Goal: Task Accomplishment & Management: Manage account settings

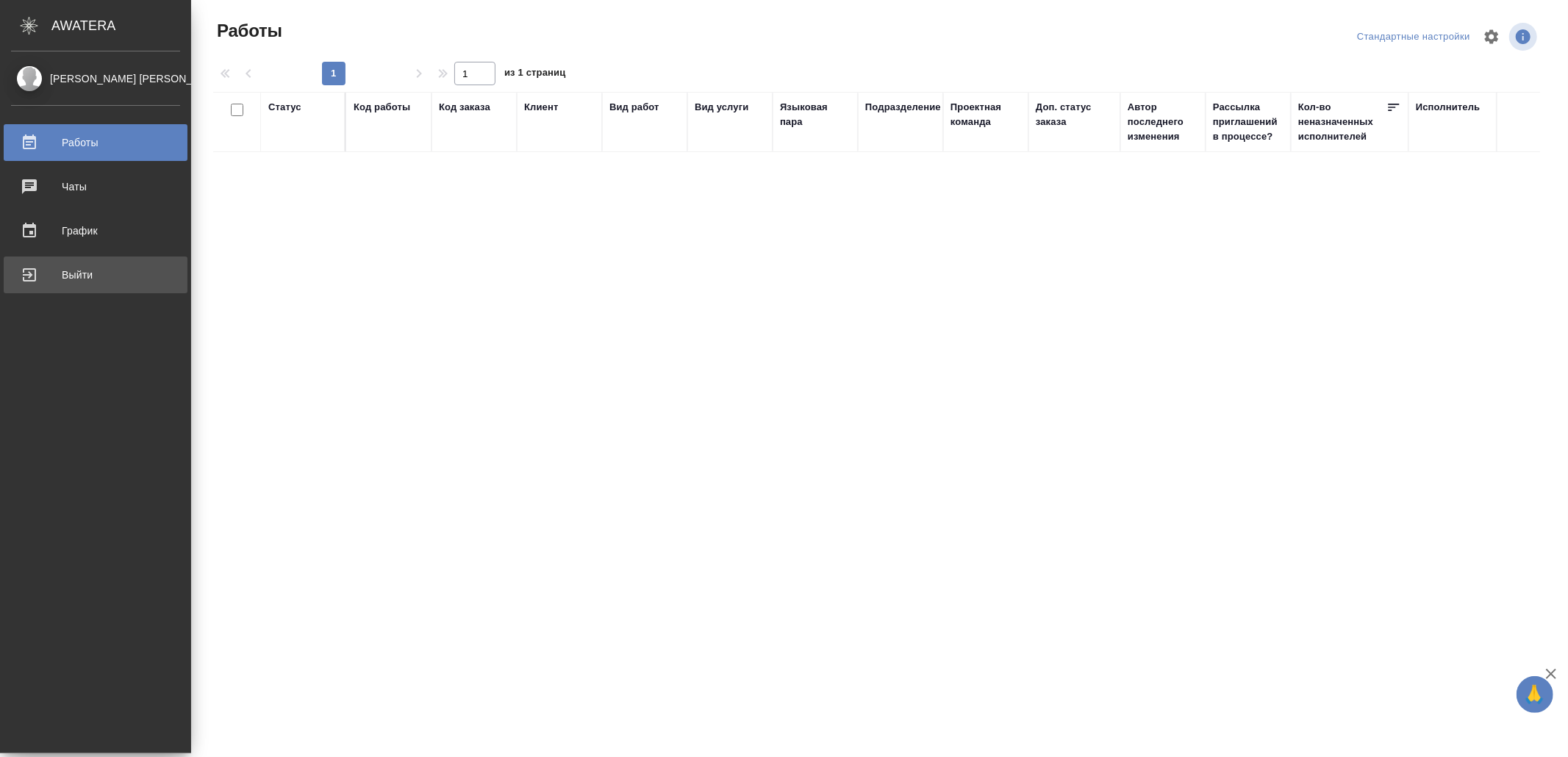
click at [56, 277] on div "Выйти" at bounding box center [96, 275] width 169 height 22
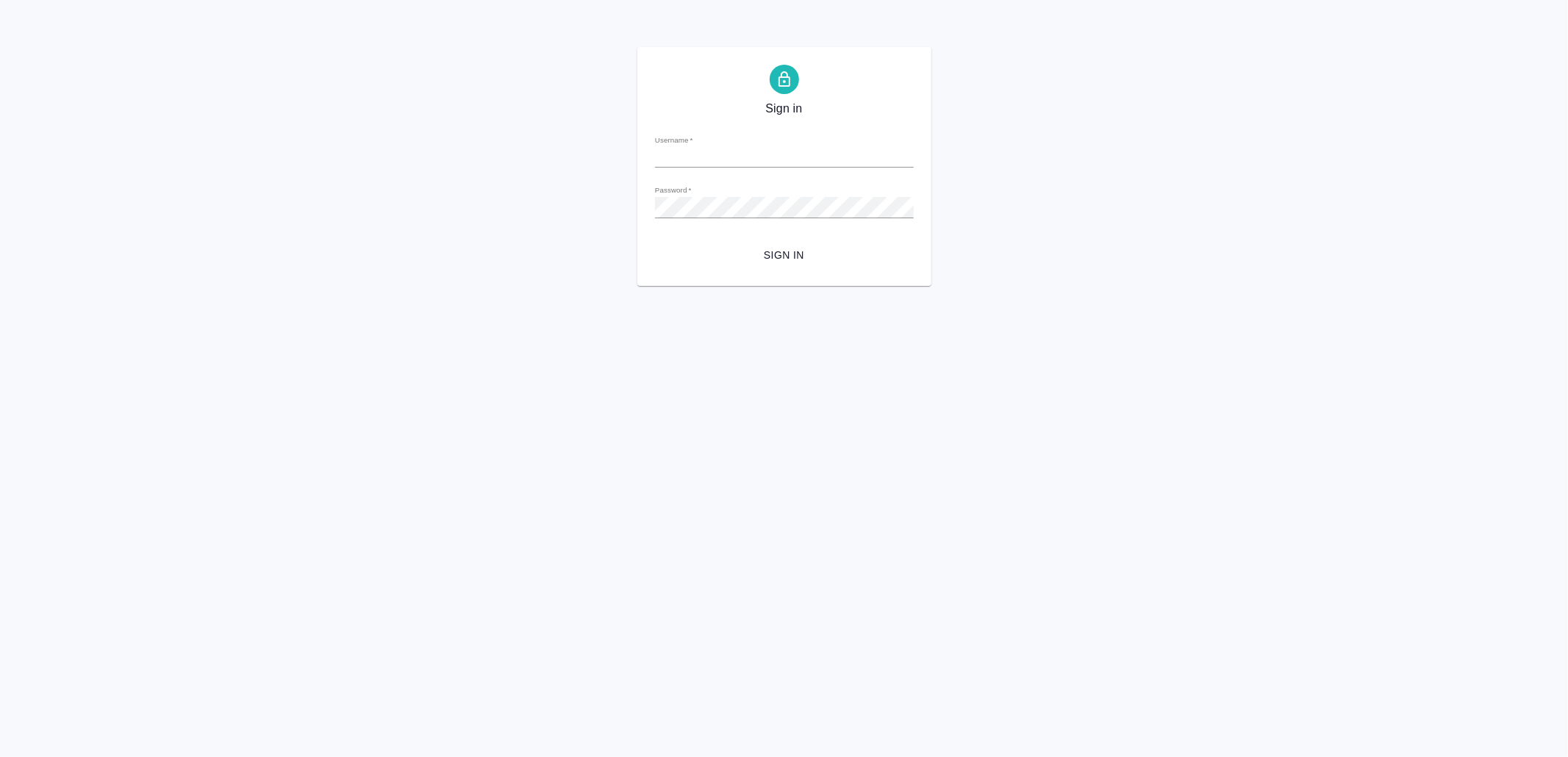
type input "[EMAIL_ADDRESS][DOMAIN_NAME]"
click at [838, 257] on span "Sign in" at bounding box center [784, 255] width 235 height 18
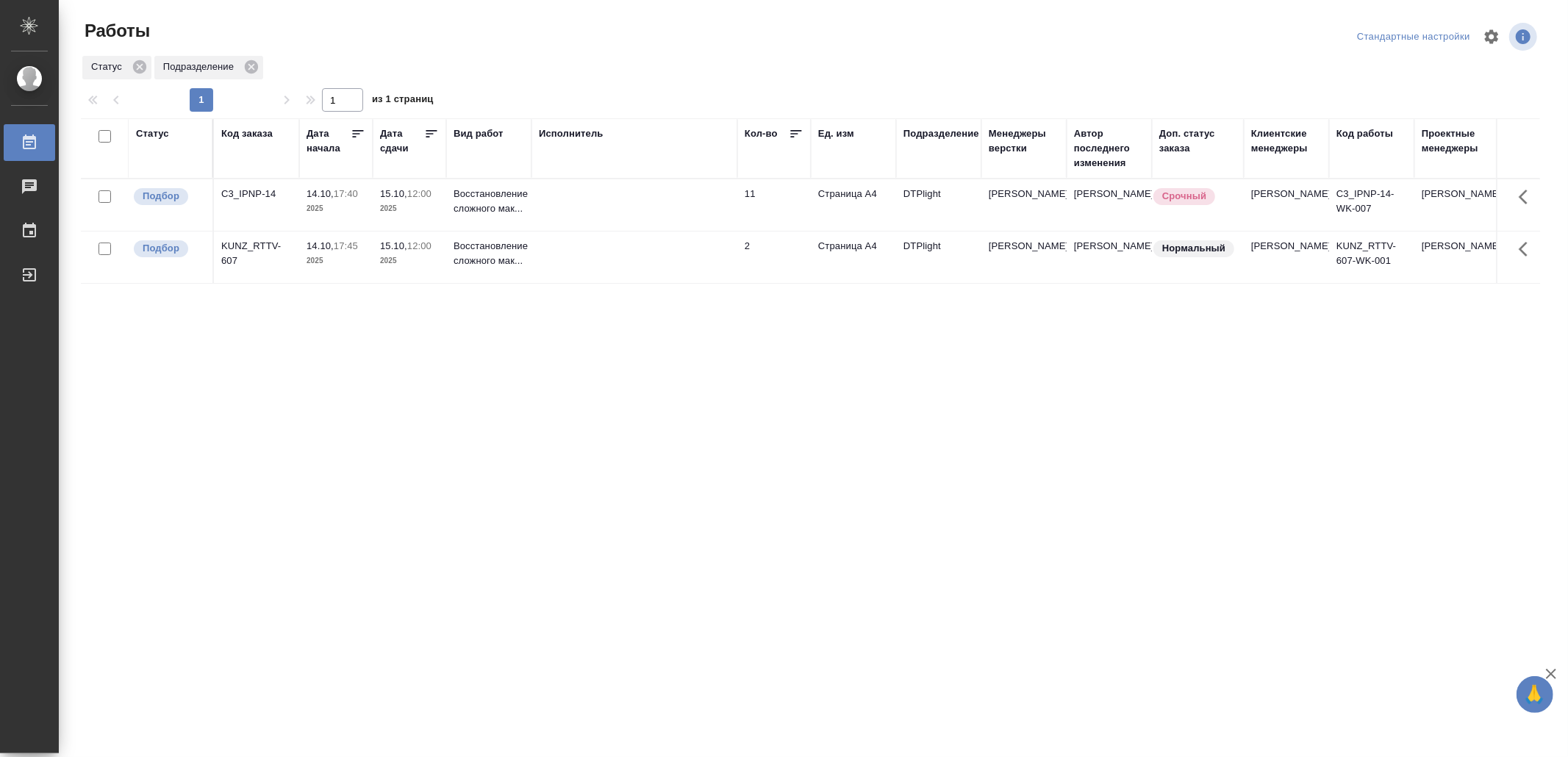
click at [596, 207] on td at bounding box center [634, 205] width 206 height 51
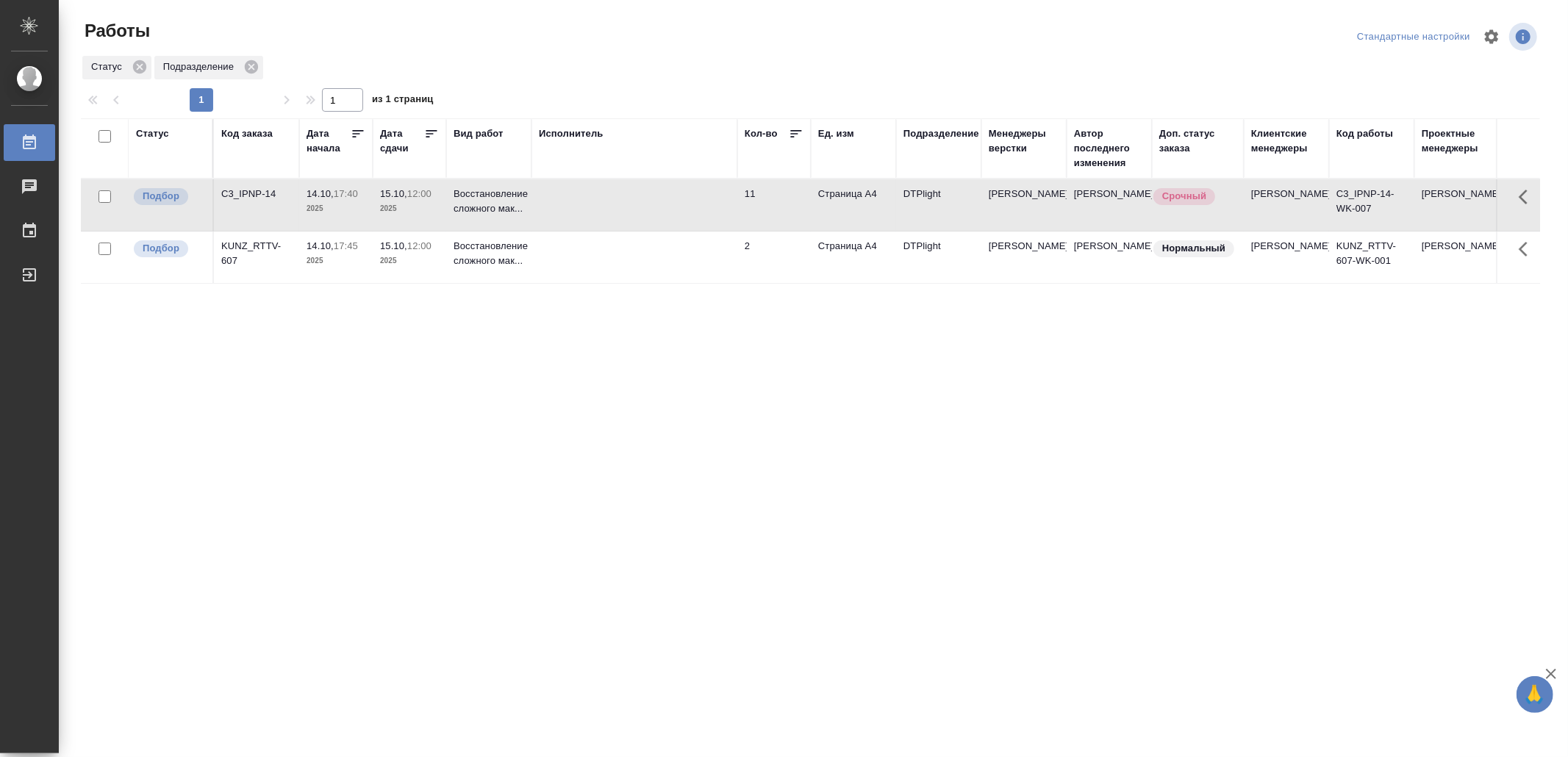
click at [659, 252] on td at bounding box center [634, 257] width 206 height 51
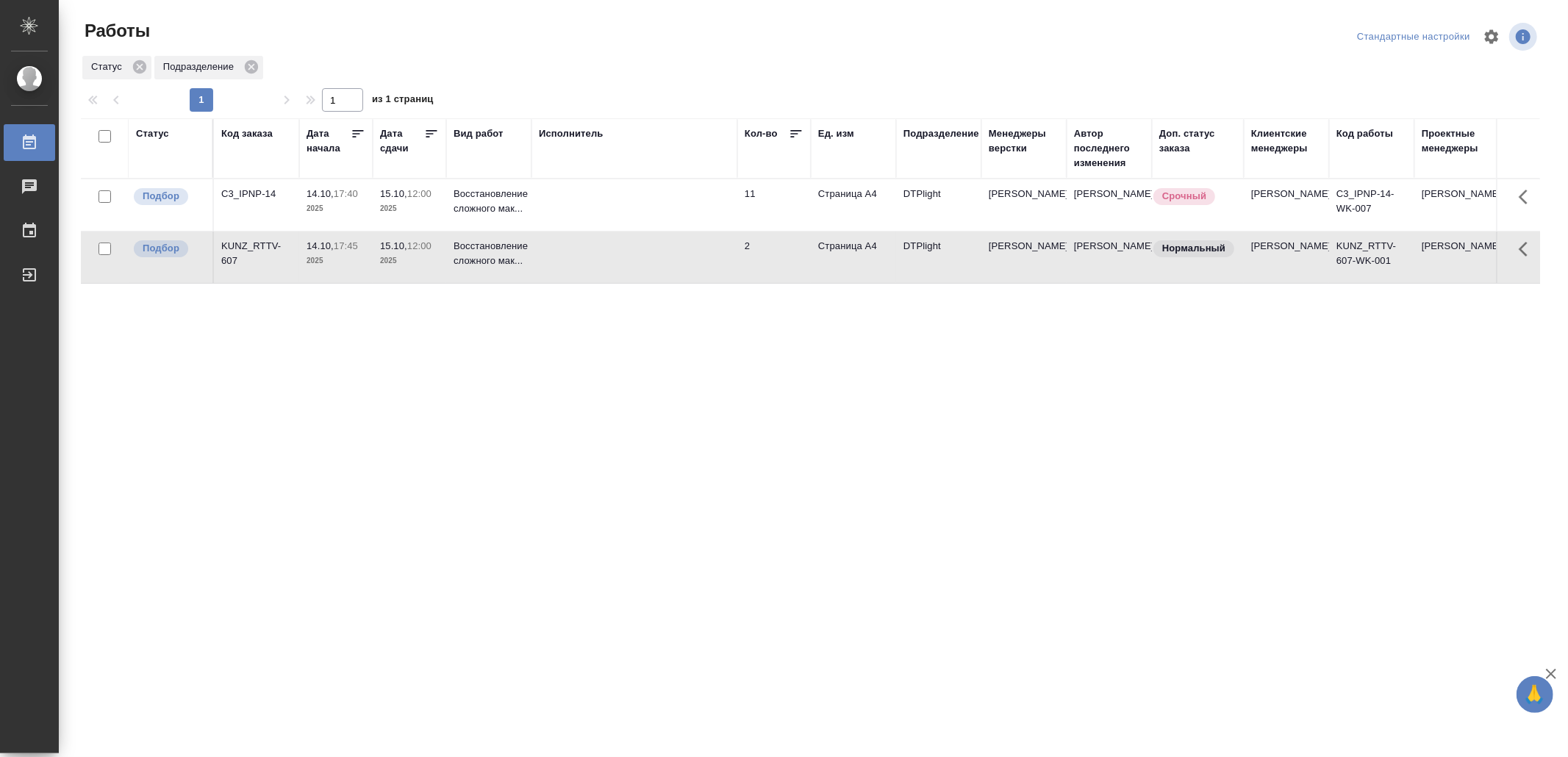
click at [659, 252] on td at bounding box center [634, 257] width 206 height 51
drag, startPoint x: 488, startPoint y: 467, endPoint x: 491, endPoint y: 453, distance: 14.3
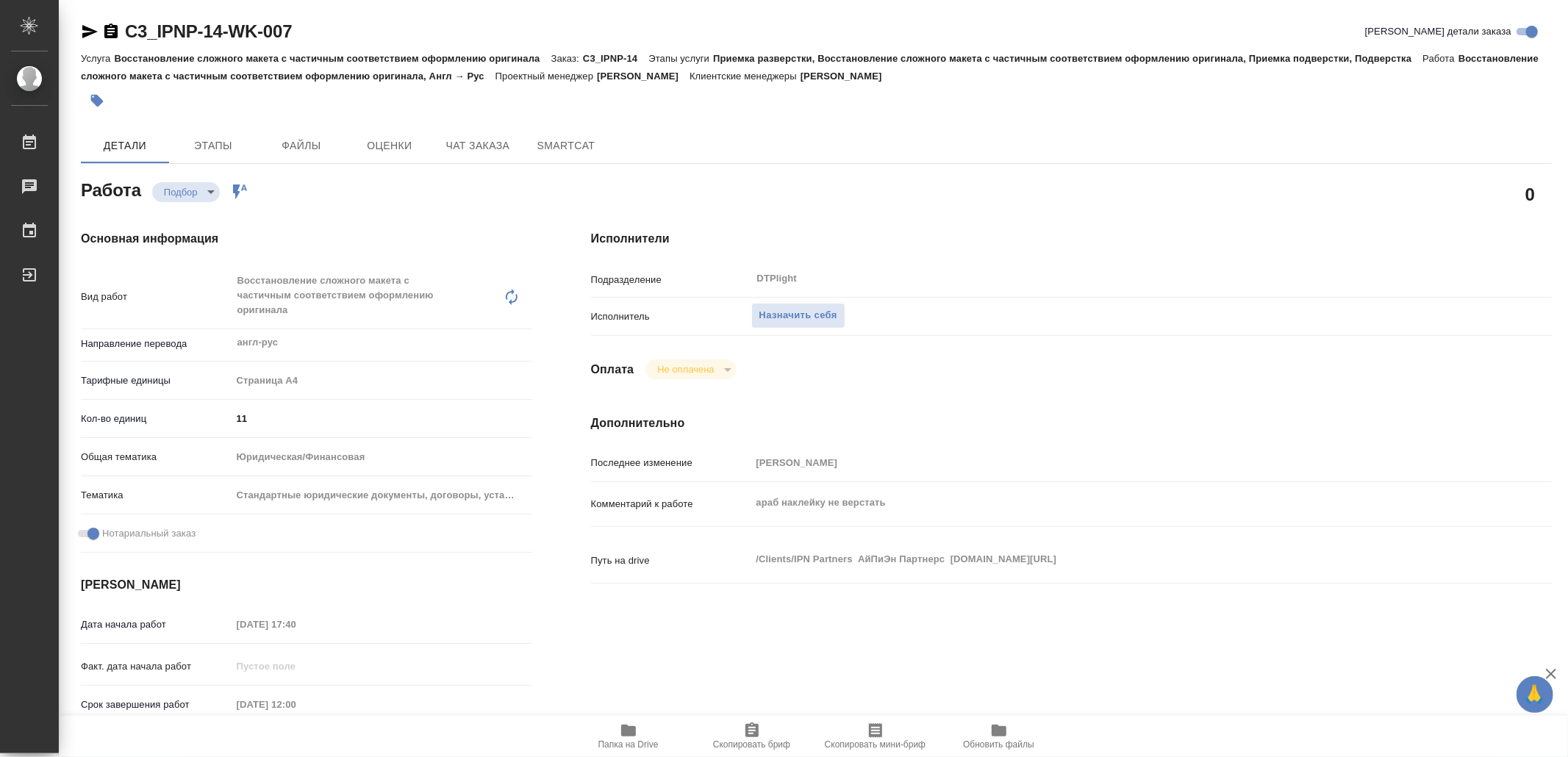
click at [616, 732] on span "Папка на Drive" at bounding box center [629, 736] width 106 height 28
drag, startPoint x: 819, startPoint y: 321, endPoint x: 810, endPoint y: 315, distance: 10.8
click at [818, 319] on span "Назначить себя" at bounding box center [798, 316] width 78 height 17
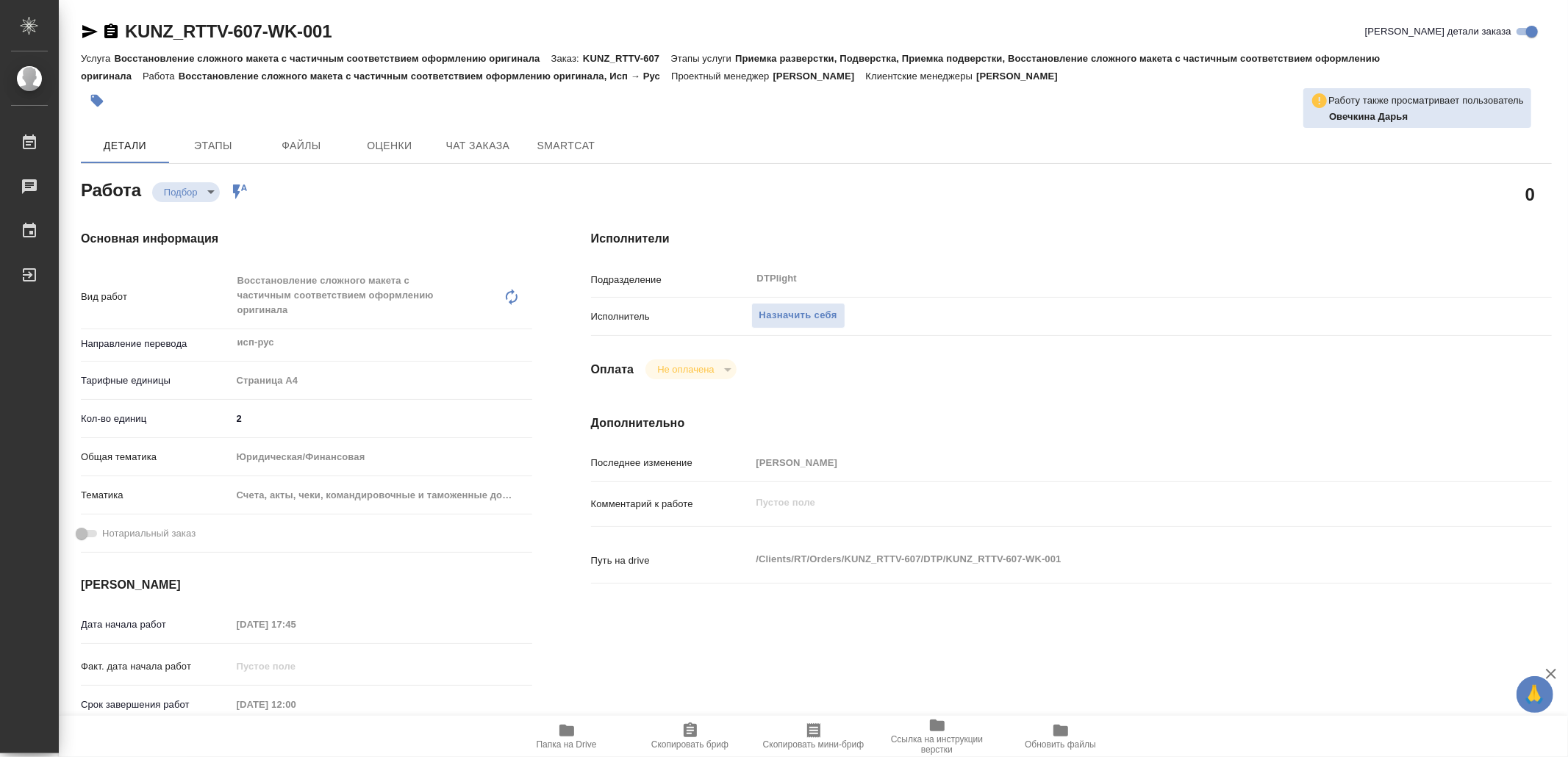
click at [586, 730] on span "Папка на Drive" at bounding box center [567, 736] width 106 height 28
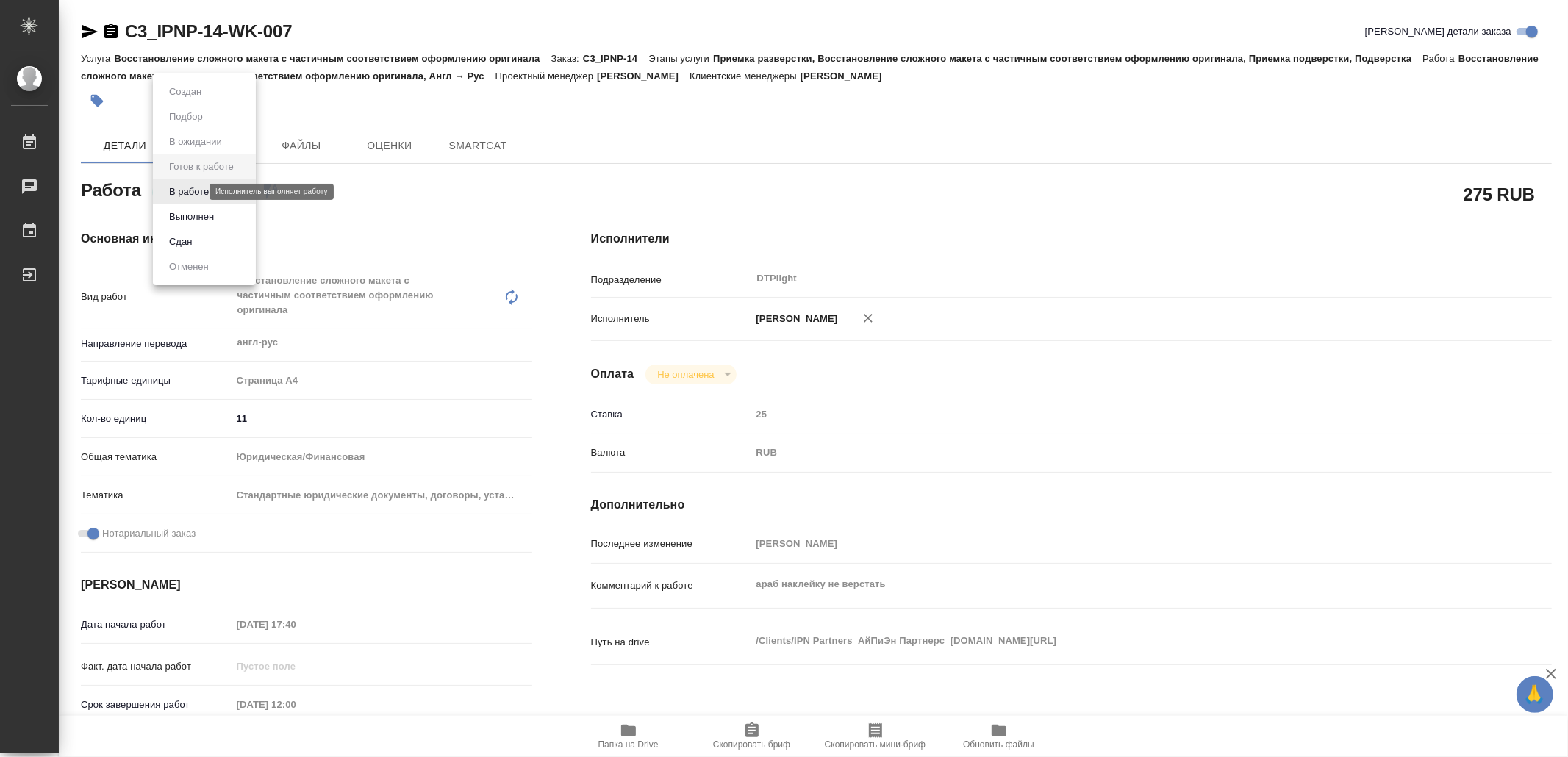
click at [198, 192] on body "🙏 .cls-1 fill:#fff; AWATERA Yamkovenko Vera Работы Чаты График Выйти C3_IPNP-14…" at bounding box center [784, 378] width 1568 height 757
click at [197, 191] on button "В работе" at bounding box center [188, 192] width 49 height 16
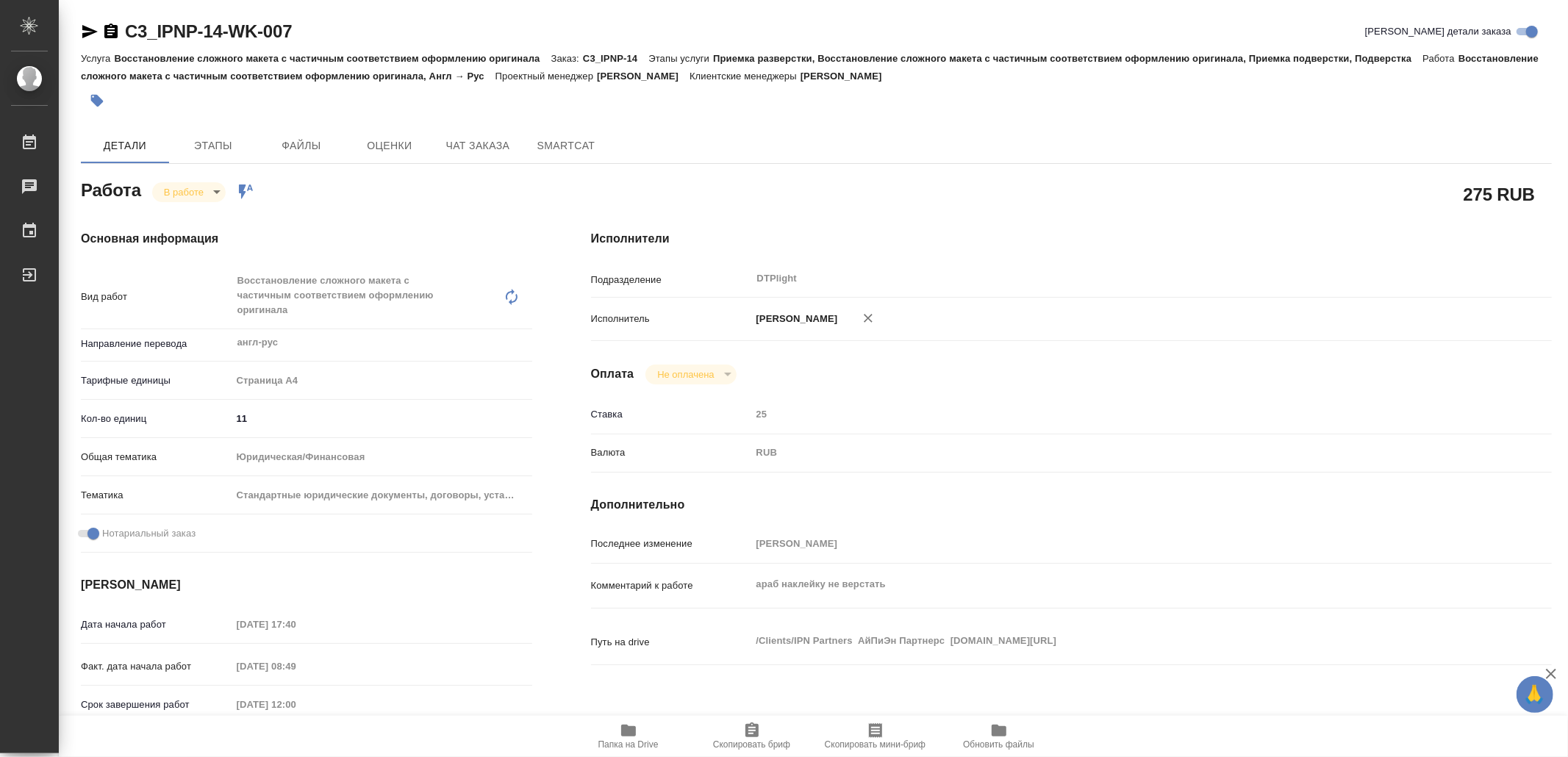
type textarea "x"
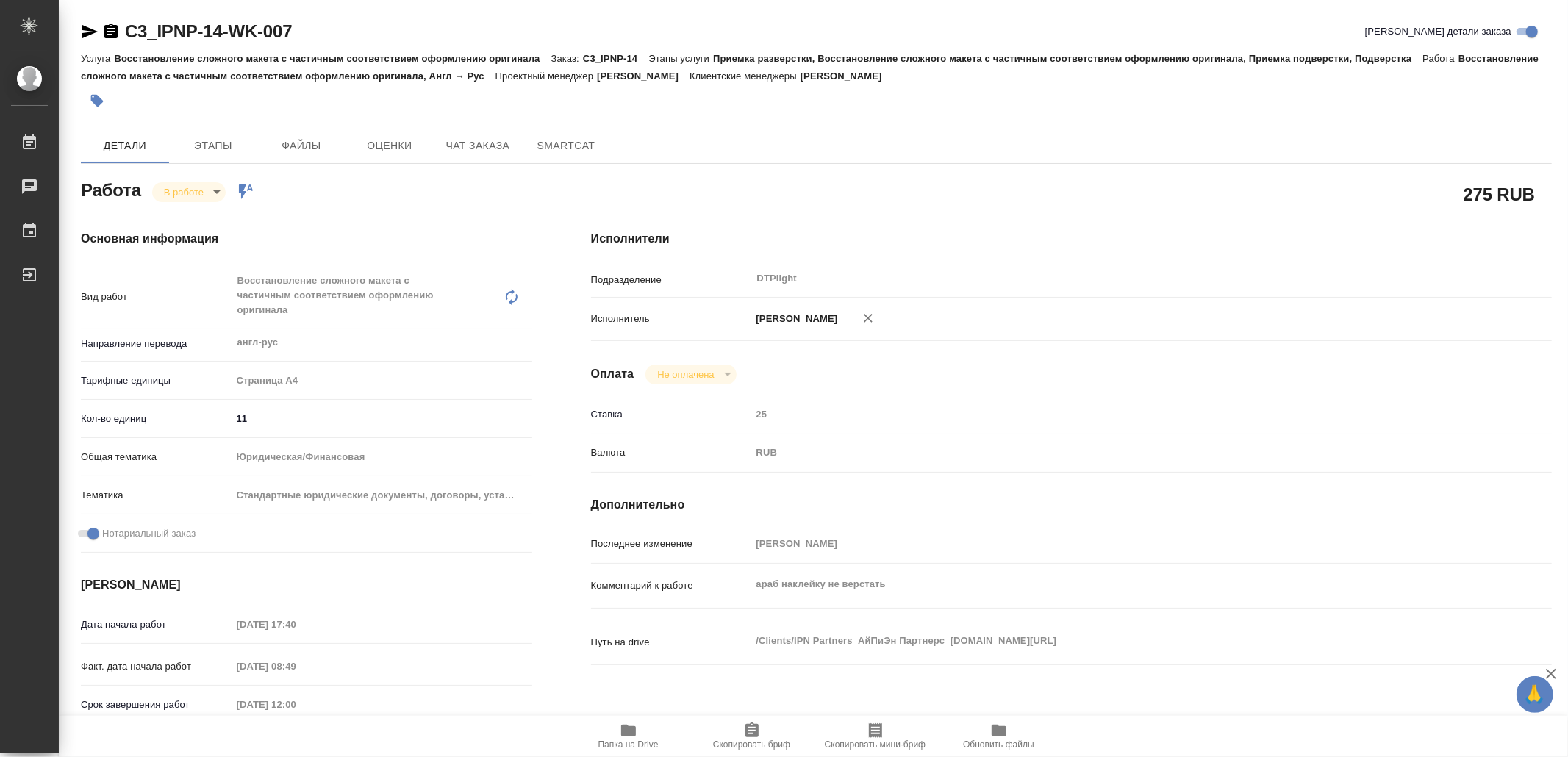
type textarea "x"
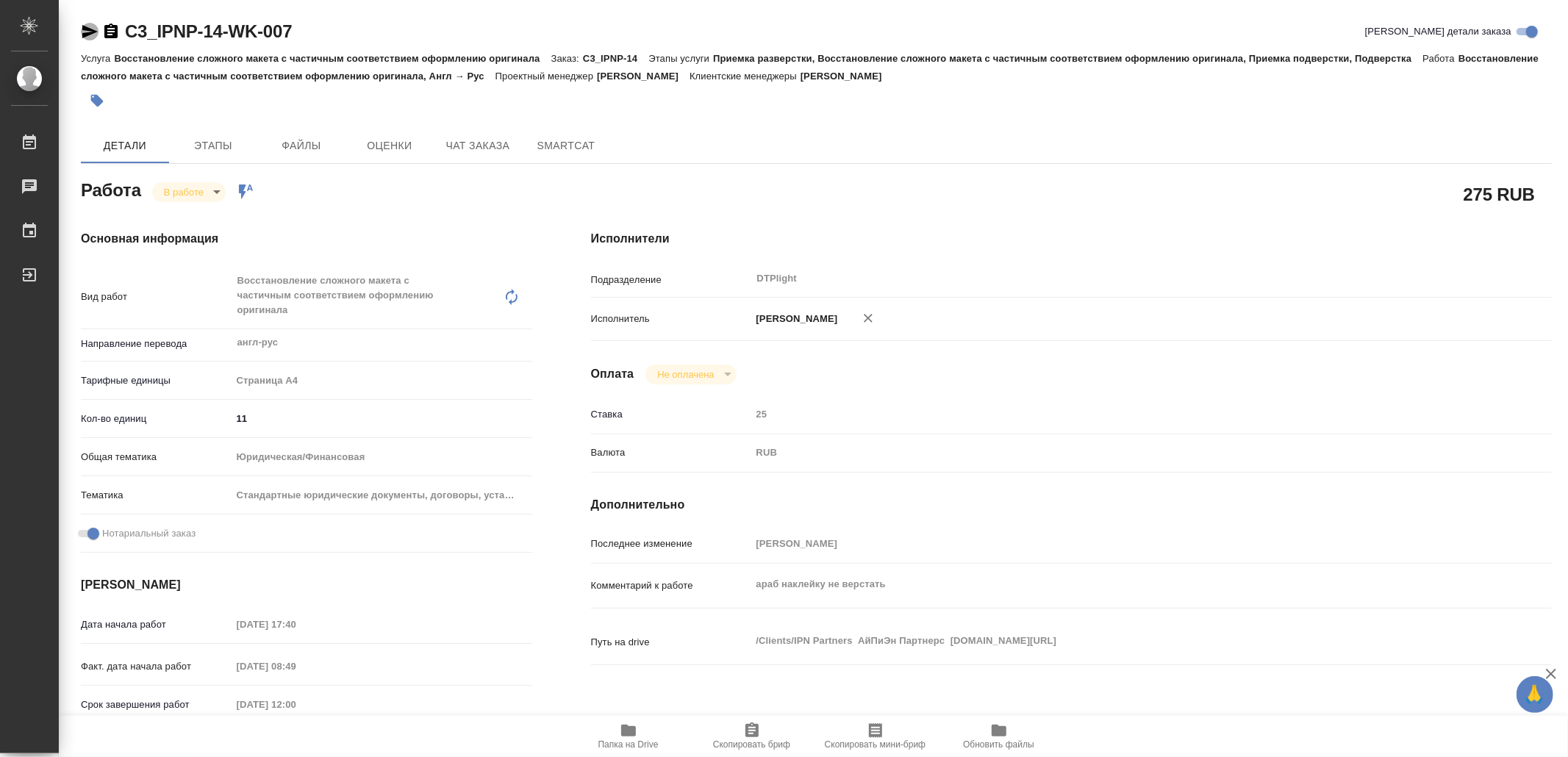
drag, startPoint x: 89, startPoint y: 33, endPoint x: 84, endPoint y: 10, distance: 23.5
click at [89, 33] on icon "button" at bounding box center [90, 31] width 15 height 13
type textarea "x"
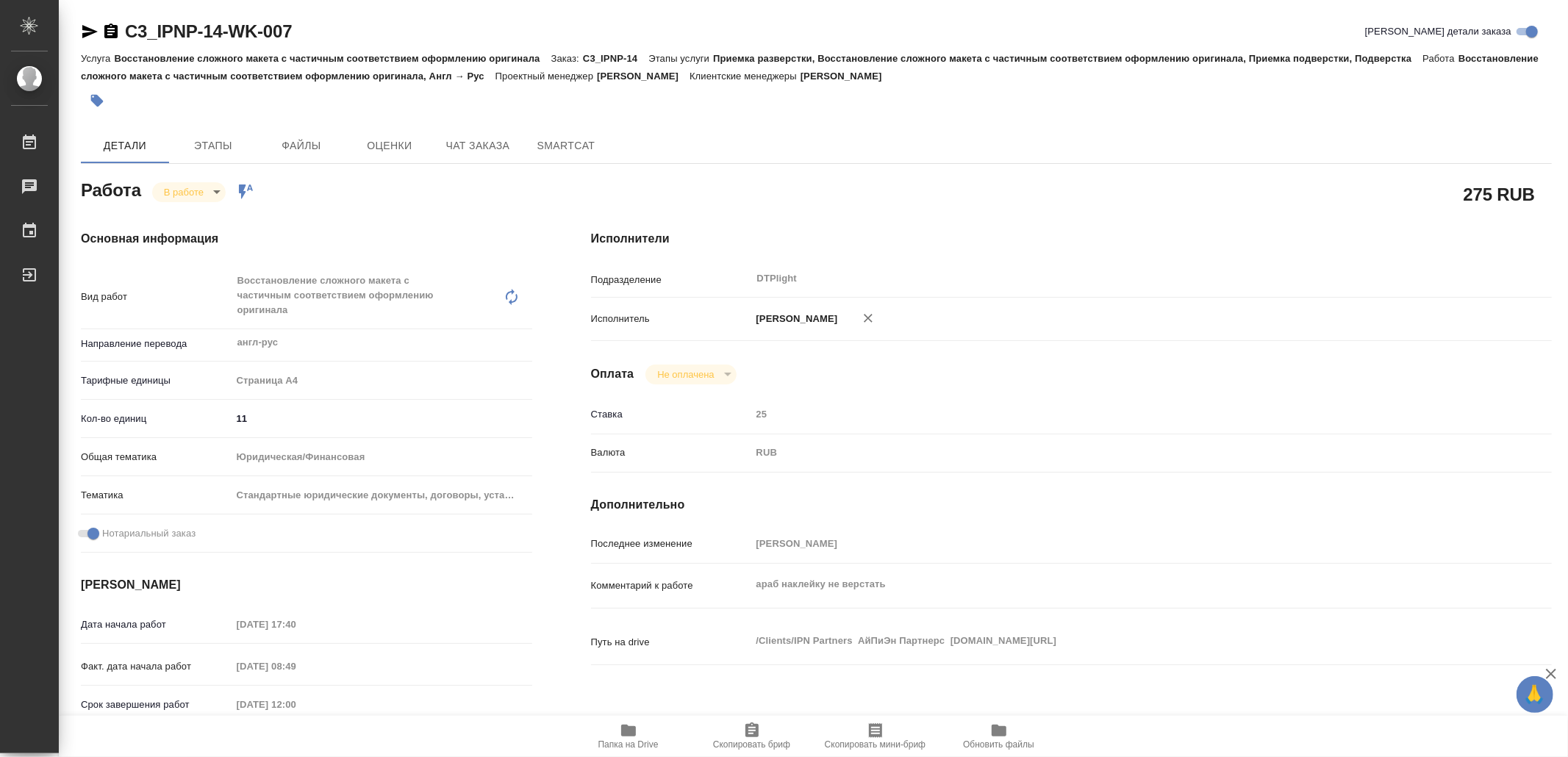
type textarea "x"
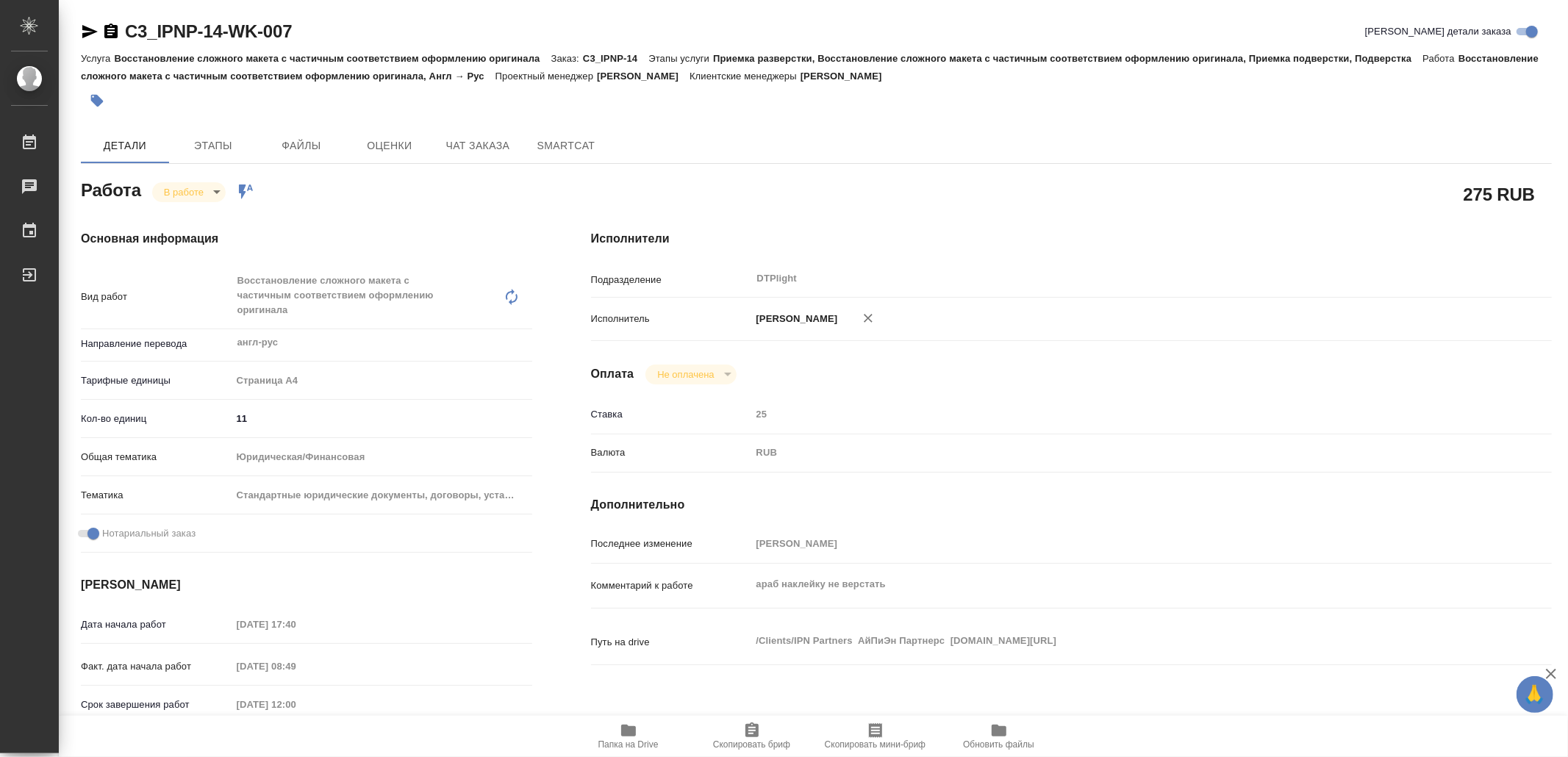
type textarea "x"
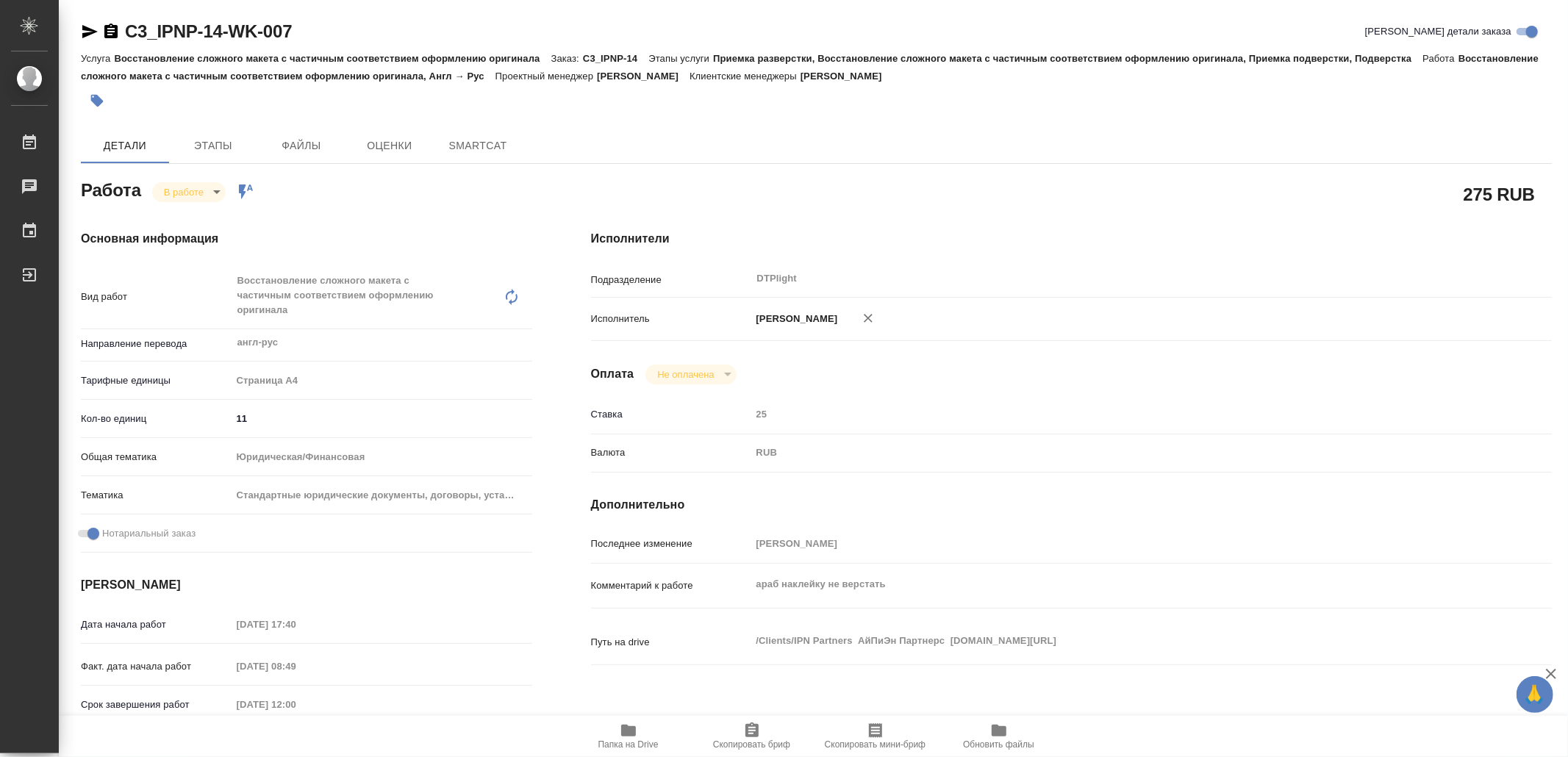
type textarea "x"
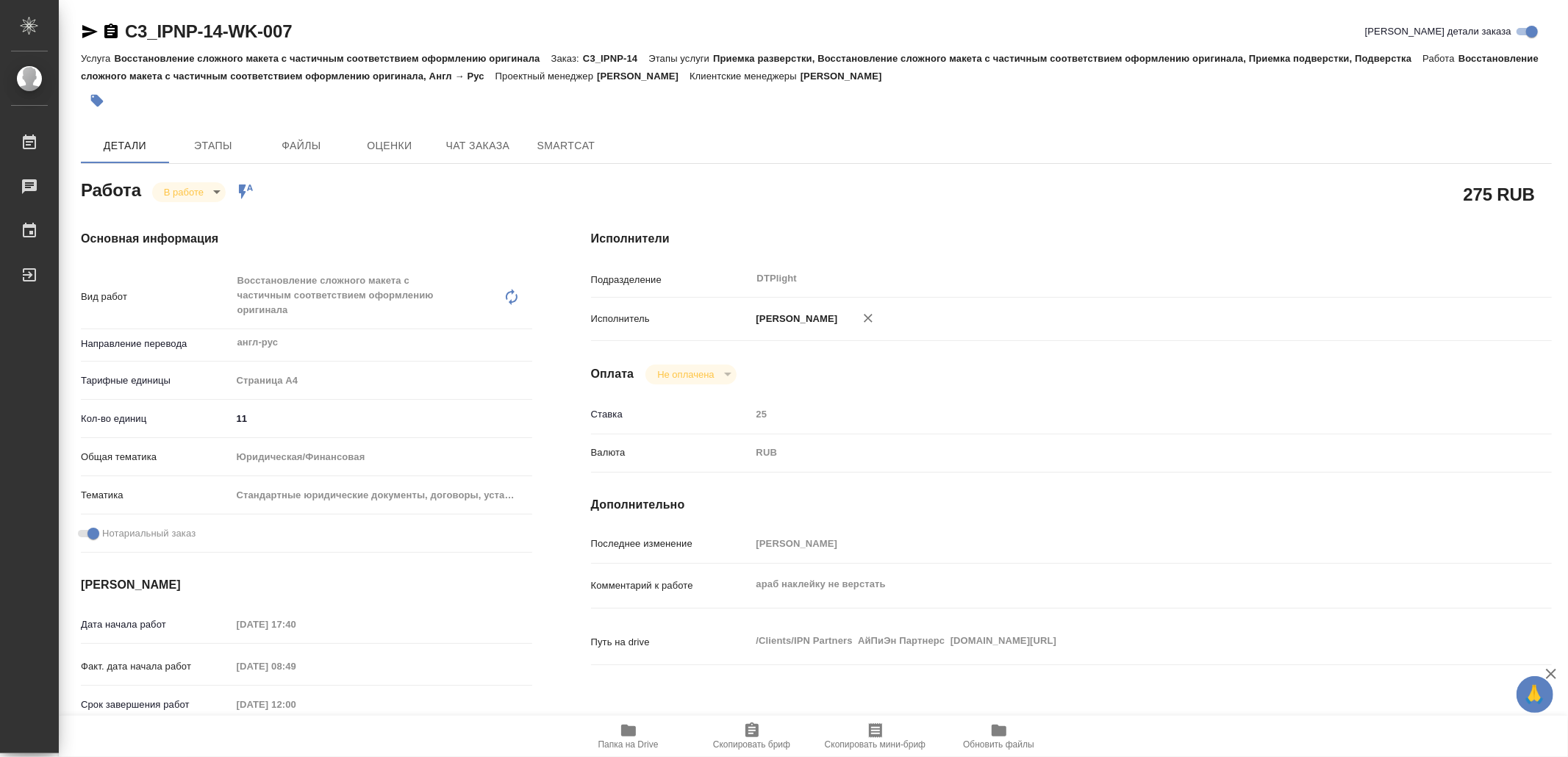
type textarea "x"
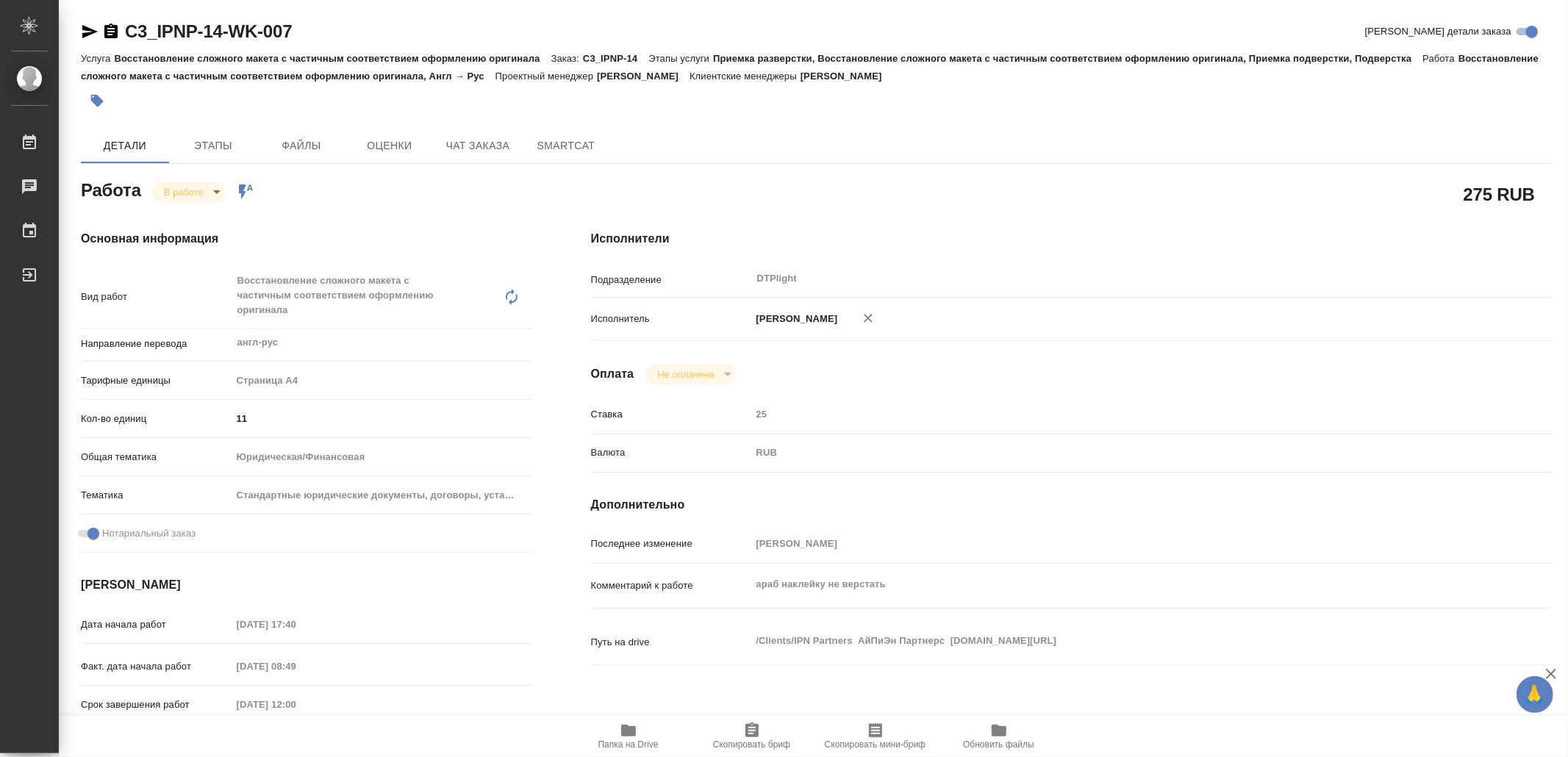
type textarea "x"
click at [627, 733] on icon "button" at bounding box center [628, 730] width 15 height 12
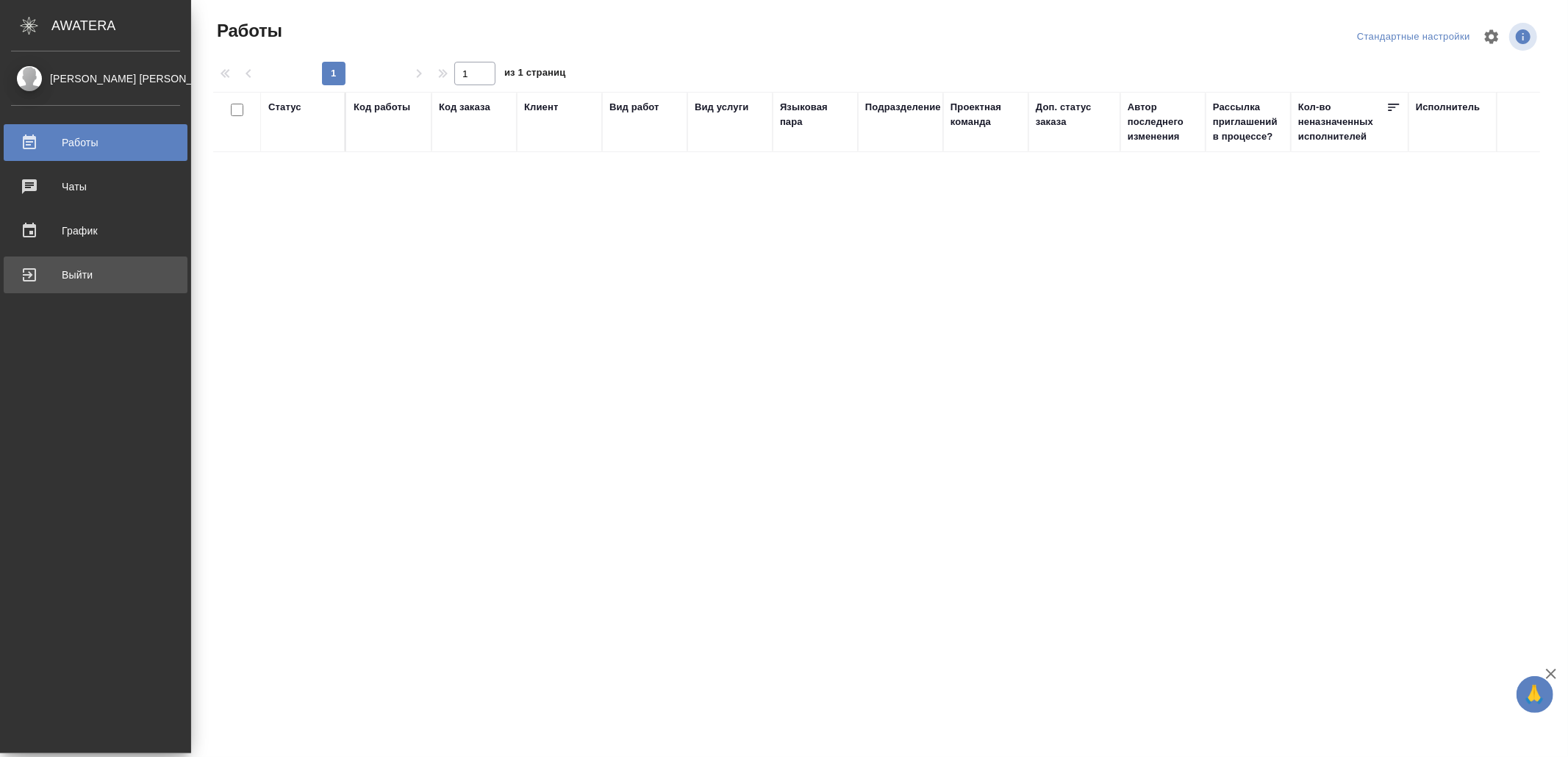
click at [50, 271] on div "Выйти" at bounding box center [96, 275] width 169 height 22
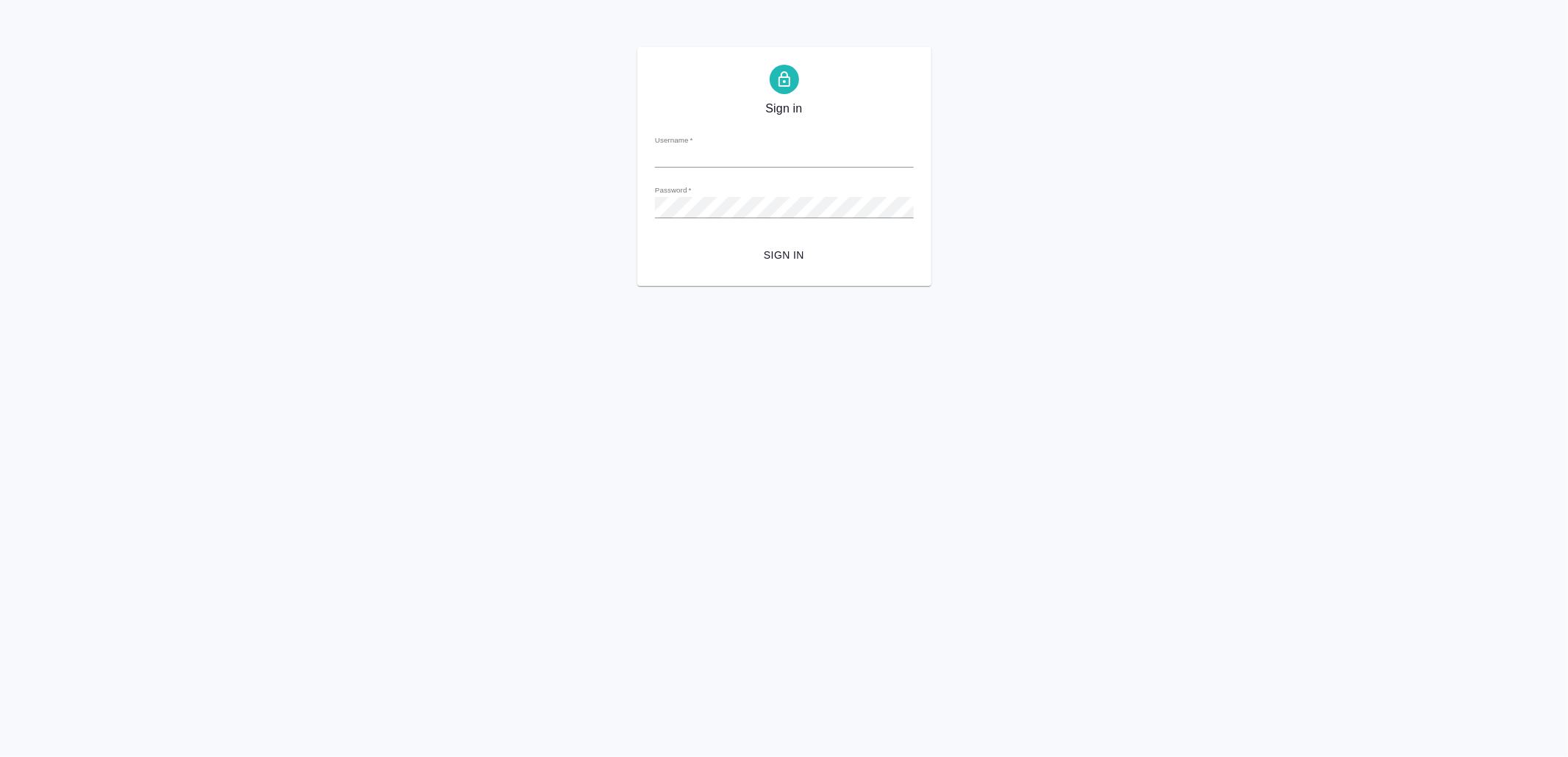
type input "[EMAIL_ADDRESS][DOMAIN_NAME]"
click at [764, 253] on span "Sign in" at bounding box center [784, 255] width 235 height 18
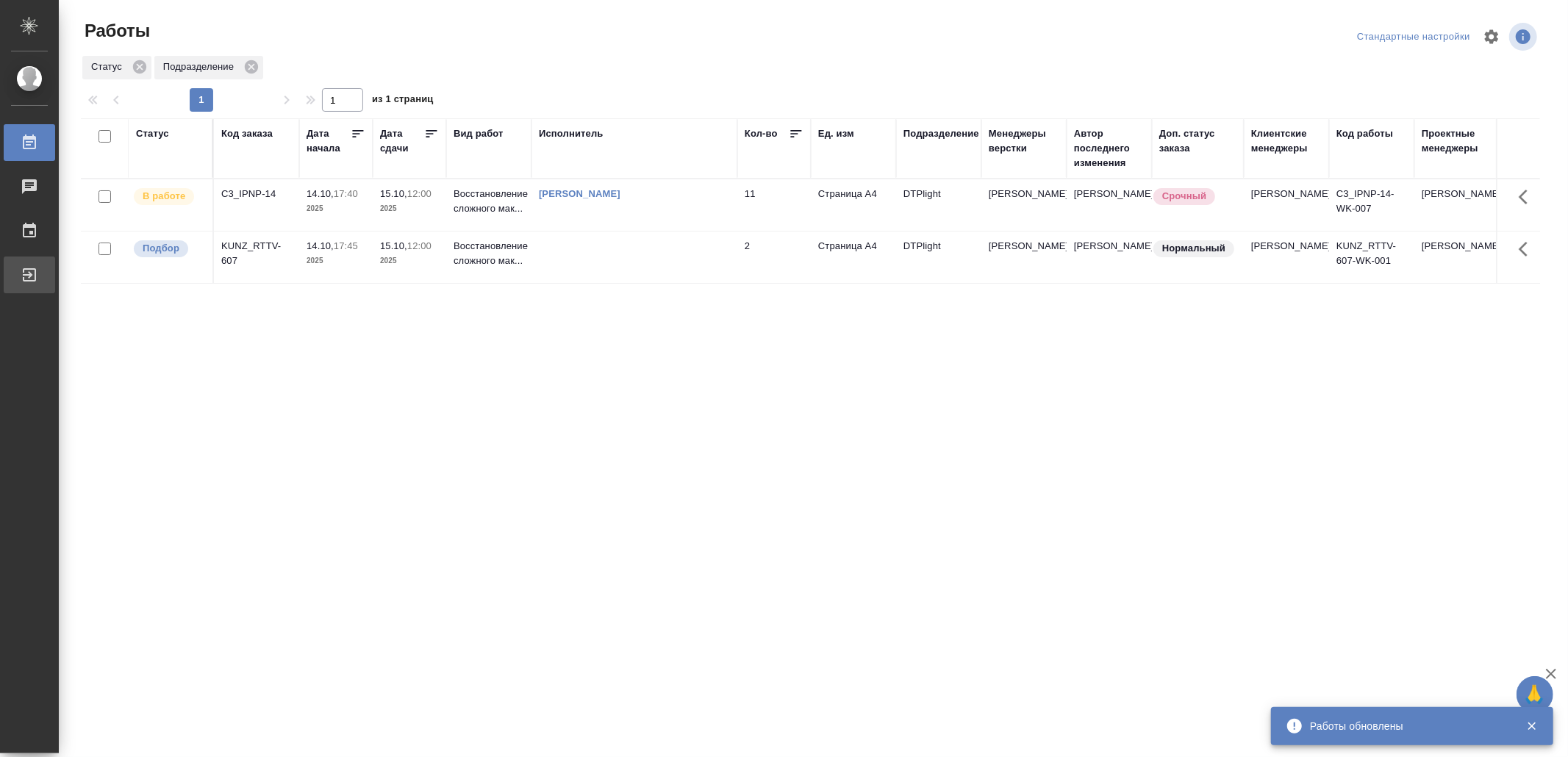
drag, startPoint x: 42, startPoint y: 271, endPoint x: 54, endPoint y: 282, distance: 16.3
click at [29, 271] on div "Выйти" at bounding box center [10, 275] width 37 height 22
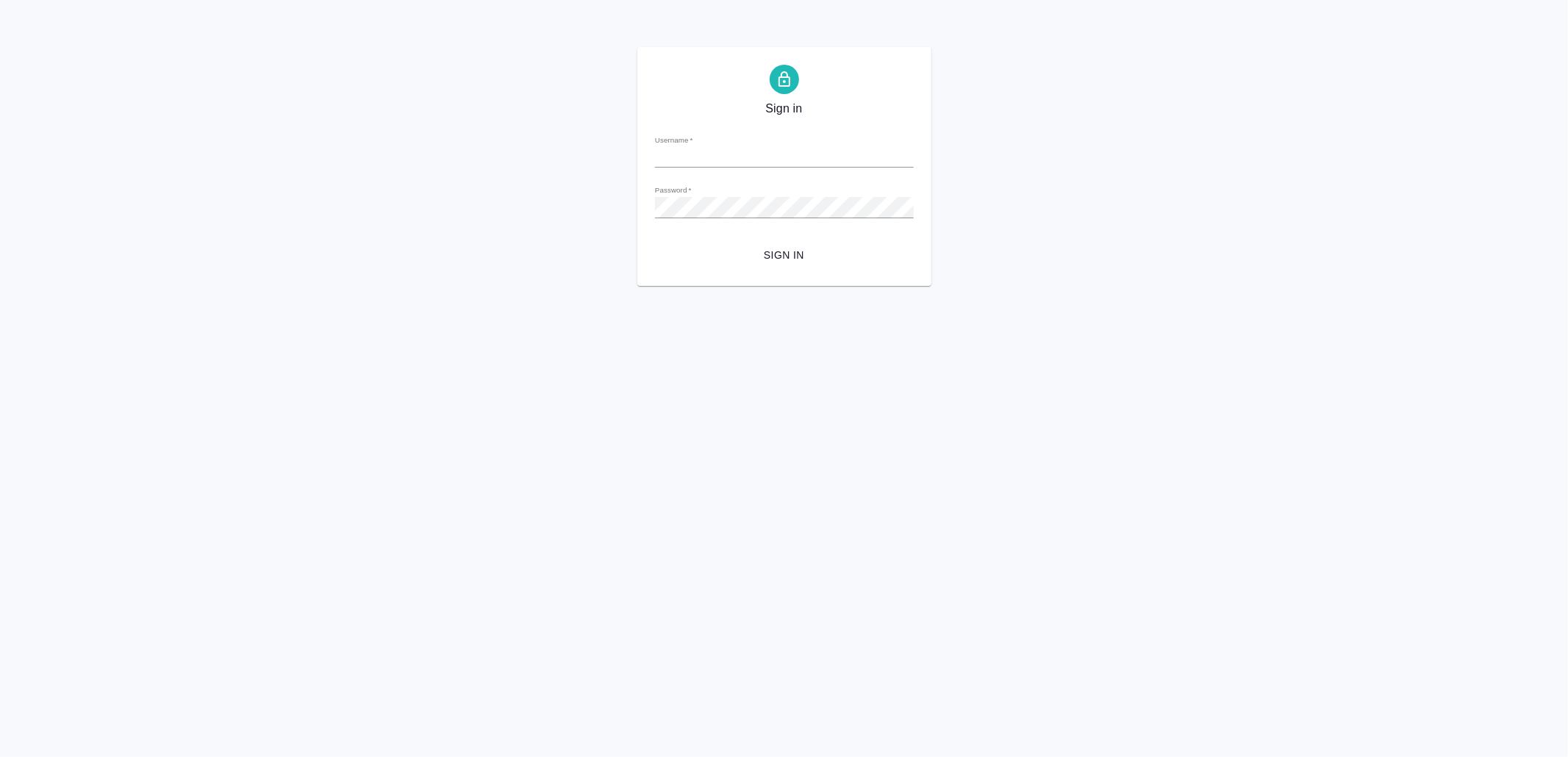
type input "[EMAIL_ADDRESS][DOMAIN_NAME]"
click at [797, 244] on button "Sign in" at bounding box center [784, 256] width 258 height 27
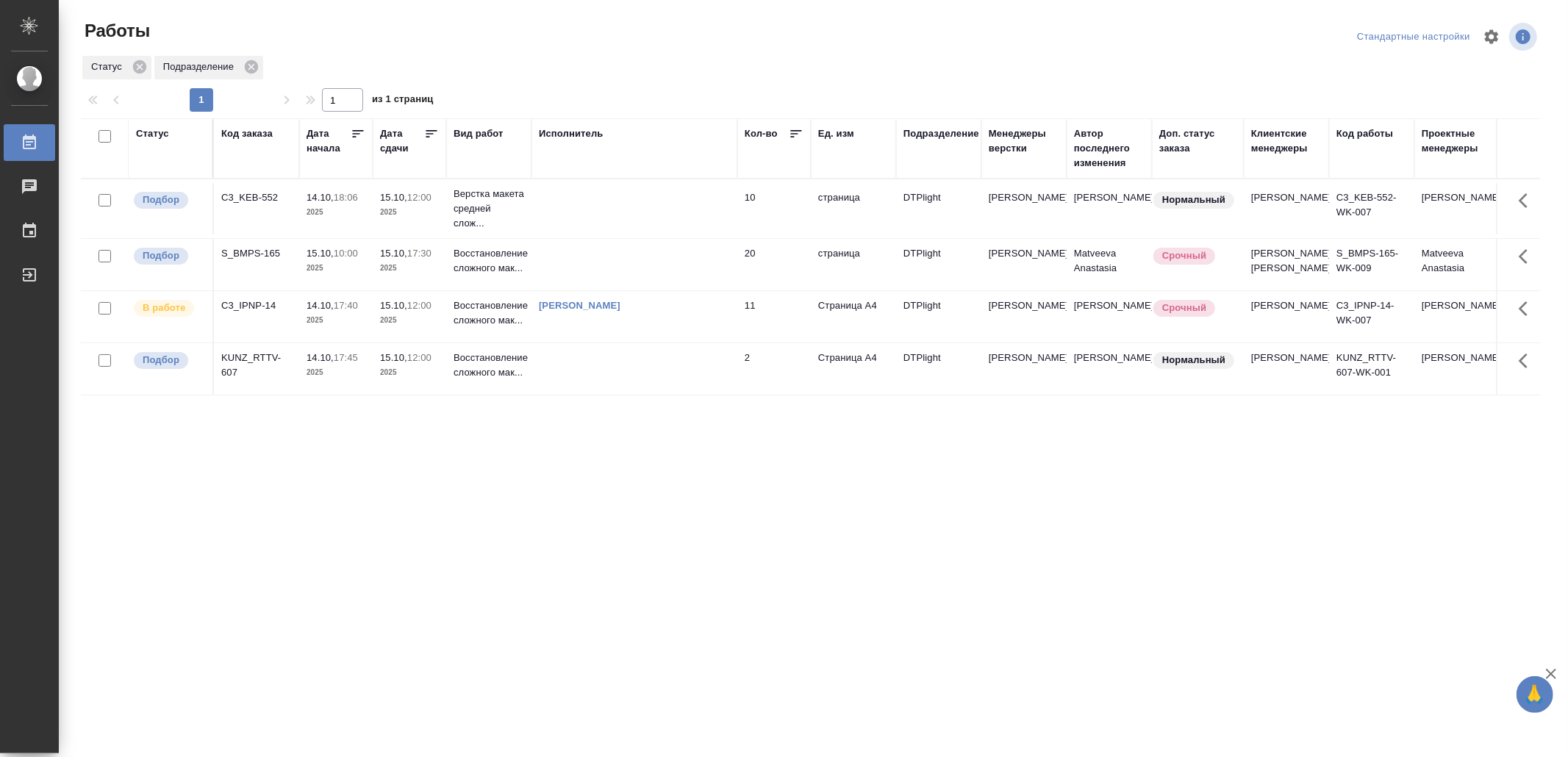
click at [625, 204] on td at bounding box center [634, 209] width 206 height 51
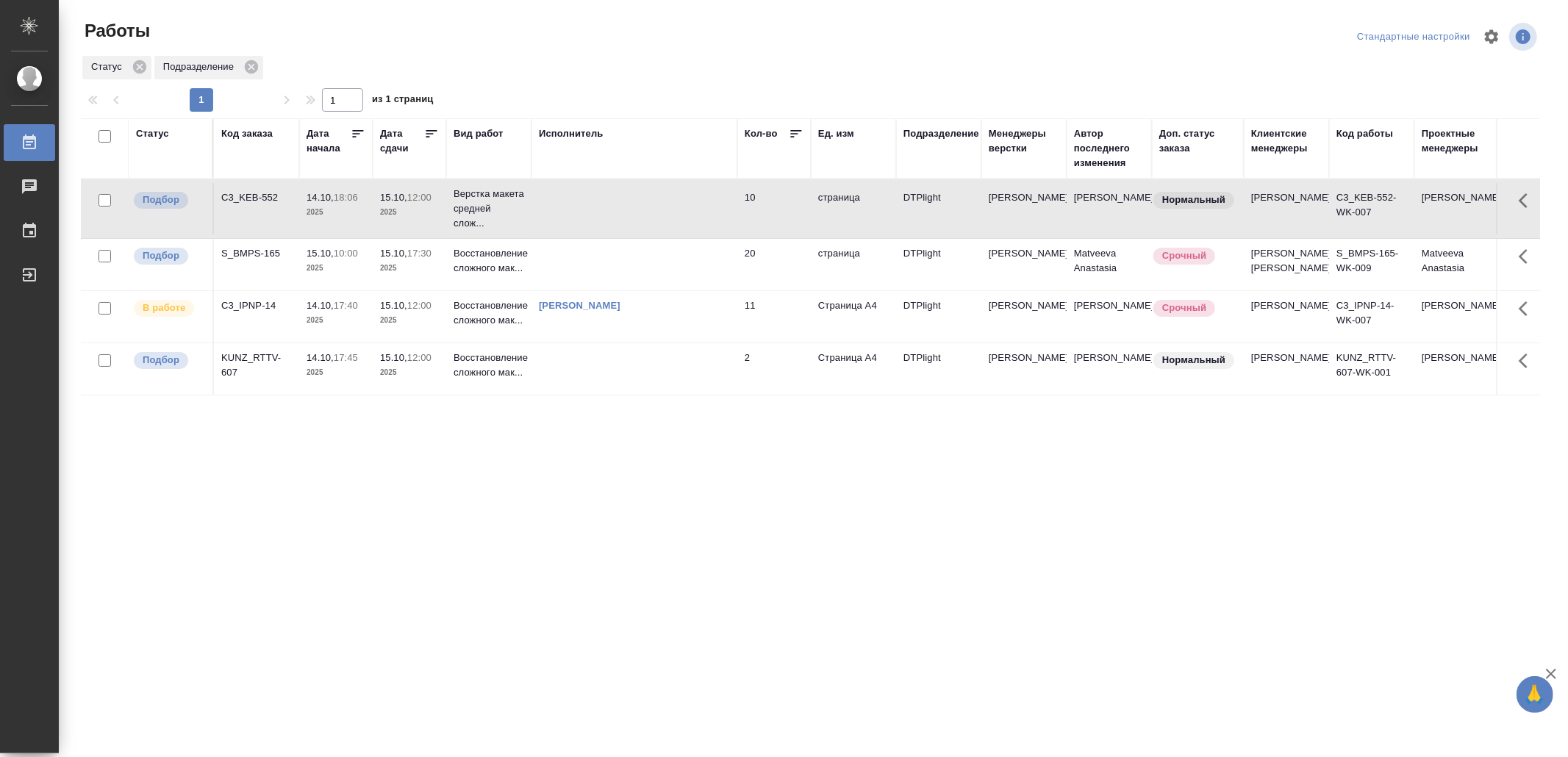
click at [625, 204] on td at bounding box center [634, 209] width 206 height 51
click at [641, 278] on td at bounding box center [634, 264] width 206 height 51
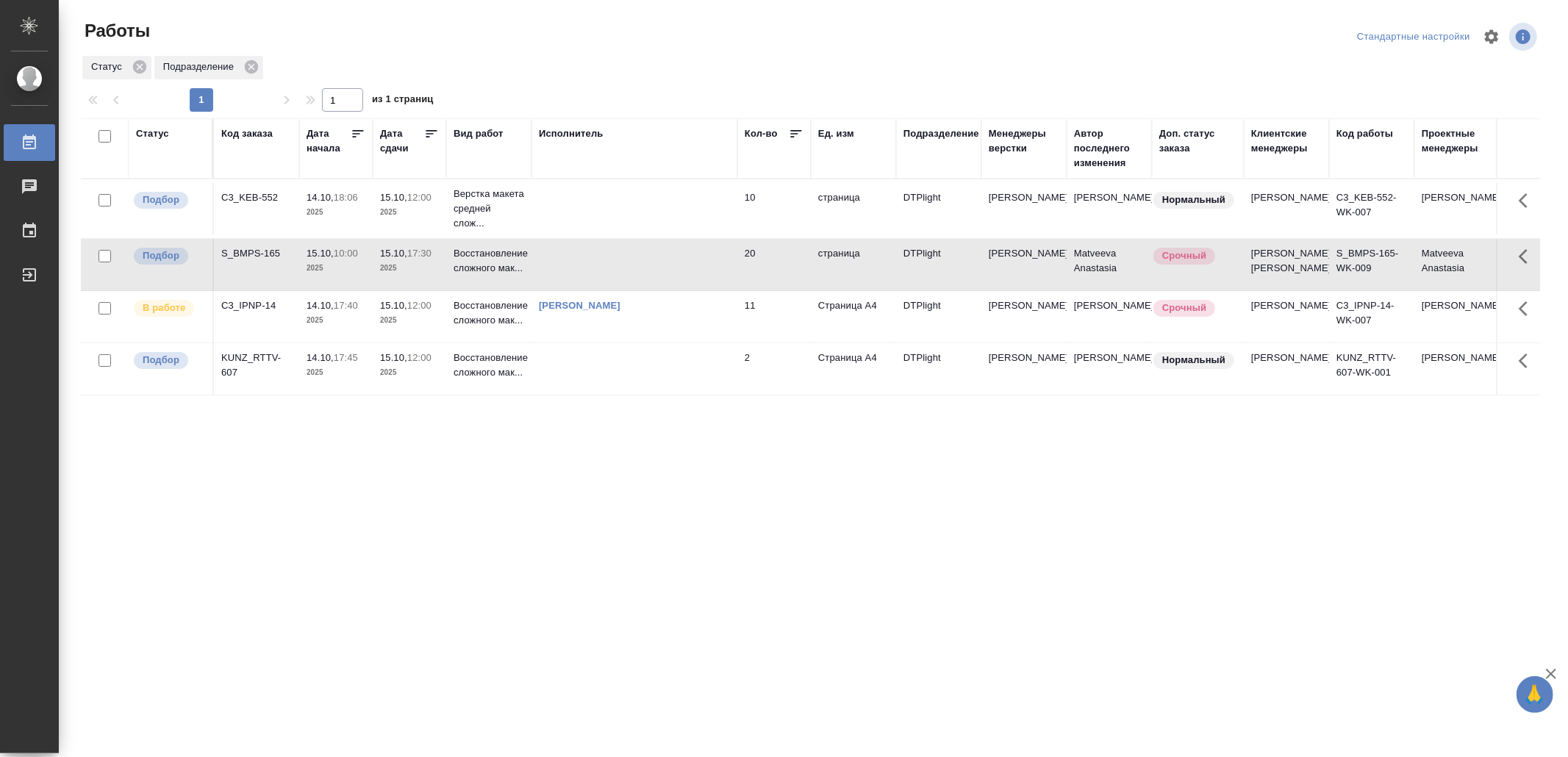
click at [641, 278] on td at bounding box center [634, 264] width 206 height 51
click at [574, 394] on td at bounding box center [634, 369] width 206 height 51
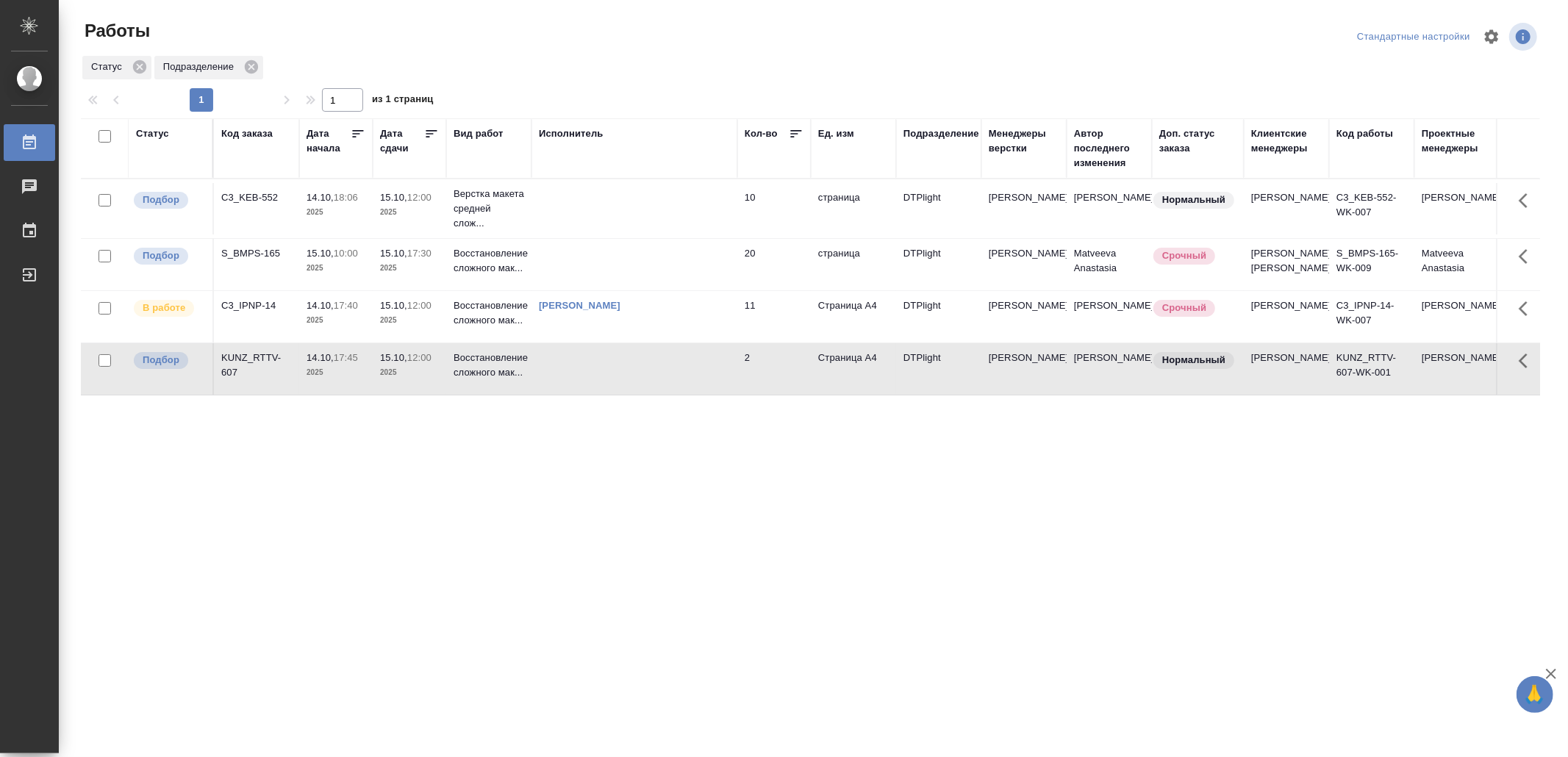
click at [574, 394] on td at bounding box center [634, 369] width 206 height 51
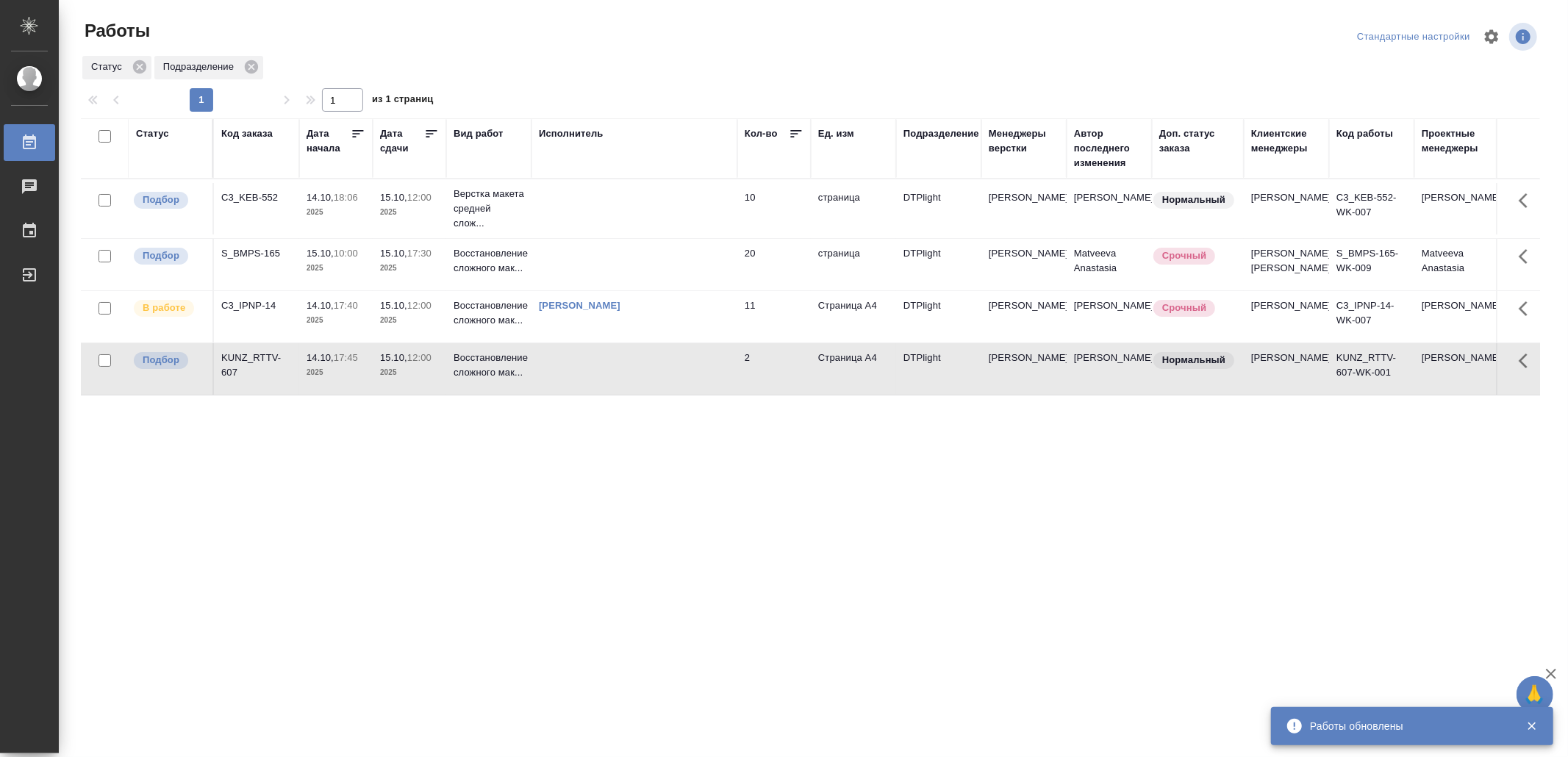
drag, startPoint x: 488, startPoint y: 559, endPoint x: 493, endPoint y: 550, distance: 10.3
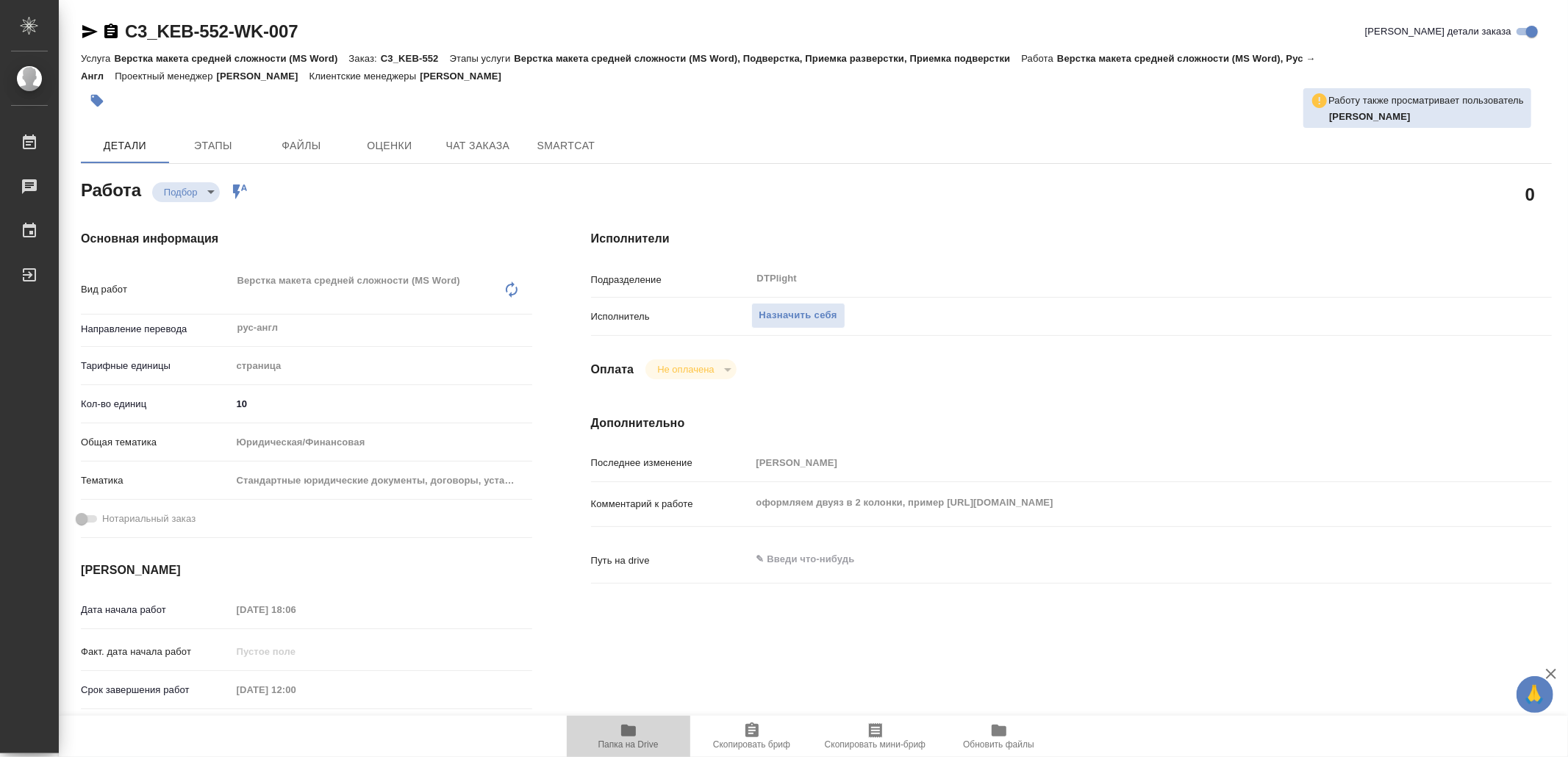
click at [633, 739] on span "Папка на Drive" at bounding box center [628, 744] width 60 height 10
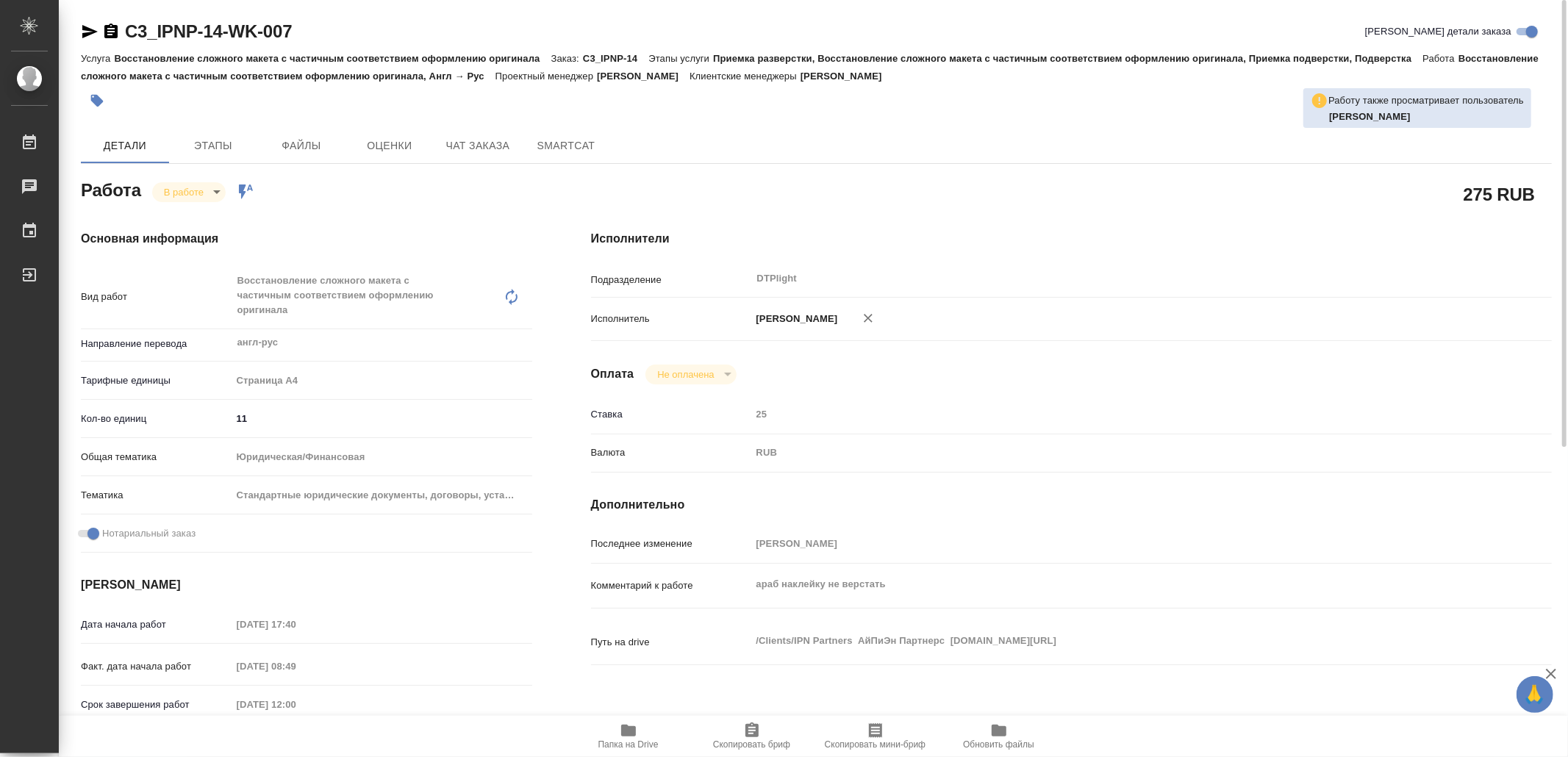
click at [447, 583] on h4 "[PERSON_NAME]" at bounding box center [306, 584] width 451 height 18
click at [186, 190] on body "🙏 .cls-1 fill:#fff; AWATERA Yamkovenko Vera Работы 0 Чаты График Выйти C3_IPNP-…" at bounding box center [784, 378] width 1568 height 757
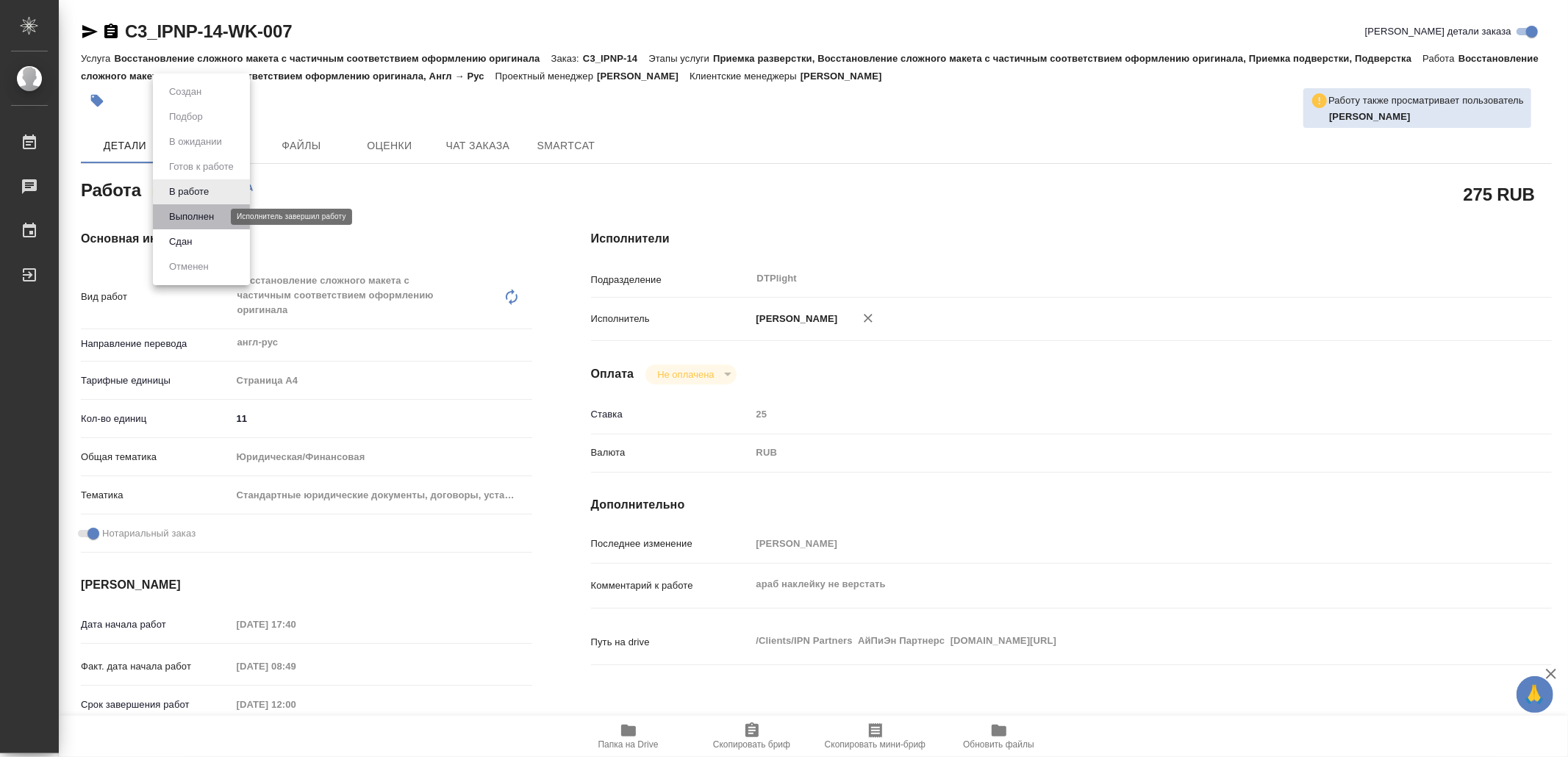
click at [198, 209] on button "Выполнен" at bounding box center [191, 216] width 54 height 16
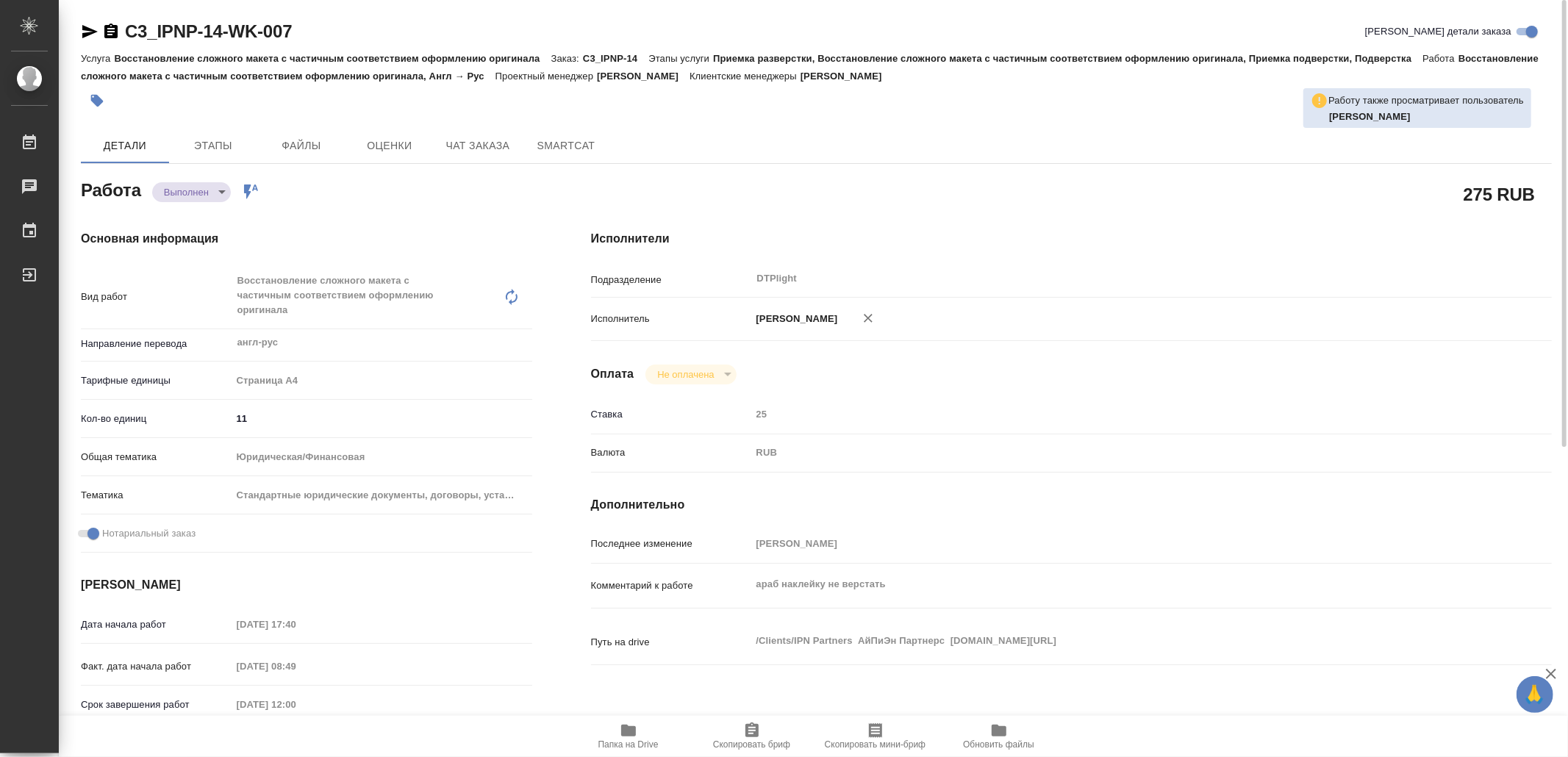
type textarea "x"
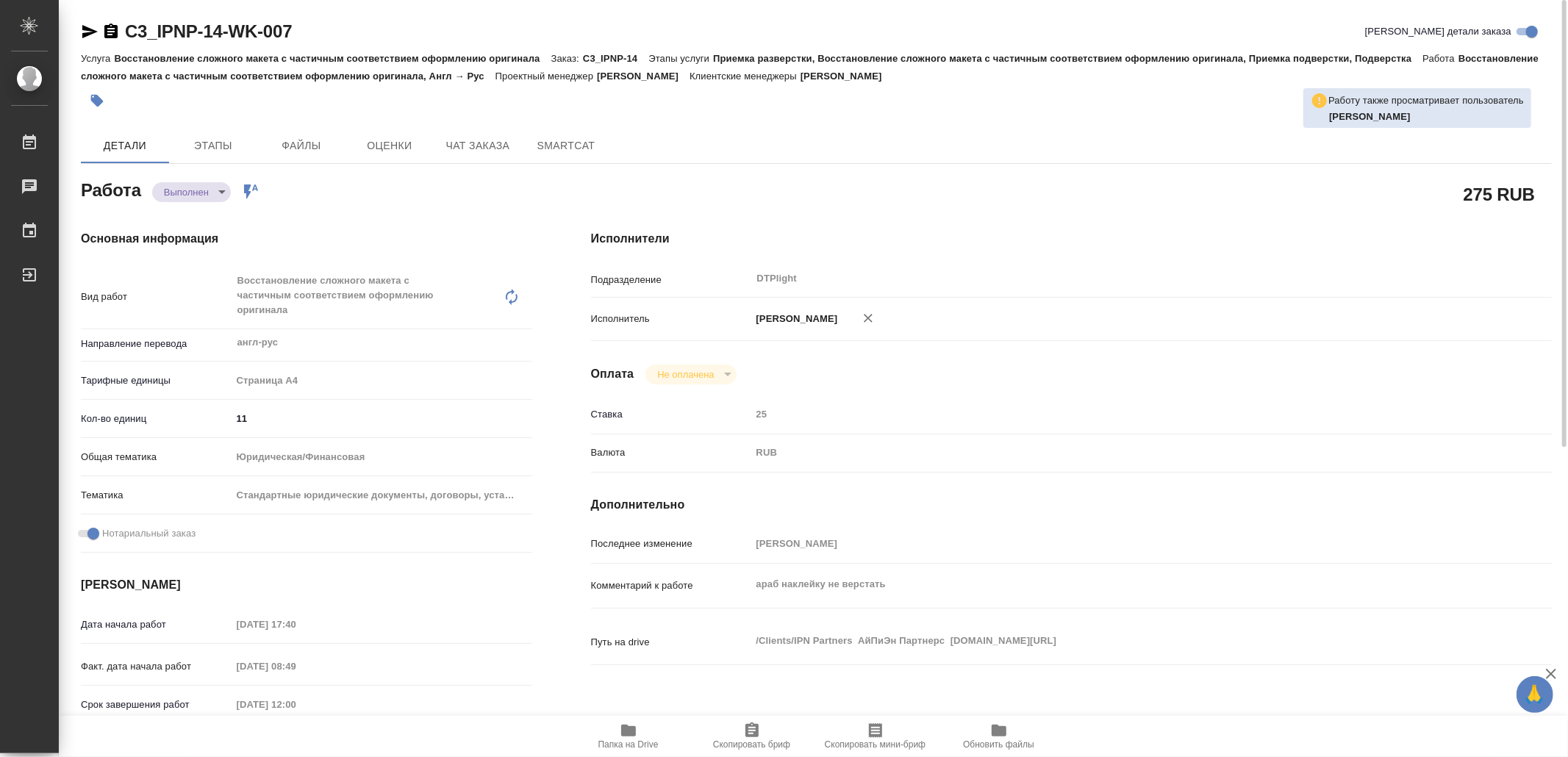
type textarea "x"
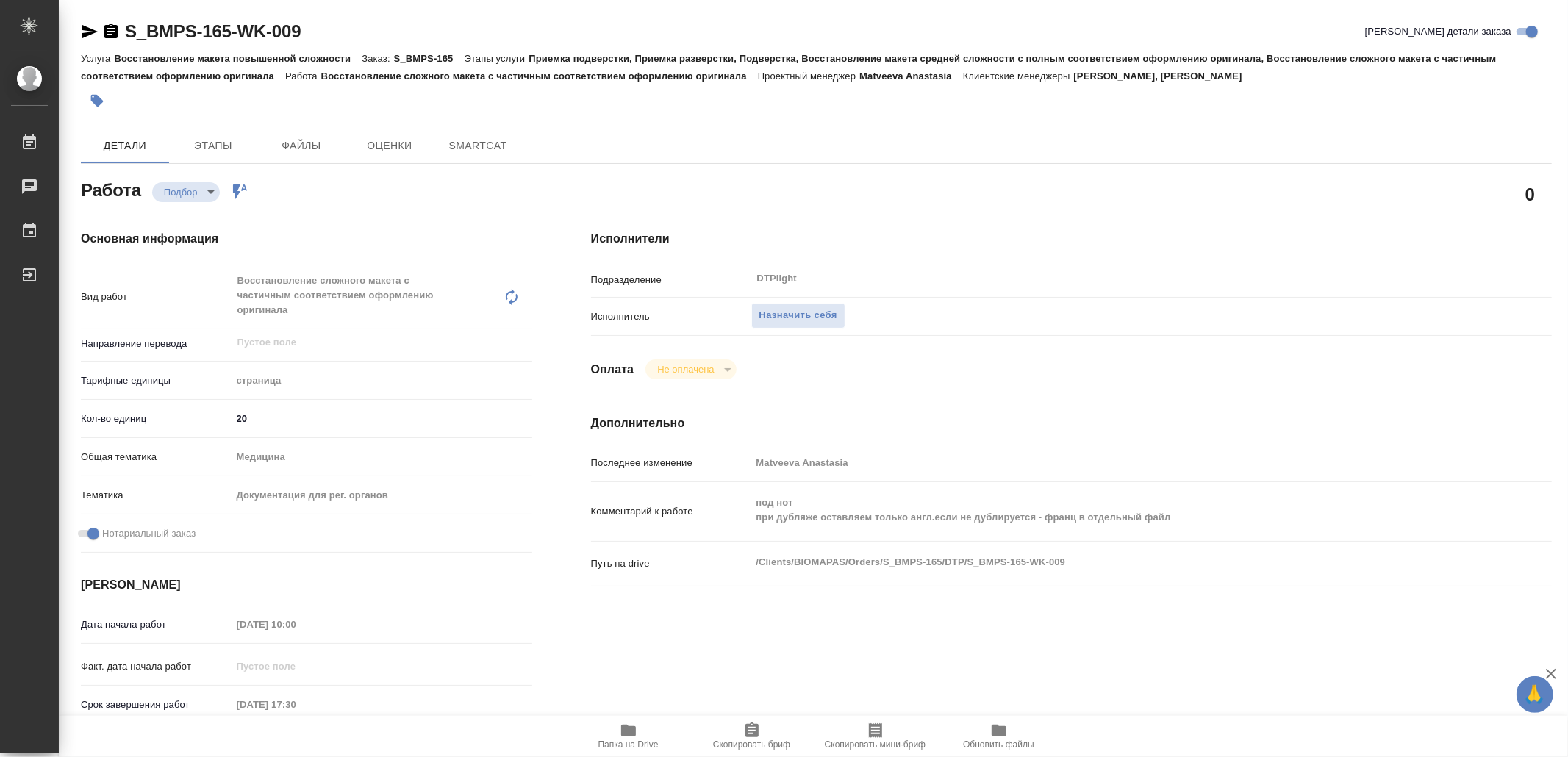
type textarea "x"
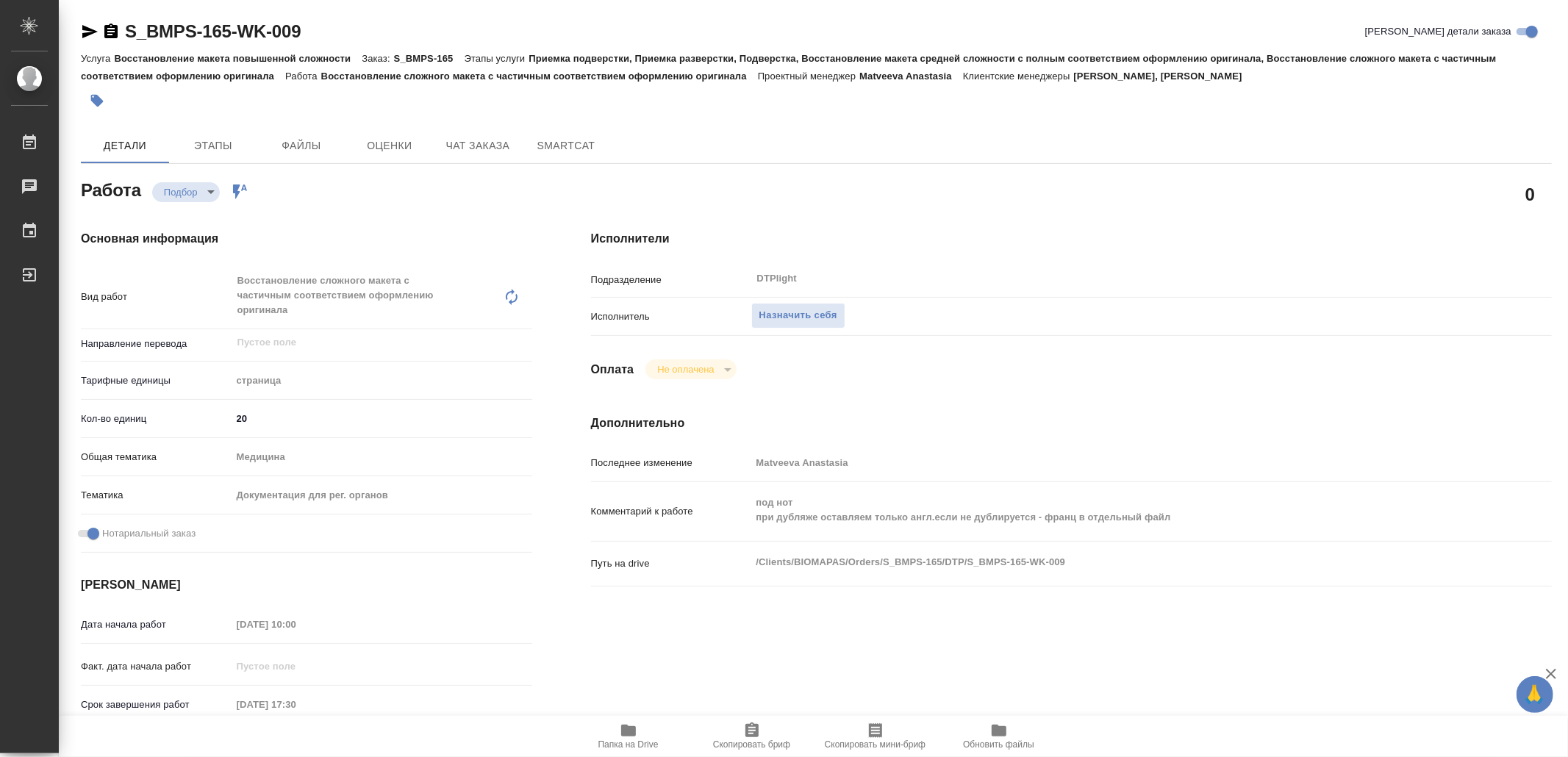
type textarea "x"
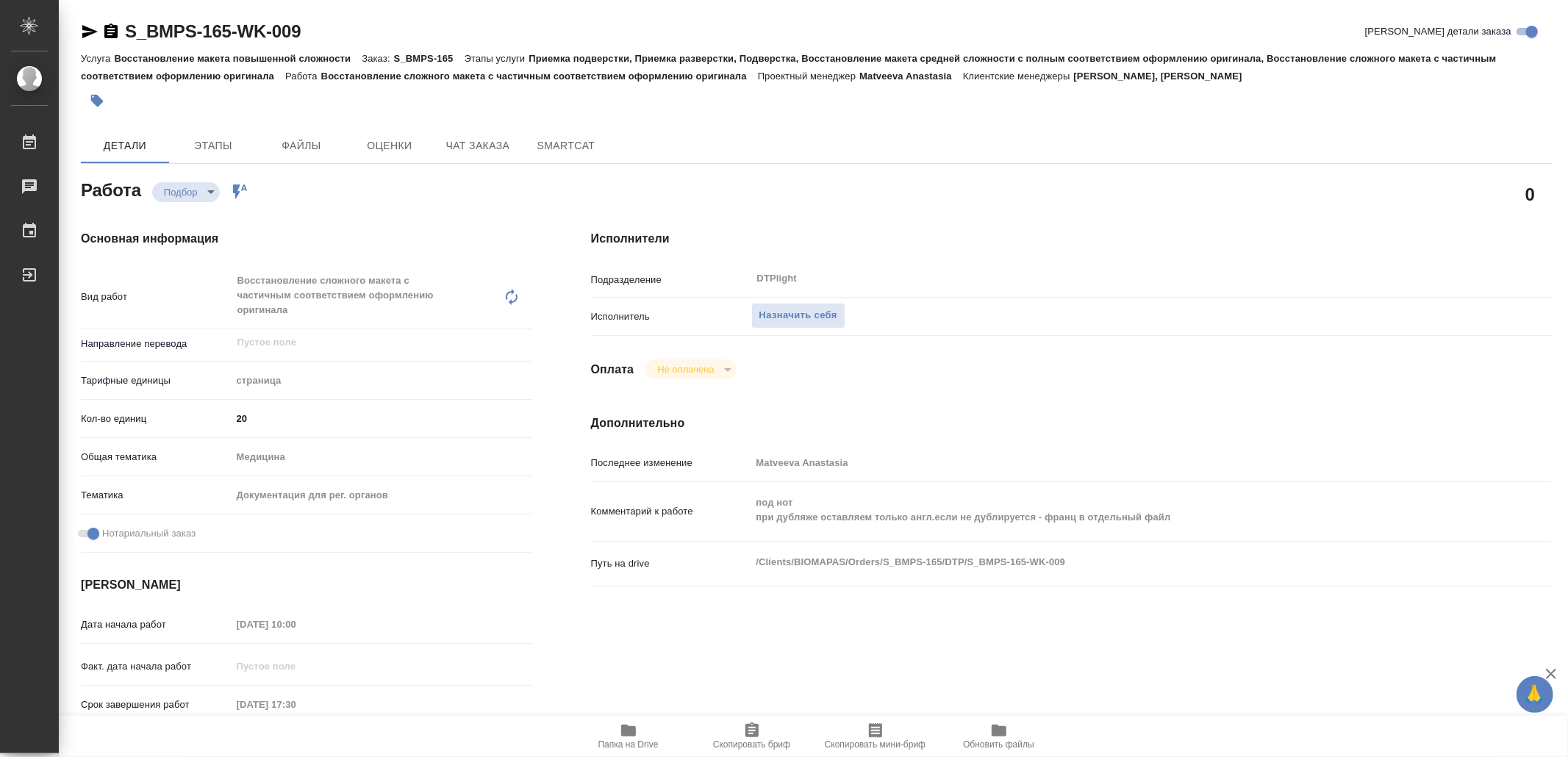
type textarea "x"
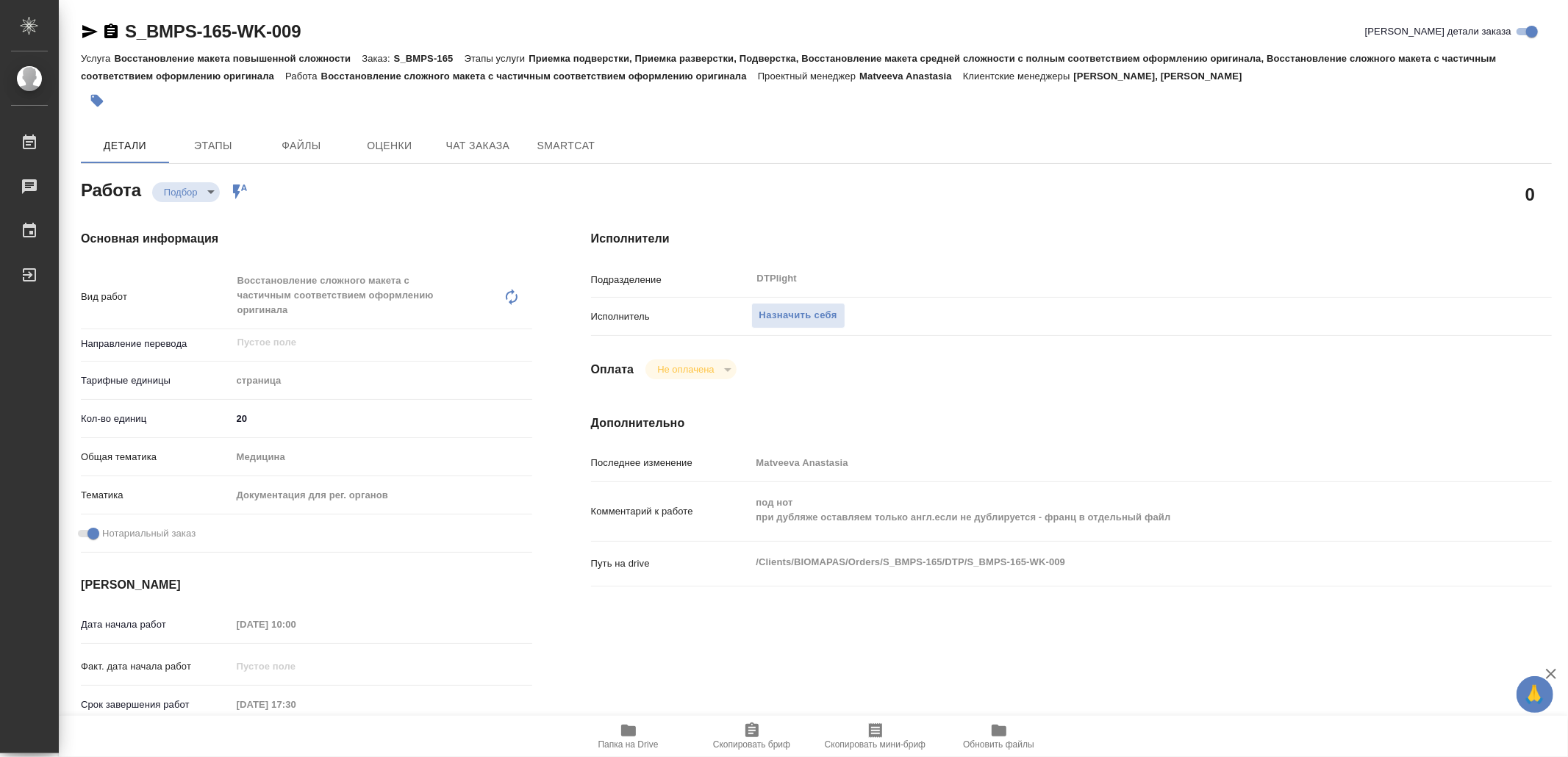
type textarea "x"
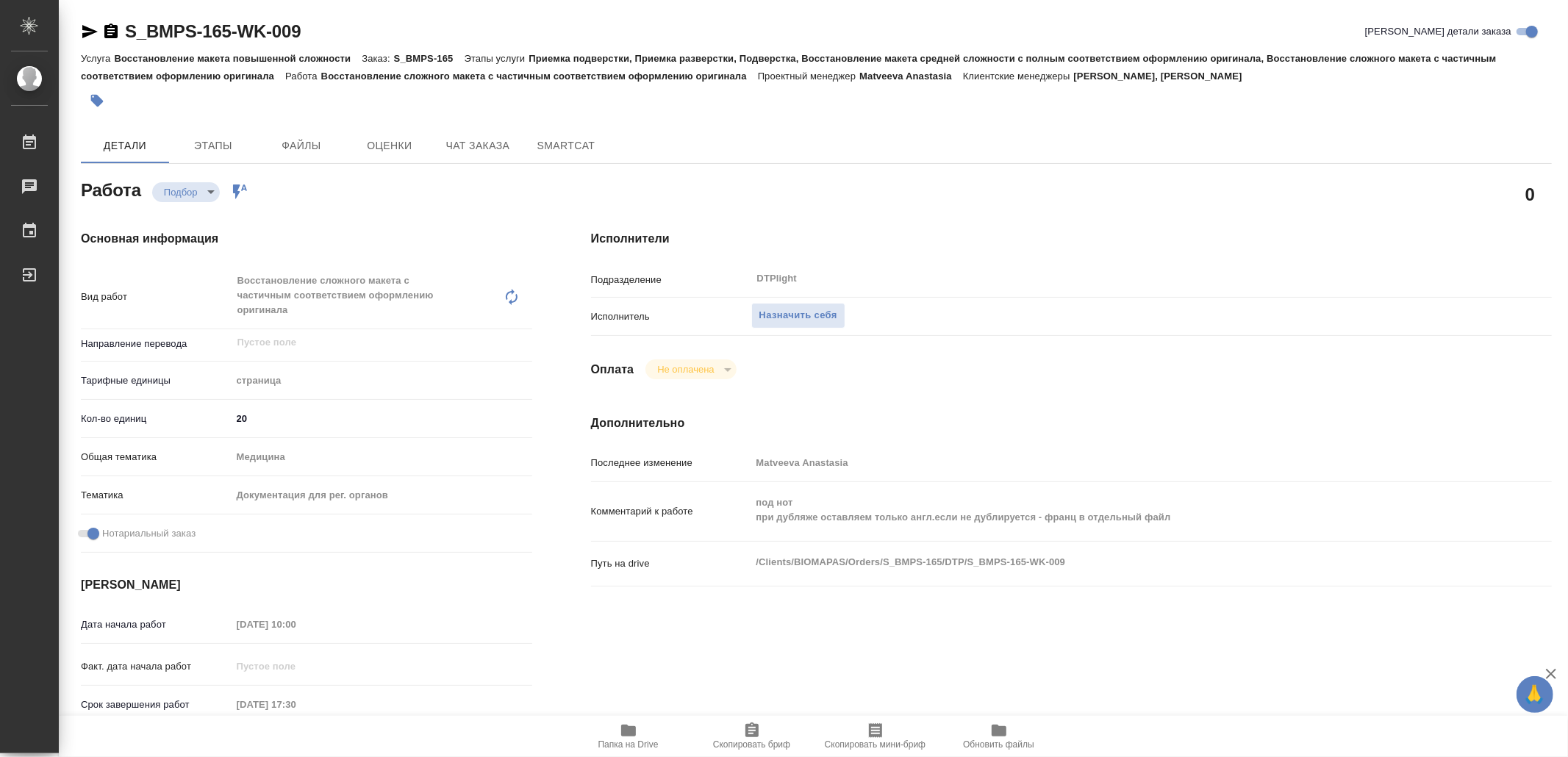
click at [633, 733] on icon "button" at bounding box center [628, 730] width 15 height 12
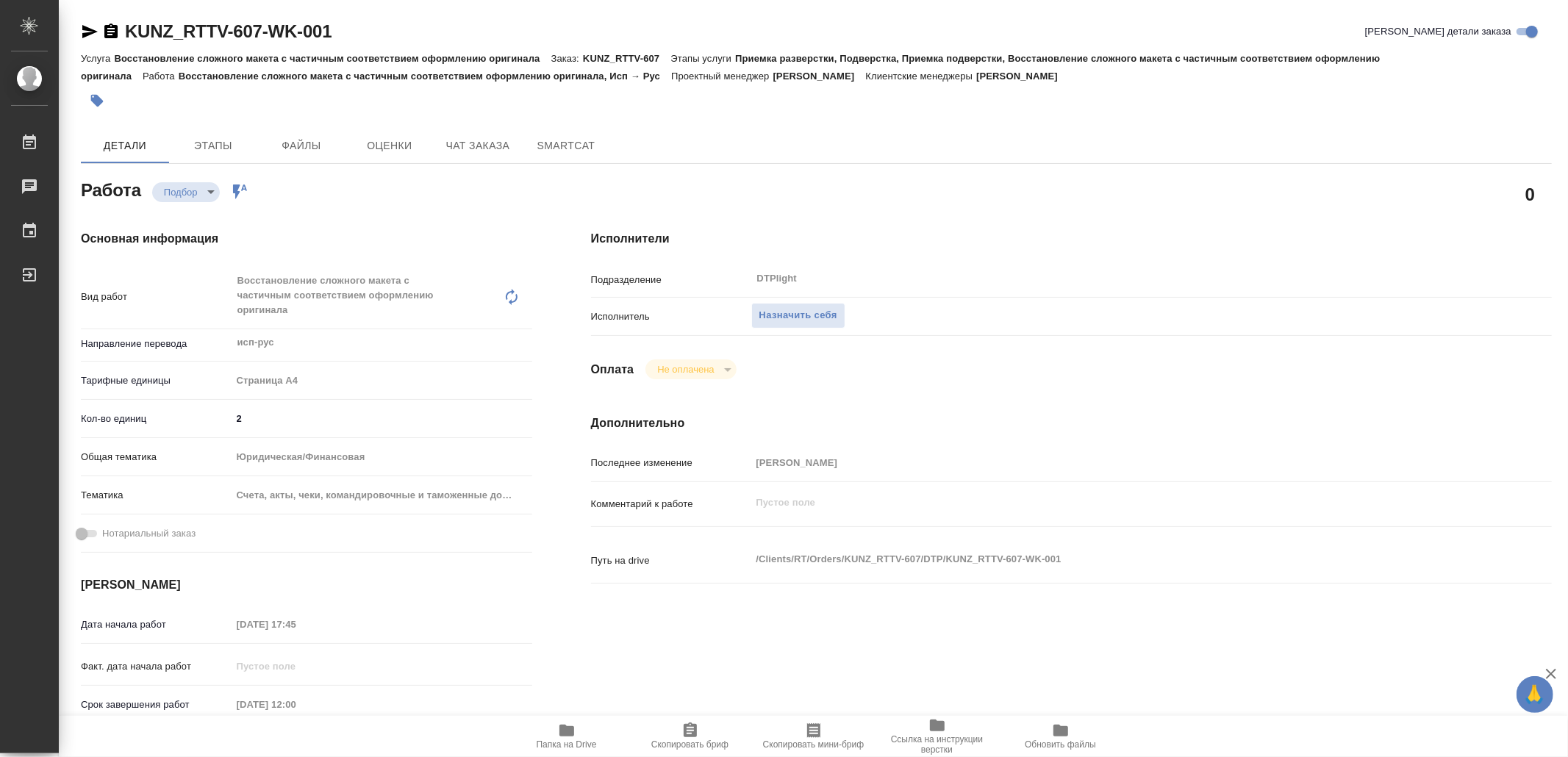
click at [571, 730] on icon "button" at bounding box center [567, 730] width 15 height 12
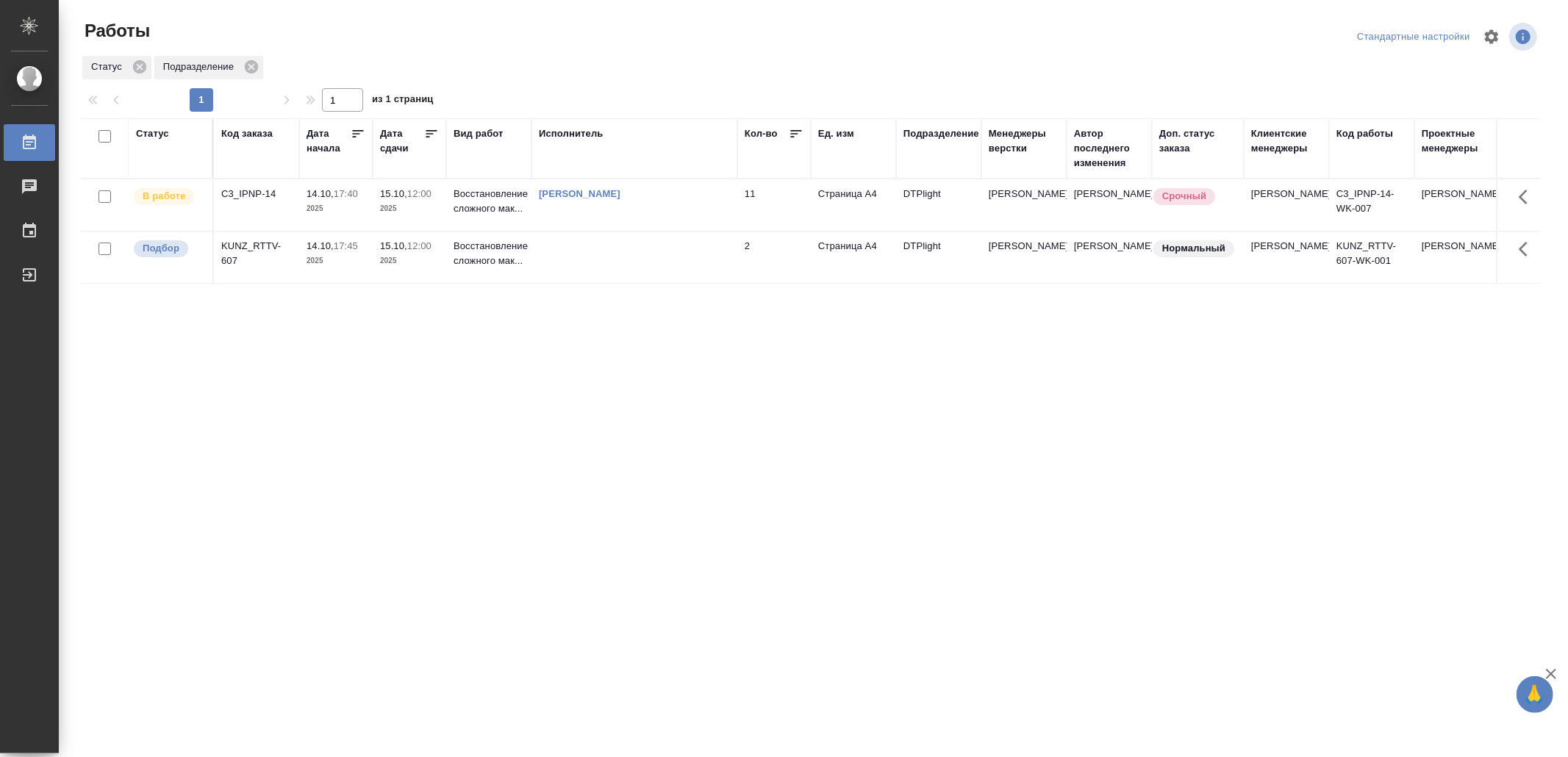
drag, startPoint x: 555, startPoint y: 442, endPoint x: 561, endPoint y: 427, distance: 16.2
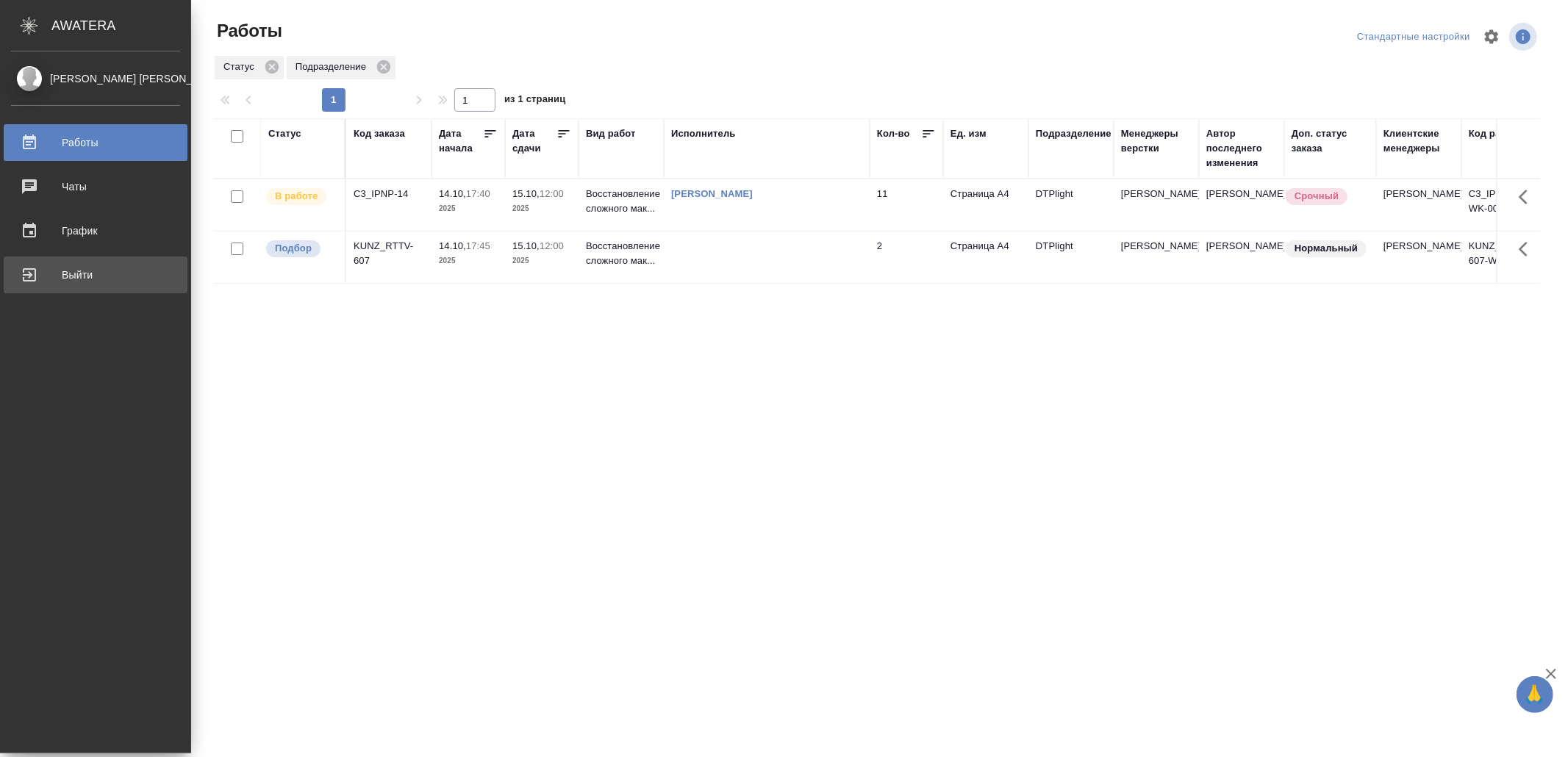
click at [54, 270] on div "Выйти" at bounding box center [96, 275] width 169 height 22
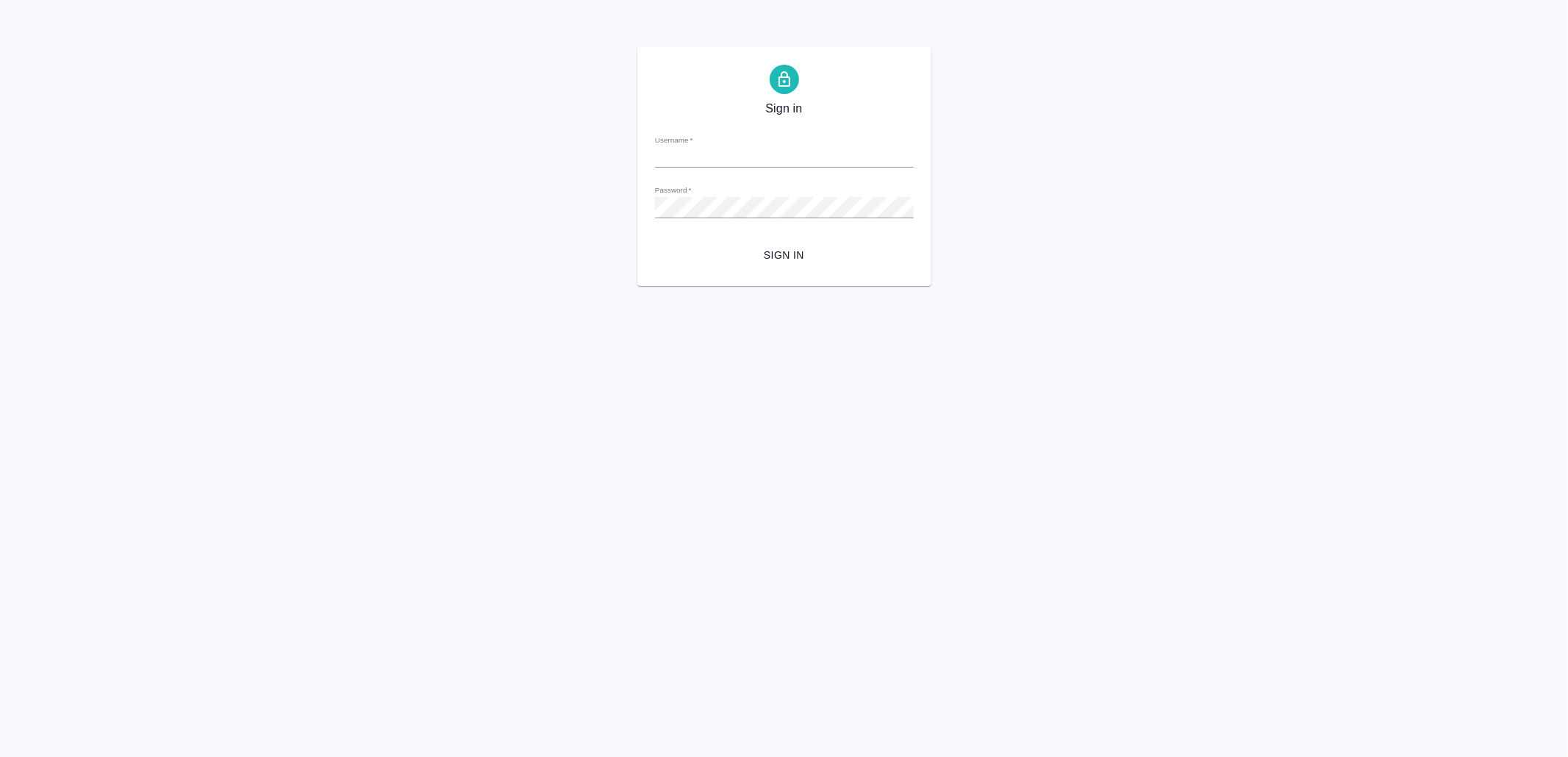
type input "v.yamkovenko@awatera.com"
click at [742, 247] on span "Sign in" at bounding box center [784, 255] width 235 height 18
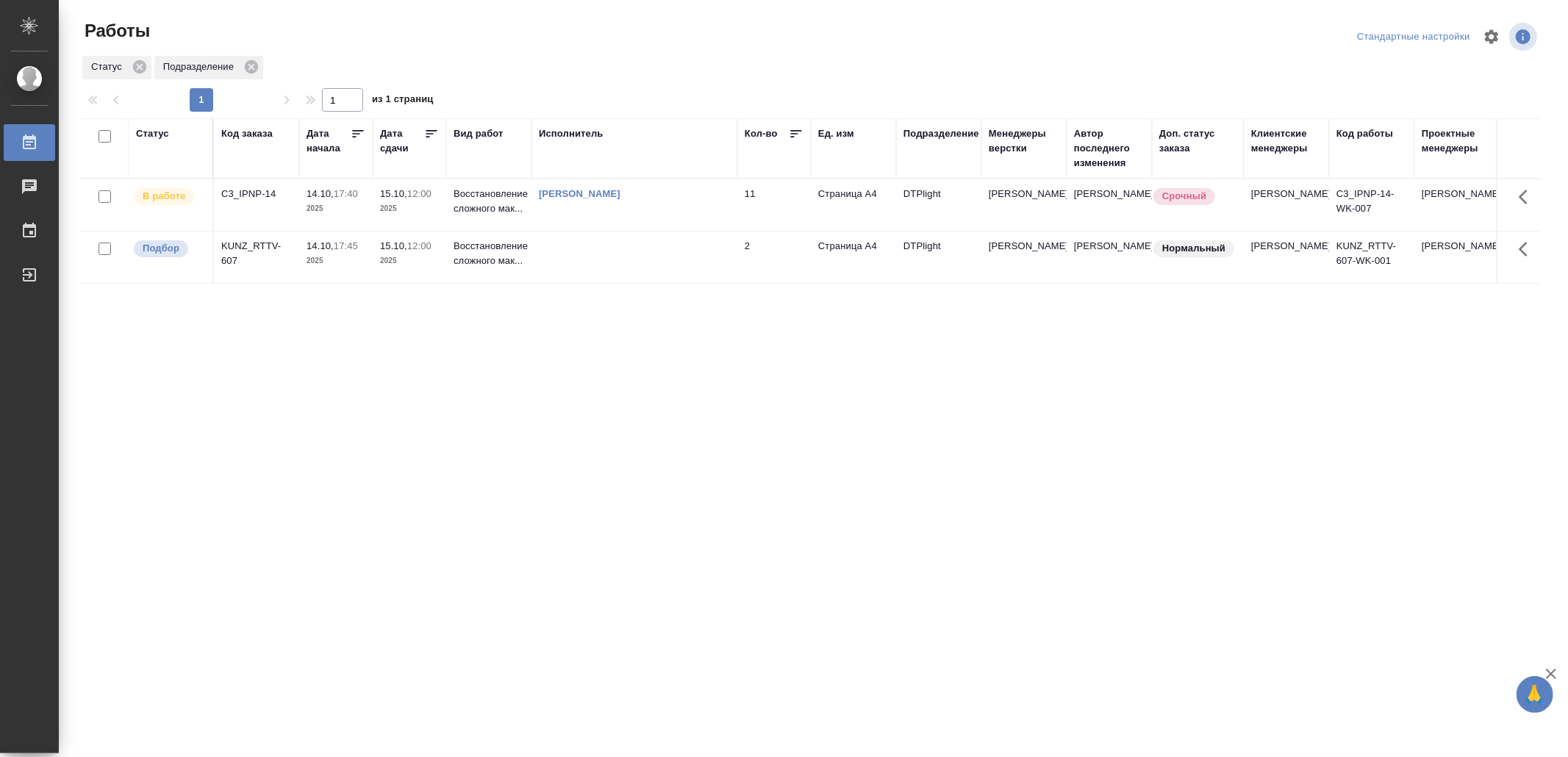
drag, startPoint x: 500, startPoint y: 395, endPoint x: 539, endPoint y: 388, distance: 39.6
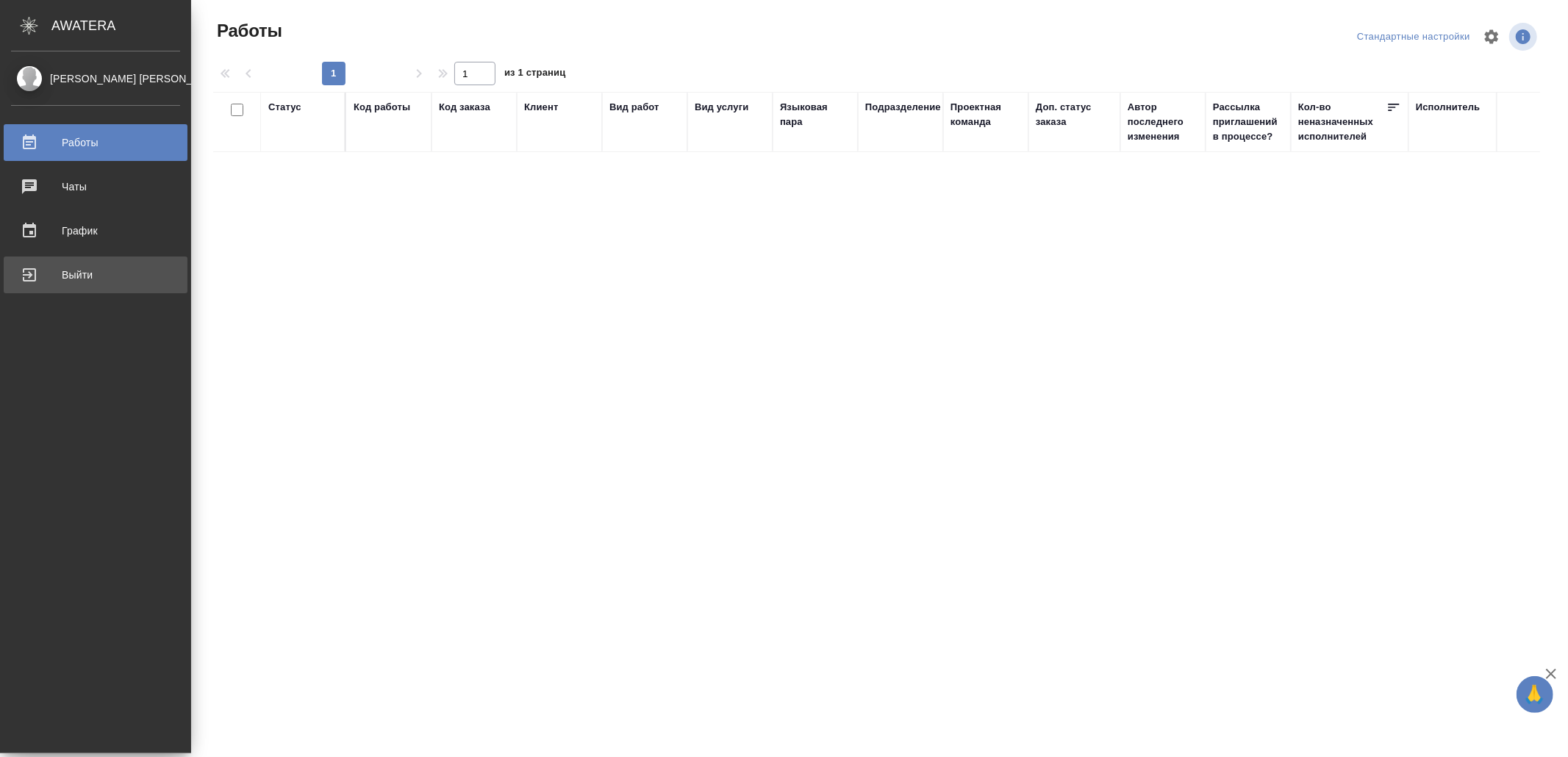
click at [50, 281] on div "Выйти" at bounding box center [96, 275] width 169 height 22
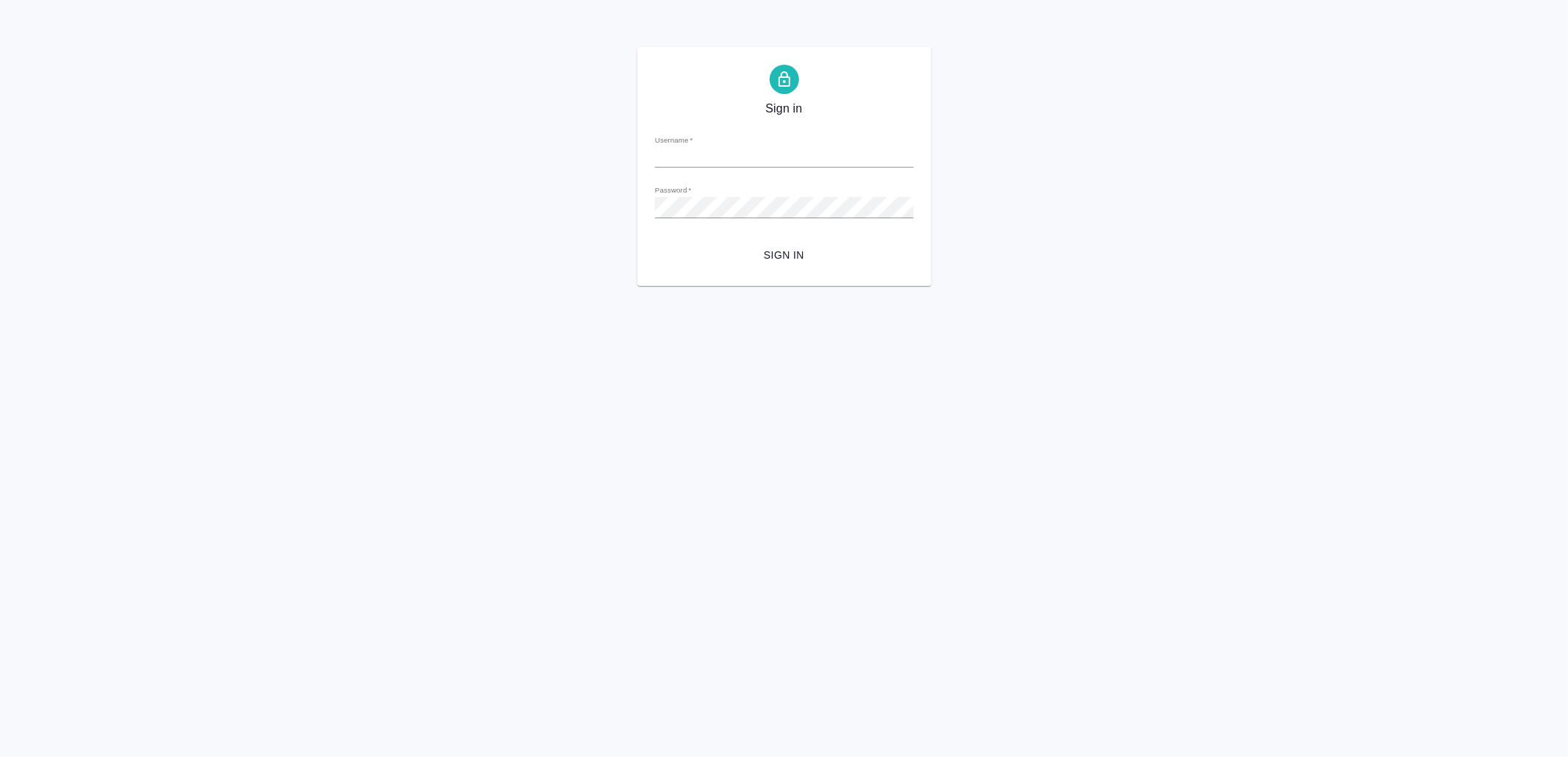
type input "[EMAIL_ADDRESS][DOMAIN_NAME]"
drag, startPoint x: 733, startPoint y: 254, endPoint x: 742, endPoint y: 271, distance: 19.2
click at [734, 254] on span "Sign in" at bounding box center [784, 255] width 235 height 18
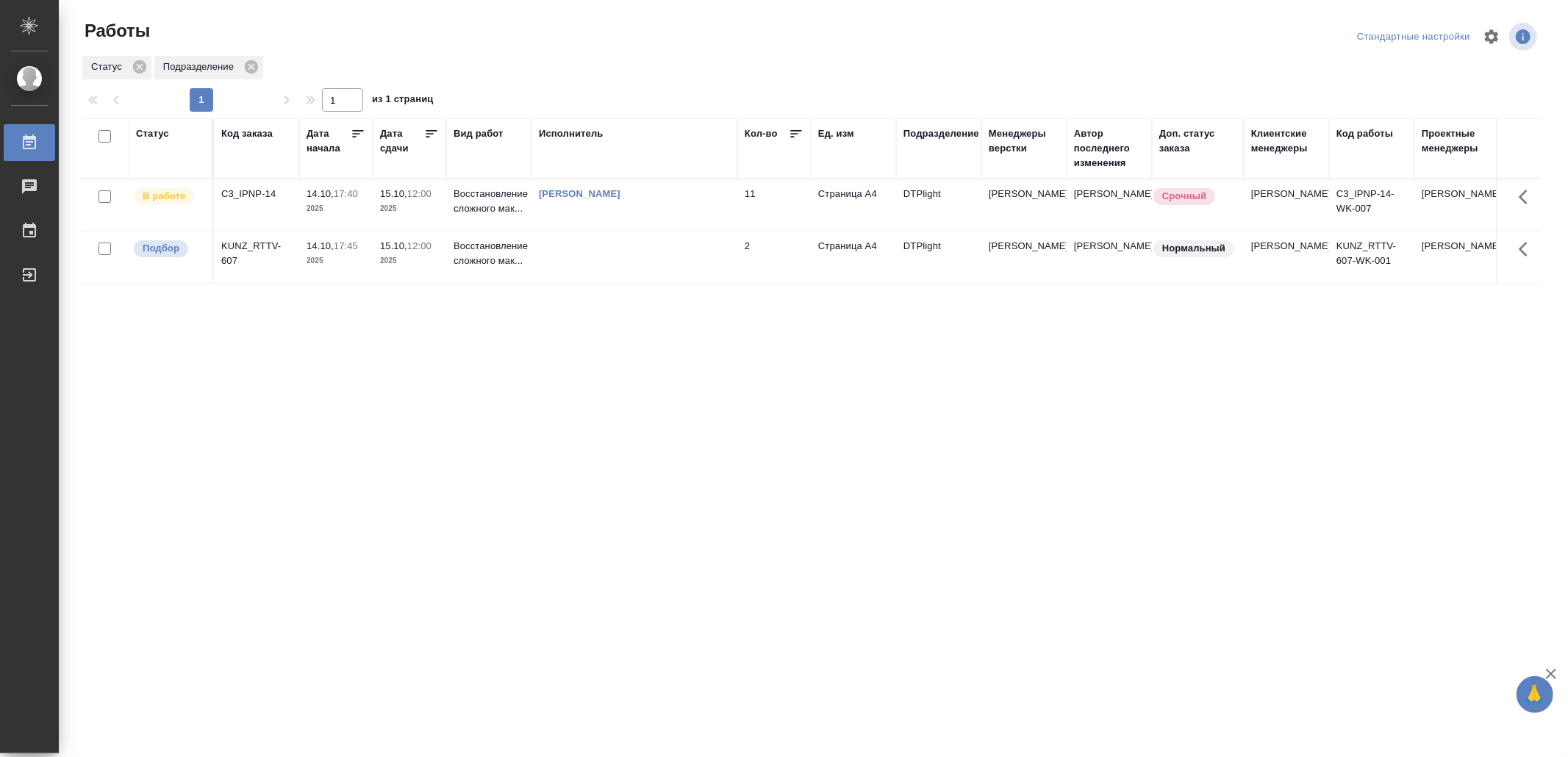
drag, startPoint x: 672, startPoint y: 324, endPoint x: 665, endPoint y: 329, distance: 8.6
drag, startPoint x: 466, startPoint y: 399, endPoint x: 478, endPoint y: 395, distance: 12.6
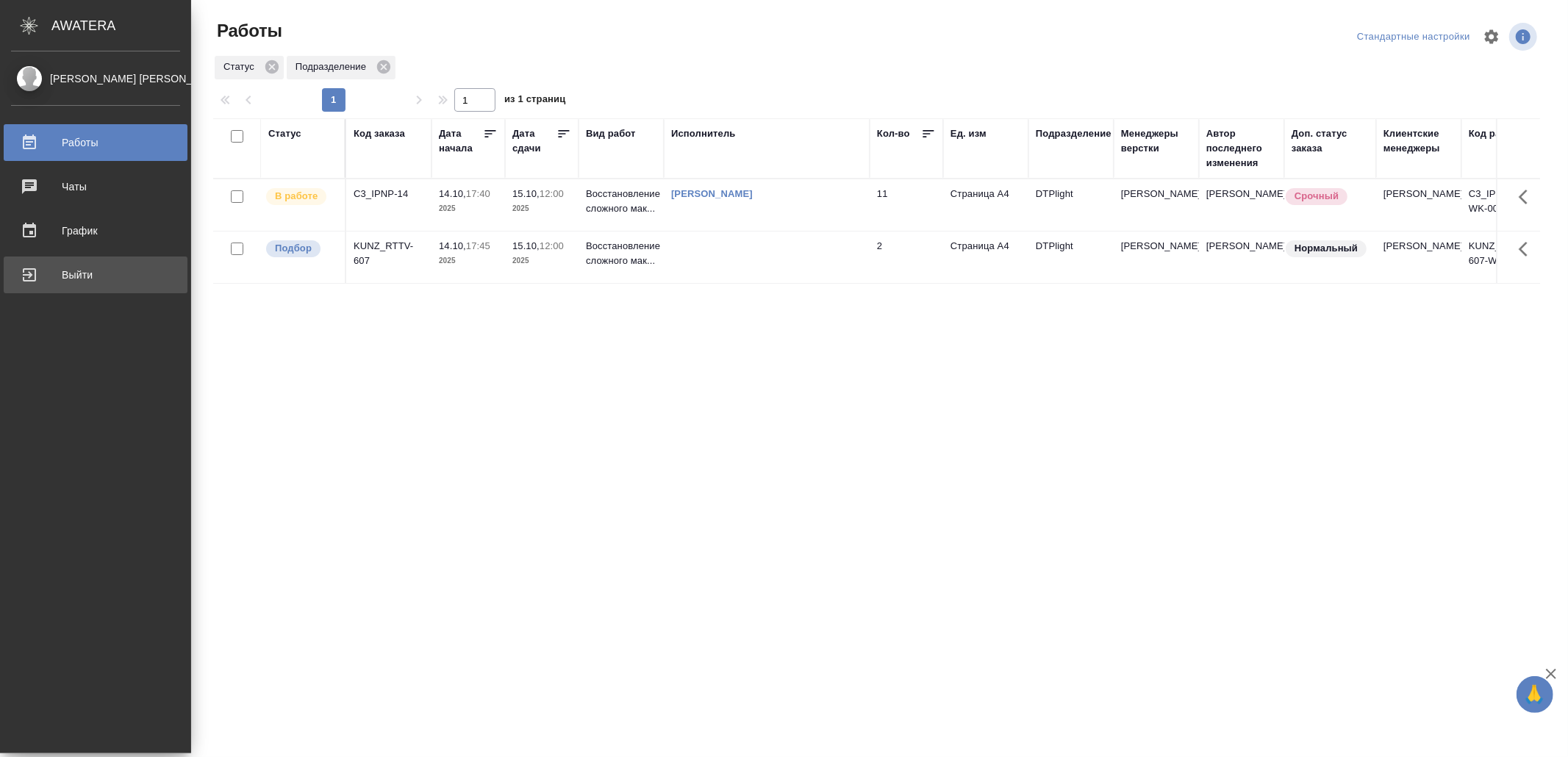
click at [75, 286] on link "Выйти" at bounding box center [95, 275] width 184 height 37
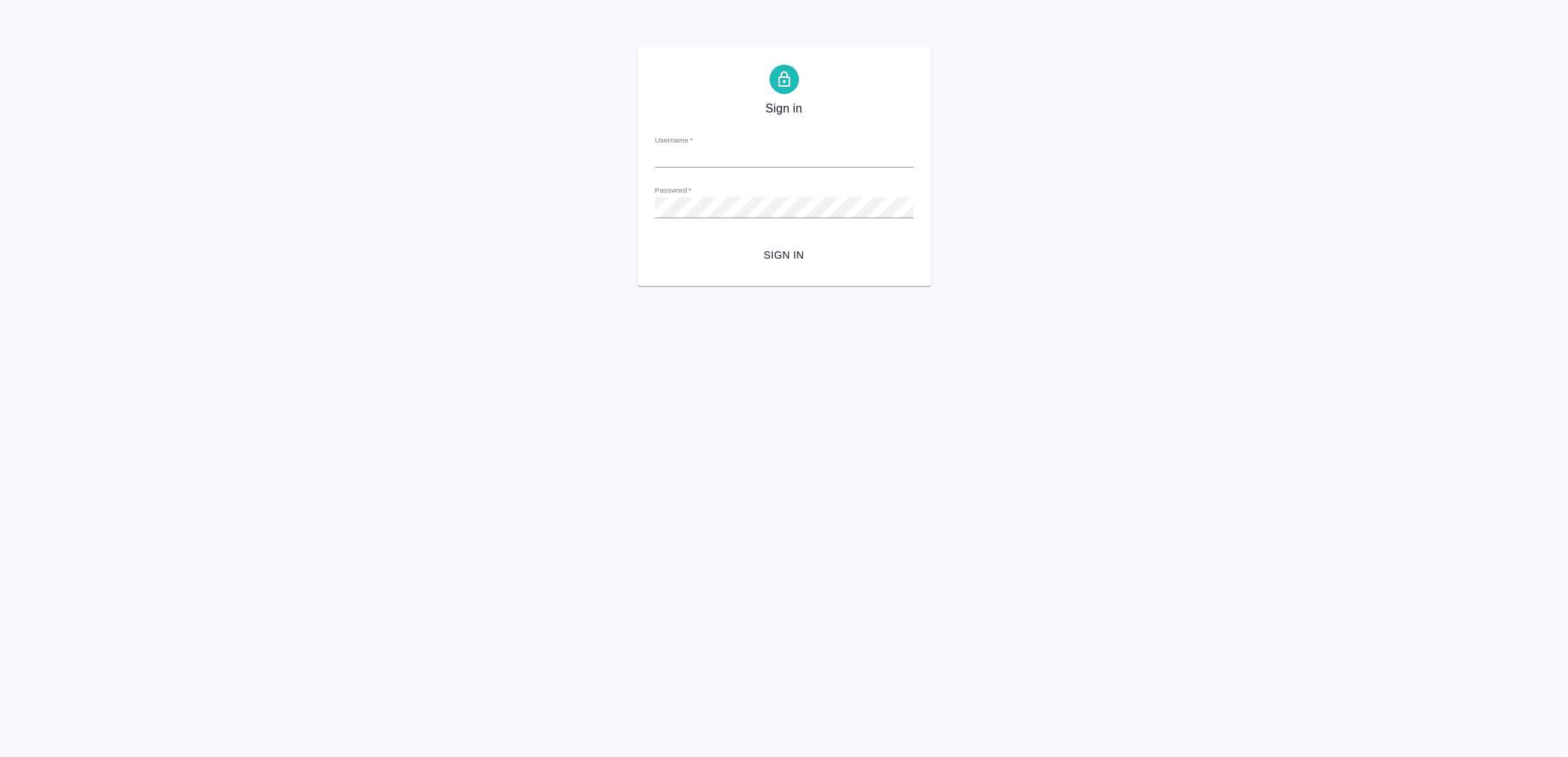
type input "[EMAIL_ADDRESS][DOMAIN_NAME]"
click at [776, 264] on button "Sign in" at bounding box center [784, 256] width 258 height 27
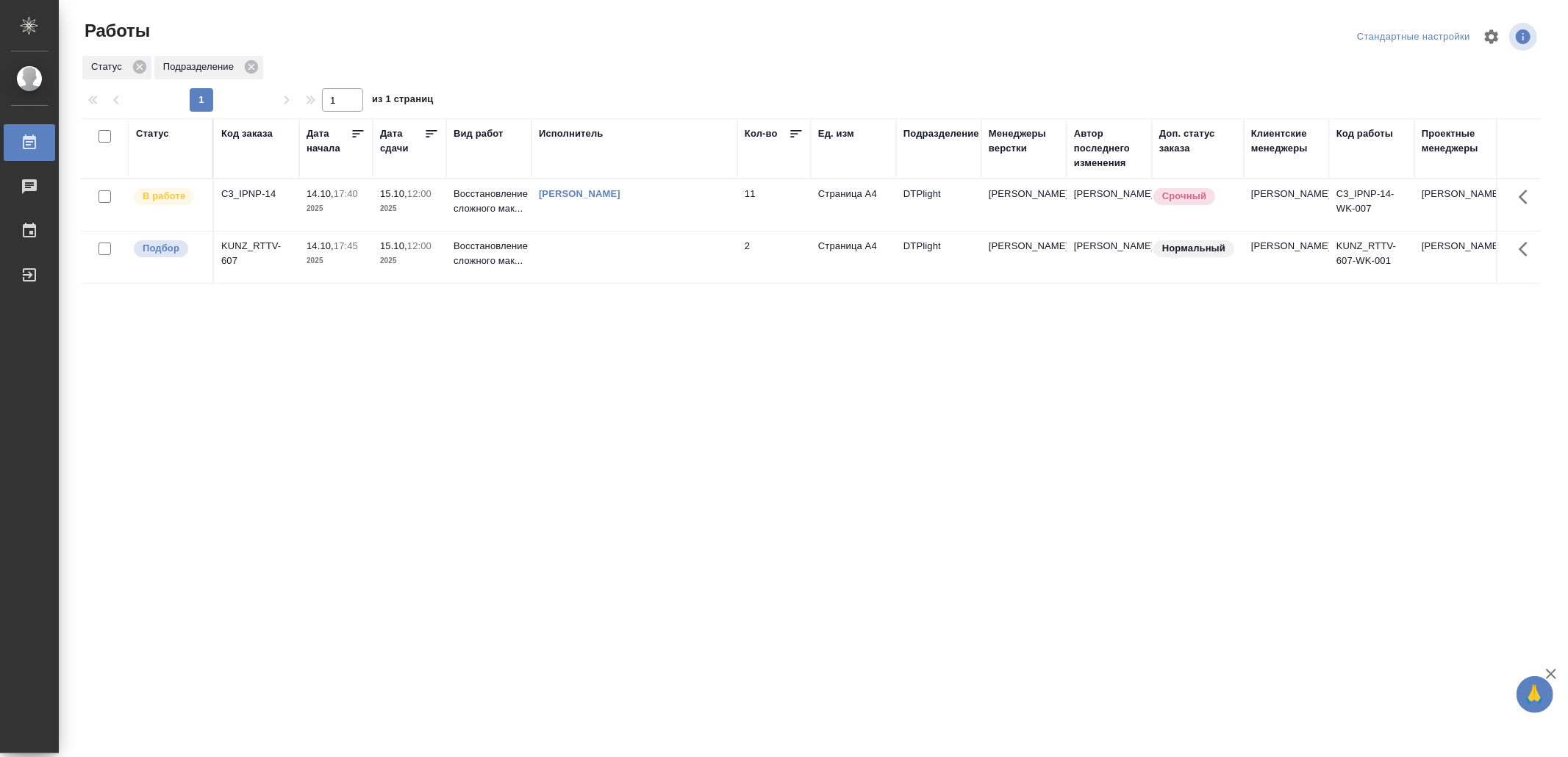
drag, startPoint x: 597, startPoint y: 489, endPoint x: 596, endPoint y: 476, distance: 13.0
drag, startPoint x: 668, startPoint y: 422, endPoint x: 648, endPoint y: 427, distance: 20.6
click at [497, 460] on div "Статус Код заказа Дата начала Дата сдачи Вид работ Исполнитель Кол-во Ед. изм П…" at bounding box center [810, 382] width 1459 height 529
drag, startPoint x: 562, startPoint y: 460, endPoint x: 568, endPoint y: 451, distance: 10.8
drag, startPoint x: 623, startPoint y: 524, endPoint x: 622, endPoint y: 488, distance: 36.0
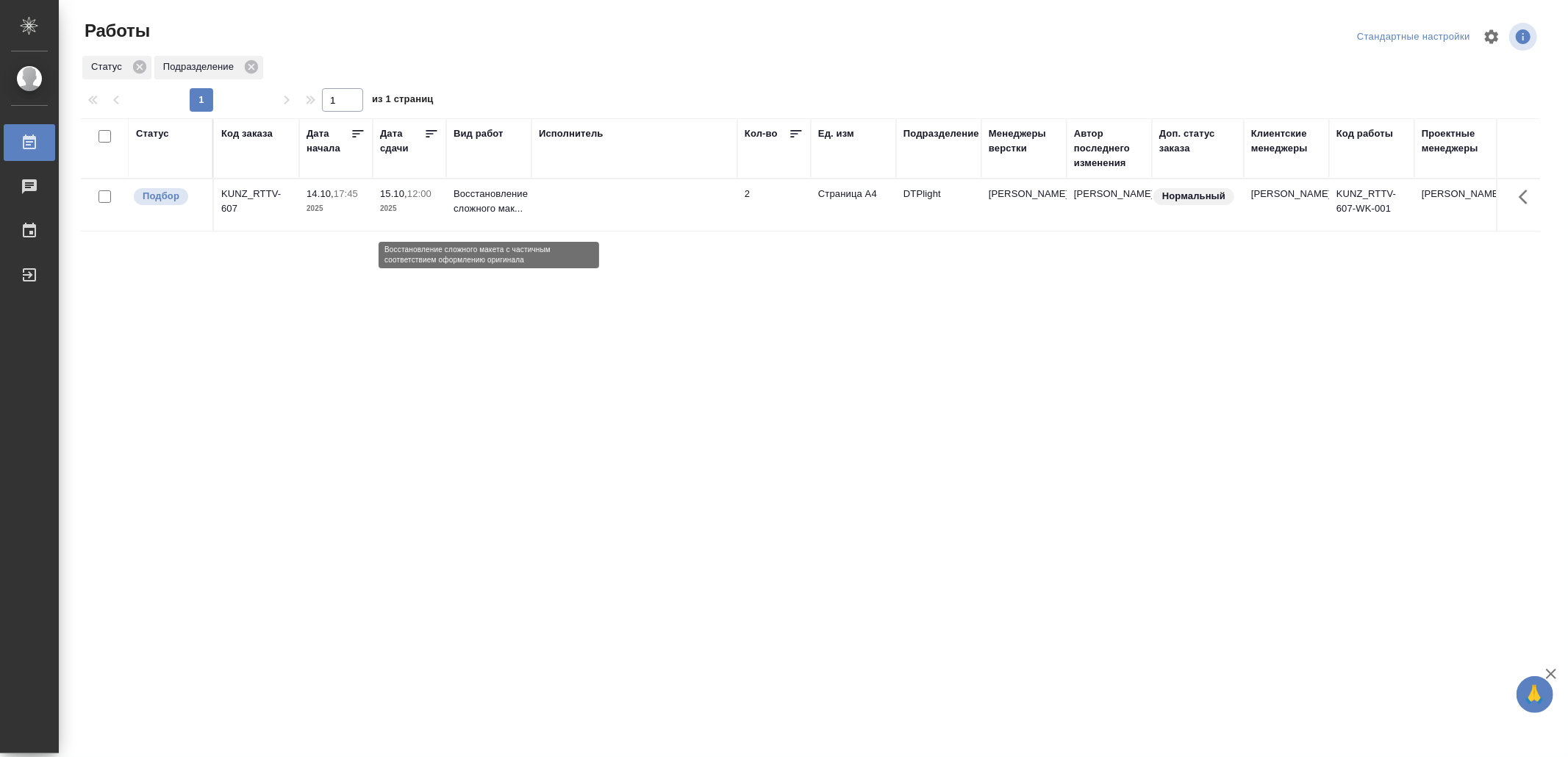
click at [572, 210] on td at bounding box center [634, 205] width 206 height 51
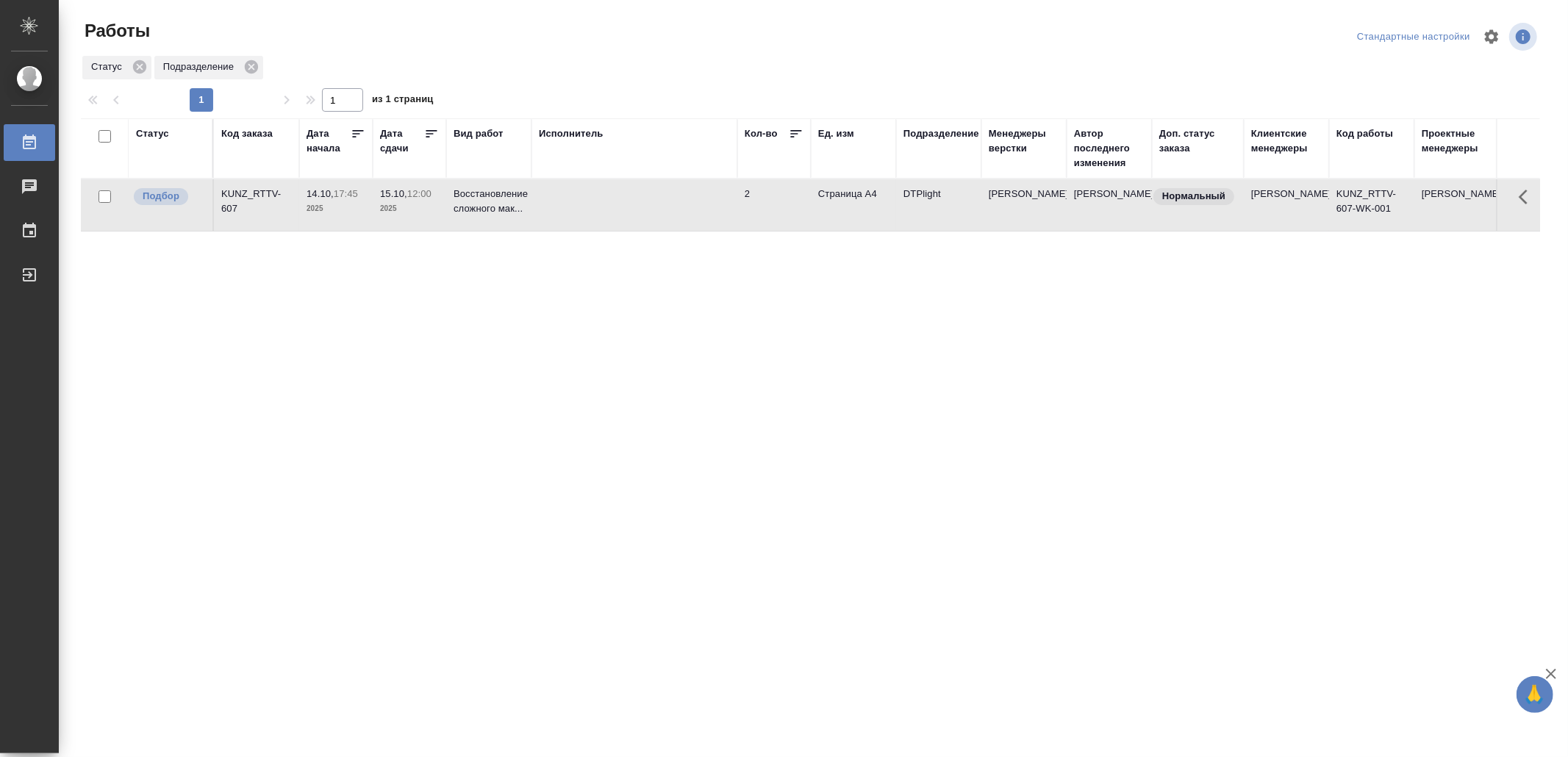
click at [572, 210] on td at bounding box center [634, 205] width 206 height 51
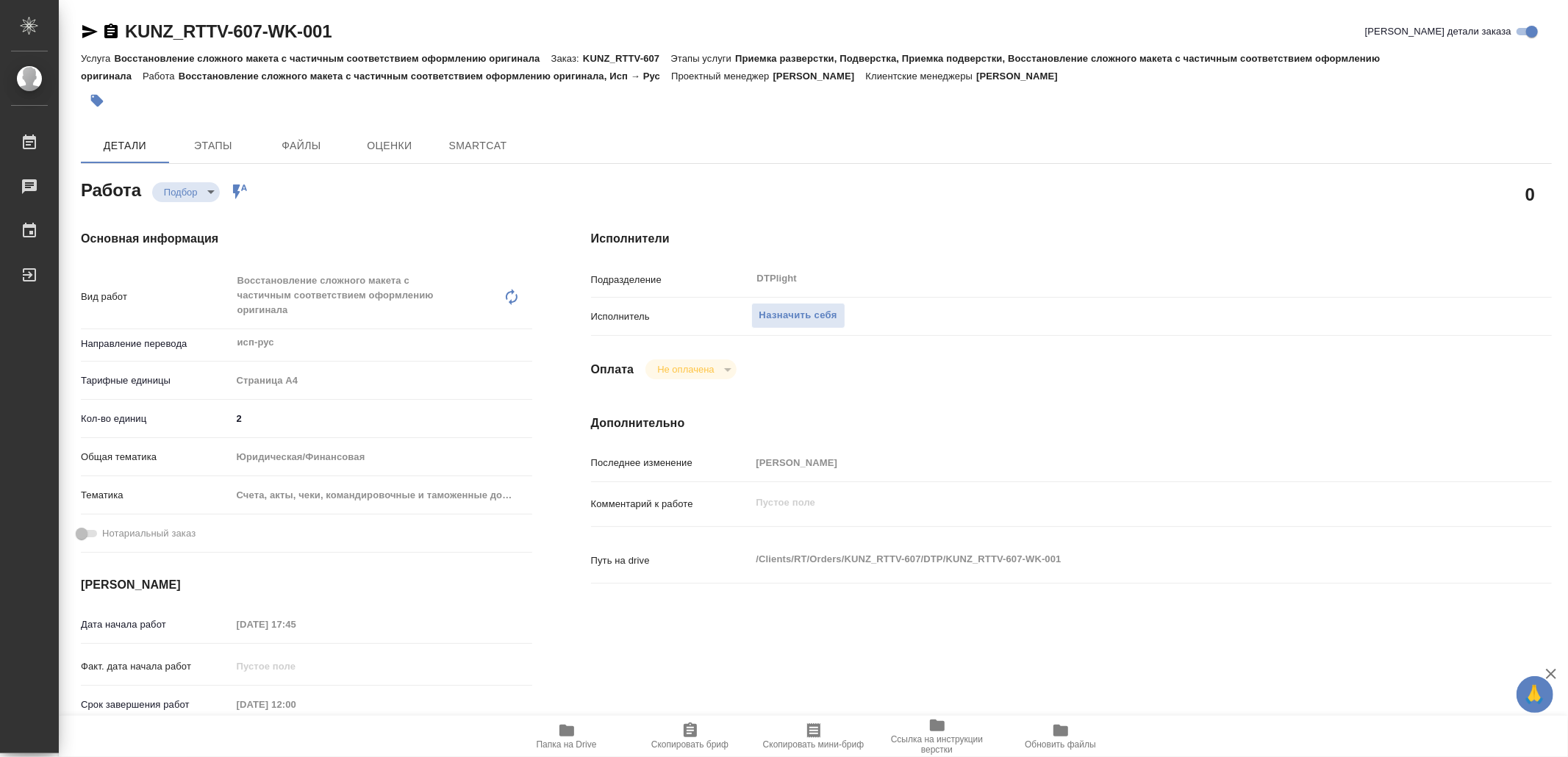
type textarea "x"
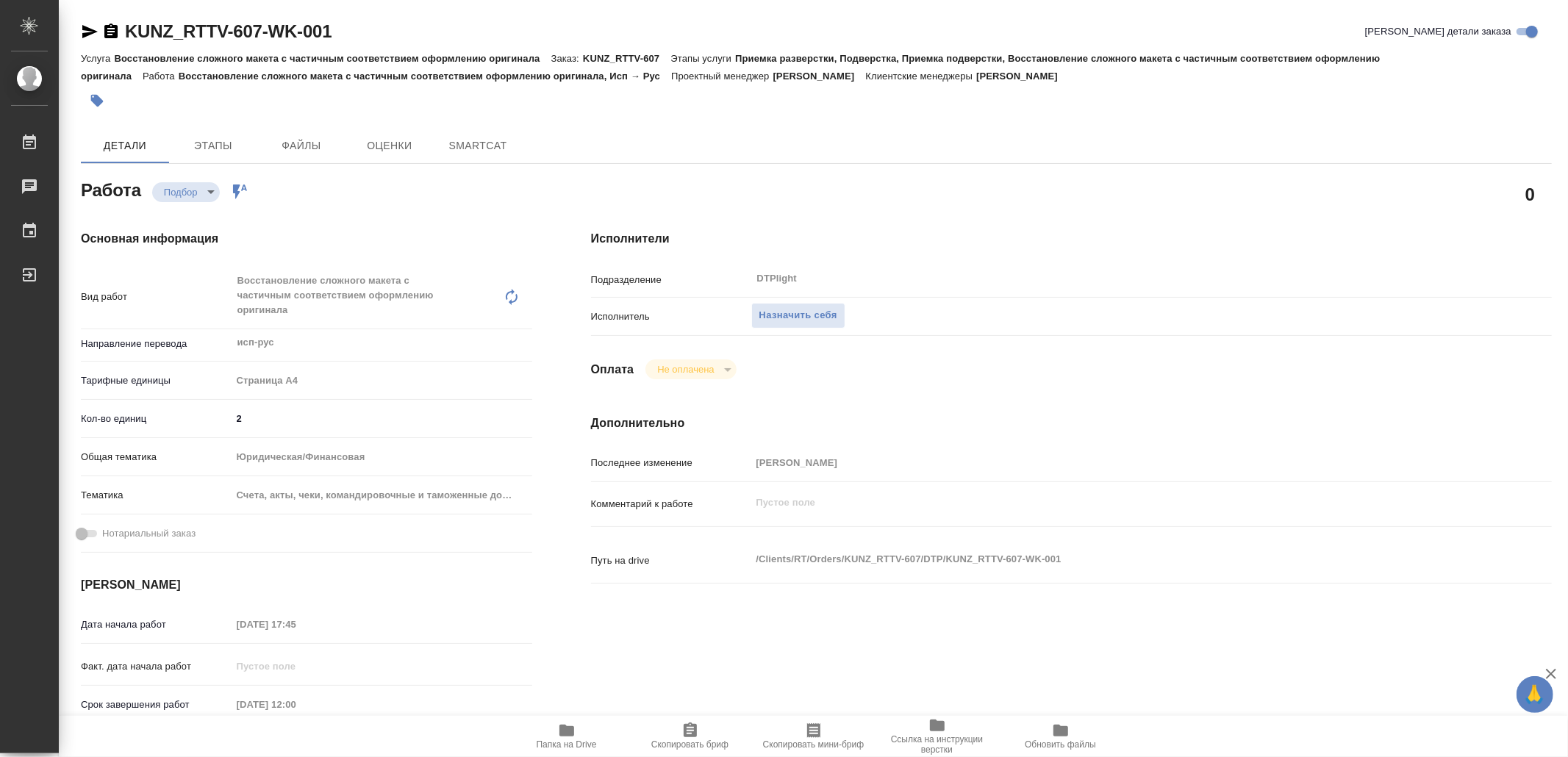
type textarea "x"
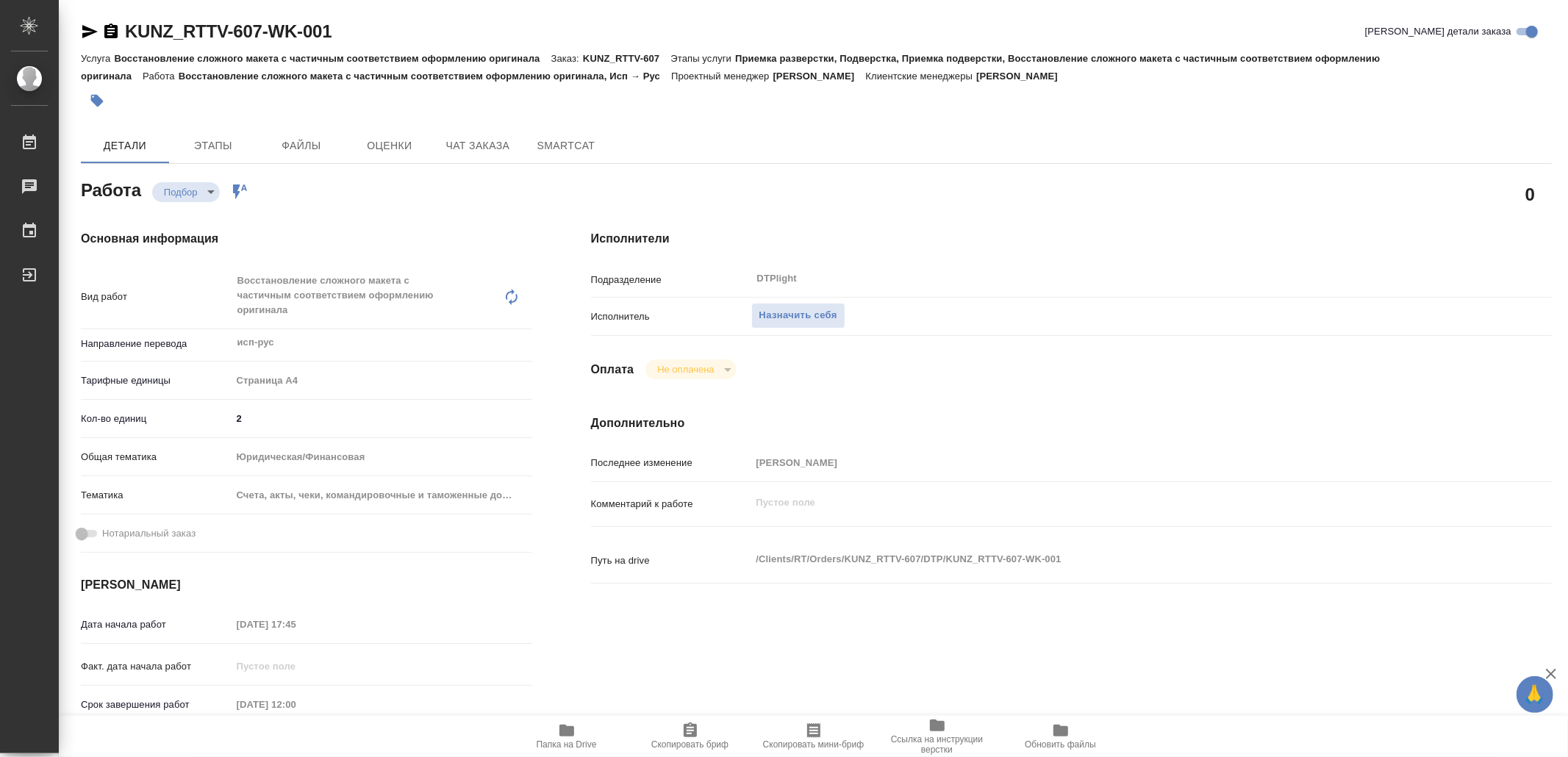
click icon "button"
type textarea "x"
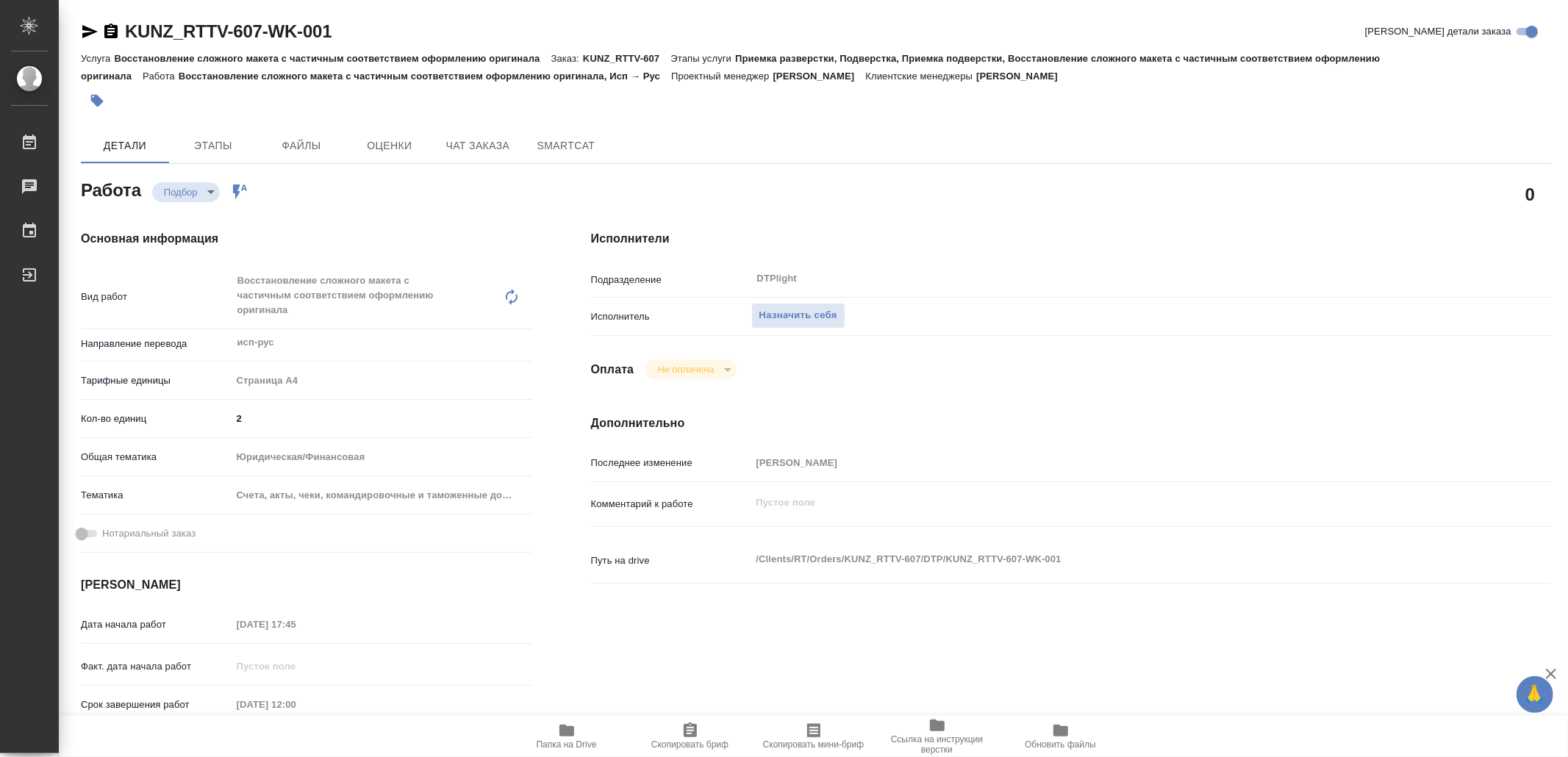
type textarea "x"
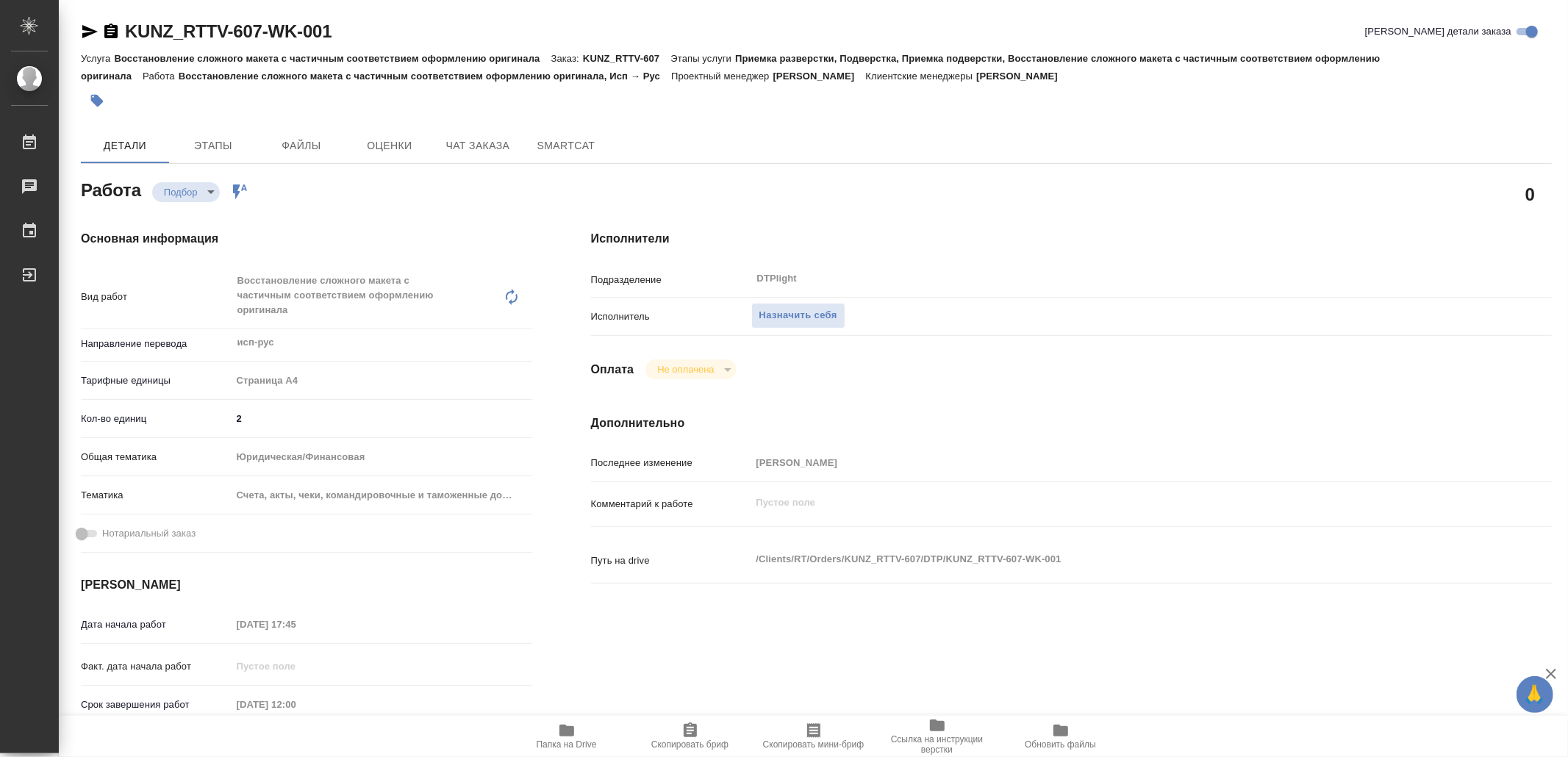
type textarea "x"
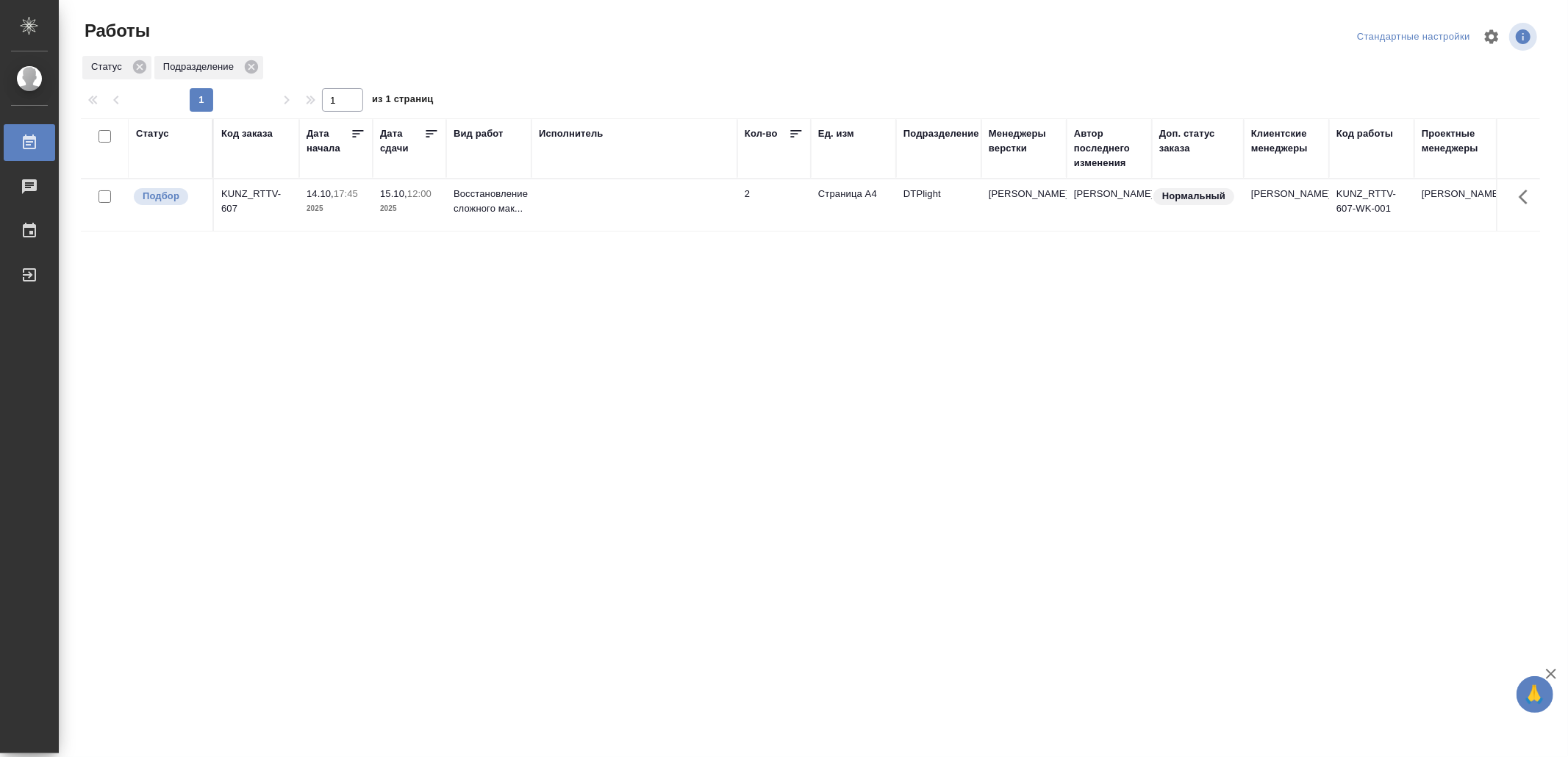
drag, startPoint x: 0, startPoint y: 0, endPoint x: 633, endPoint y: 356, distance: 726.2
drag, startPoint x: 719, startPoint y: 422, endPoint x: 716, endPoint y: 412, distance: 10.4
drag, startPoint x: 406, startPoint y: 383, endPoint x: 407, endPoint y: 367, distance: 16.0
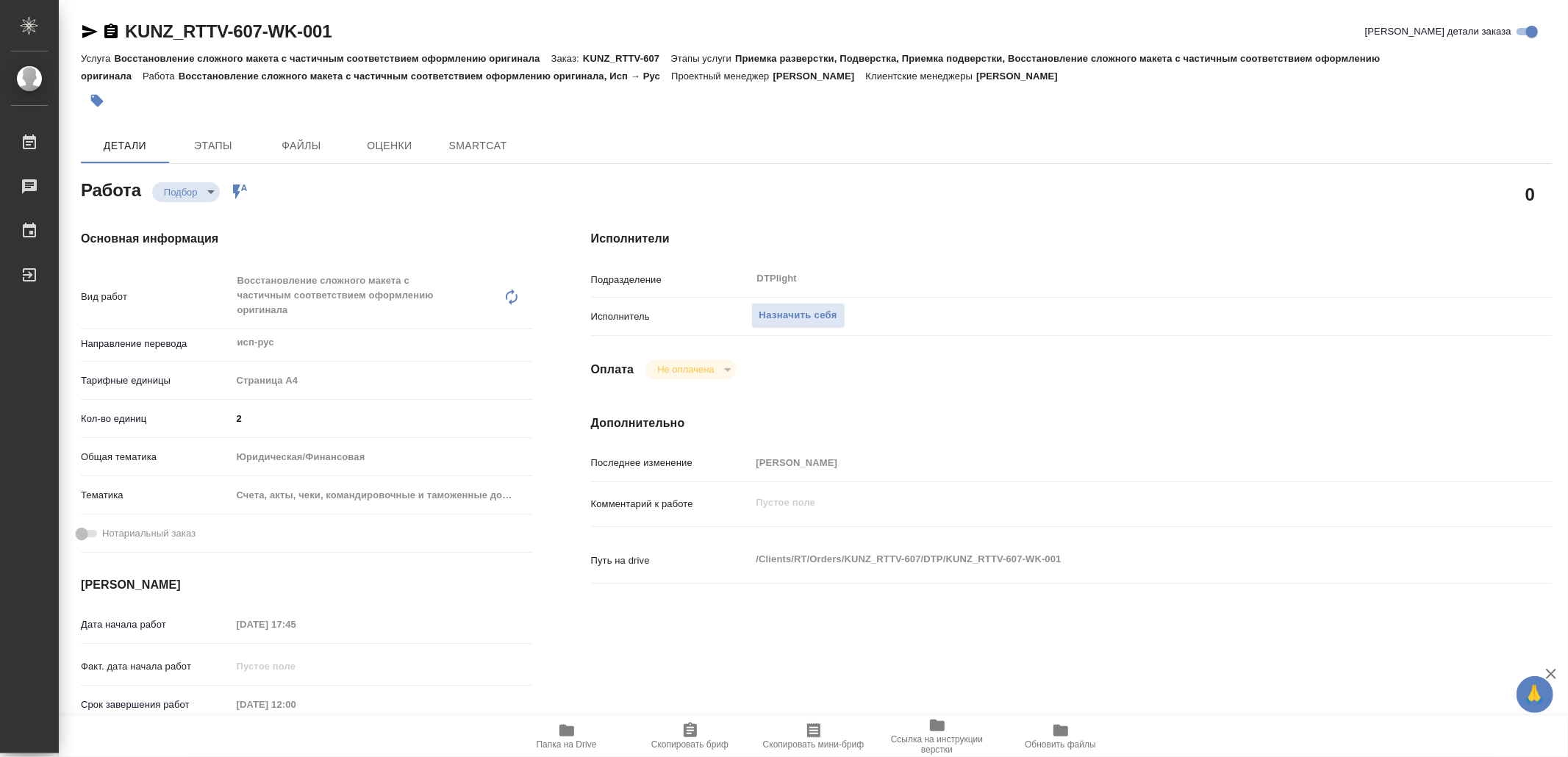
type textarea "x"
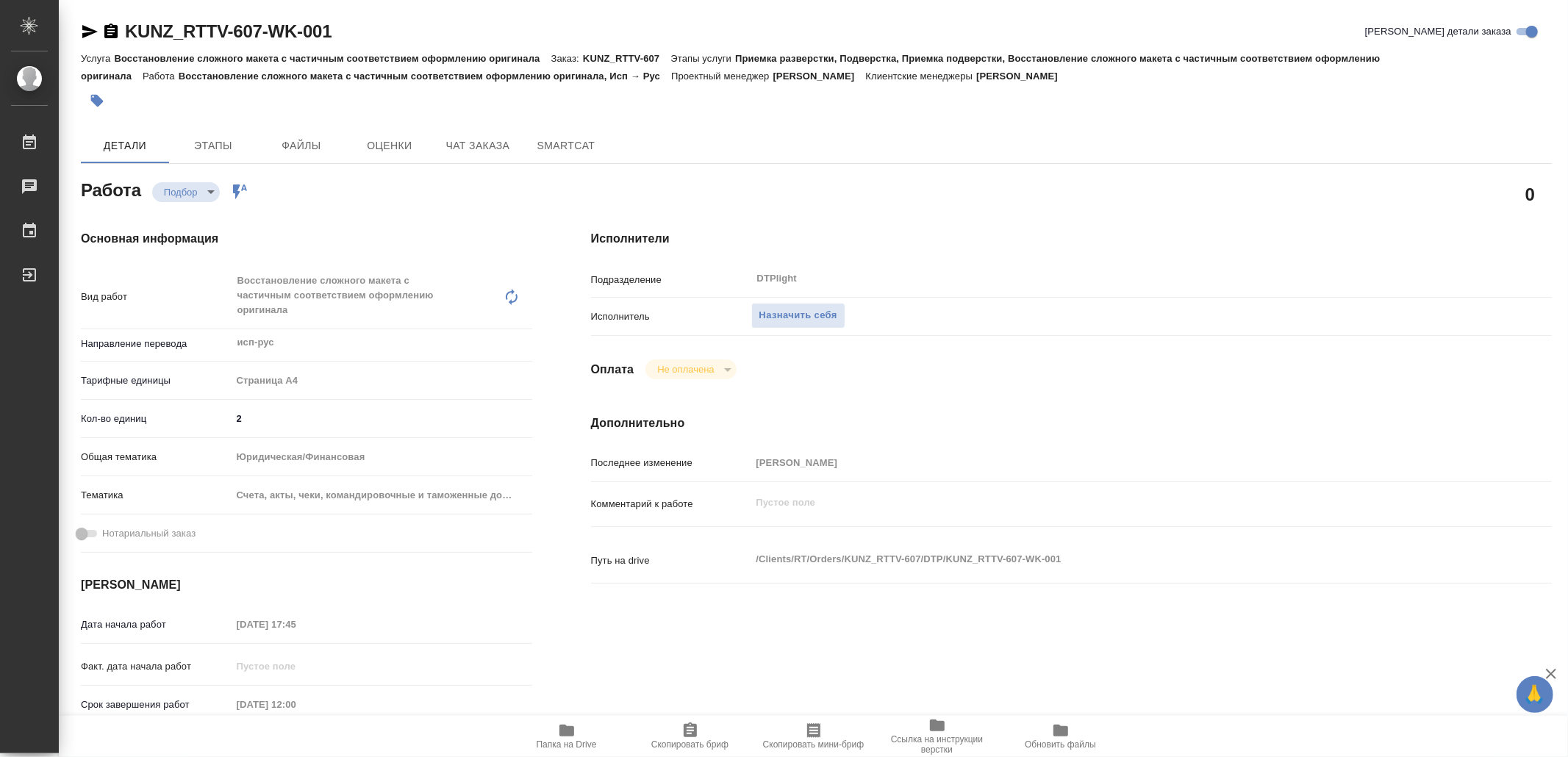
type textarea "x"
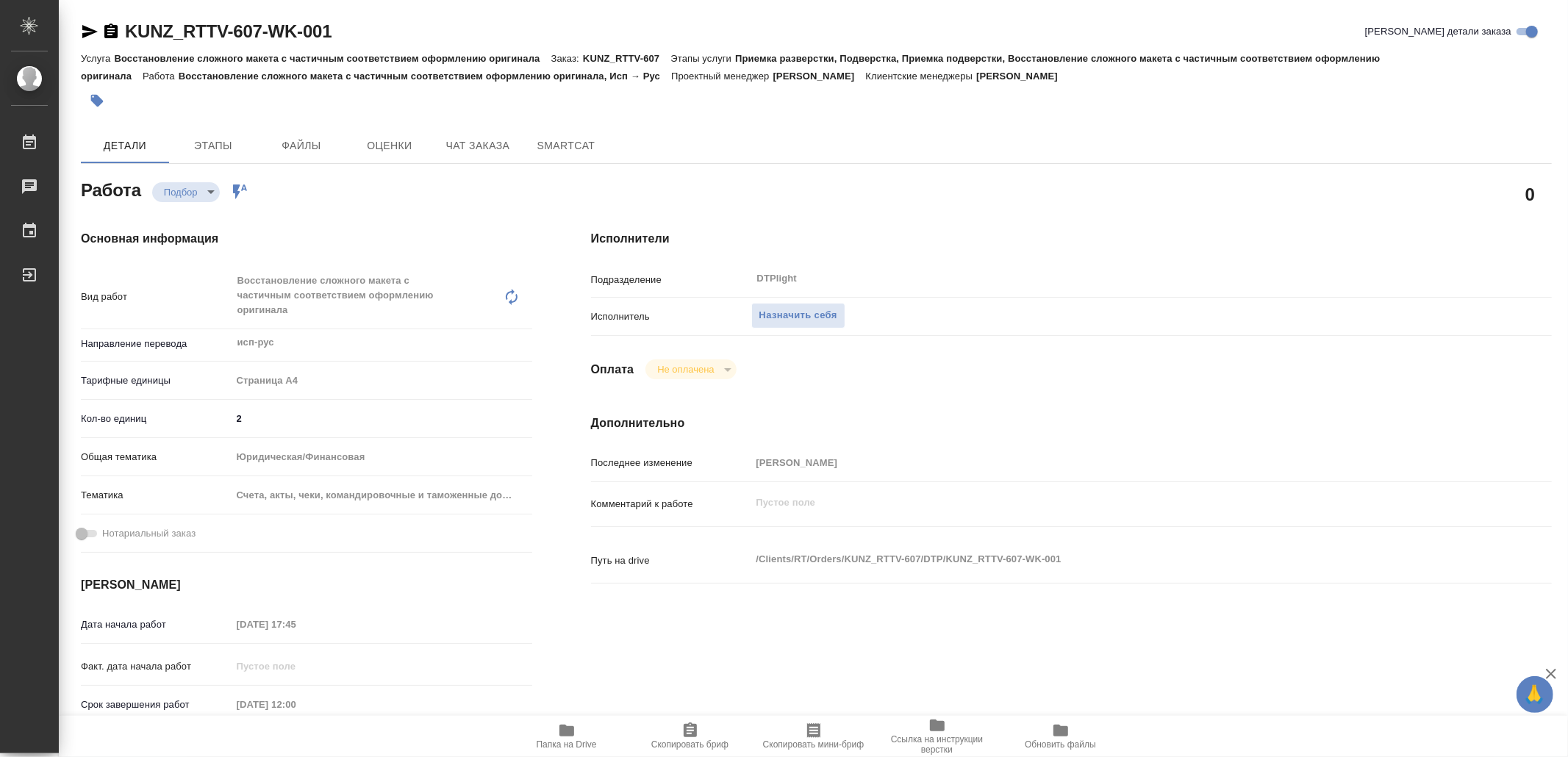
type textarea "x"
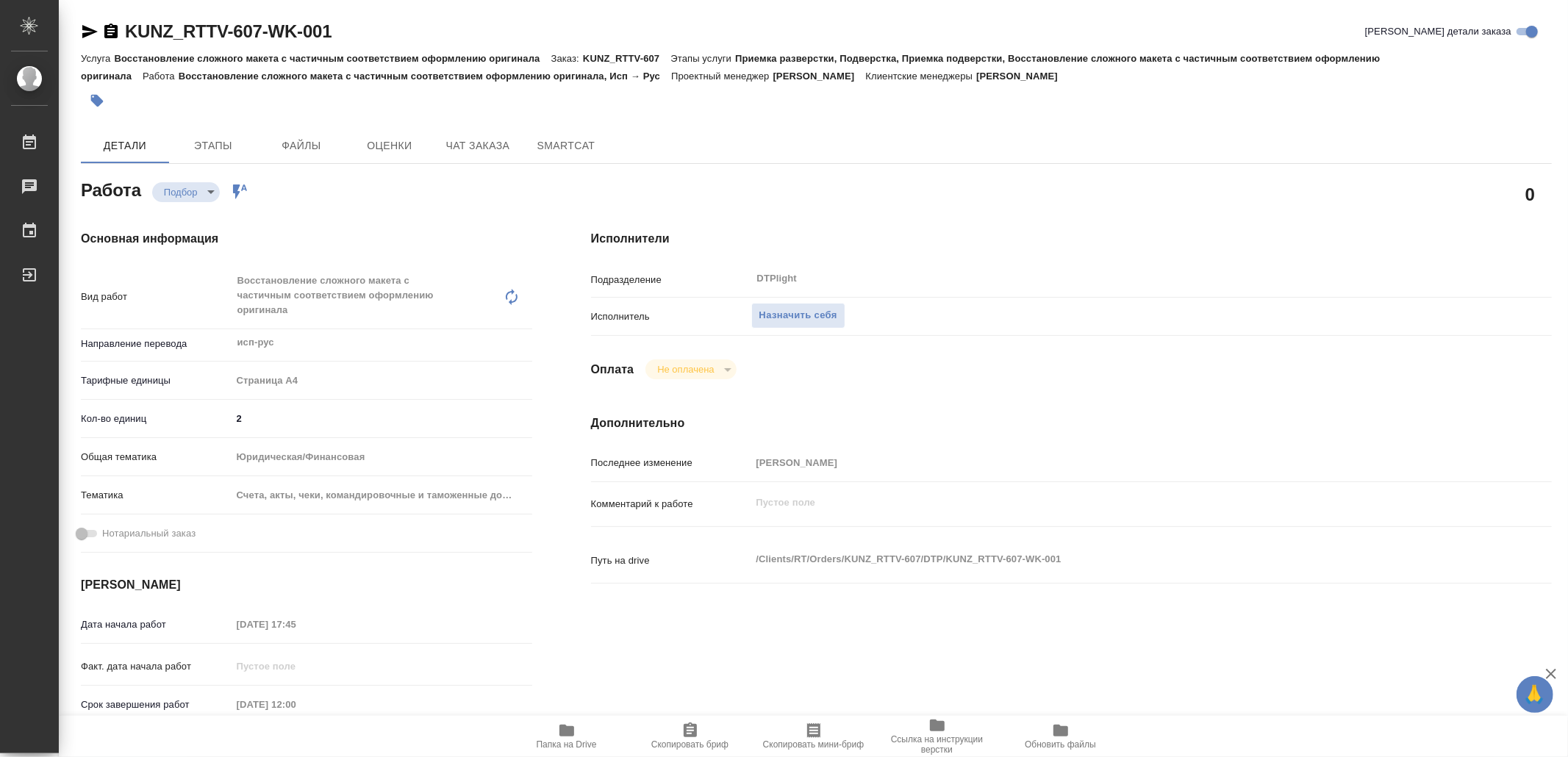
click at [577, 742] on span "Папка на Drive" at bounding box center [567, 744] width 60 height 10
click at [816, 317] on span "Назначить себя" at bounding box center [798, 316] width 78 height 17
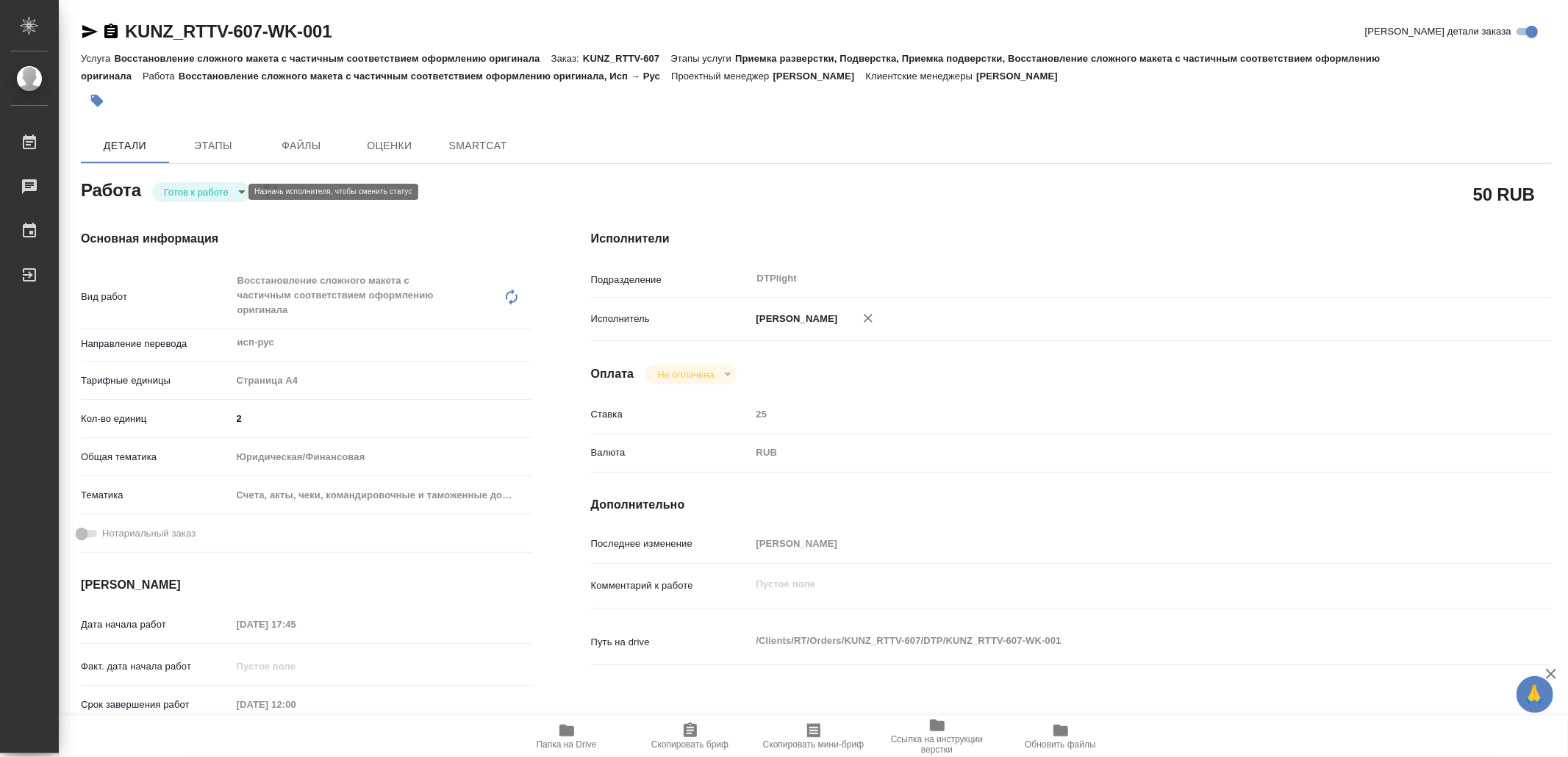
click at [207, 194] on body "🙏 .cls-1 fill:#fff; AWATERA Yamkovenko Vera Работы Чаты График Выйти KUNZ_RTTV-…" at bounding box center [784, 378] width 1568 height 757
type textarea "x"
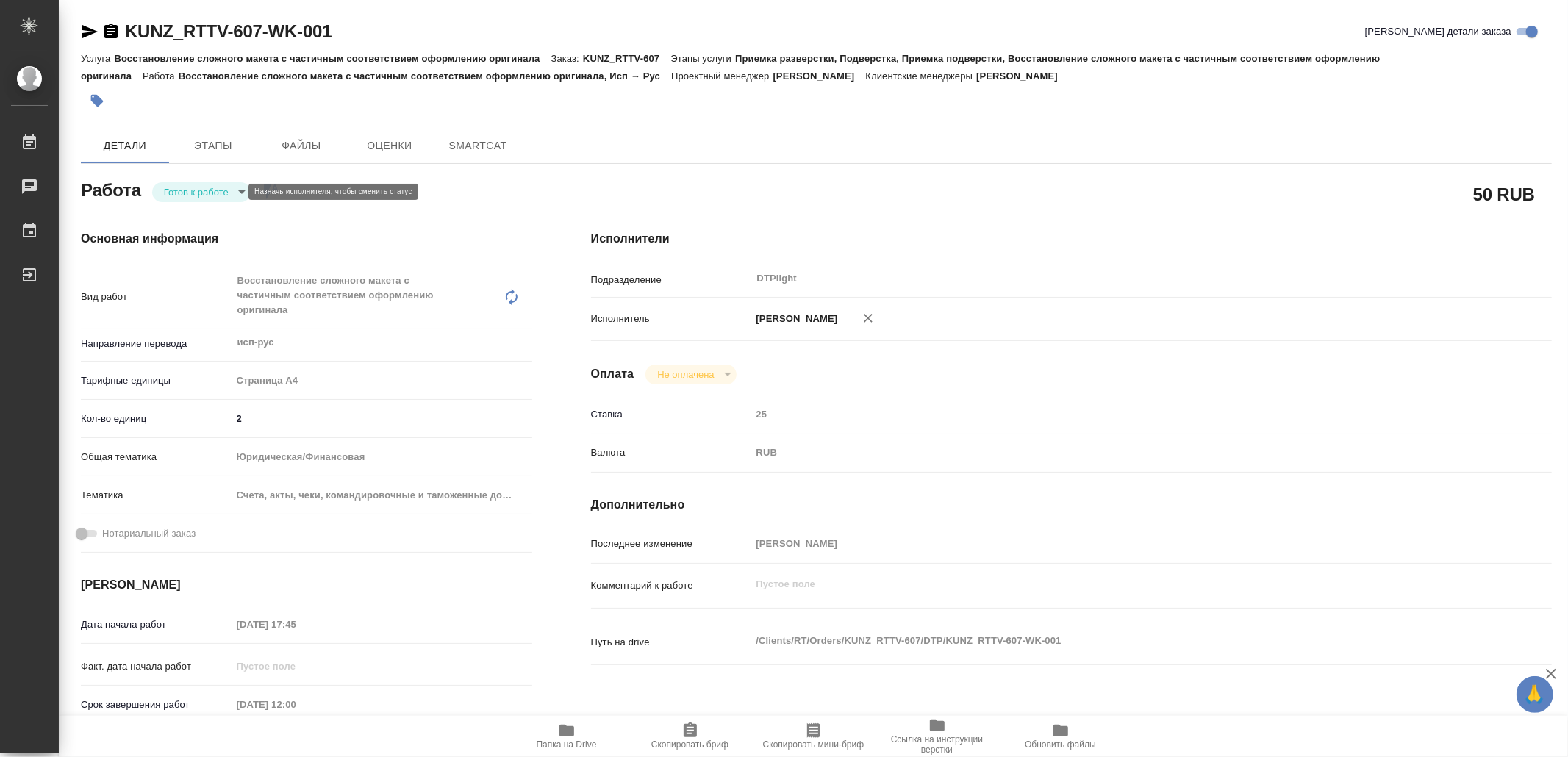
type textarea "x"
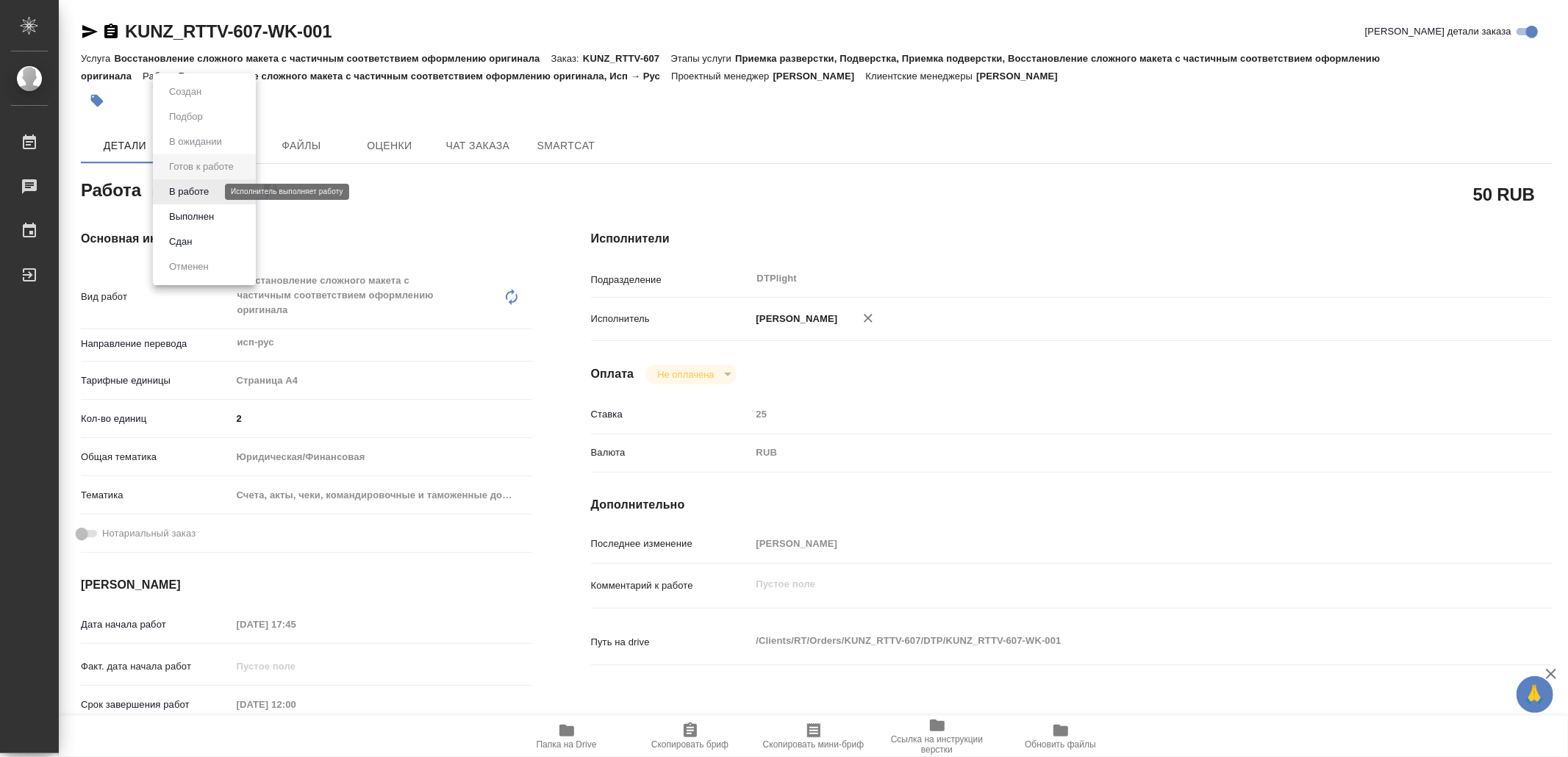
click at [207, 194] on button "В работе" at bounding box center [188, 192] width 49 height 16
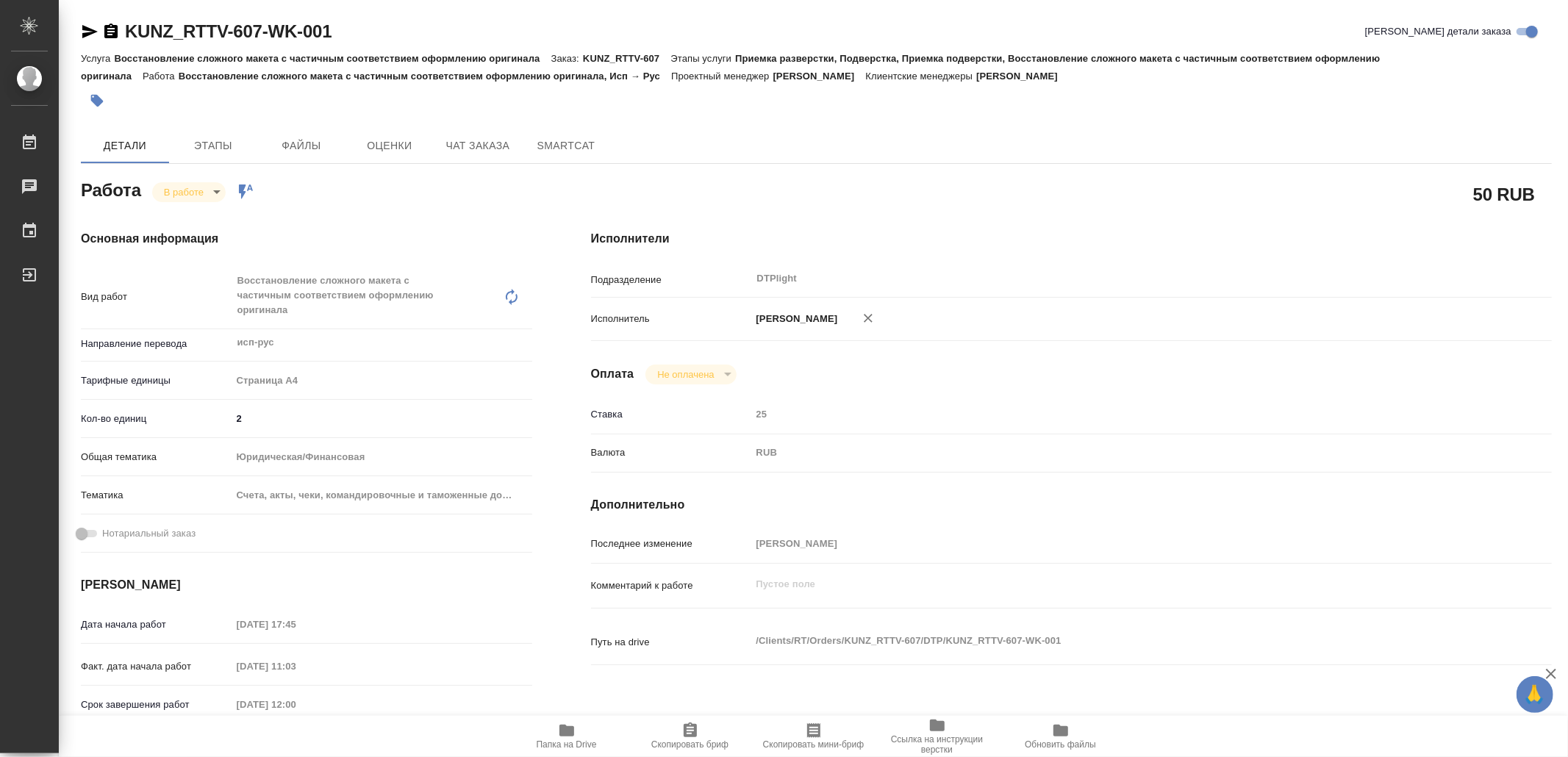
type textarea "x"
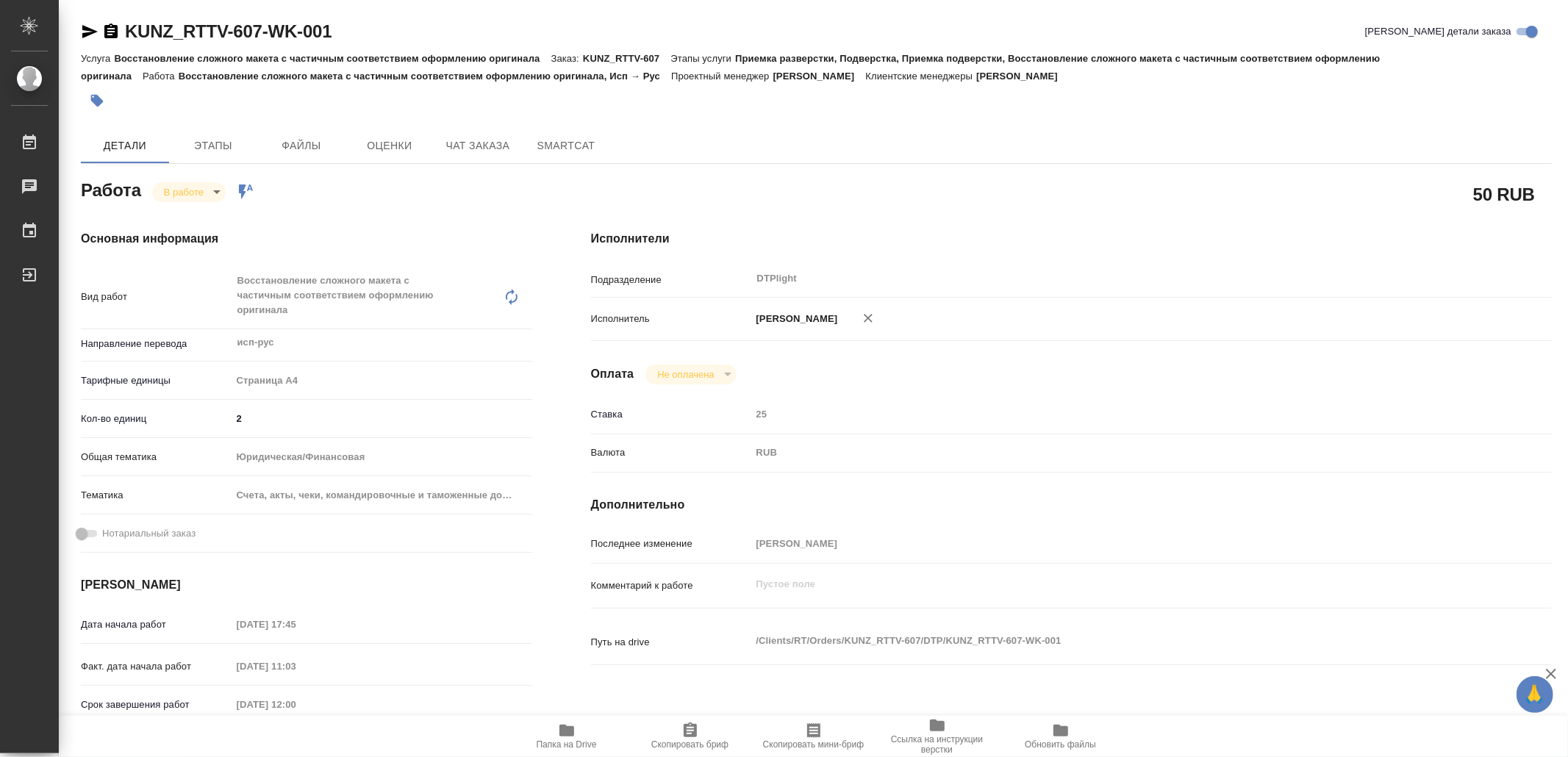
click at [86, 27] on icon "button" at bounding box center [89, 32] width 18 height 18
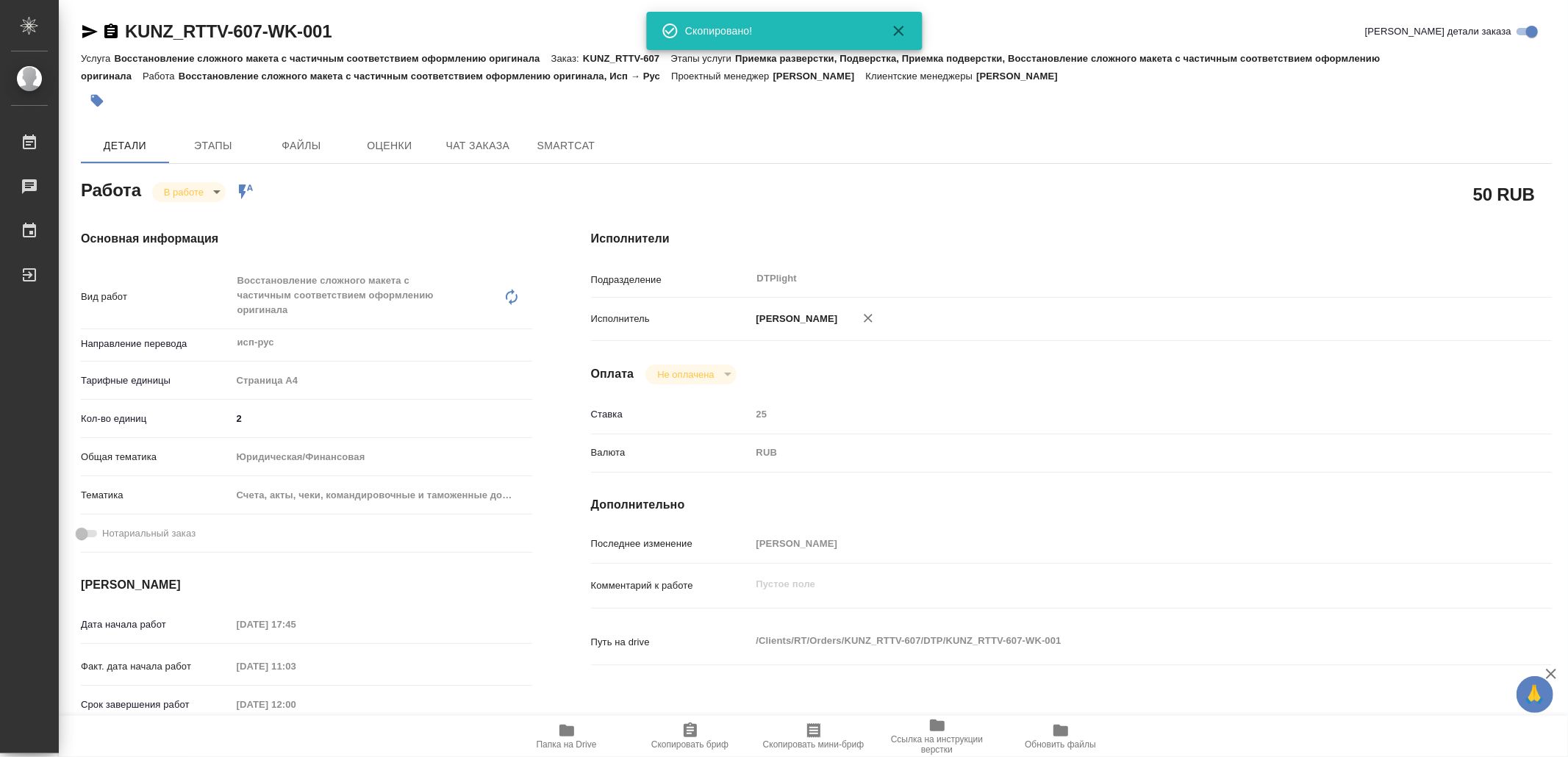
type textarea "x"
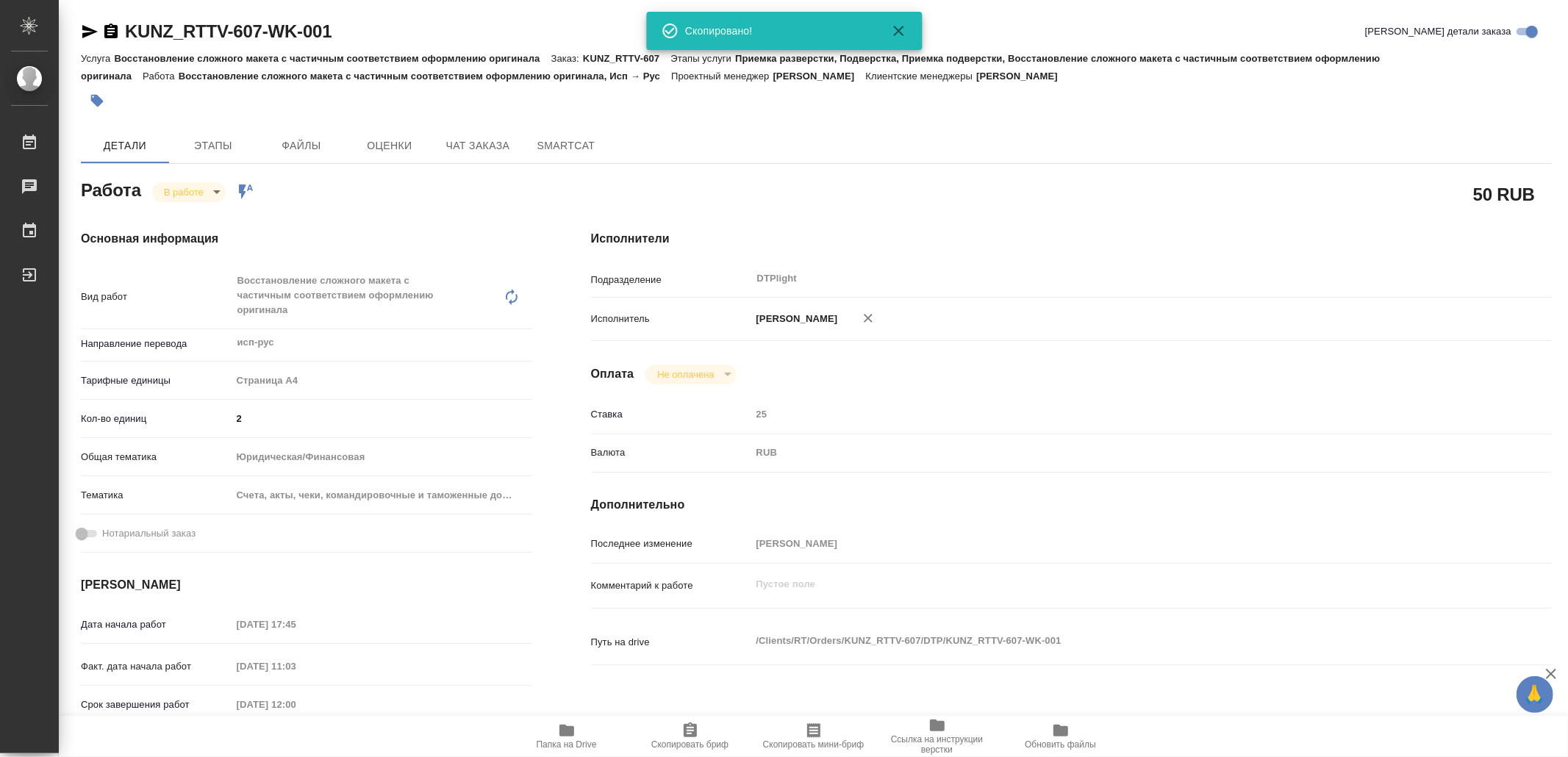
type textarea "x"
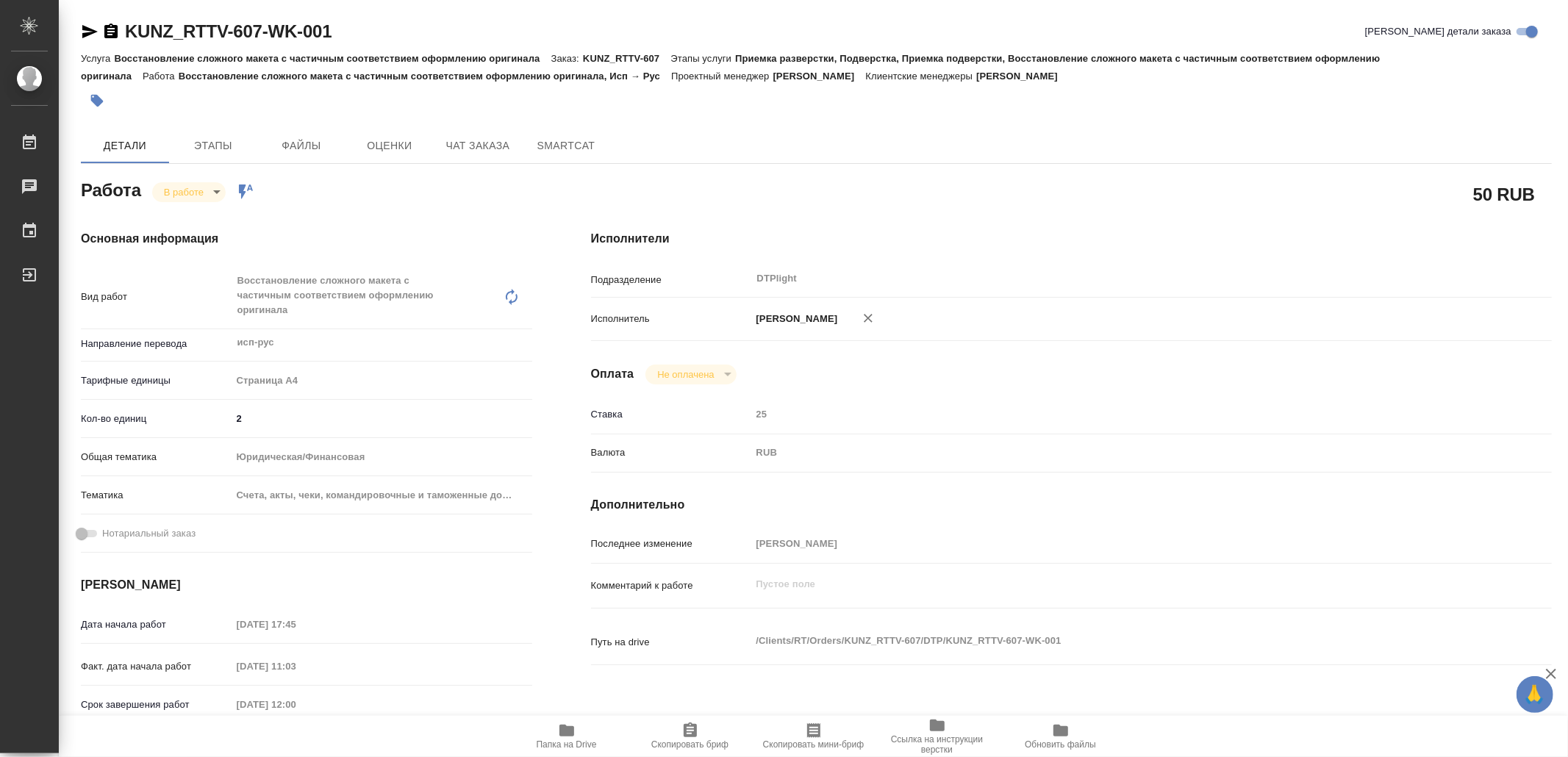
drag, startPoint x: 92, startPoint y: 36, endPoint x: 130, endPoint y: 80, distance: 58.1
click at [92, 35] on icon "button" at bounding box center [89, 32] width 18 height 18
click at [86, 27] on icon "button" at bounding box center [90, 31] width 15 height 13
click at [95, 28] on icon "button" at bounding box center [89, 32] width 18 height 18
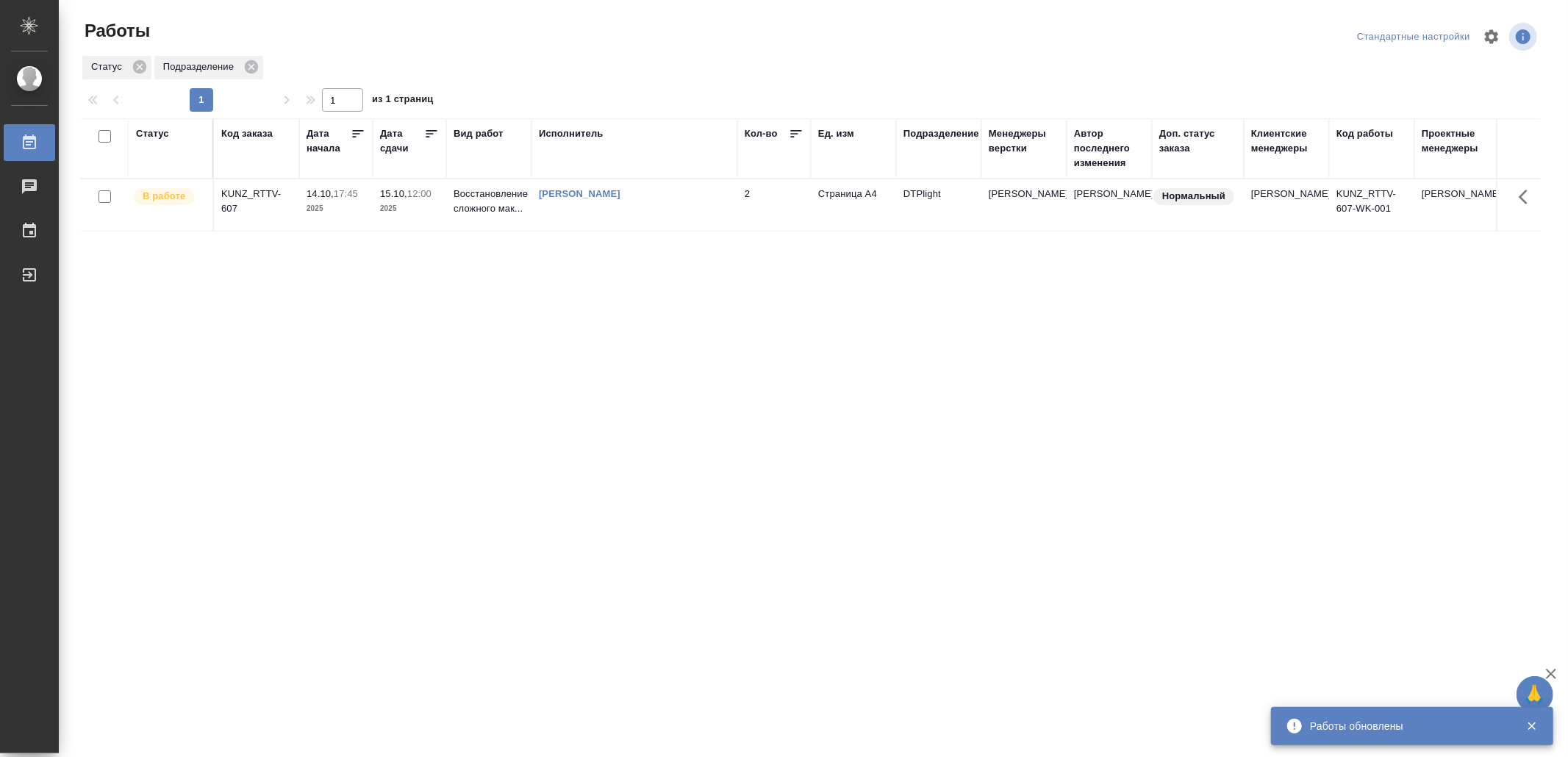
drag, startPoint x: 469, startPoint y: 424, endPoint x: 468, endPoint y: 416, distance: 8.1
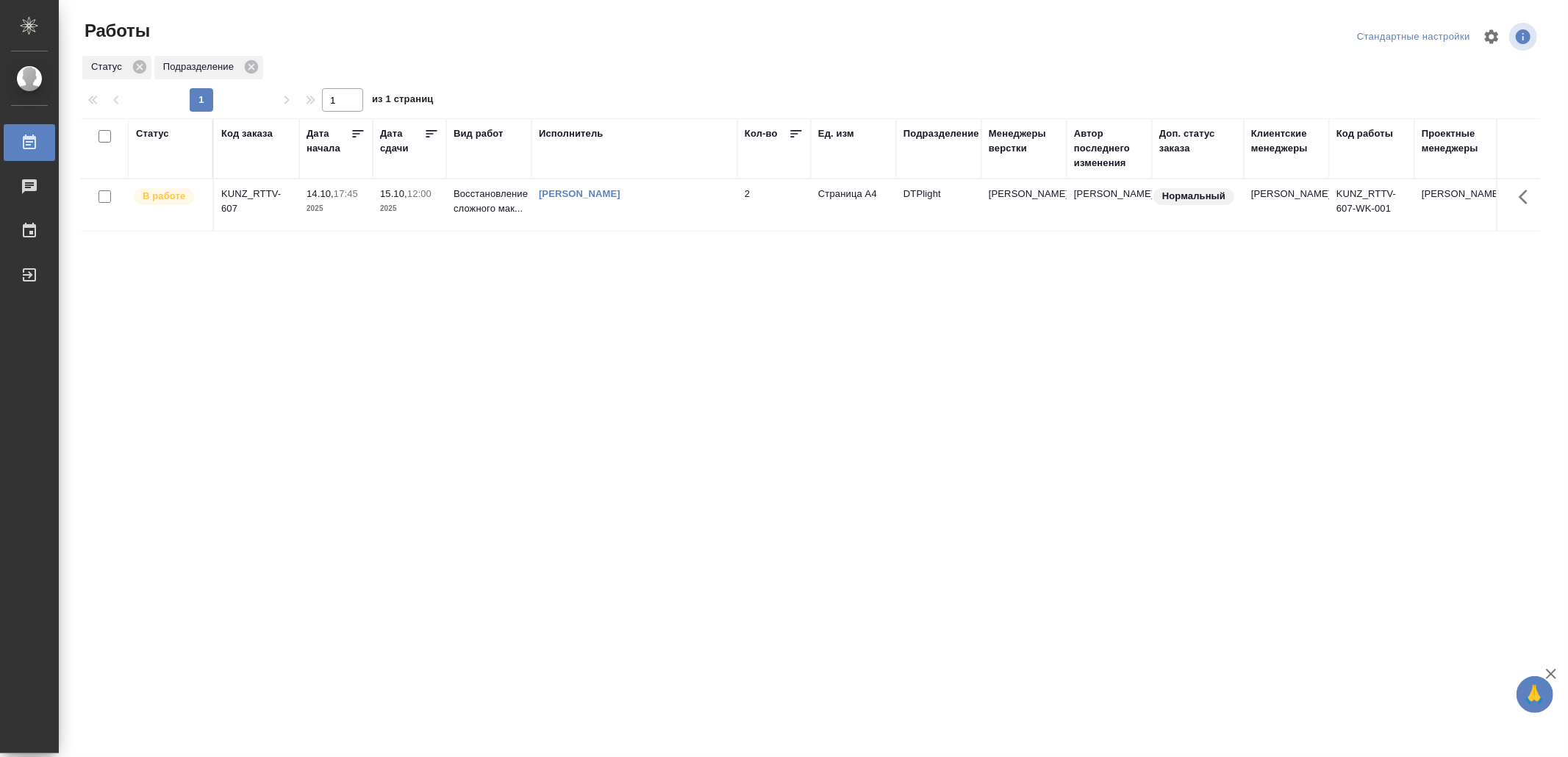
drag, startPoint x: 709, startPoint y: 341, endPoint x: 695, endPoint y: 347, distance: 15.2
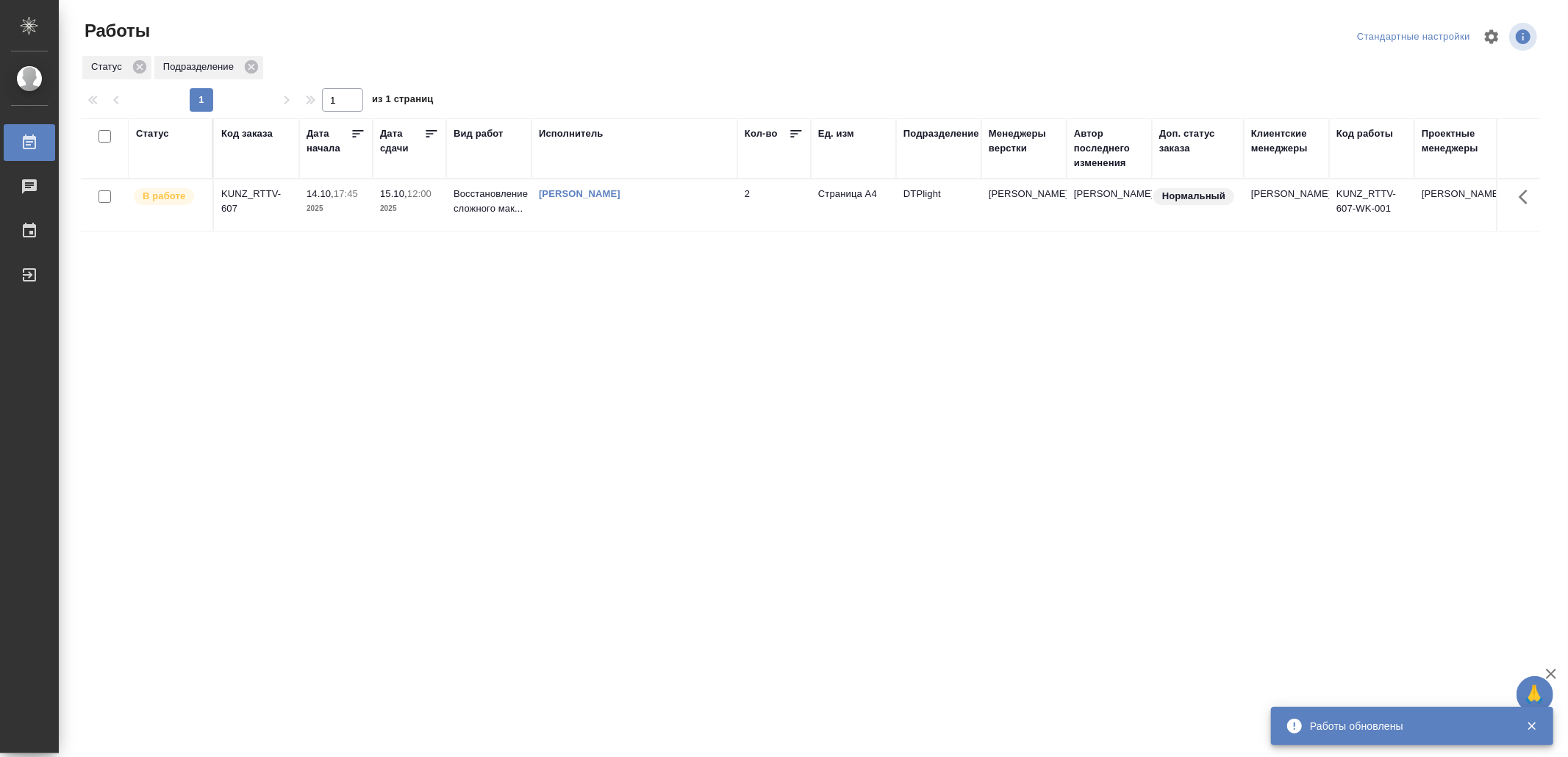
drag, startPoint x: 328, startPoint y: 476, endPoint x: 336, endPoint y: 473, distance: 8.5
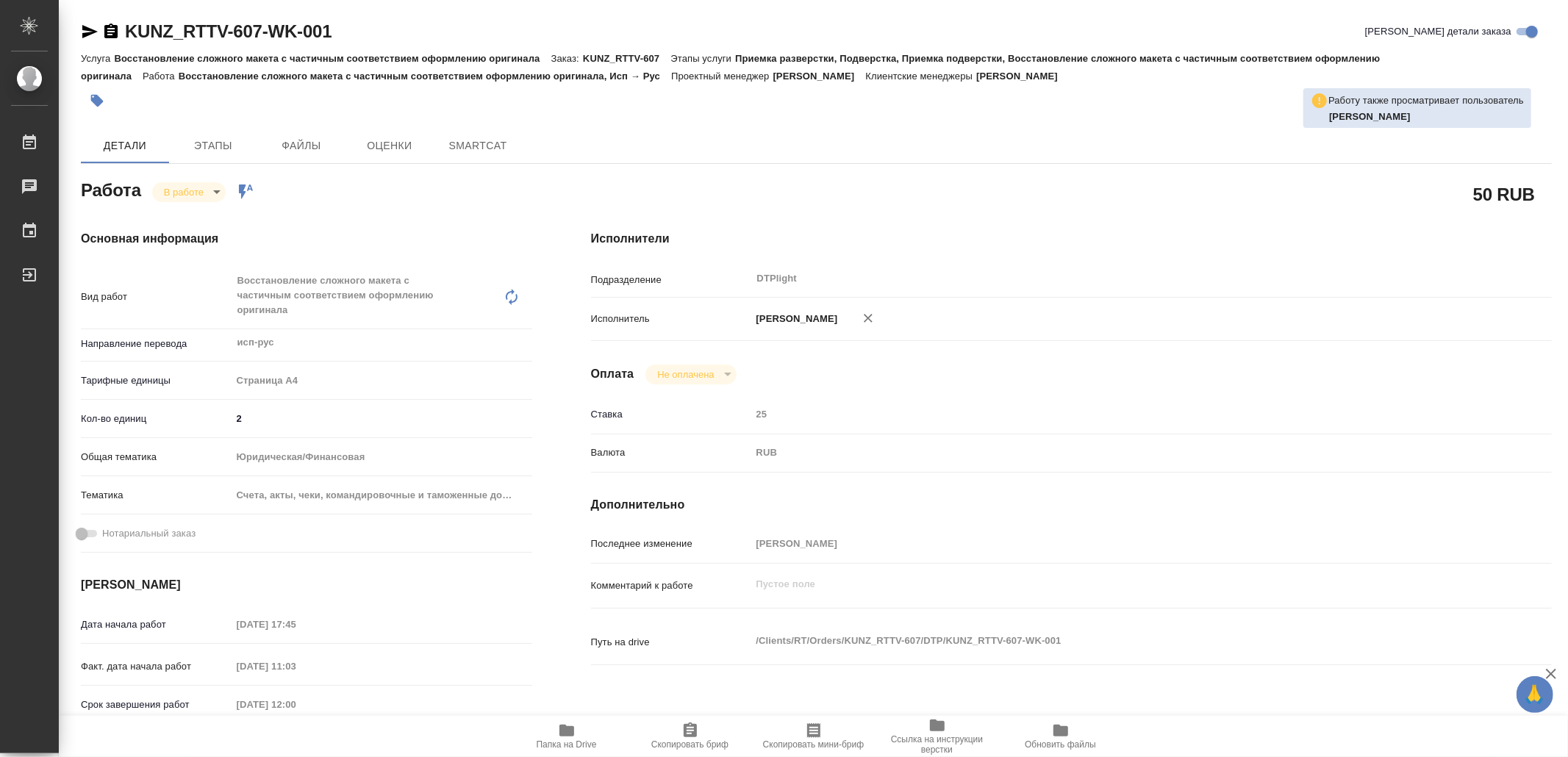
type textarea "x"
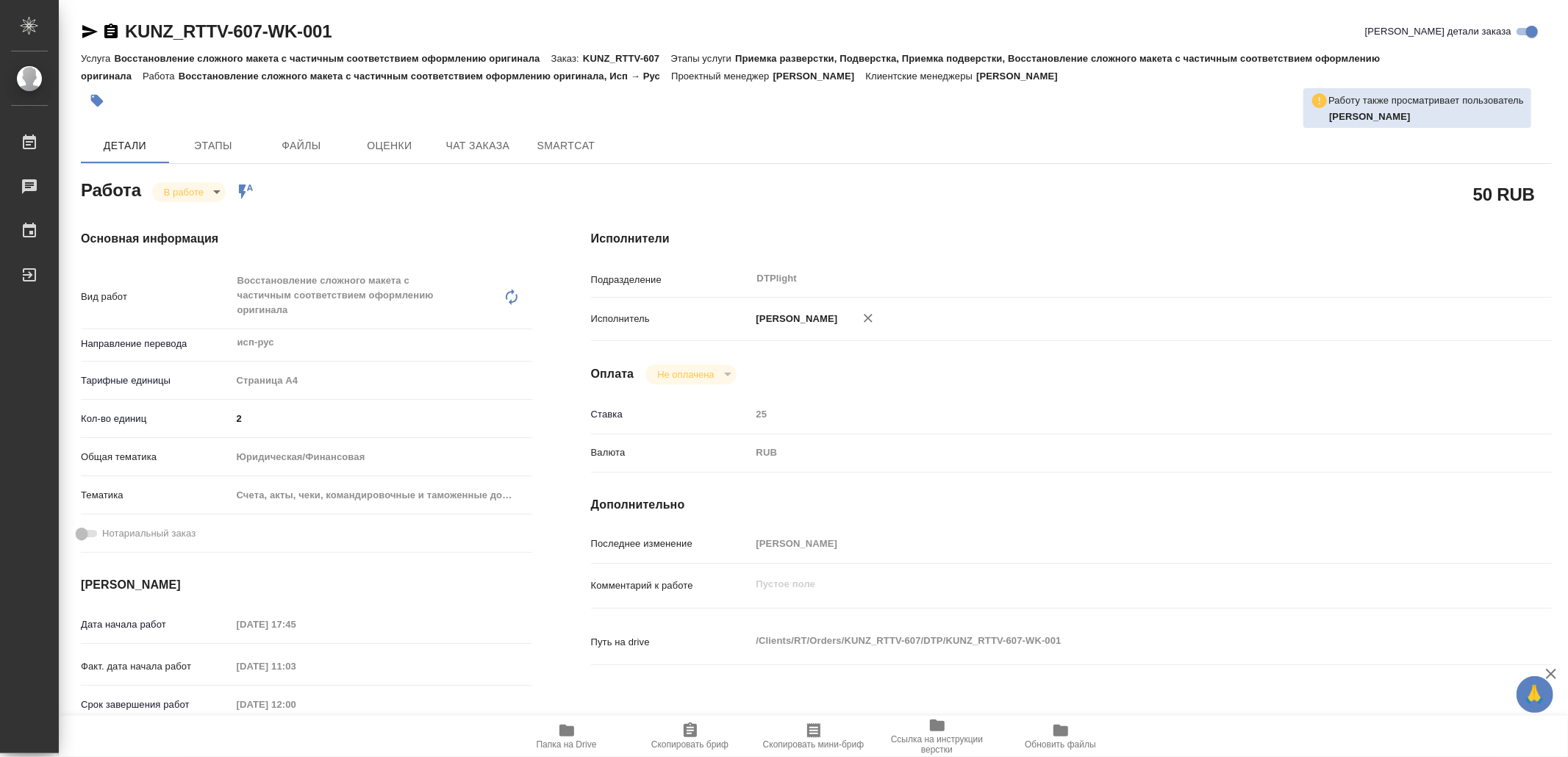
type textarea "x"
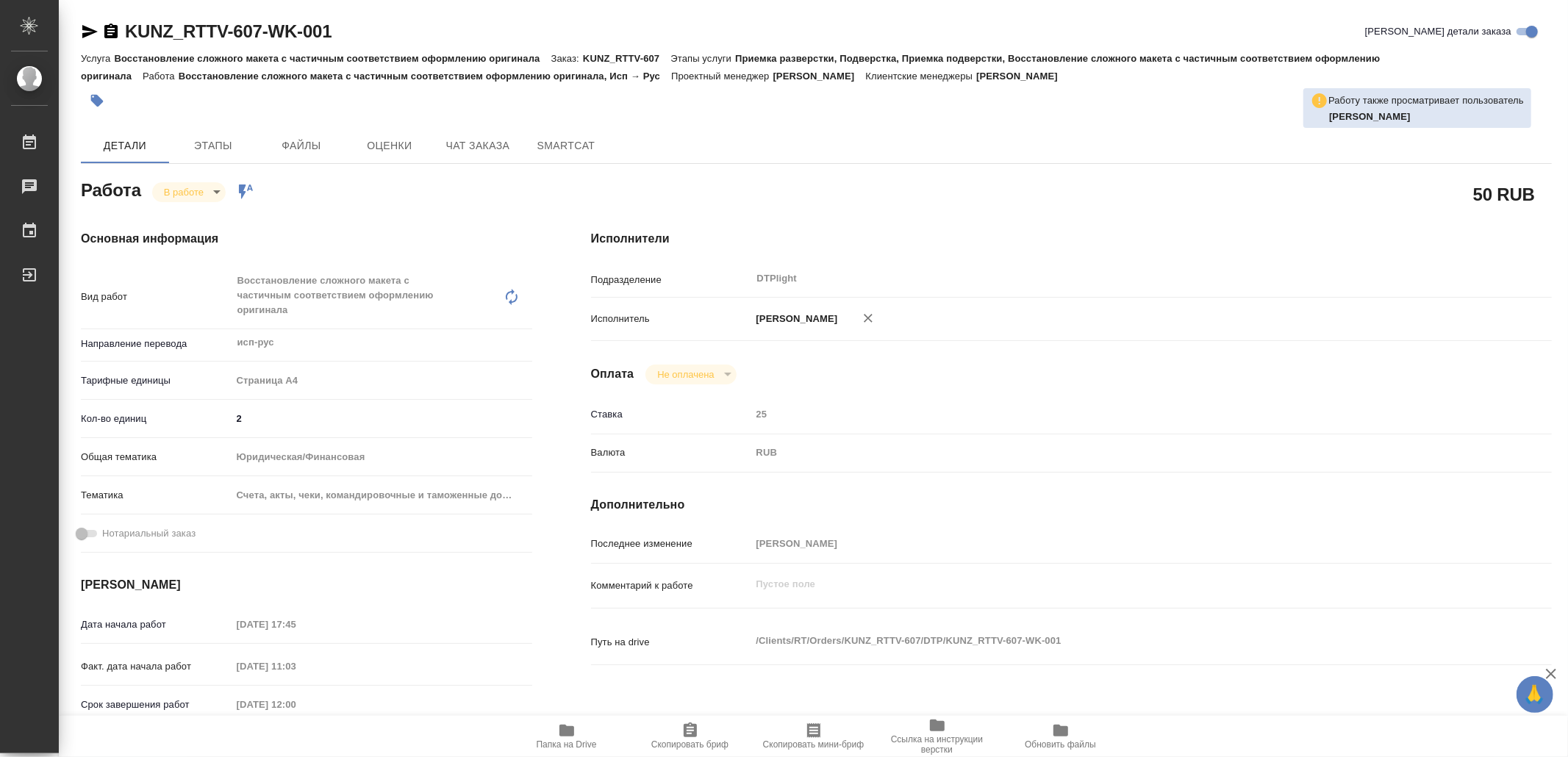
type textarea "x"
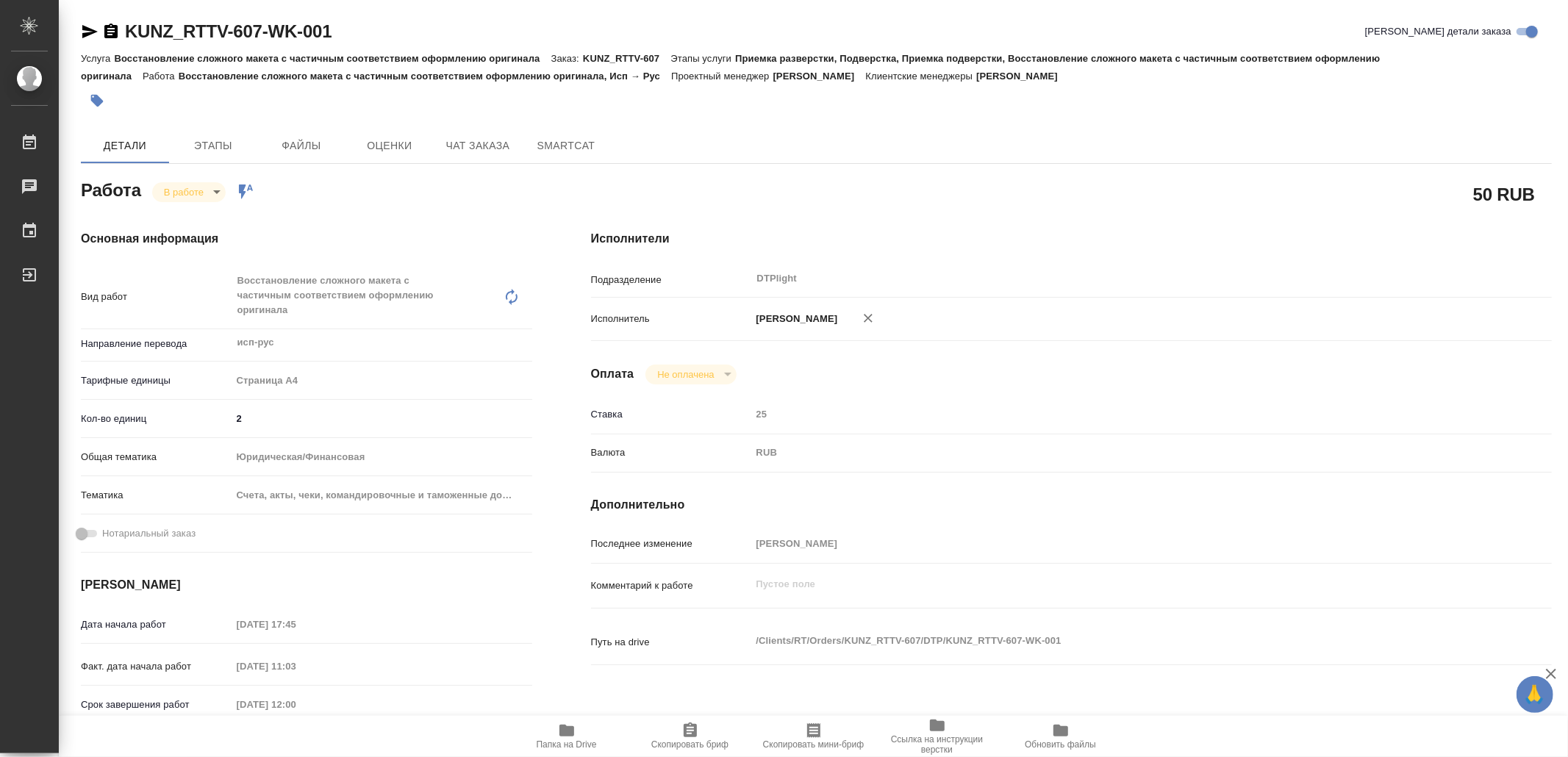
click at [568, 741] on span "Папка на Drive" at bounding box center [567, 744] width 60 height 10
click at [89, 28] on icon "button" at bounding box center [90, 31] width 15 height 13
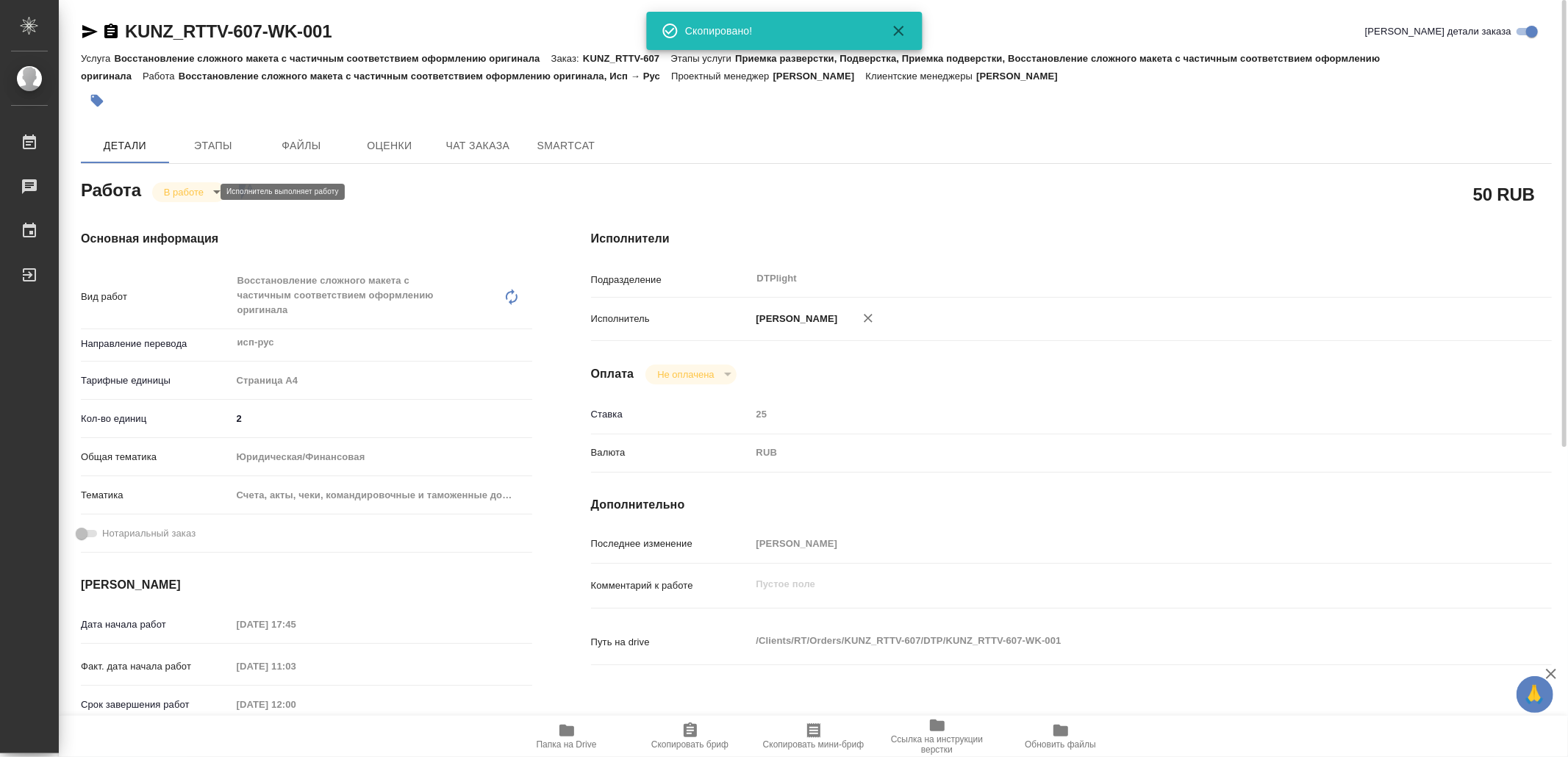
click at [183, 190] on body "🙏 .cls-1 fill:#fff; AWATERA Yamkovenko Vera Работы 0 Чаты График Выйти KUNZ_RTT…" at bounding box center [784, 378] width 1568 height 757
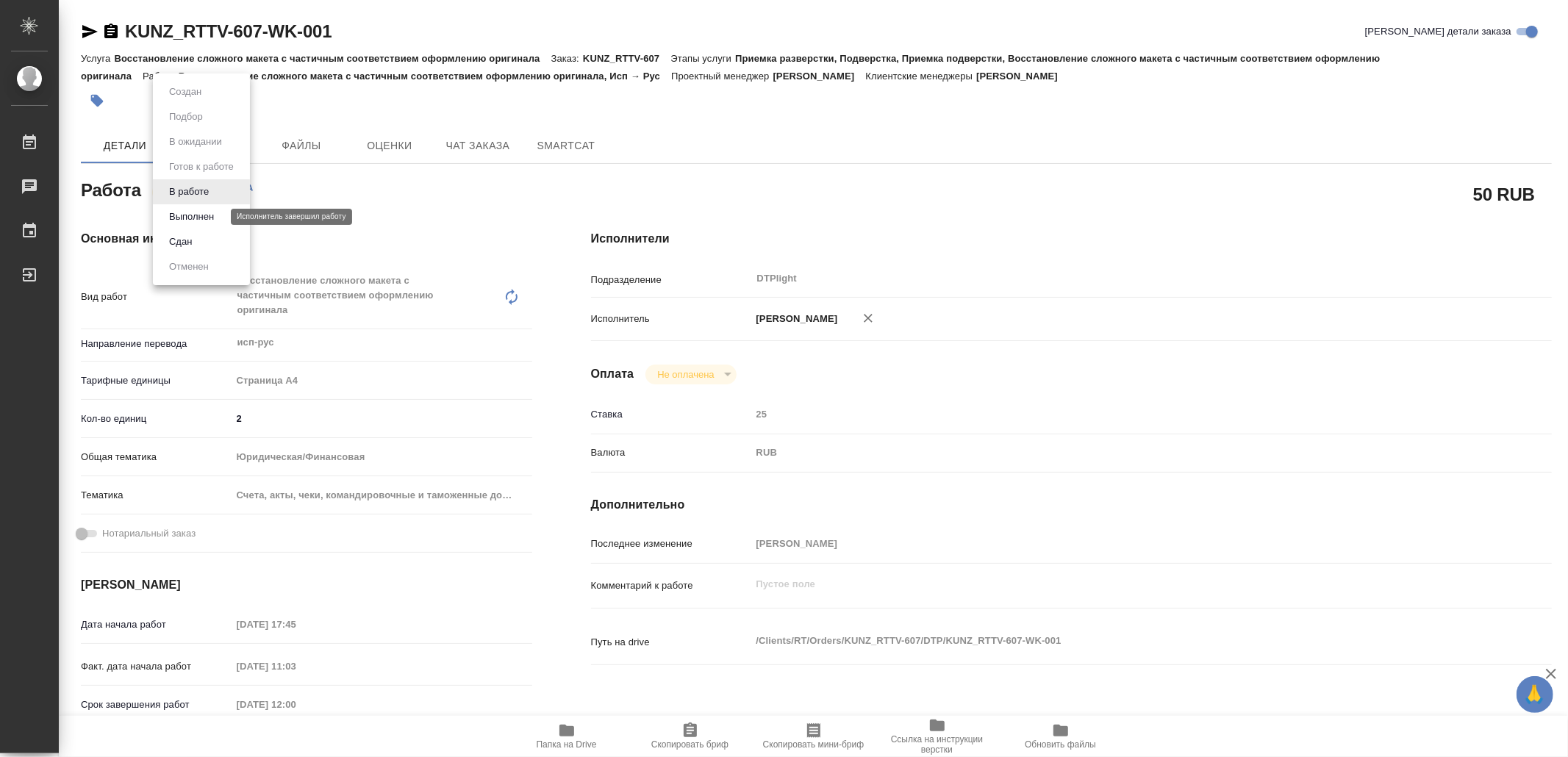
click at [190, 217] on button "Выполнен" at bounding box center [191, 216] width 54 height 16
type textarea "x"
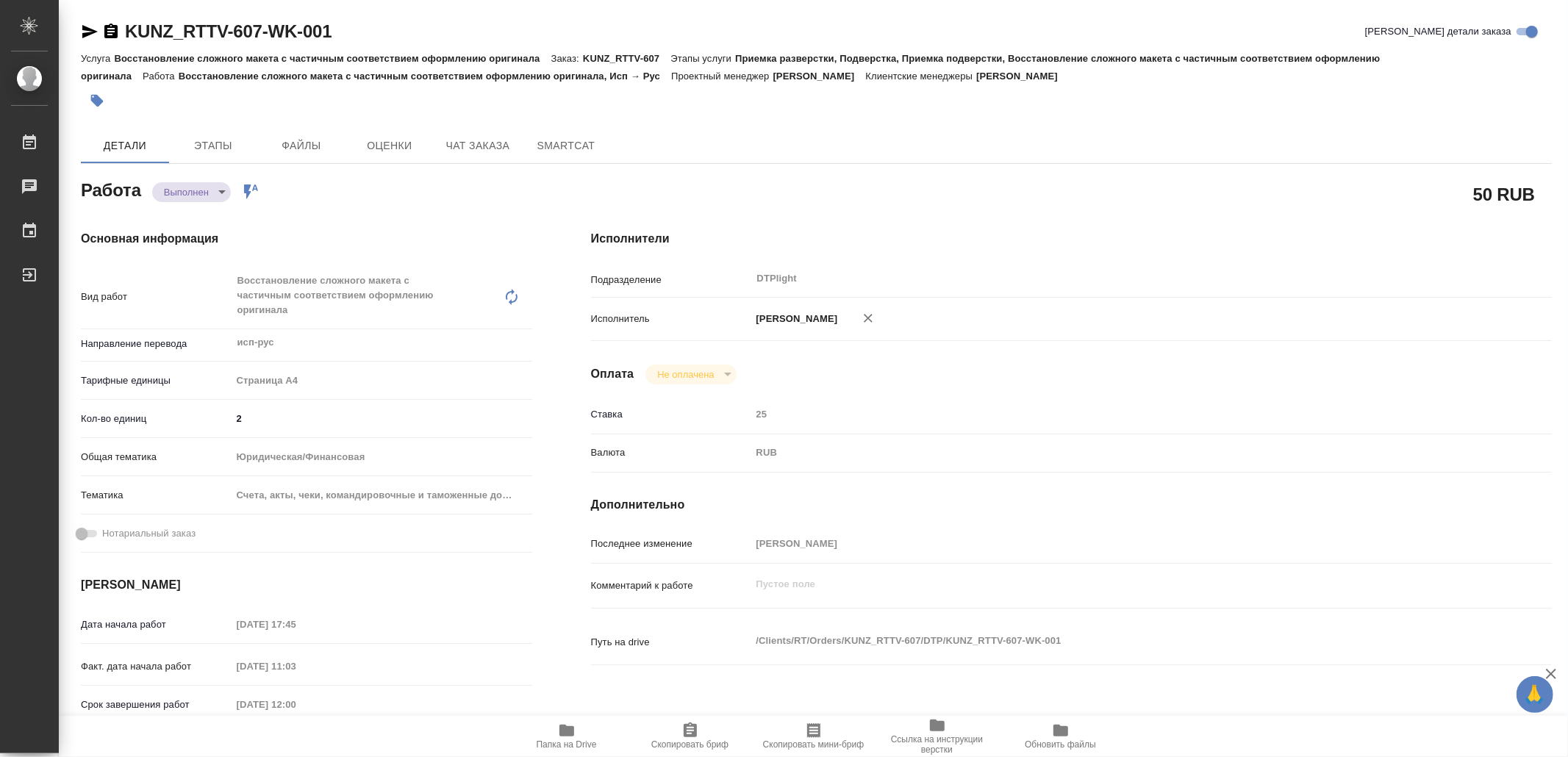
type textarea "x"
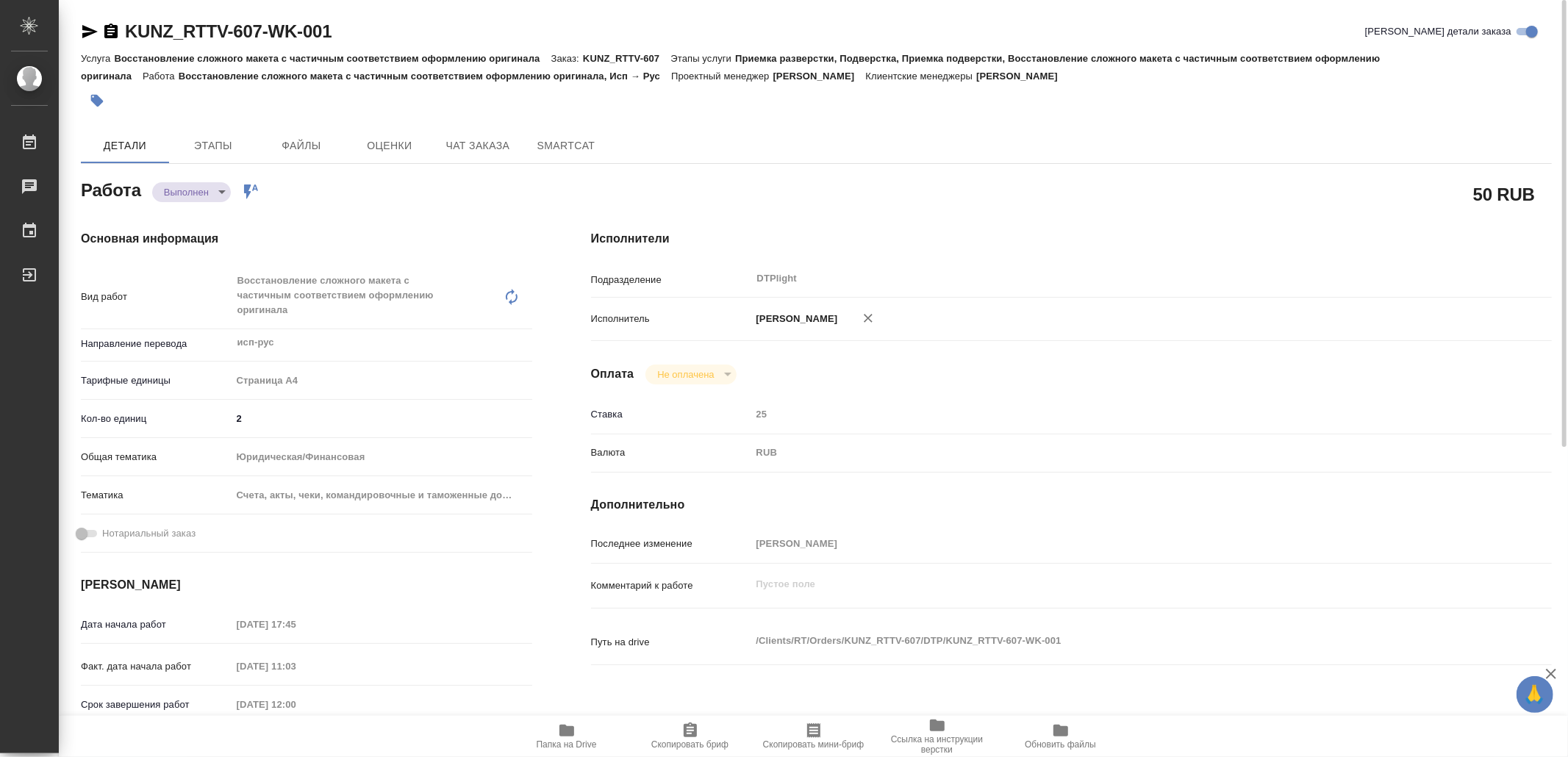
type textarea "x"
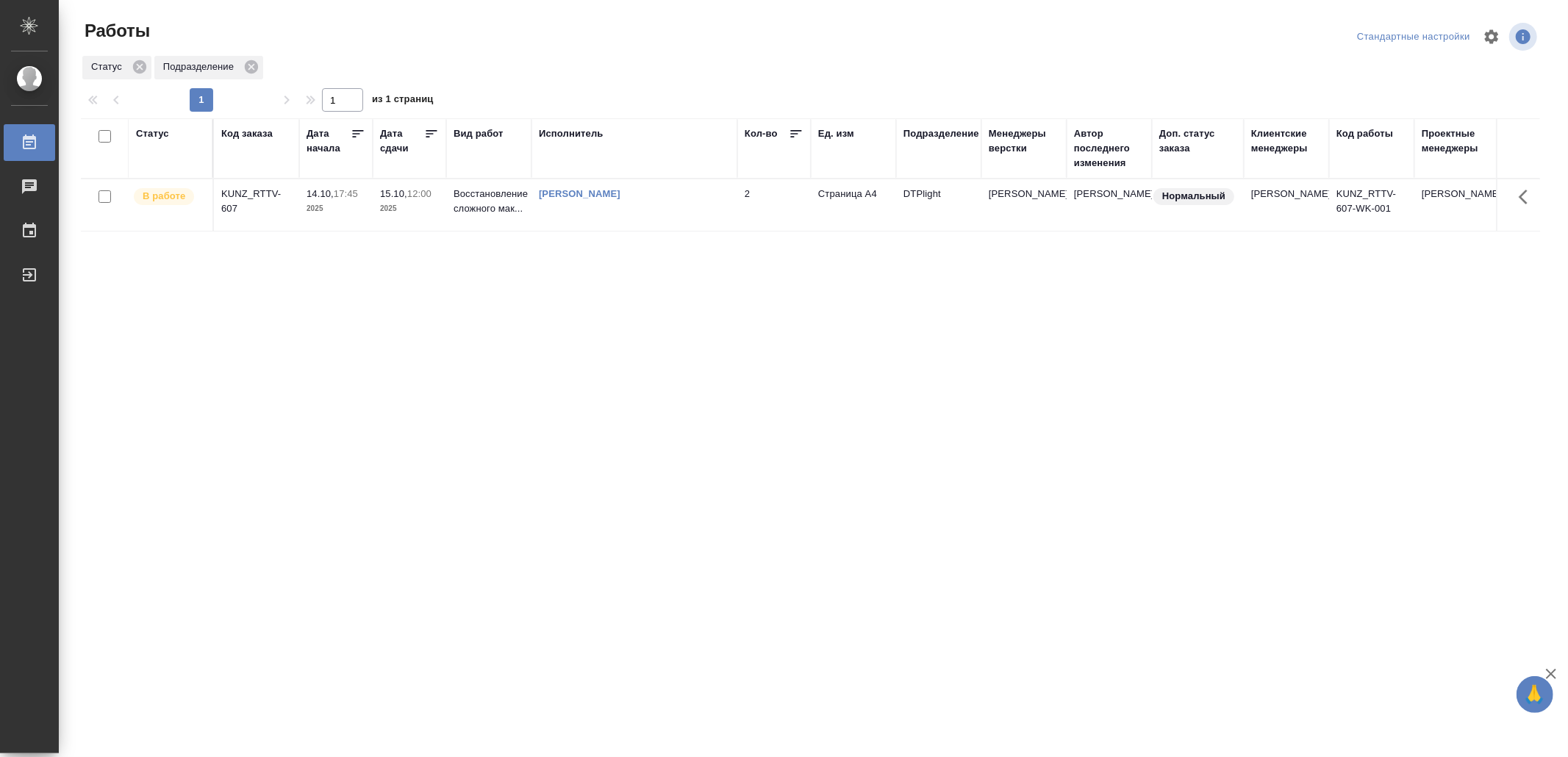
drag, startPoint x: 644, startPoint y: 565, endPoint x: 647, endPoint y: 575, distance: 10.4
drag, startPoint x: 508, startPoint y: 524, endPoint x: 512, endPoint y: 508, distance: 16.5
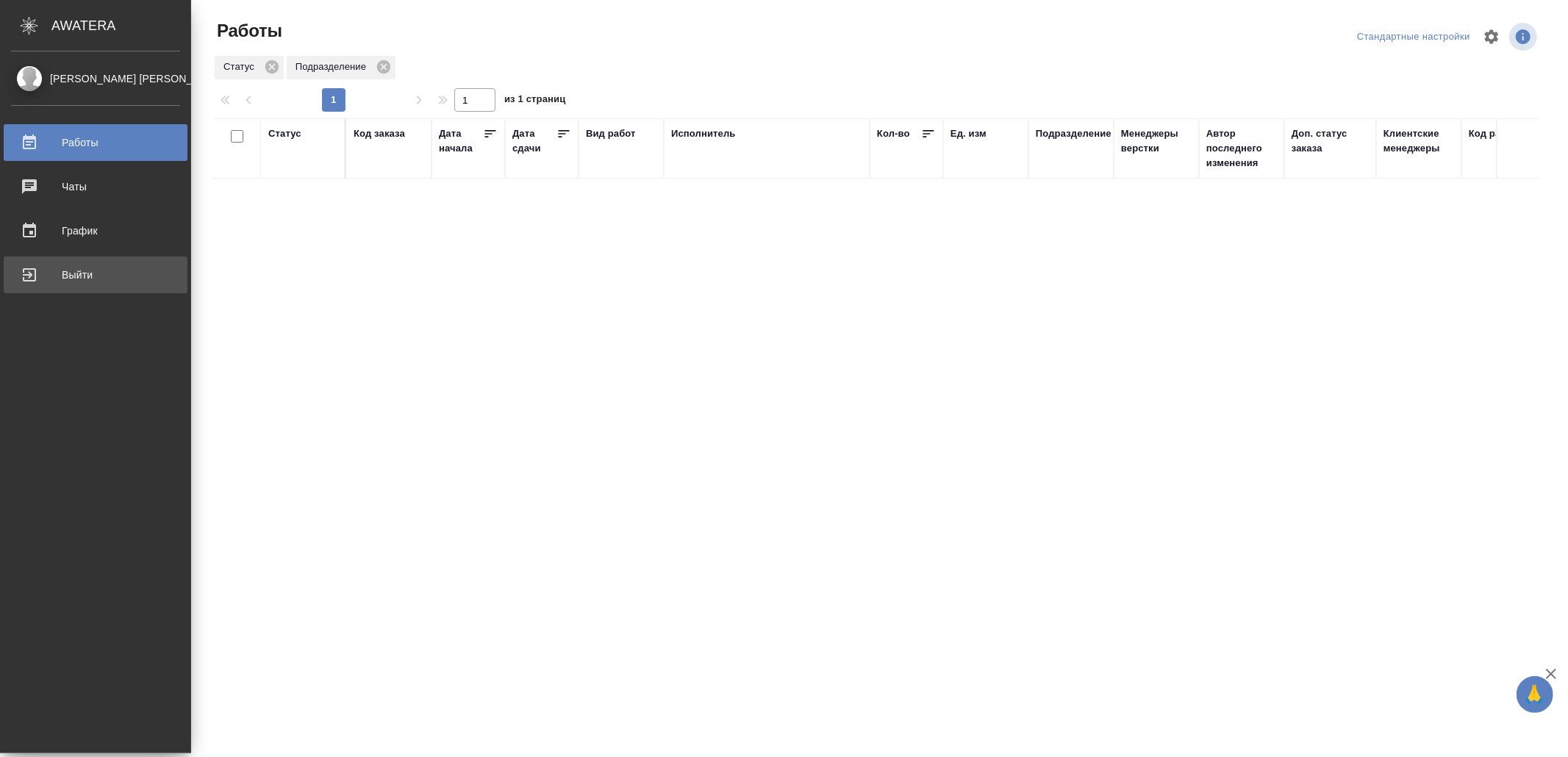
click at [42, 271] on div "Выйти" at bounding box center [96, 275] width 169 height 22
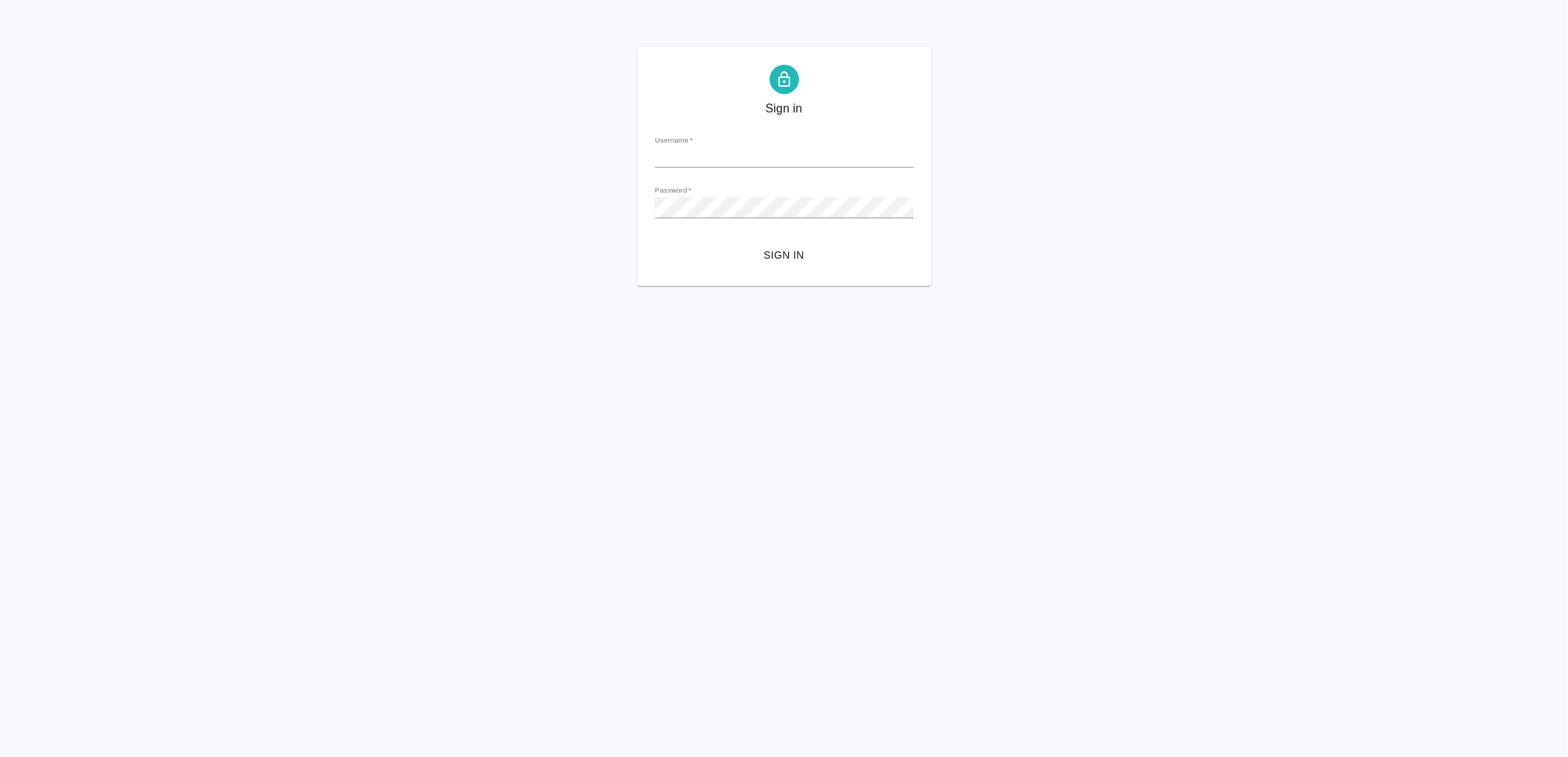
type input "[EMAIL_ADDRESS][DOMAIN_NAME]"
click at [793, 250] on span "Sign in" at bounding box center [784, 255] width 235 height 18
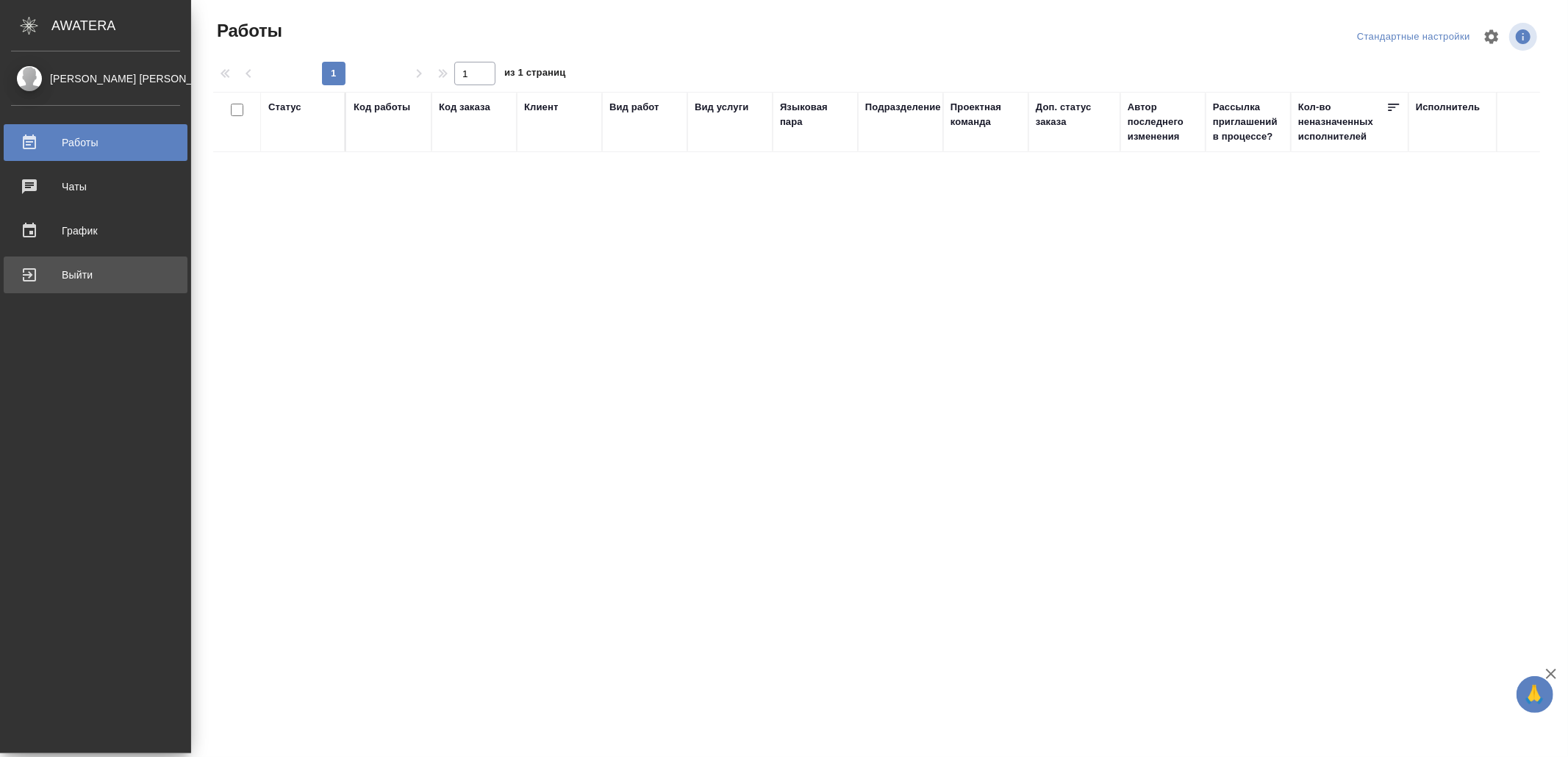
drag, startPoint x: 50, startPoint y: 271, endPoint x: 159, endPoint y: 284, distance: 109.8
click at [50, 271] on div "Выйти" at bounding box center [96, 275] width 169 height 22
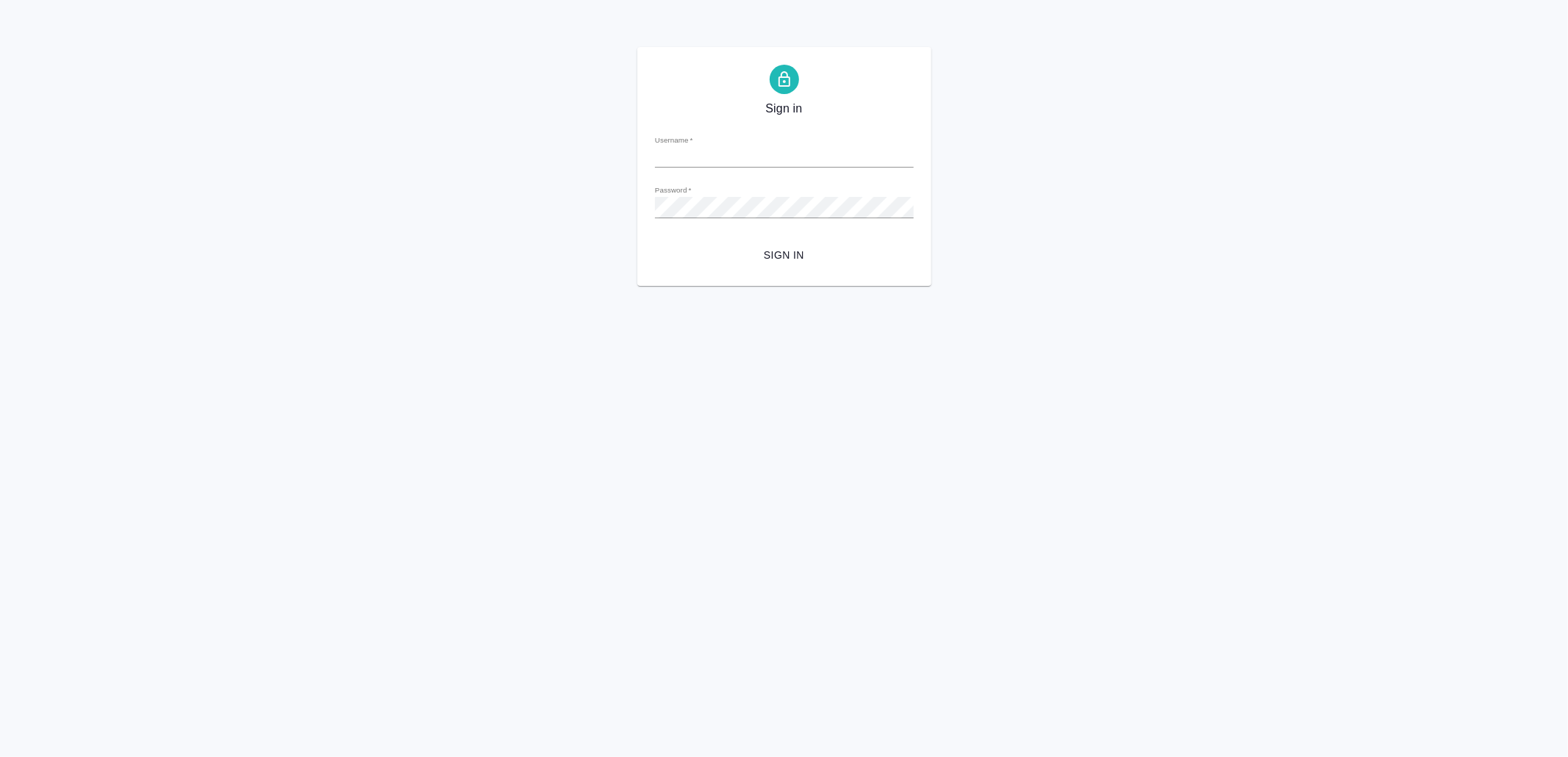
type input "[EMAIL_ADDRESS][DOMAIN_NAME]"
click at [800, 251] on span "Sign in" at bounding box center [784, 255] width 235 height 18
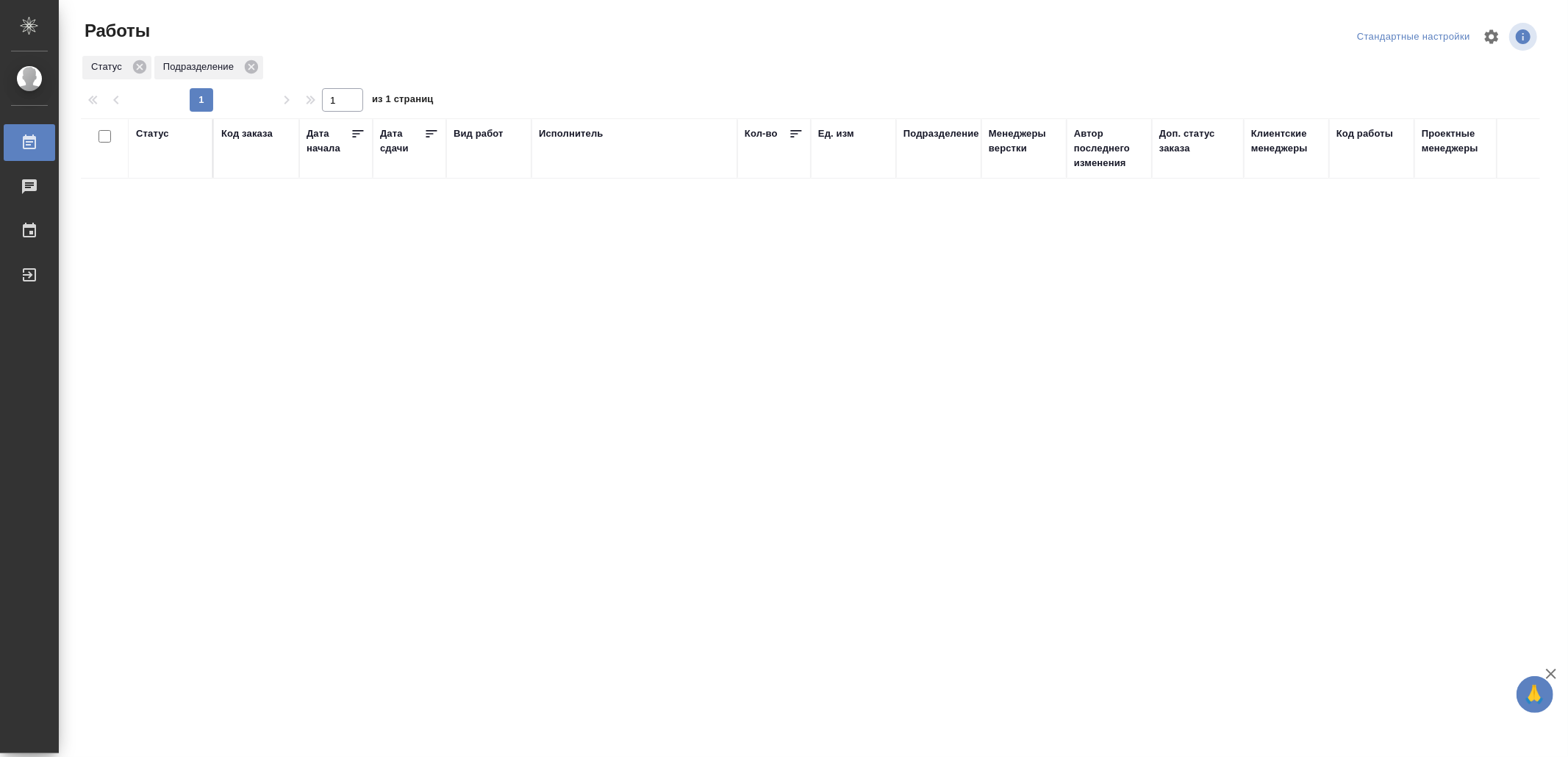
drag, startPoint x: 475, startPoint y: 463, endPoint x: 475, endPoint y: 451, distance: 12.0
drag, startPoint x: 424, startPoint y: 477, endPoint x: 426, endPoint y: 463, distance: 14.1
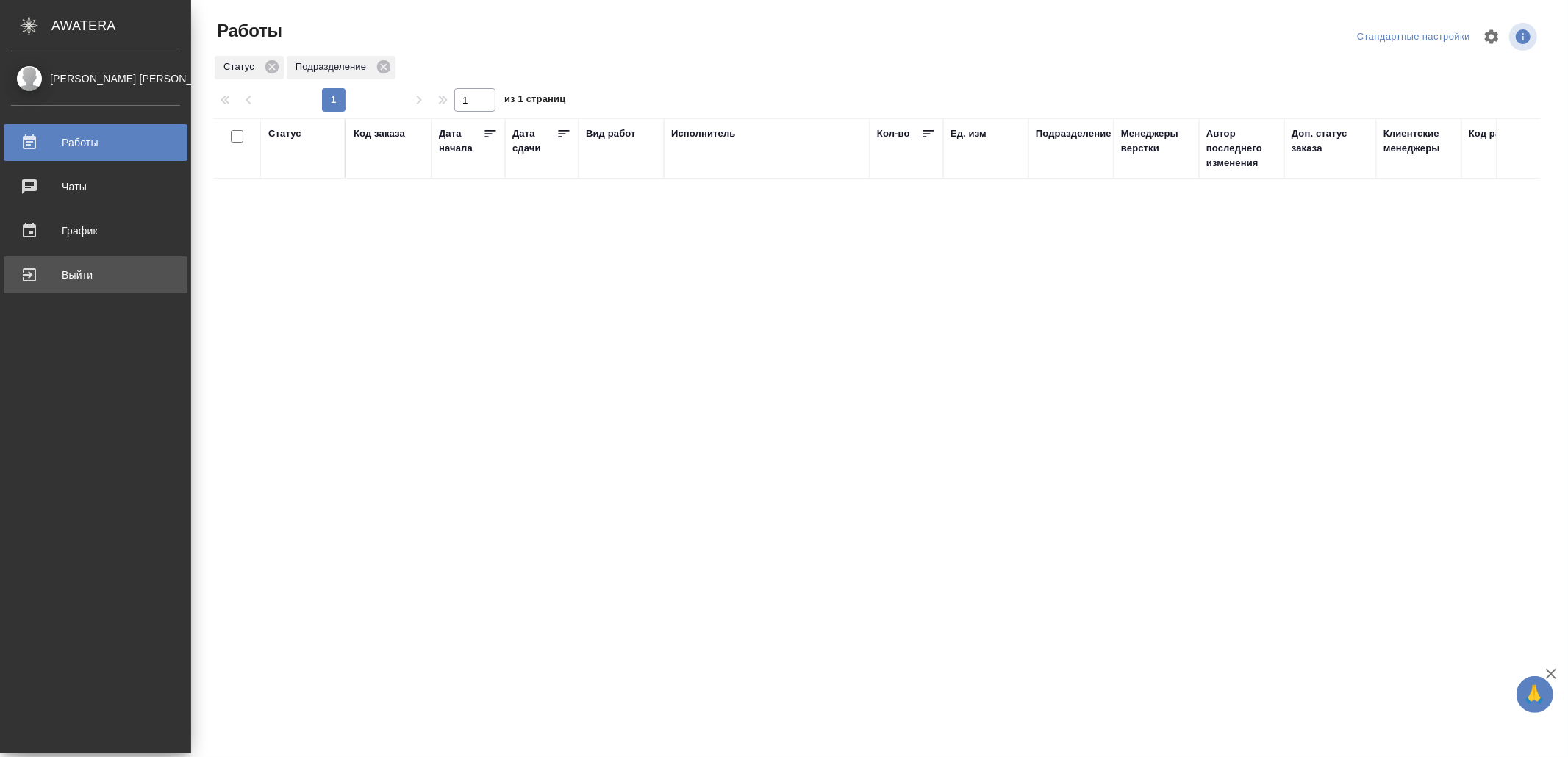
click at [80, 268] on div "Выйти" at bounding box center [96, 275] width 169 height 22
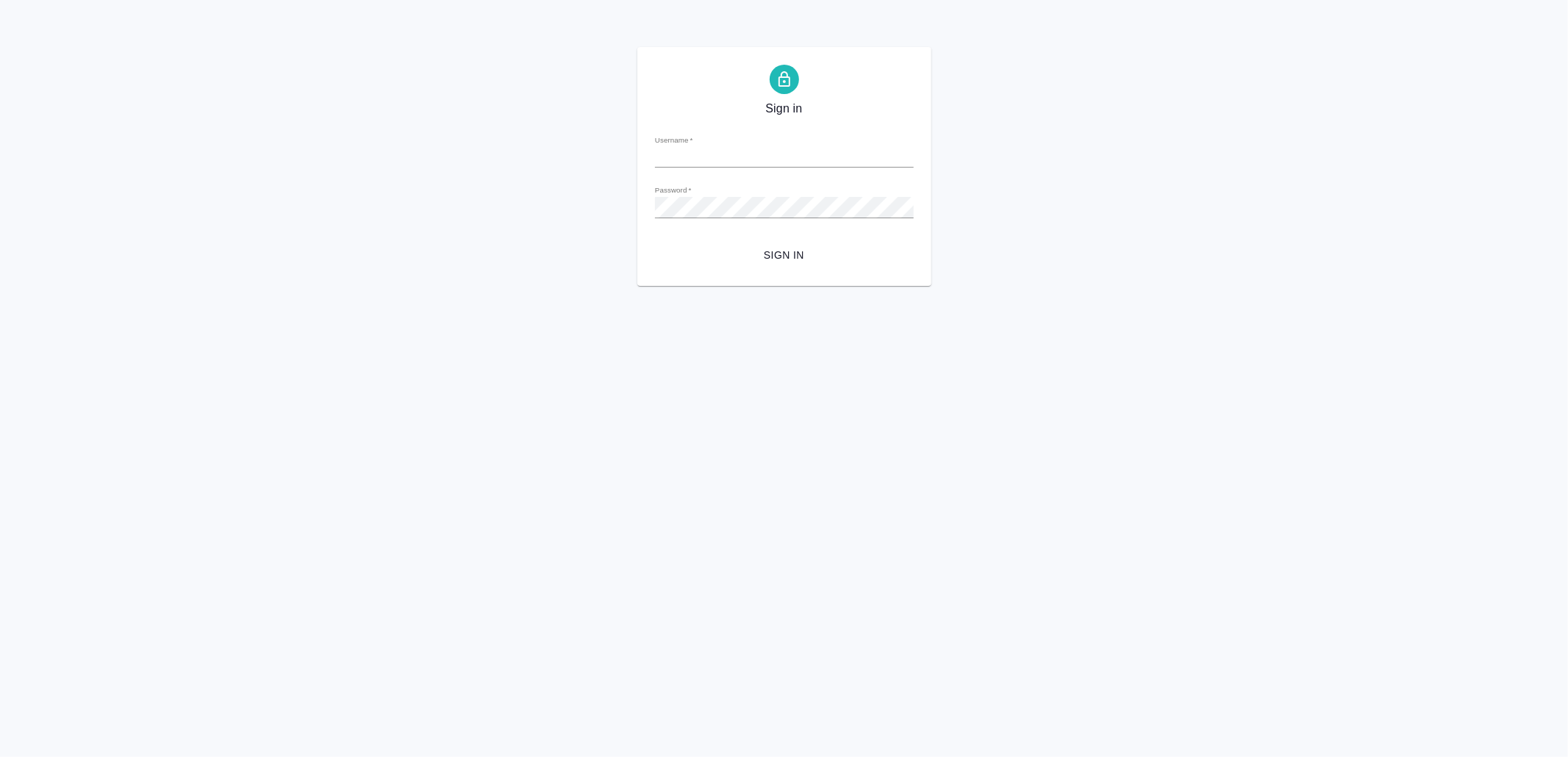
type input "v.yamkovenko@awatera.com"
click at [821, 253] on span "Sign in" at bounding box center [784, 255] width 235 height 18
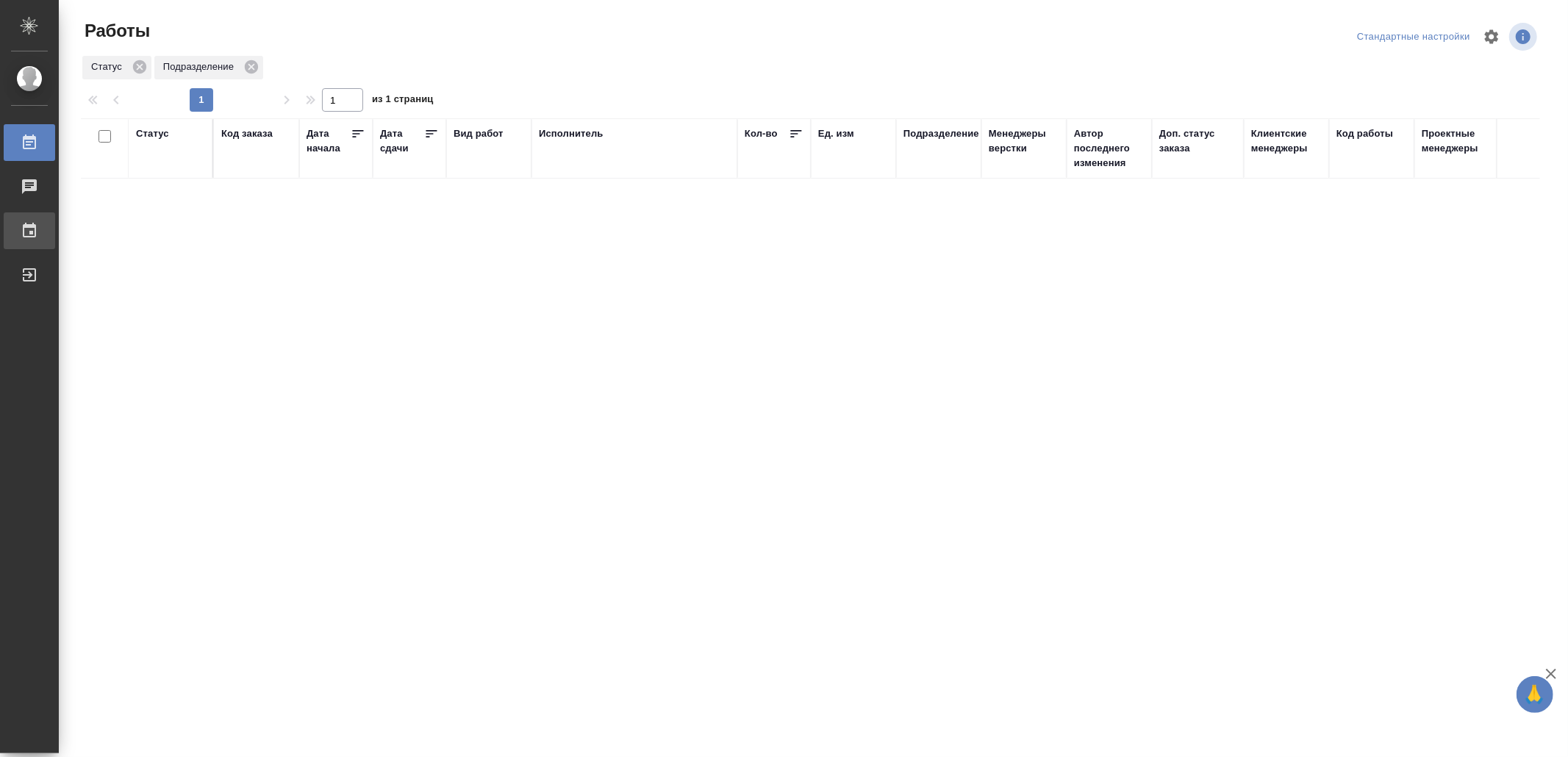
click at [29, 222] on div "График" at bounding box center [10, 231] width 37 height 22
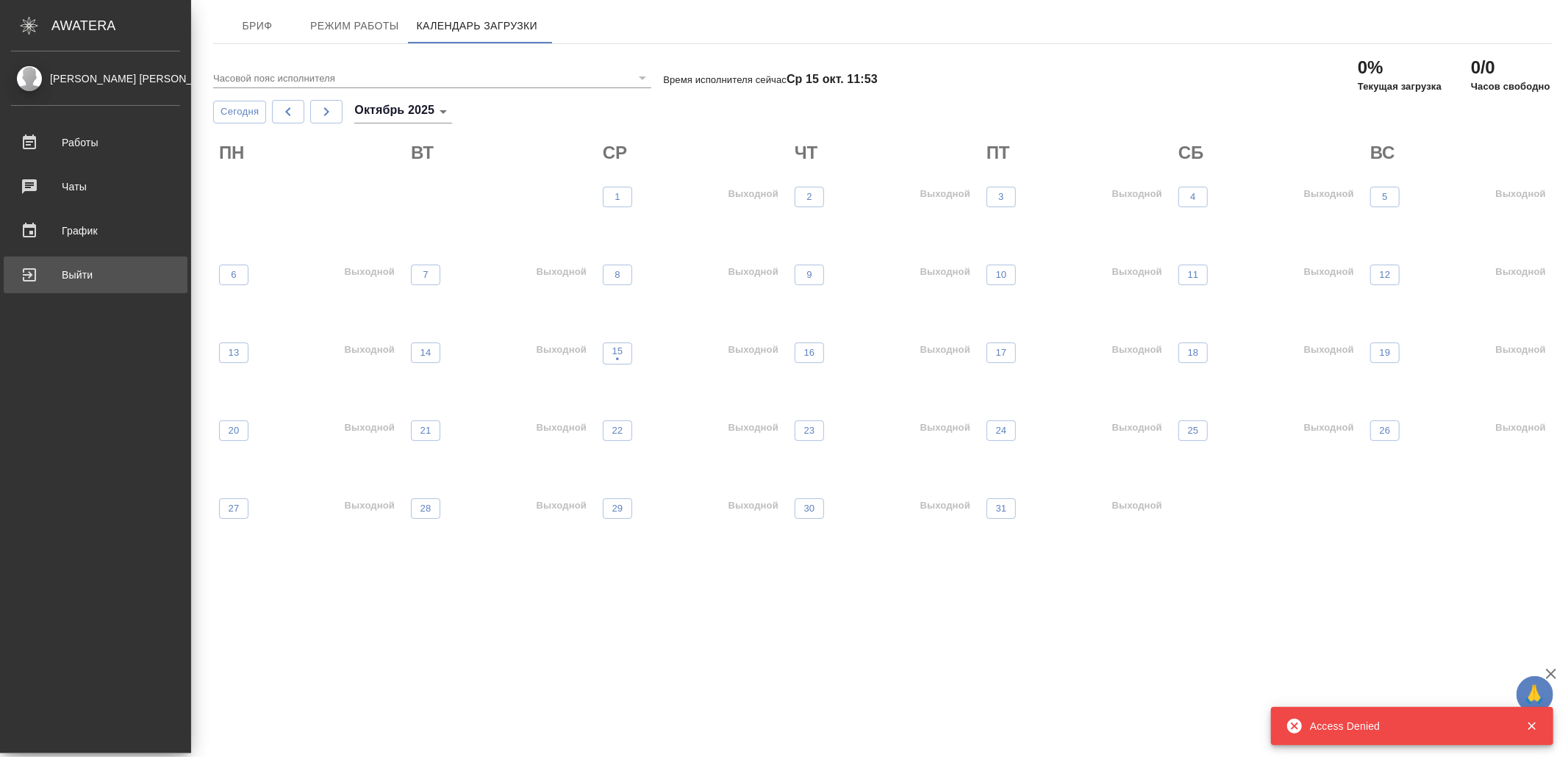
click at [47, 274] on div "Выйти" at bounding box center [96, 275] width 169 height 22
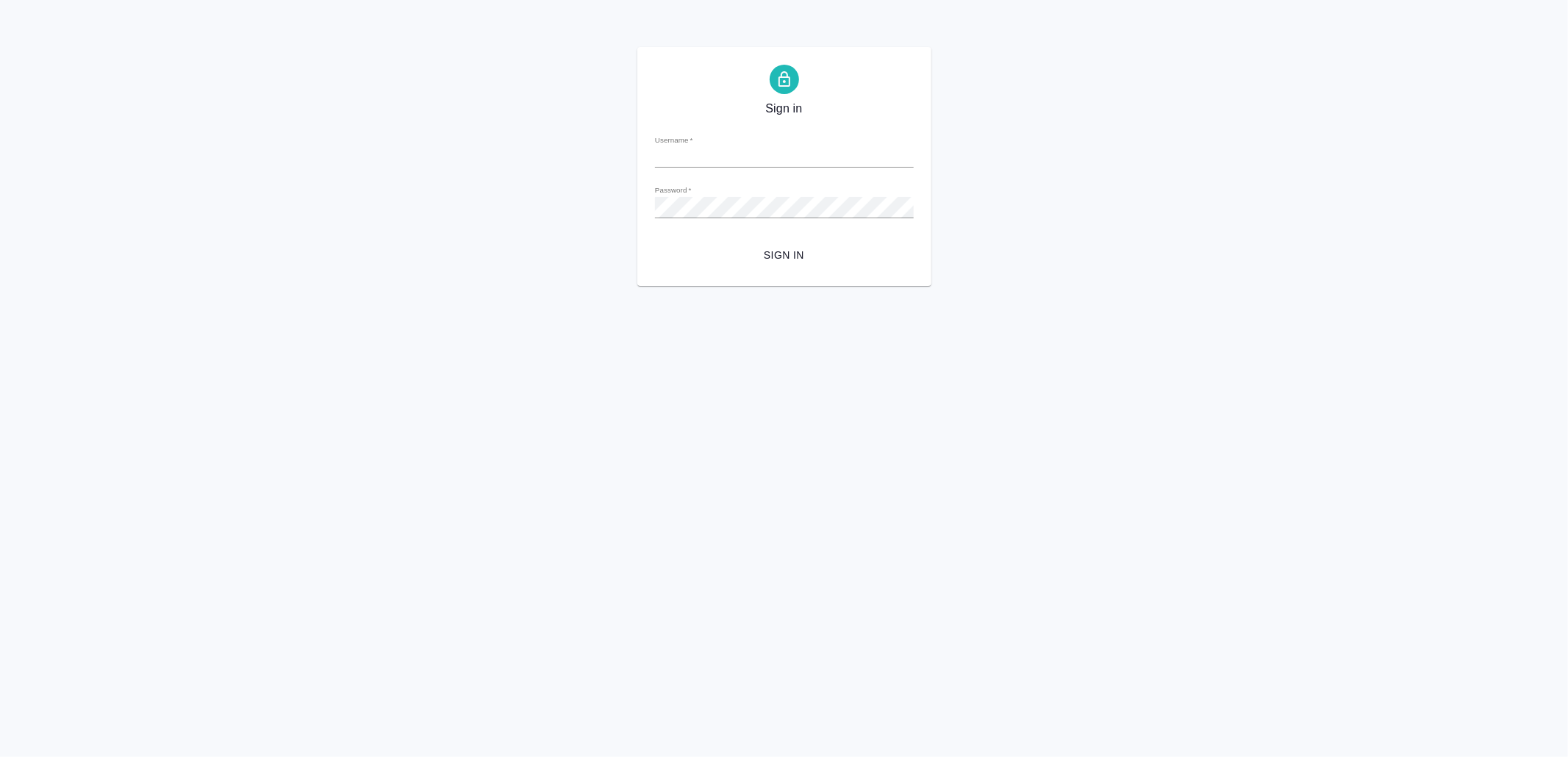
type input "v.yamkovenko@awatera.com"
click at [805, 245] on button "Sign in" at bounding box center [784, 256] width 258 height 27
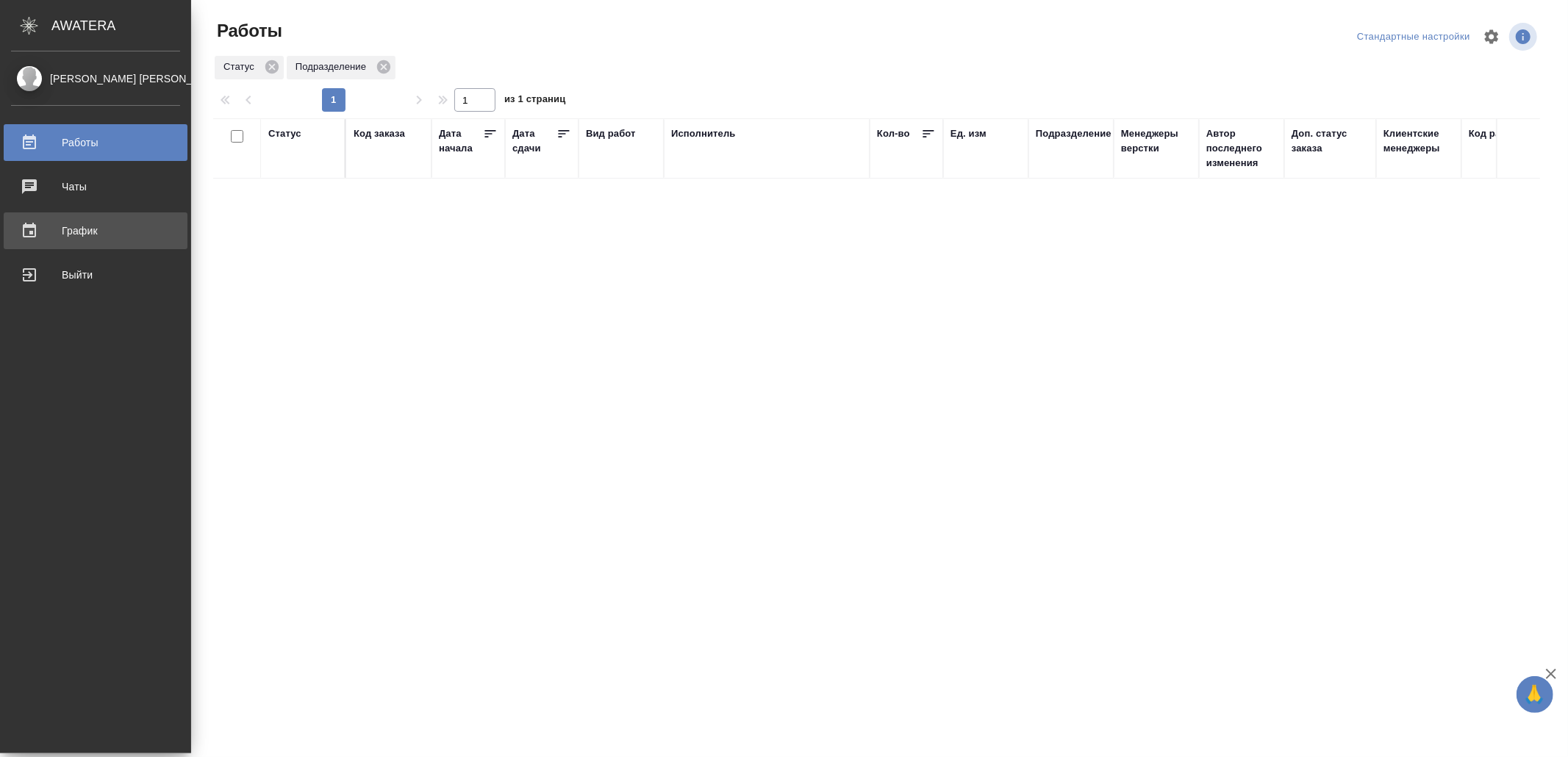
click at [86, 229] on div "График" at bounding box center [96, 231] width 169 height 22
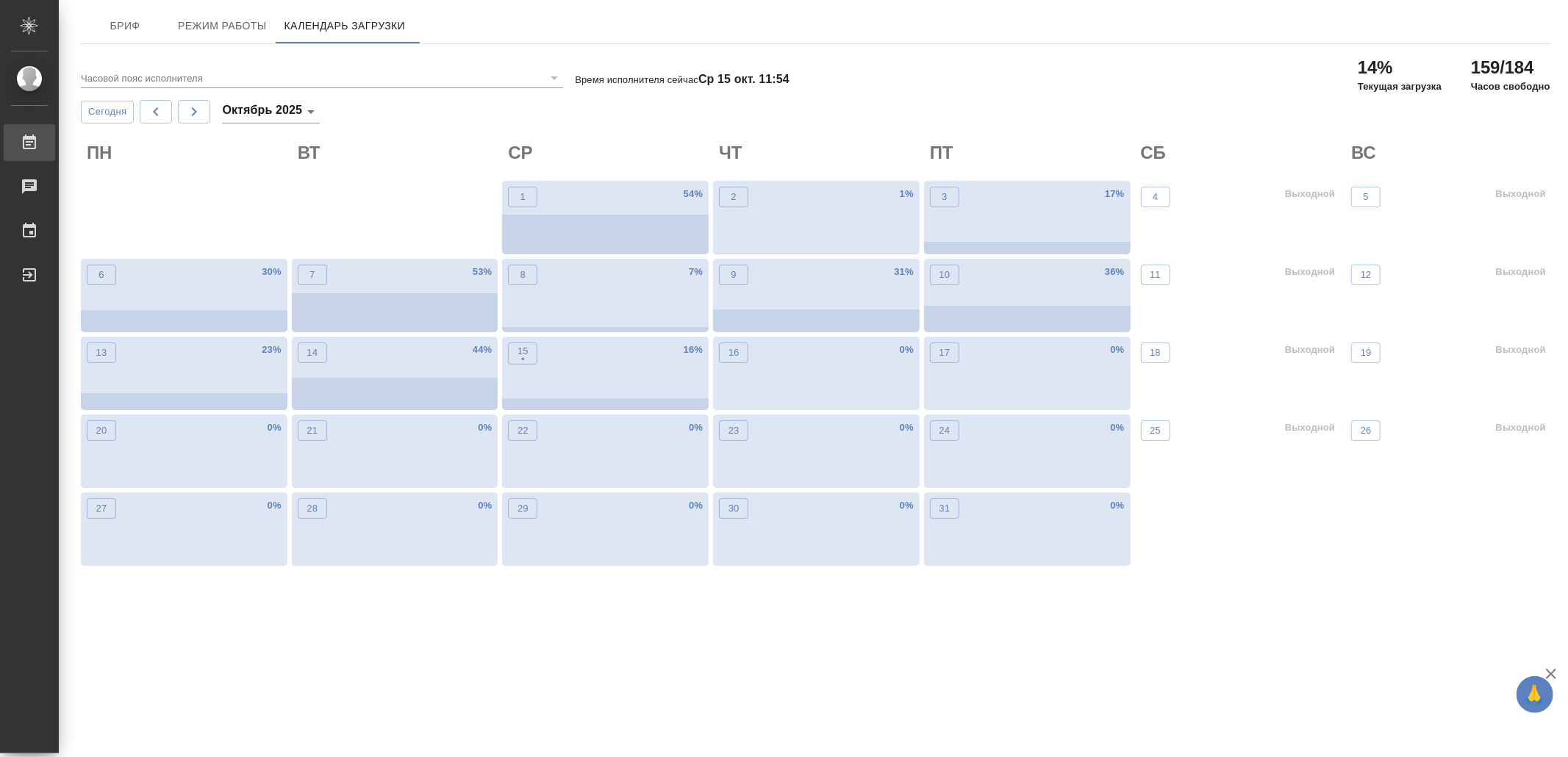
click at [29, 142] on div "Работы" at bounding box center [10, 143] width 37 height 22
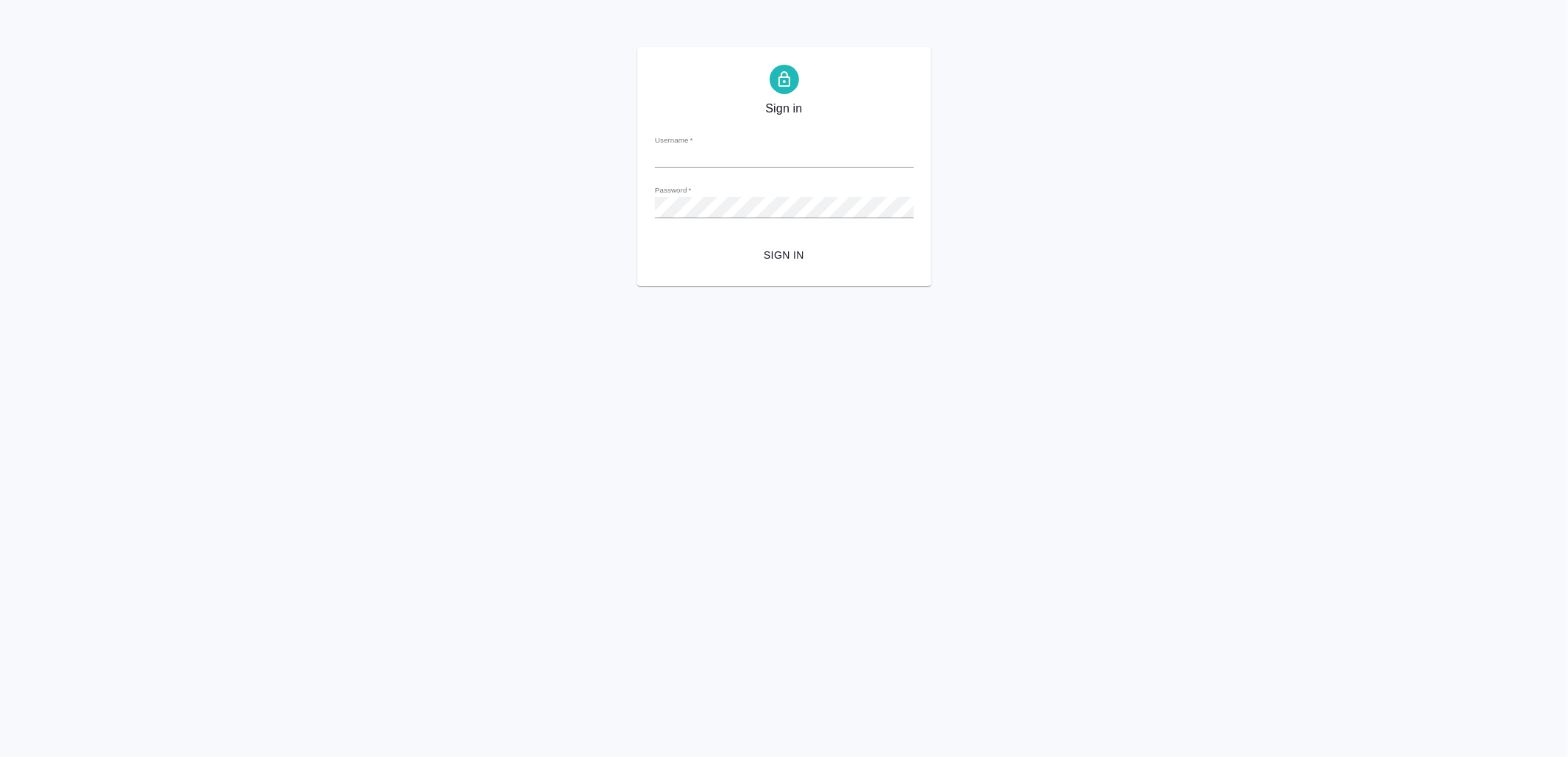
type input "[EMAIL_ADDRESS][DOMAIN_NAME]"
click at [786, 245] on button "Sign in" at bounding box center [784, 256] width 258 height 27
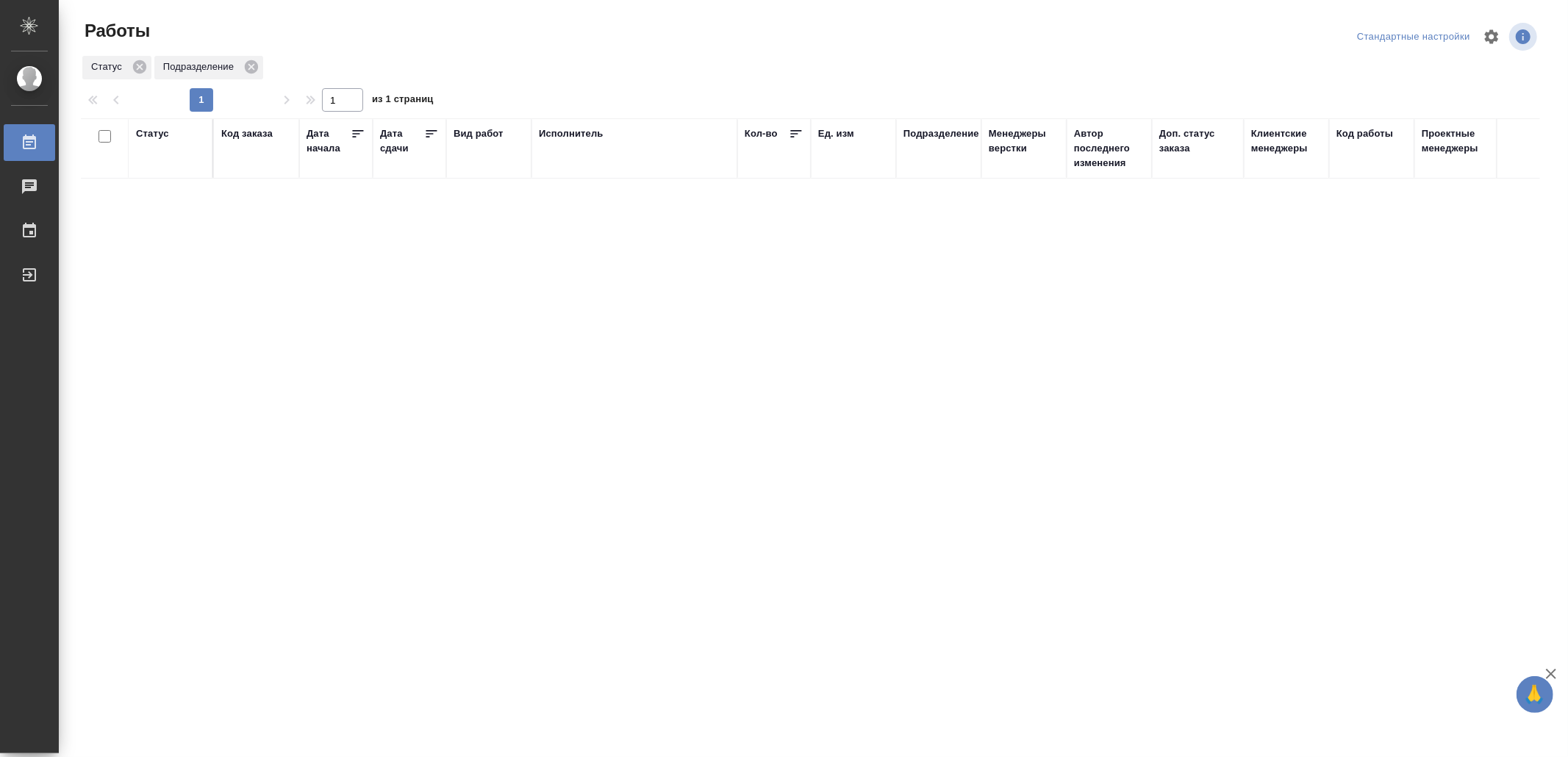
drag, startPoint x: 436, startPoint y: 417, endPoint x: 457, endPoint y: 407, distance: 23.3
click at [29, 278] on div "Выйти" at bounding box center [10, 275] width 37 height 22
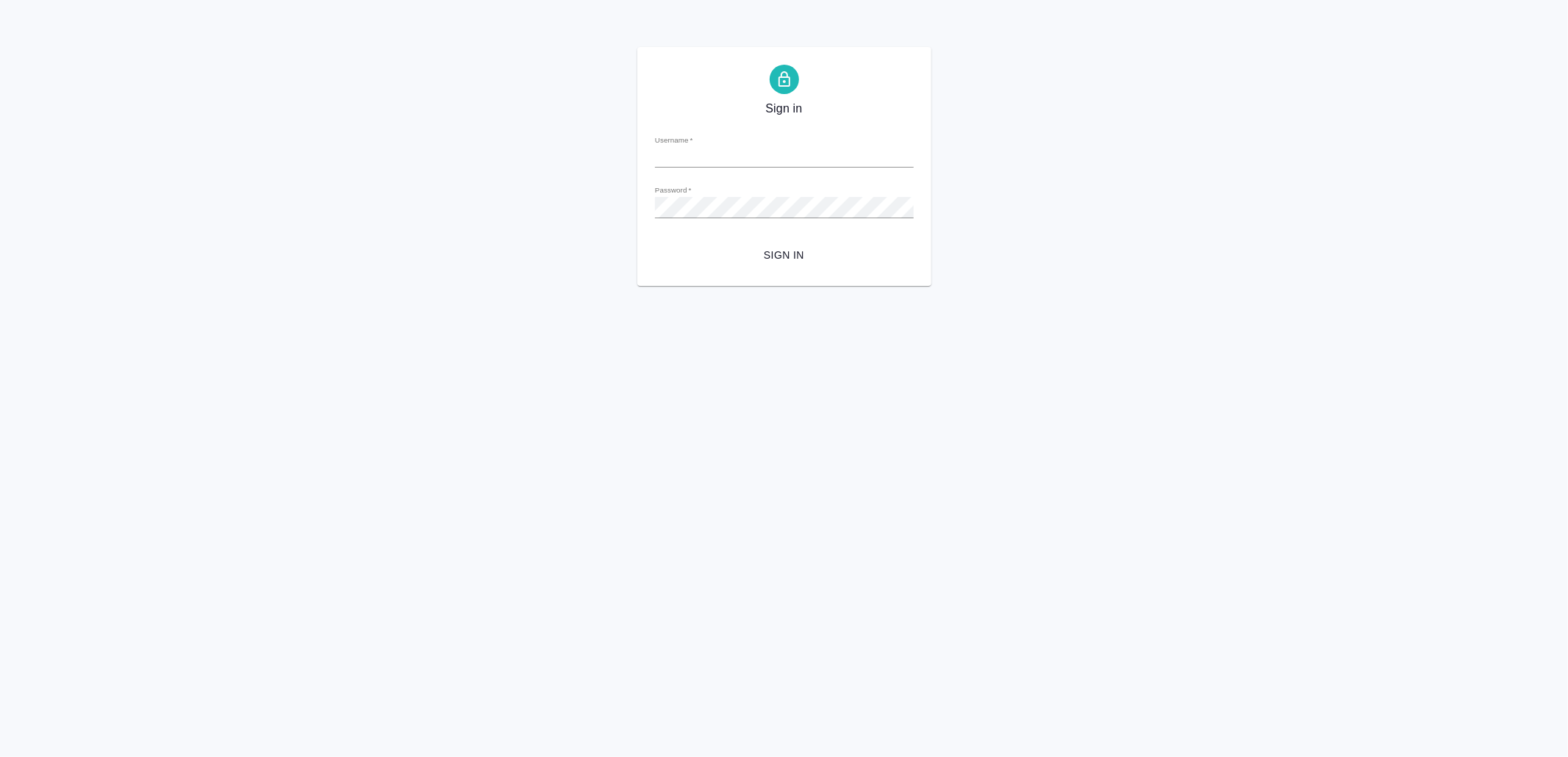
type input "[EMAIL_ADDRESS][DOMAIN_NAME]"
click at [803, 252] on span "Sign in" at bounding box center [784, 255] width 235 height 18
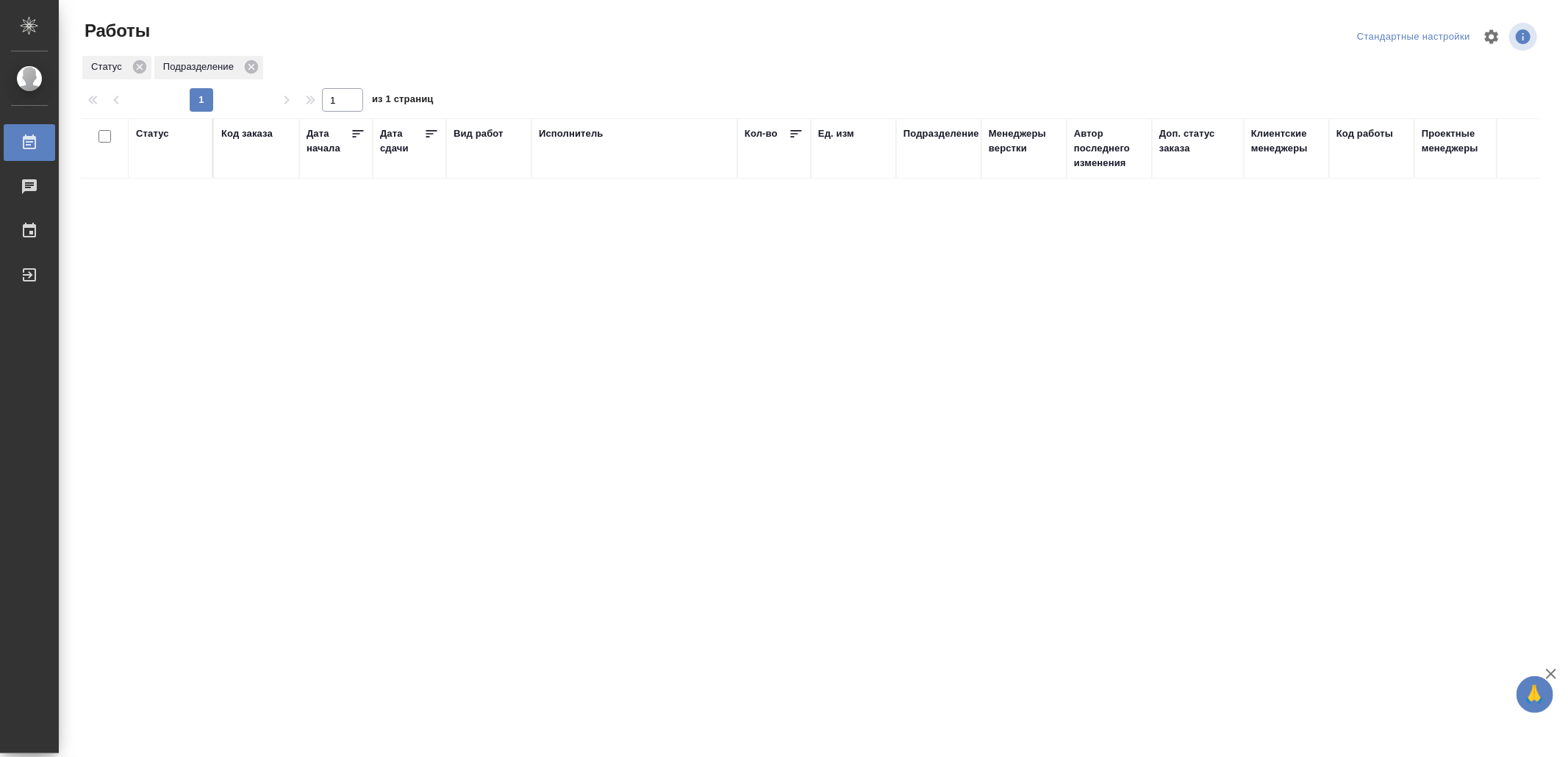
drag, startPoint x: 0, startPoint y: 0, endPoint x: 590, endPoint y: 433, distance: 731.8
drag, startPoint x: 625, startPoint y: 371, endPoint x: 648, endPoint y: 373, distance: 23.1
drag, startPoint x: 25, startPoint y: 279, endPoint x: 96, endPoint y: 292, distance: 72.2
click at [27, 279] on div "Выйти" at bounding box center [10, 275] width 37 height 22
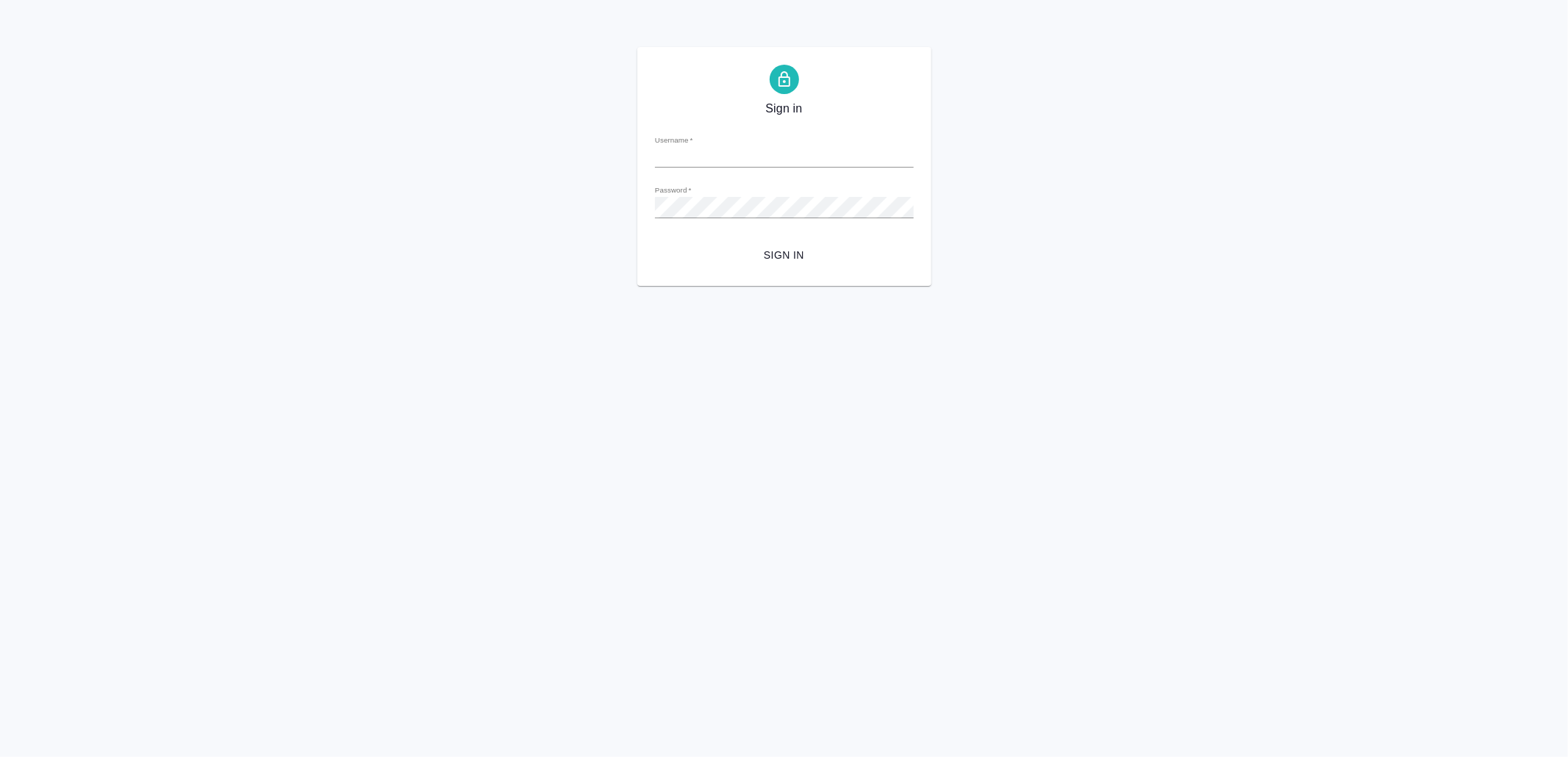
type input "[EMAIL_ADDRESS][DOMAIN_NAME]"
click at [807, 251] on span "Sign in" at bounding box center [784, 255] width 235 height 18
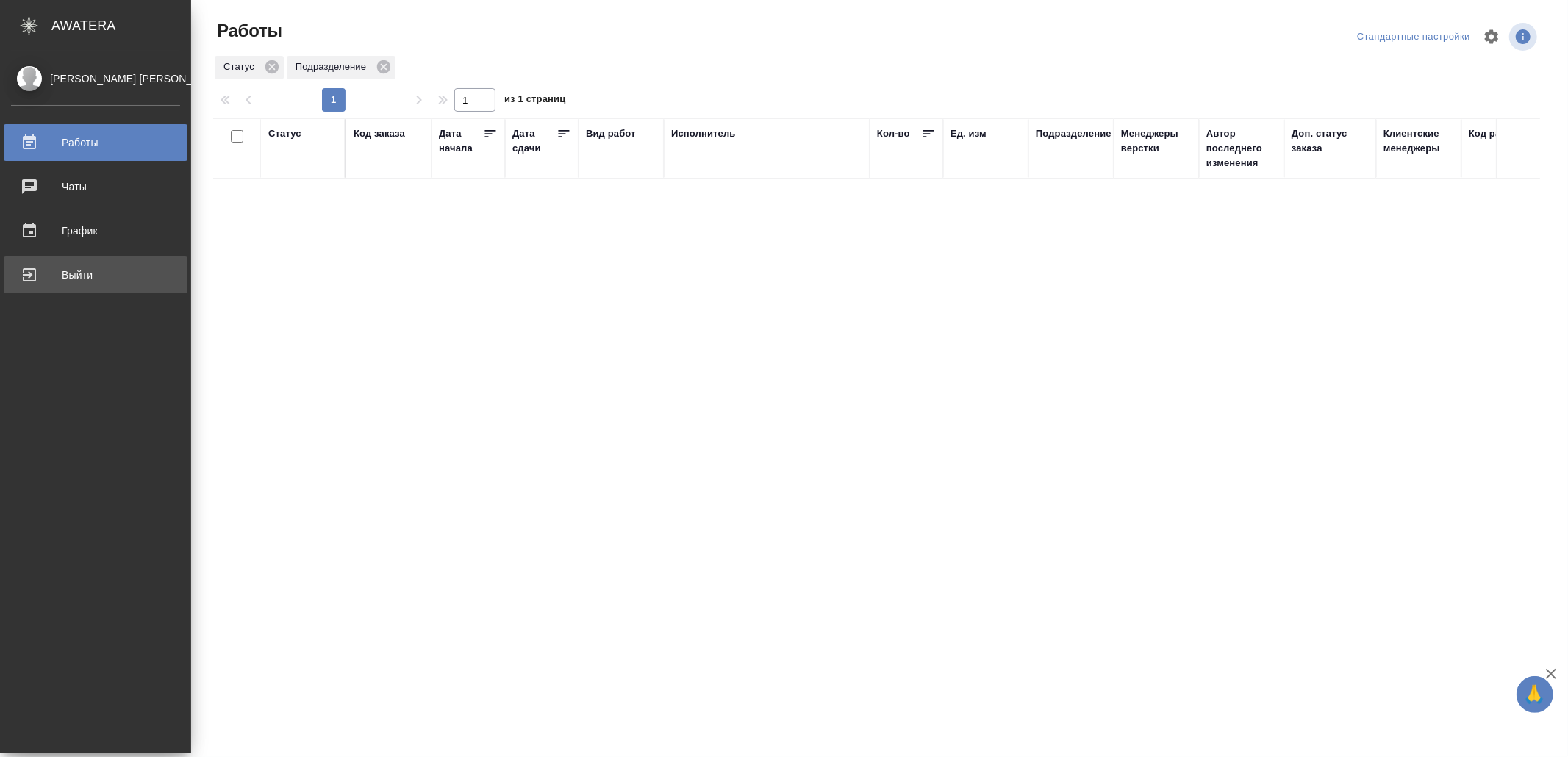
click at [39, 274] on div "Выйти" at bounding box center [96, 275] width 169 height 22
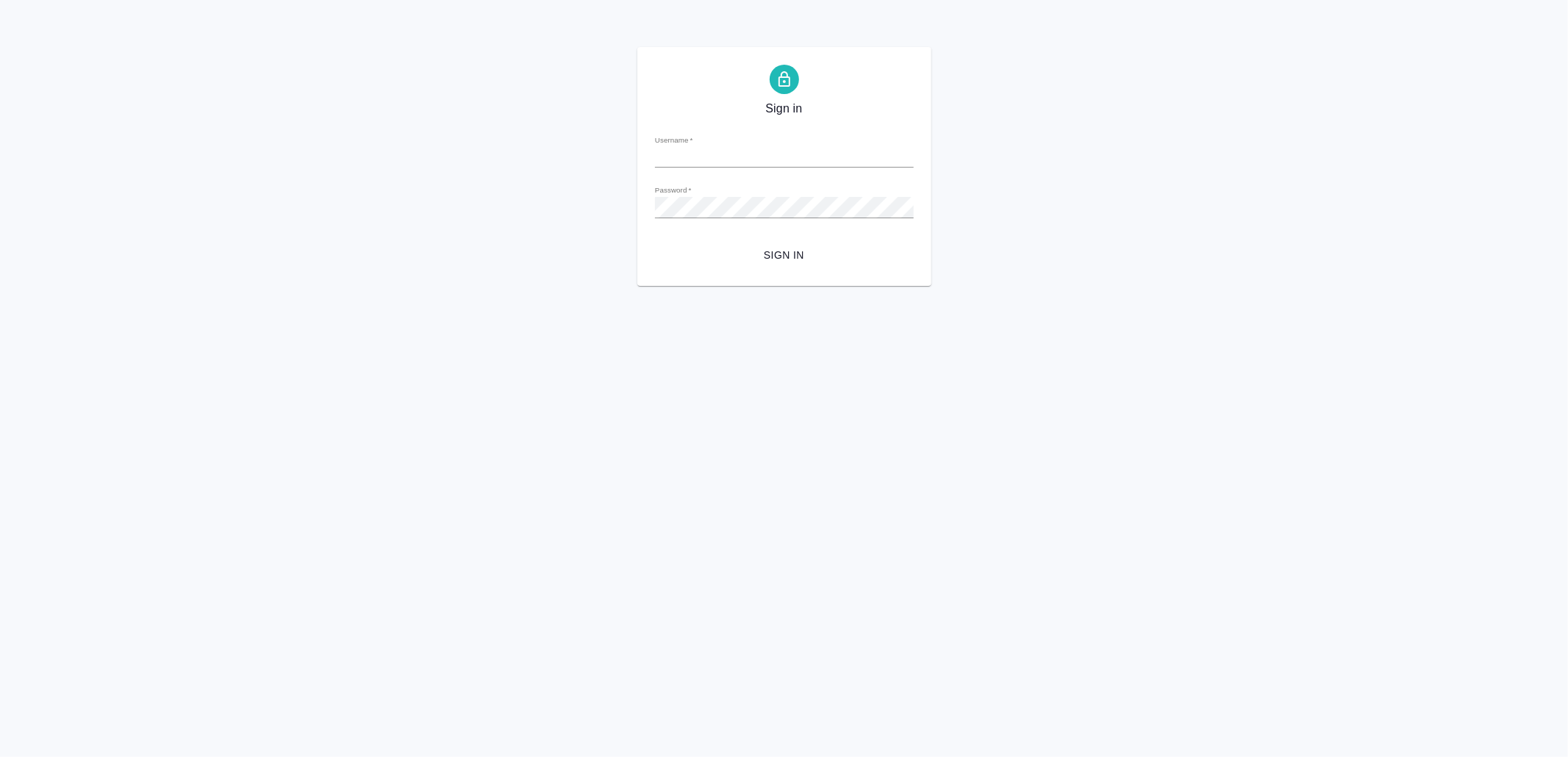
type input "[EMAIL_ADDRESS][DOMAIN_NAME]"
click at [789, 253] on span "Sign in" at bounding box center [784, 255] width 235 height 18
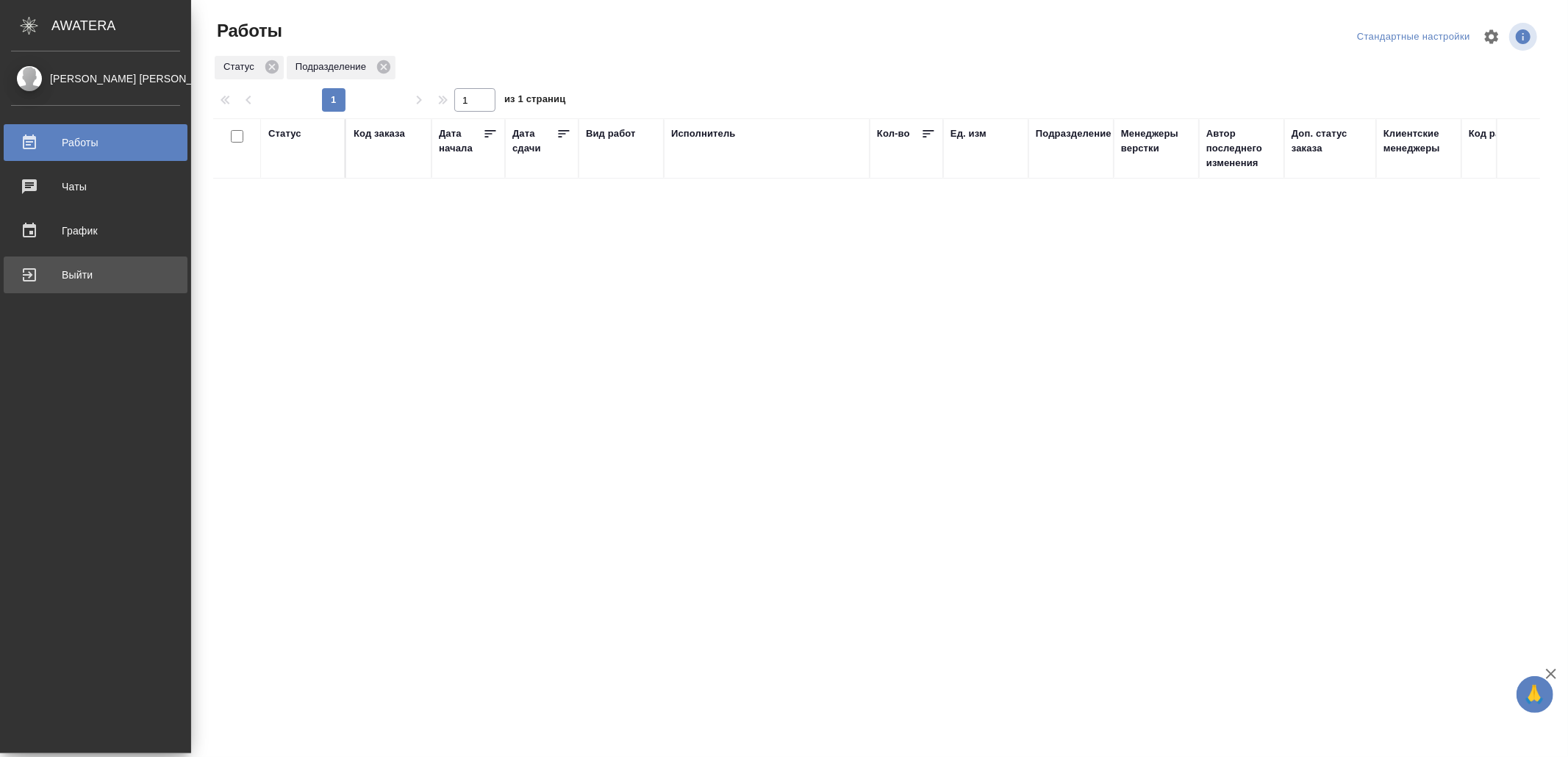
click at [135, 274] on div "Выйти" at bounding box center [96, 275] width 169 height 22
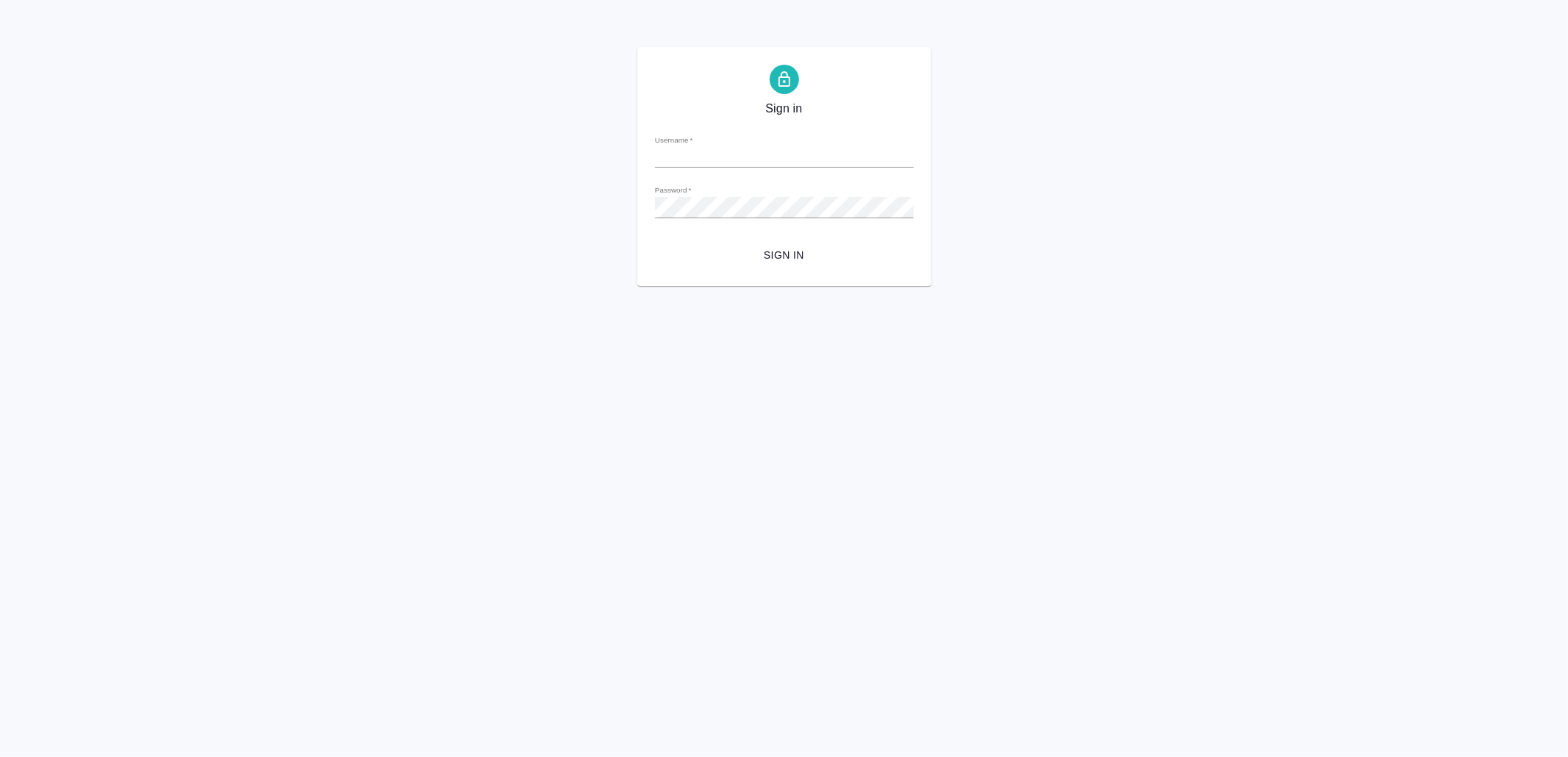
type input "[EMAIL_ADDRESS][DOMAIN_NAME]"
click at [798, 259] on span "Sign in" at bounding box center [784, 255] width 235 height 18
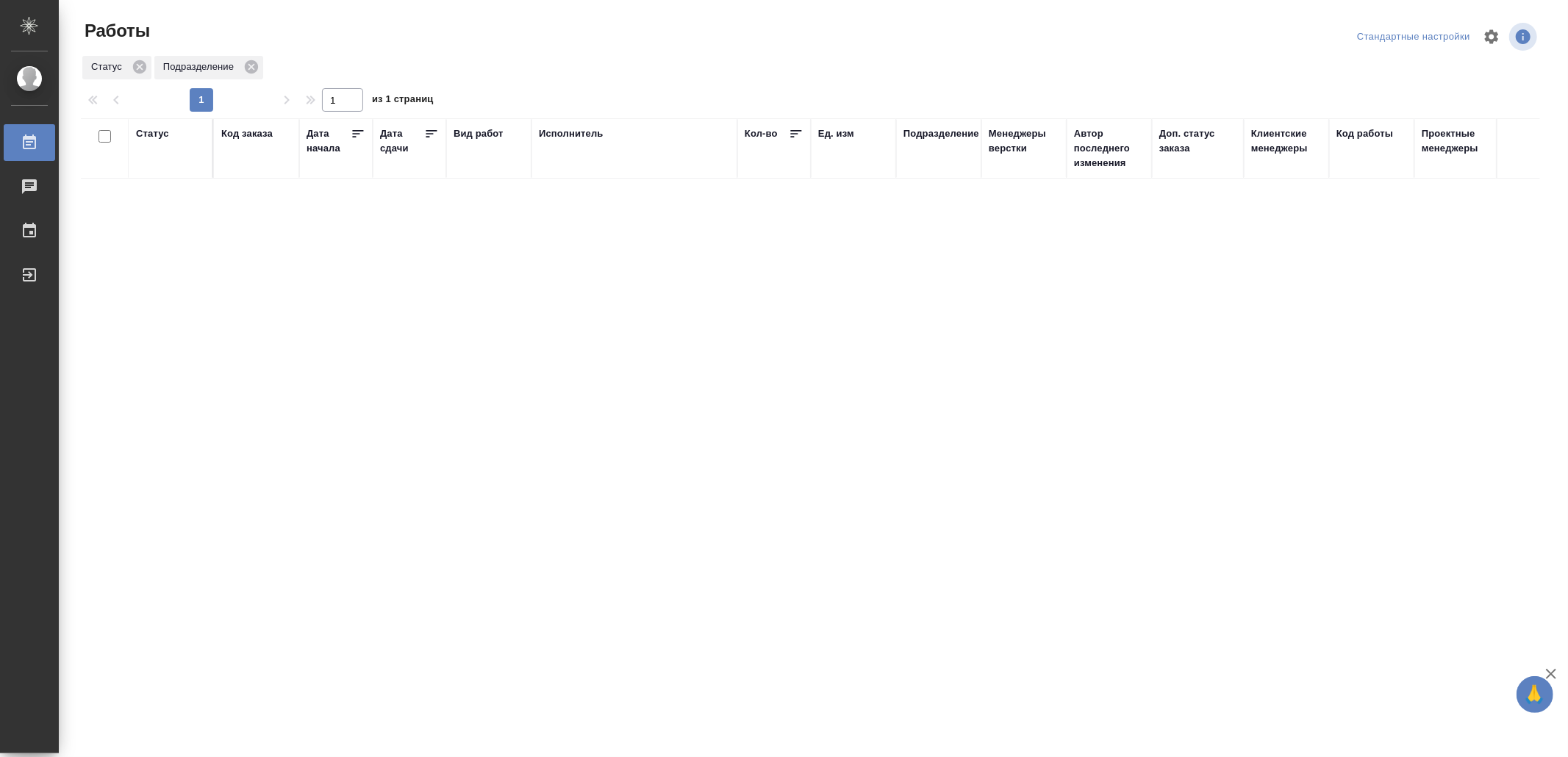
click at [59, 278] on div "Работы Стандартные настройки Статус Подразделение 1 1 из 1 страниц Статус Код з…" at bounding box center [814, 328] width 1510 height 655
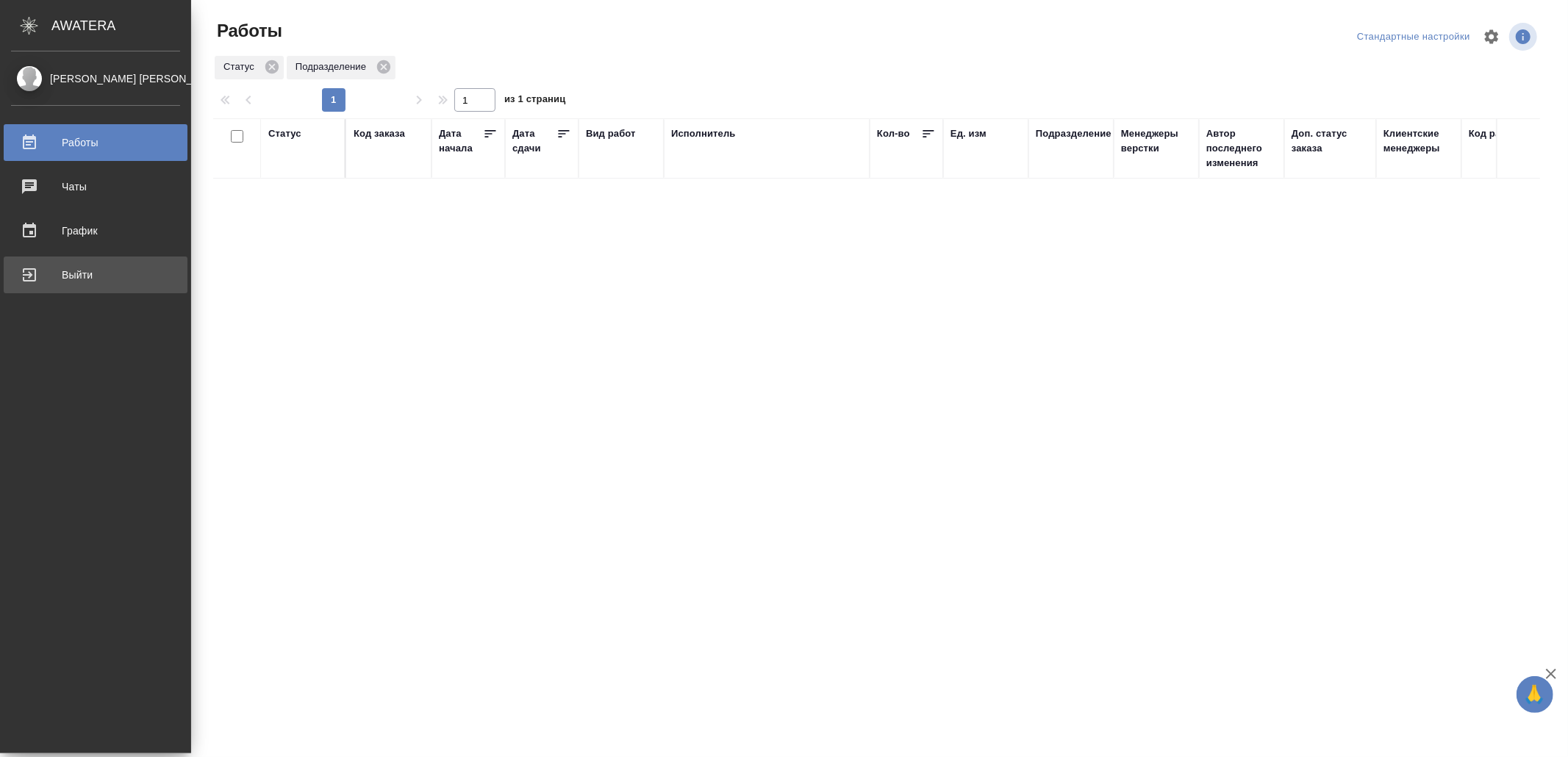
click at [45, 271] on div "Выйти" at bounding box center [96, 275] width 169 height 22
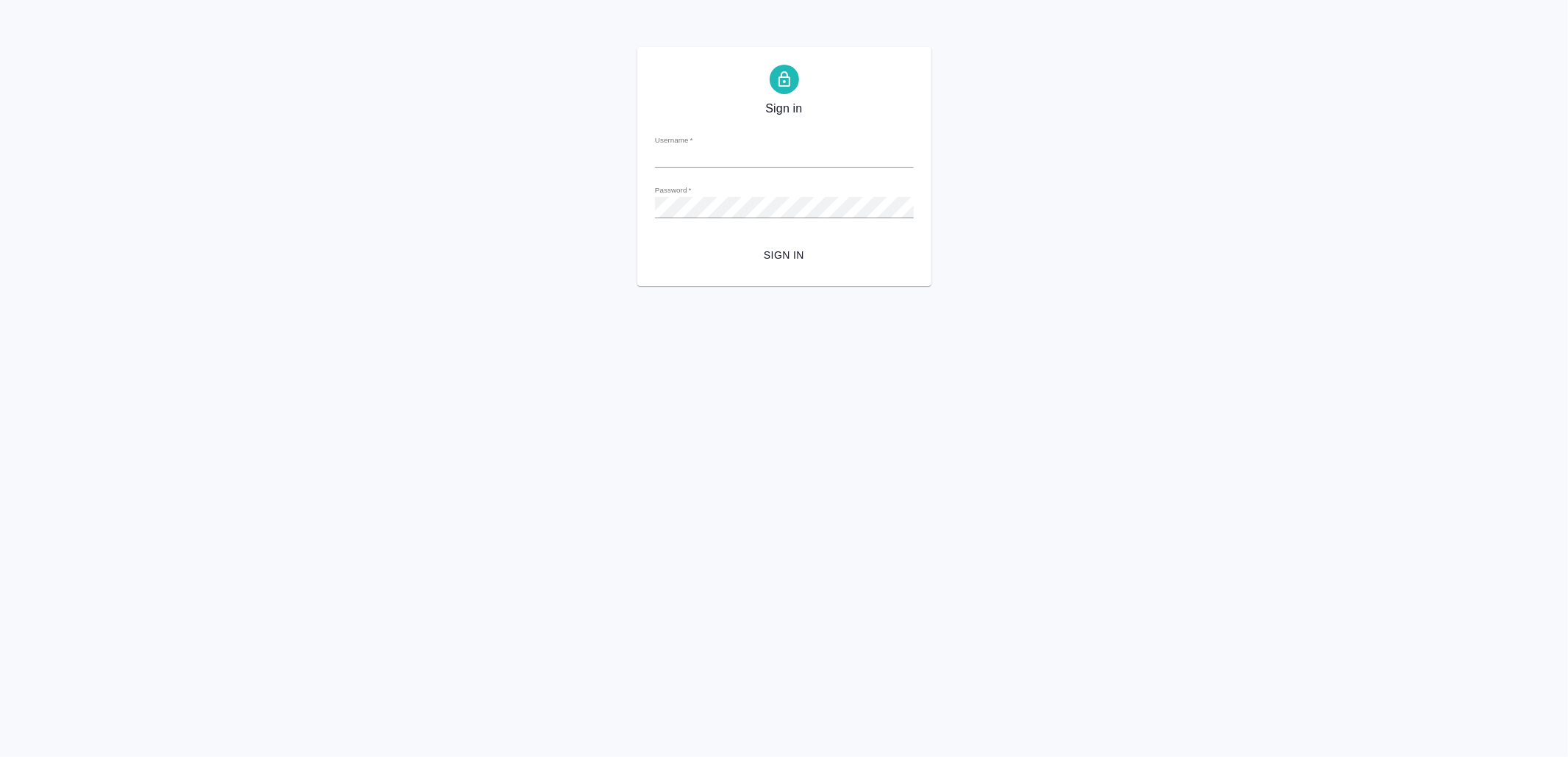
type input "[EMAIL_ADDRESS][DOMAIN_NAME]"
click at [794, 248] on span "Sign in" at bounding box center [784, 255] width 235 height 18
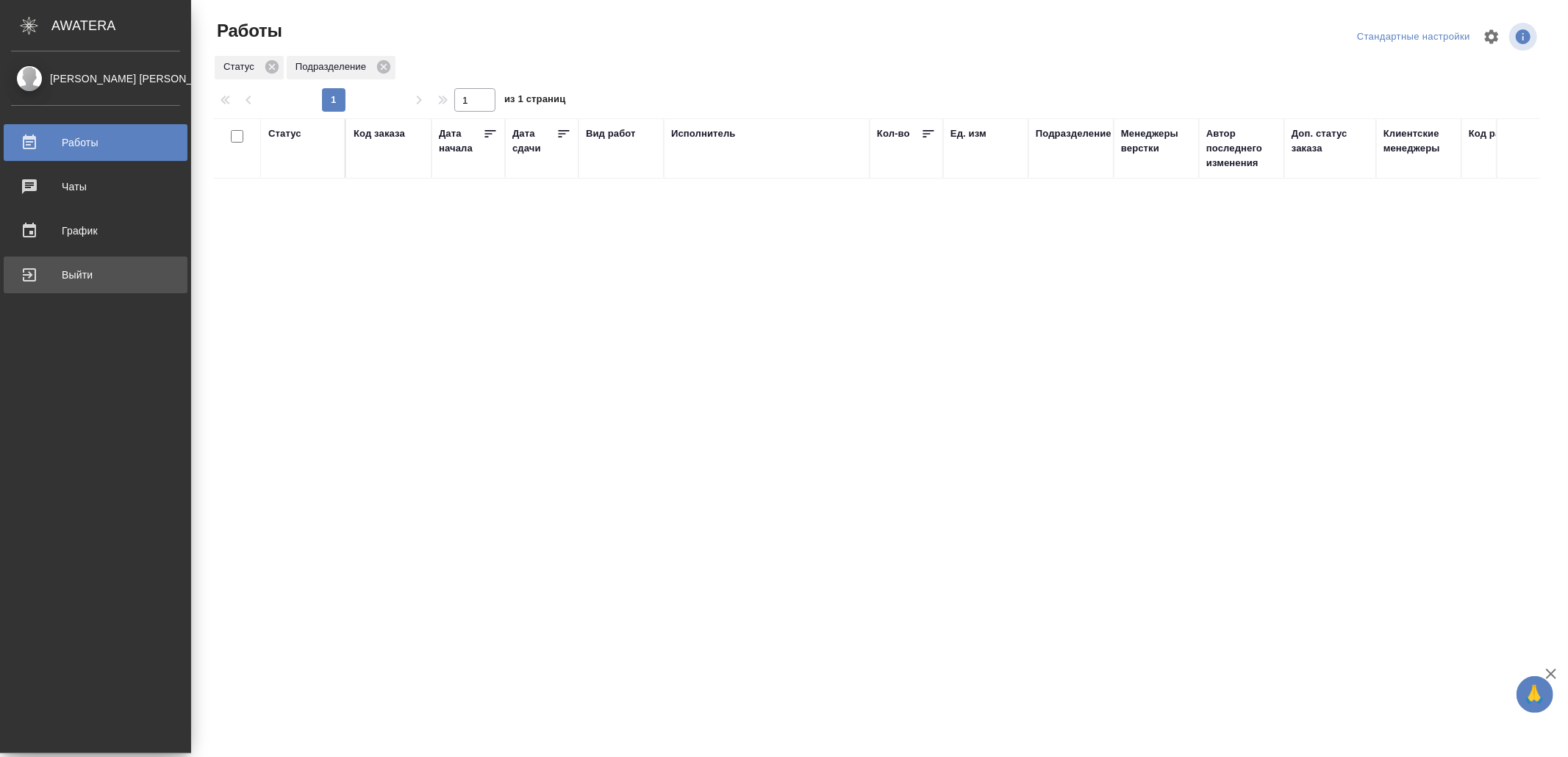
drag, startPoint x: 54, startPoint y: 270, endPoint x: 62, endPoint y: 272, distance: 8.2
click at [56, 270] on div "Выйти" at bounding box center [96, 275] width 169 height 22
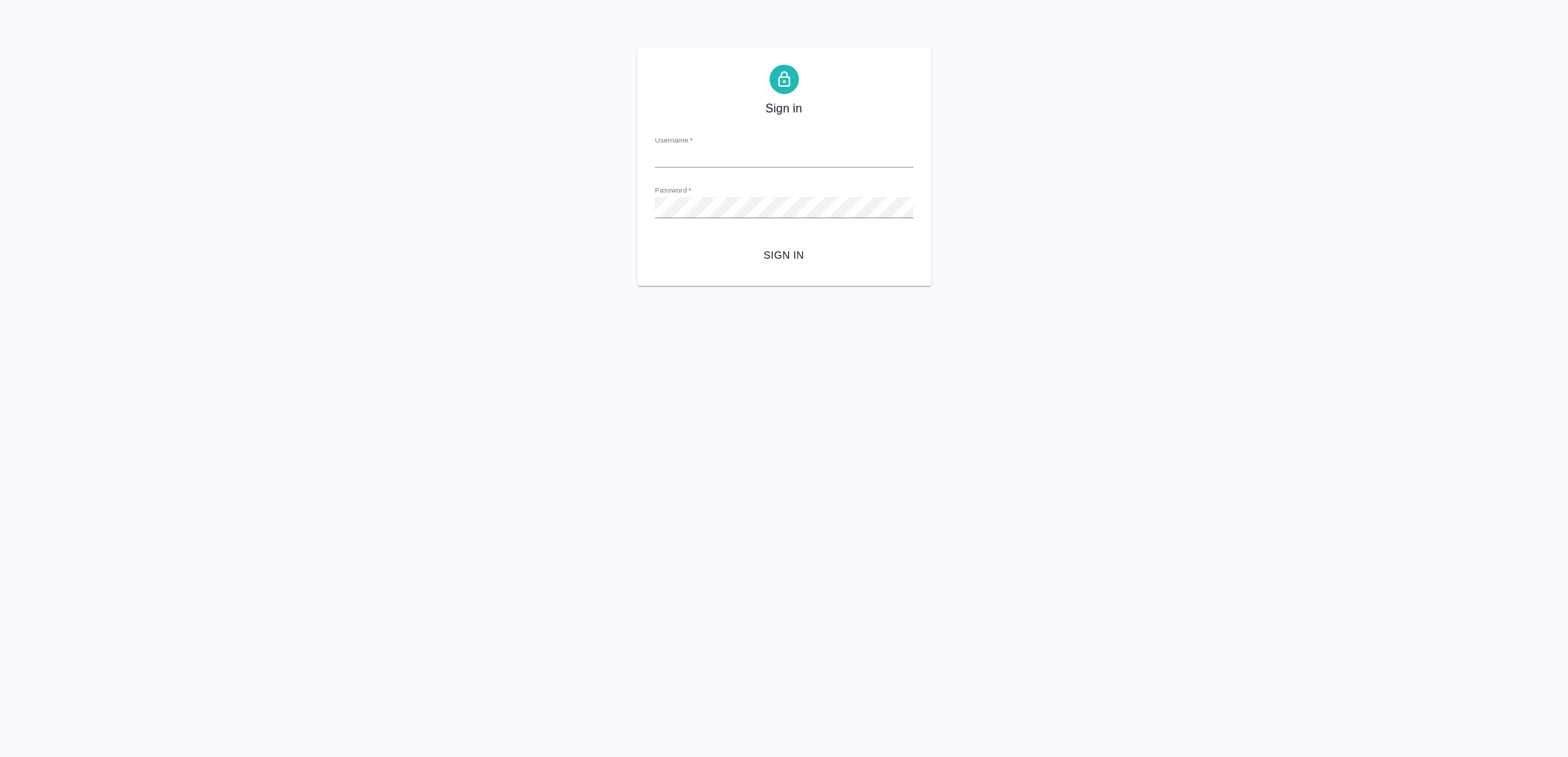
type input "[EMAIL_ADDRESS][DOMAIN_NAME]"
click at [831, 253] on span "Sign in" at bounding box center [784, 255] width 235 height 18
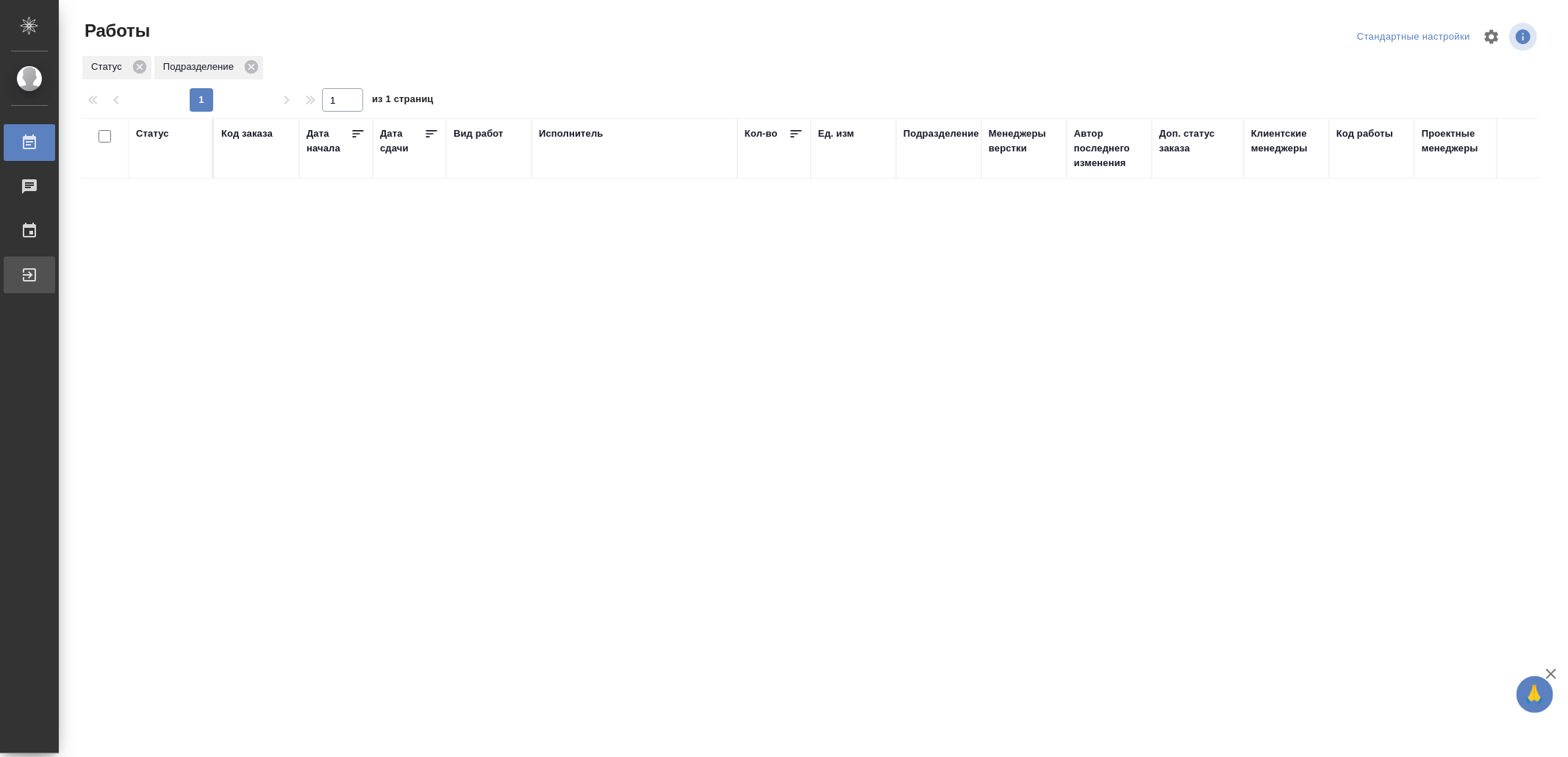
click at [41, 263] on link "Выйти" at bounding box center [29, 275] width 51 height 37
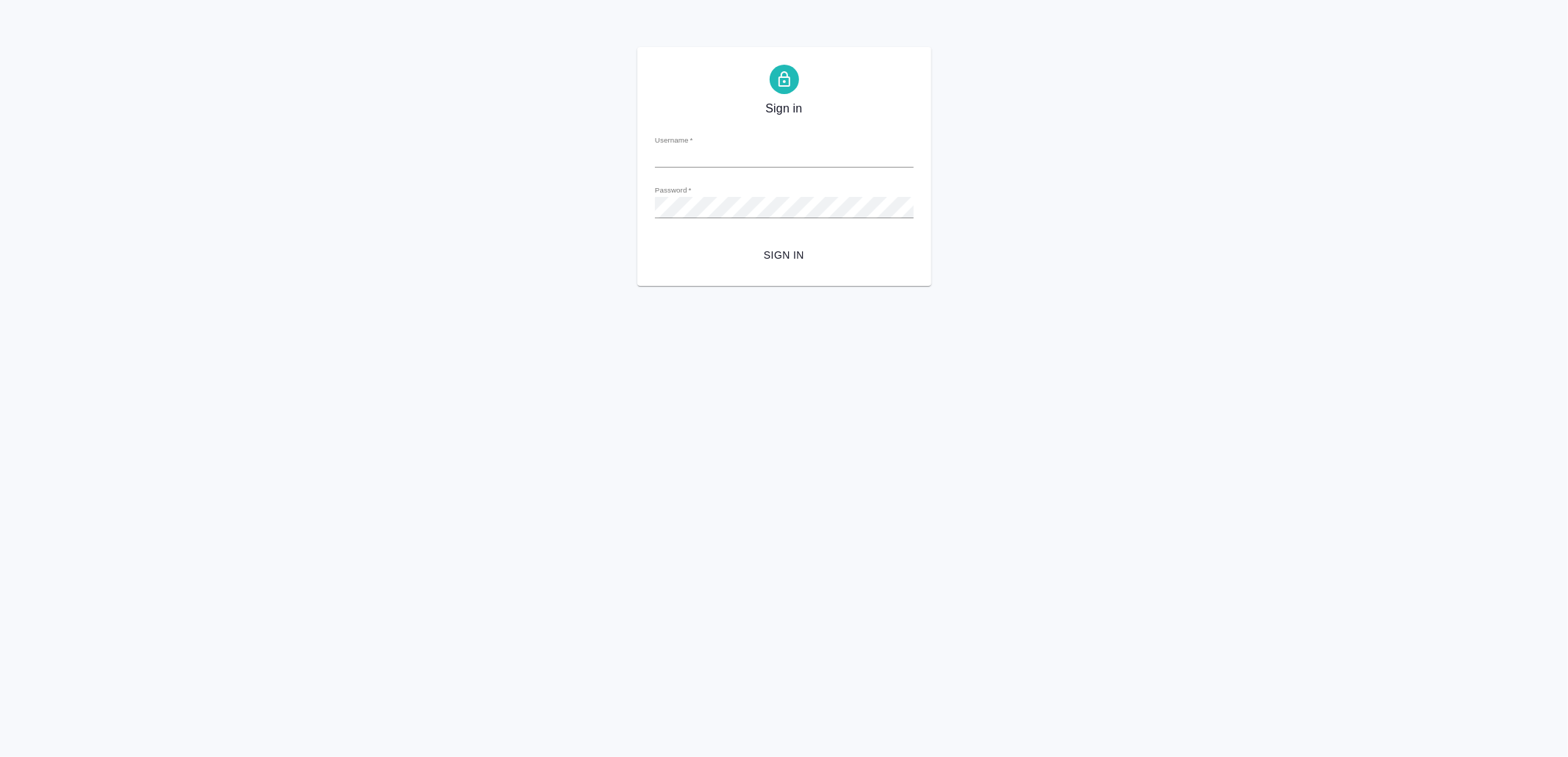
type input "[EMAIL_ADDRESS][DOMAIN_NAME]"
click at [821, 248] on span "Sign in" at bounding box center [784, 255] width 235 height 18
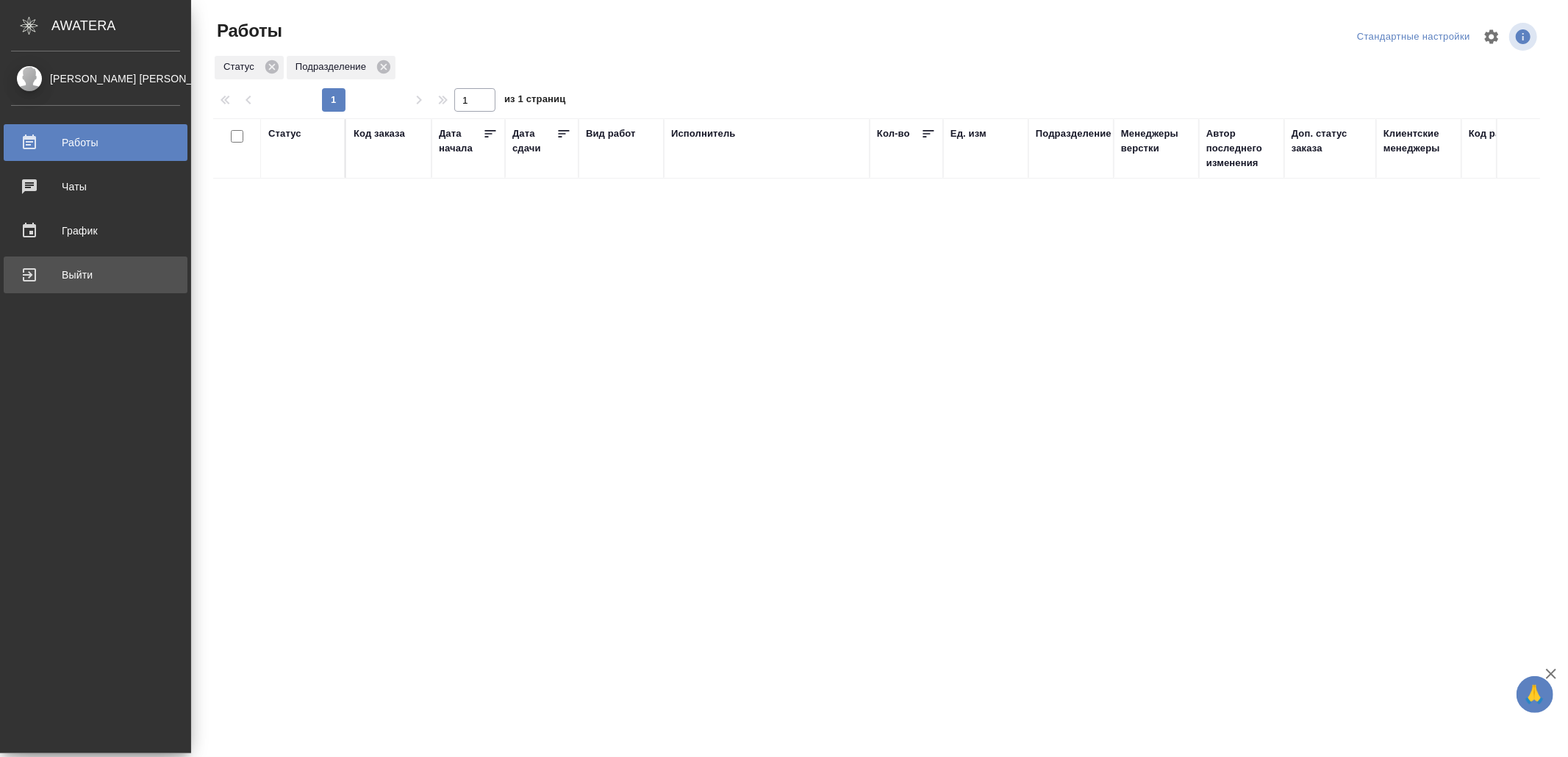
click at [65, 270] on div "Выйти" at bounding box center [96, 275] width 169 height 22
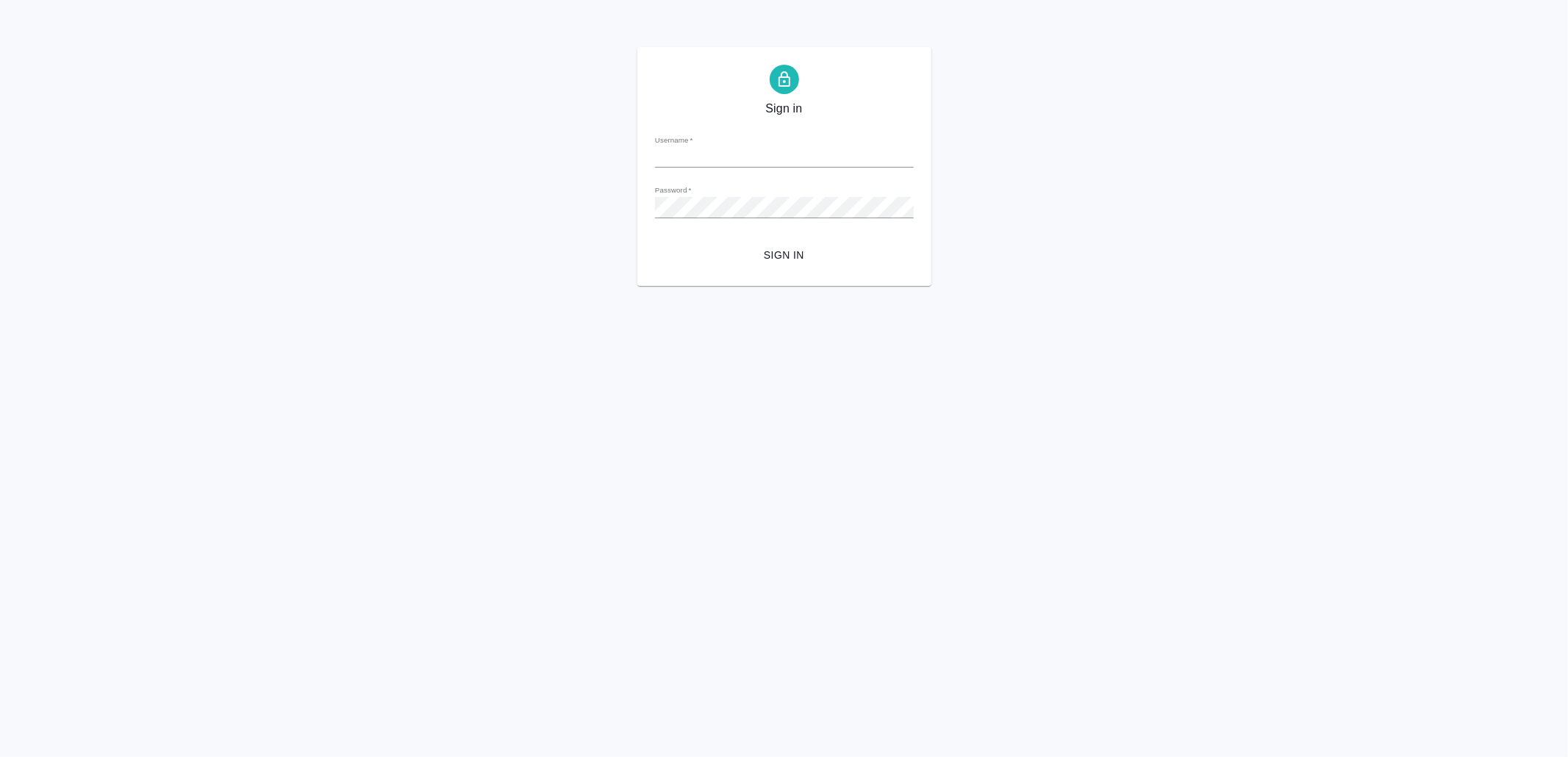
type input "[EMAIL_ADDRESS][DOMAIN_NAME]"
drag, startPoint x: 823, startPoint y: 238, endPoint x: 825, endPoint y: 262, distance: 24.1
click at [821, 239] on form "Username   * v.yamkovenko@awatera.com Password   * urlPath   * / Sign in" at bounding box center [784, 195] width 258 height 145
click at [760, 245] on button "Sign in" at bounding box center [784, 256] width 258 height 27
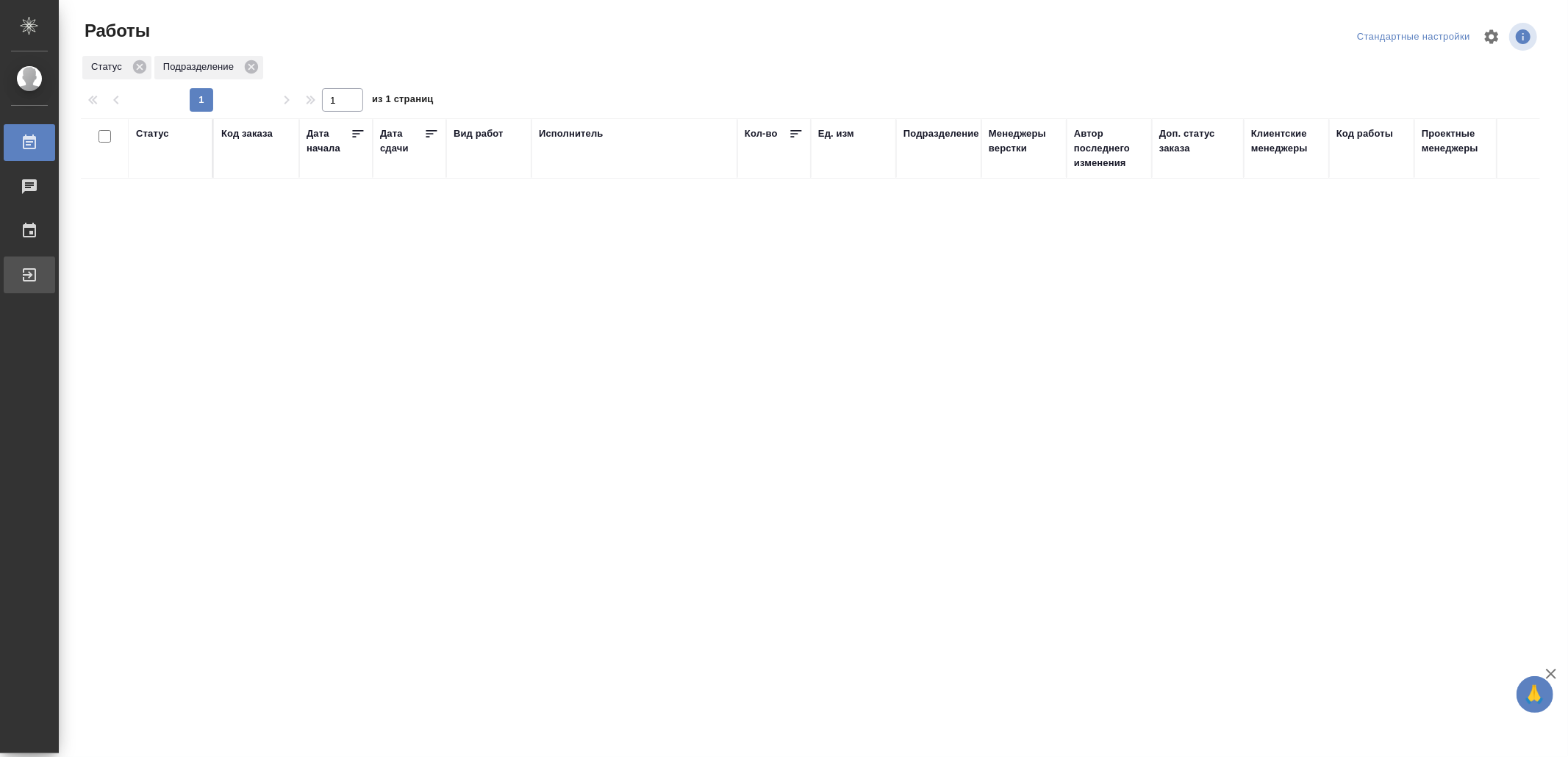
click at [41, 274] on div at bounding box center [41, 275] width 41 height 18
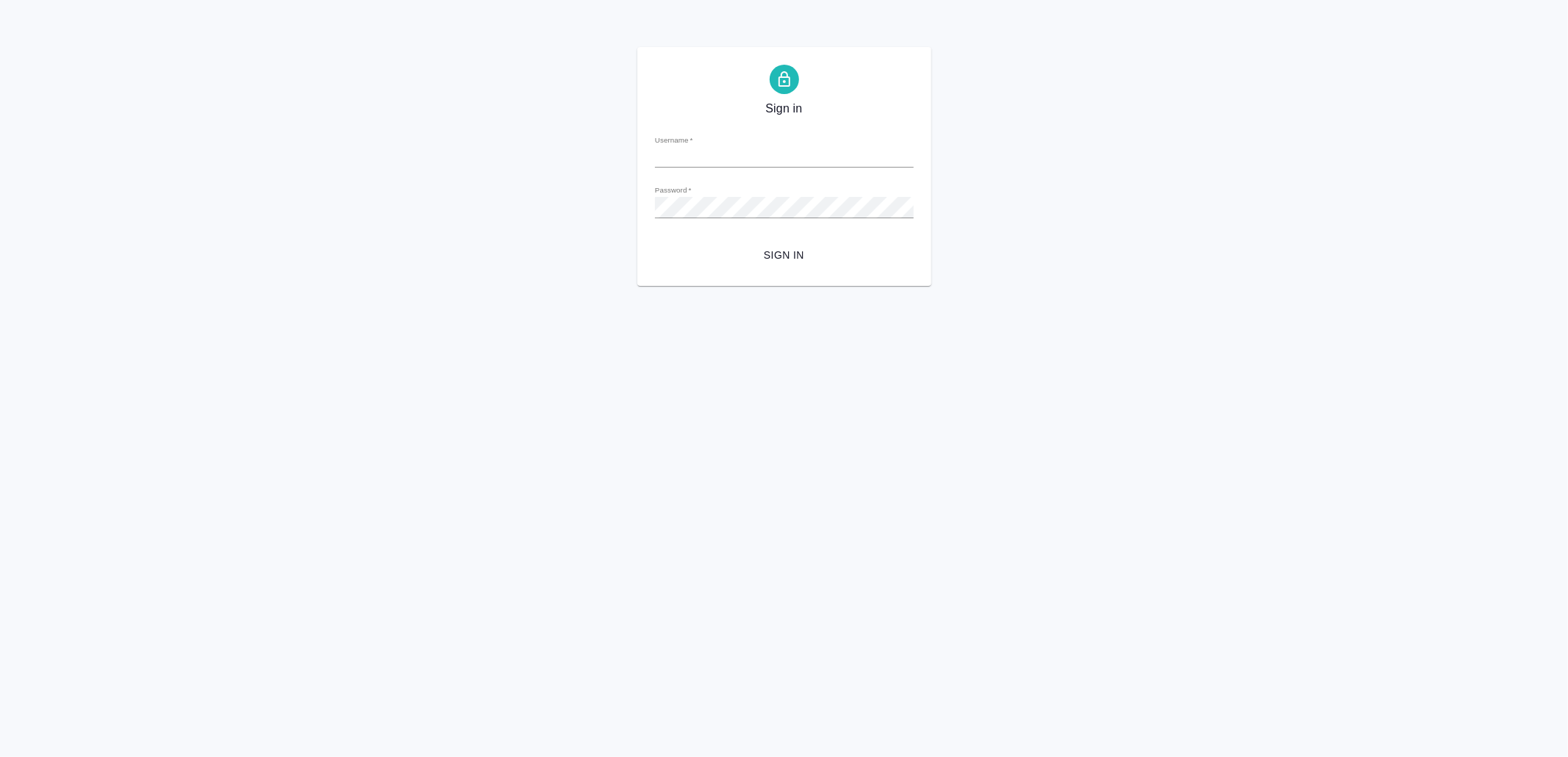
type input "v.yamkovenko@awatera.com"
click at [756, 250] on span "Sign in" at bounding box center [784, 255] width 235 height 18
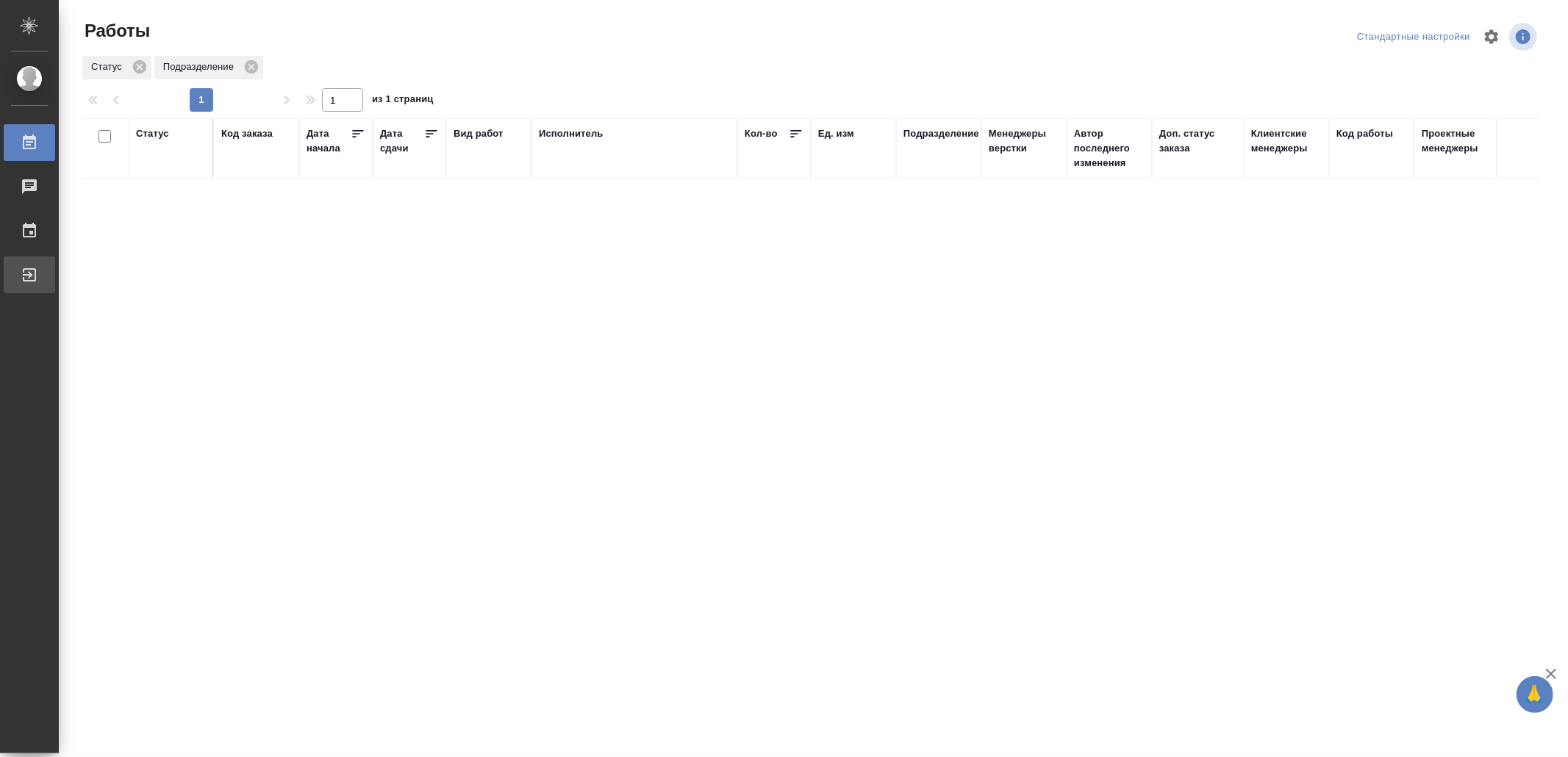
click at [29, 270] on div "Выйти" at bounding box center [10, 275] width 37 height 22
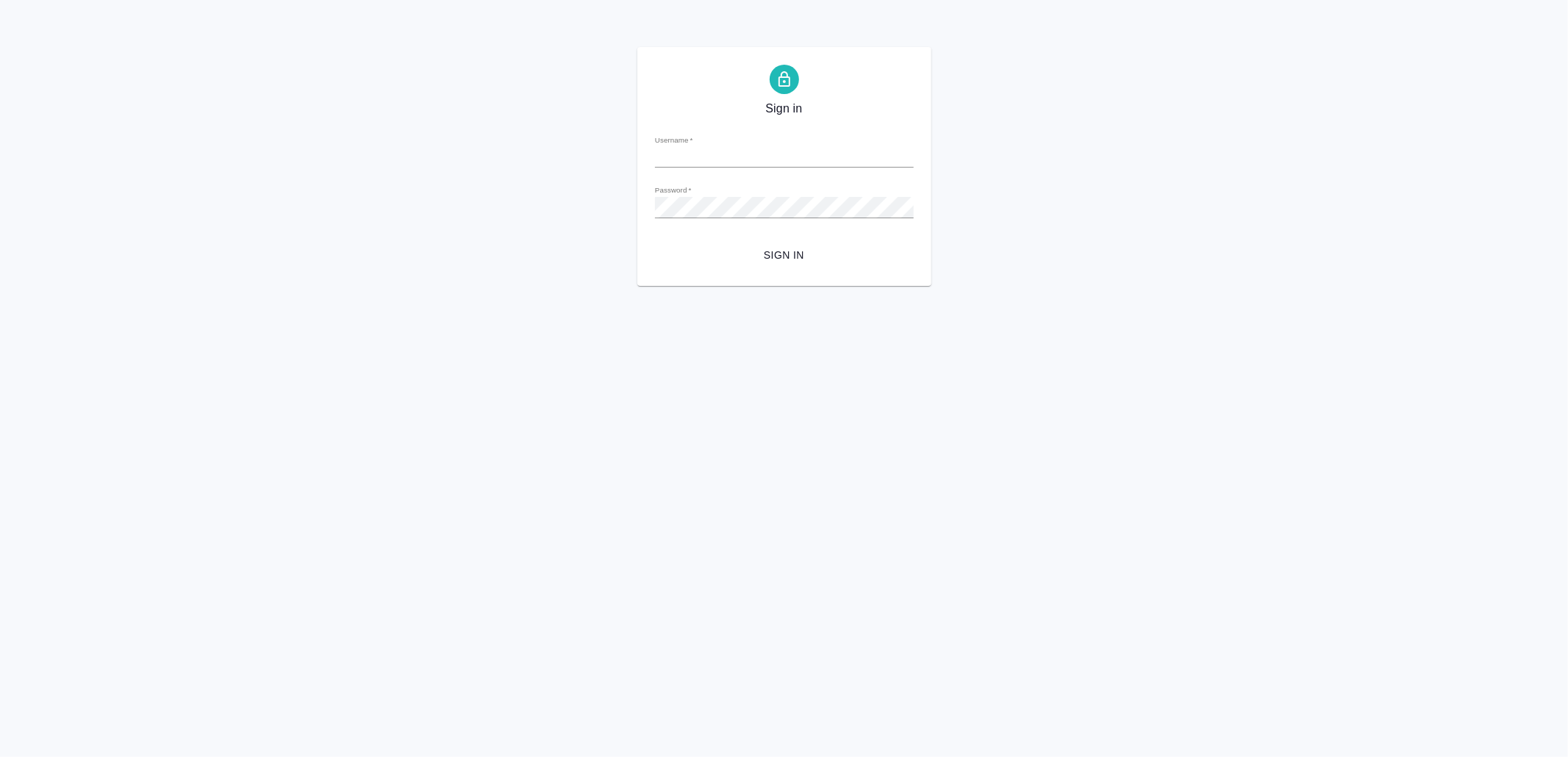
type input "[EMAIL_ADDRESS][DOMAIN_NAME]"
click at [769, 256] on span "Sign in" at bounding box center [784, 255] width 235 height 18
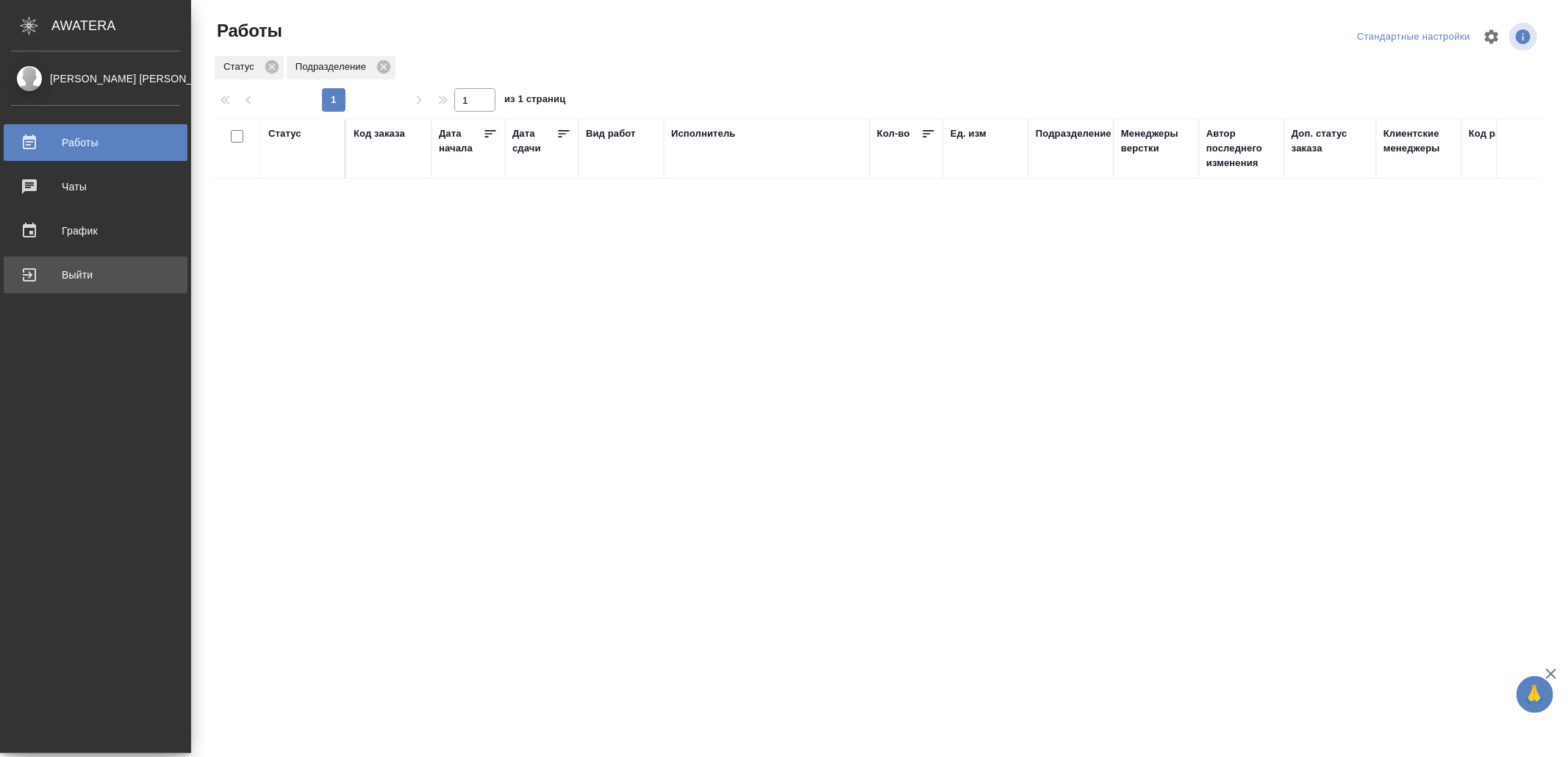
click at [48, 271] on div "Выйти" at bounding box center [96, 275] width 169 height 22
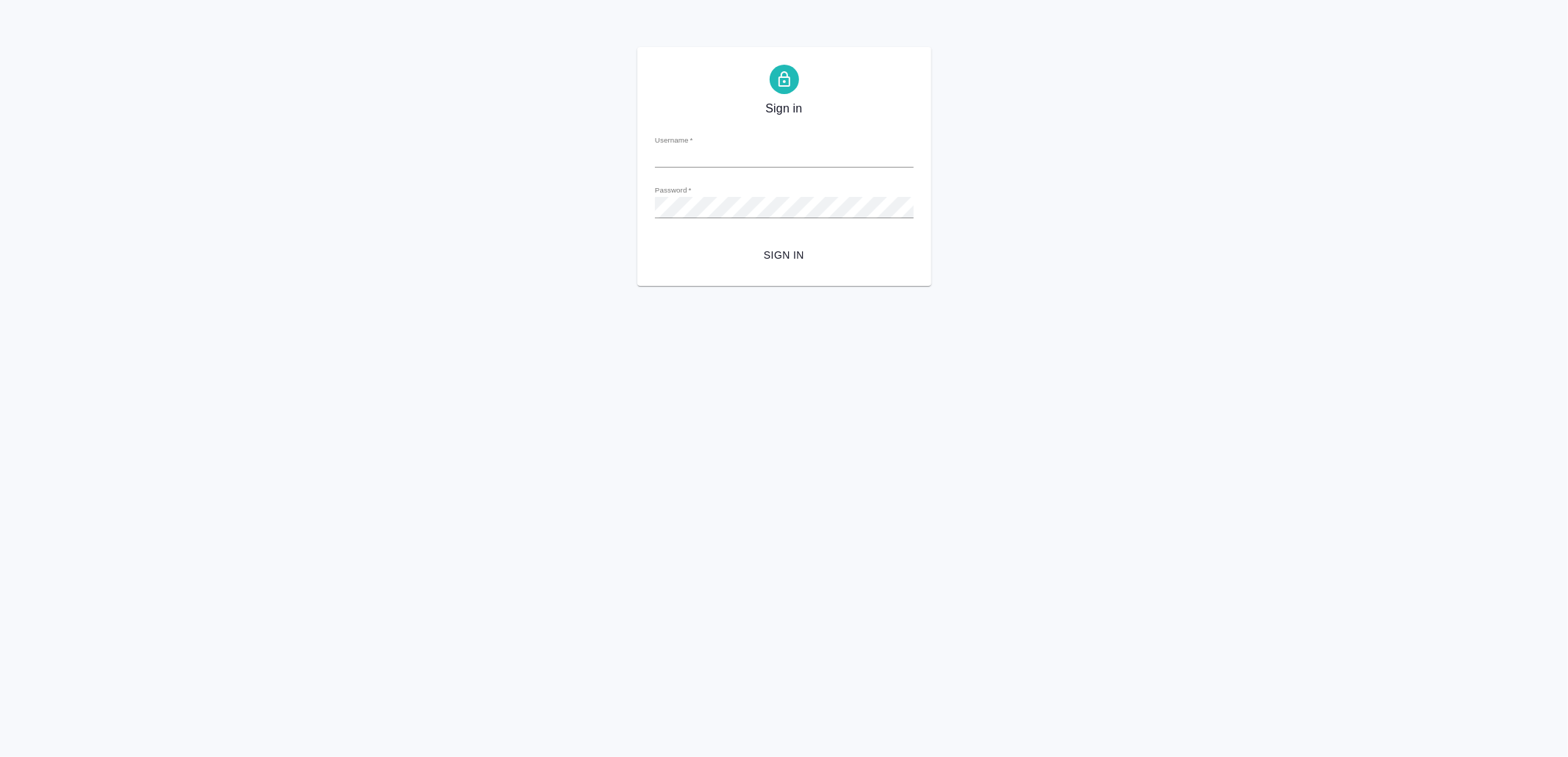
type input "[EMAIL_ADDRESS][DOMAIN_NAME]"
click at [815, 251] on span "Sign in" at bounding box center [784, 255] width 235 height 18
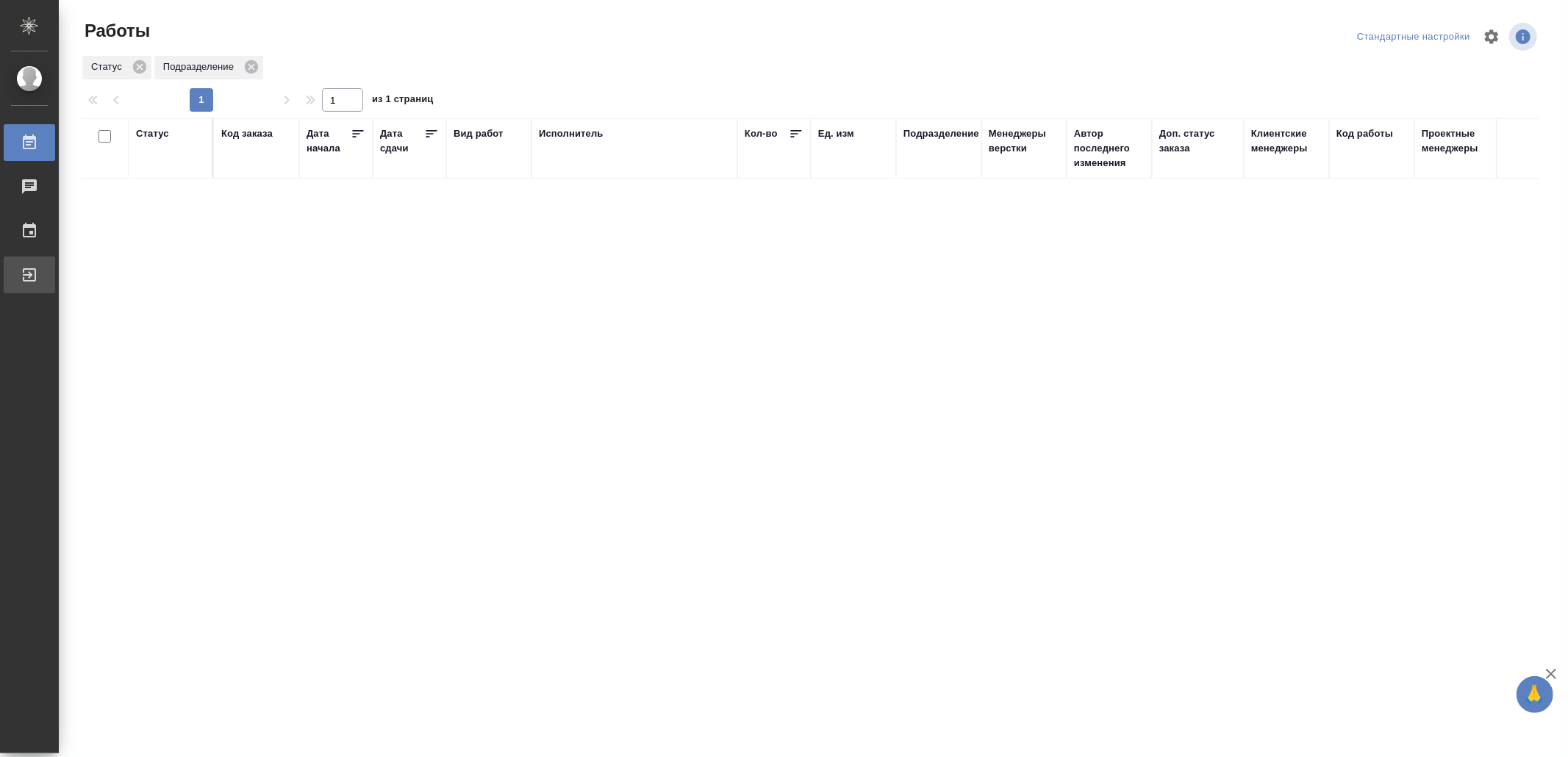
click at [29, 274] on div "Выйти" at bounding box center [10, 275] width 37 height 22
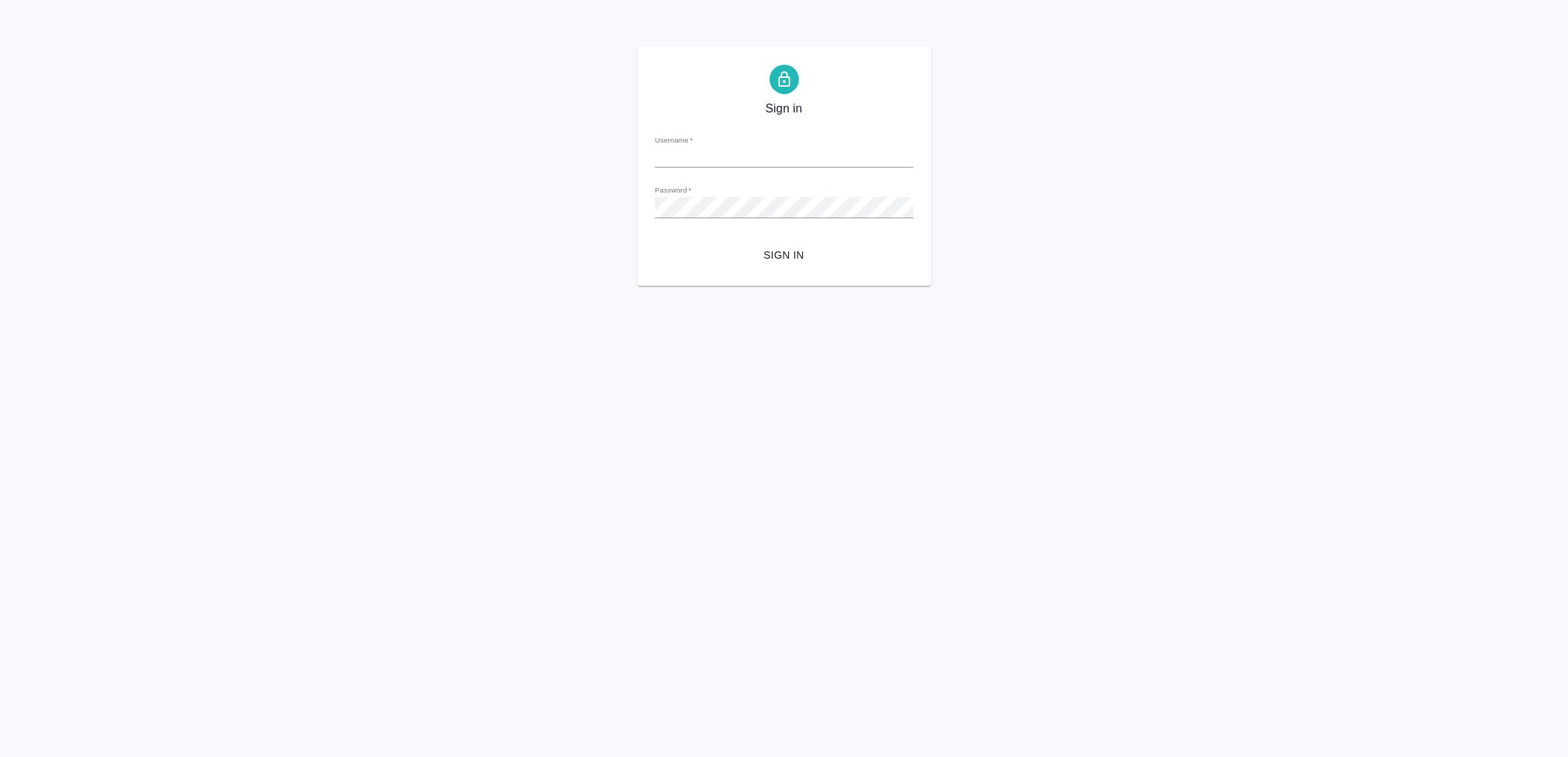
type input "v.yamkovenko@awatera.com"
click at [795, 252] on span "Sign in" at bounding box center [784, 255] width 235 height 18
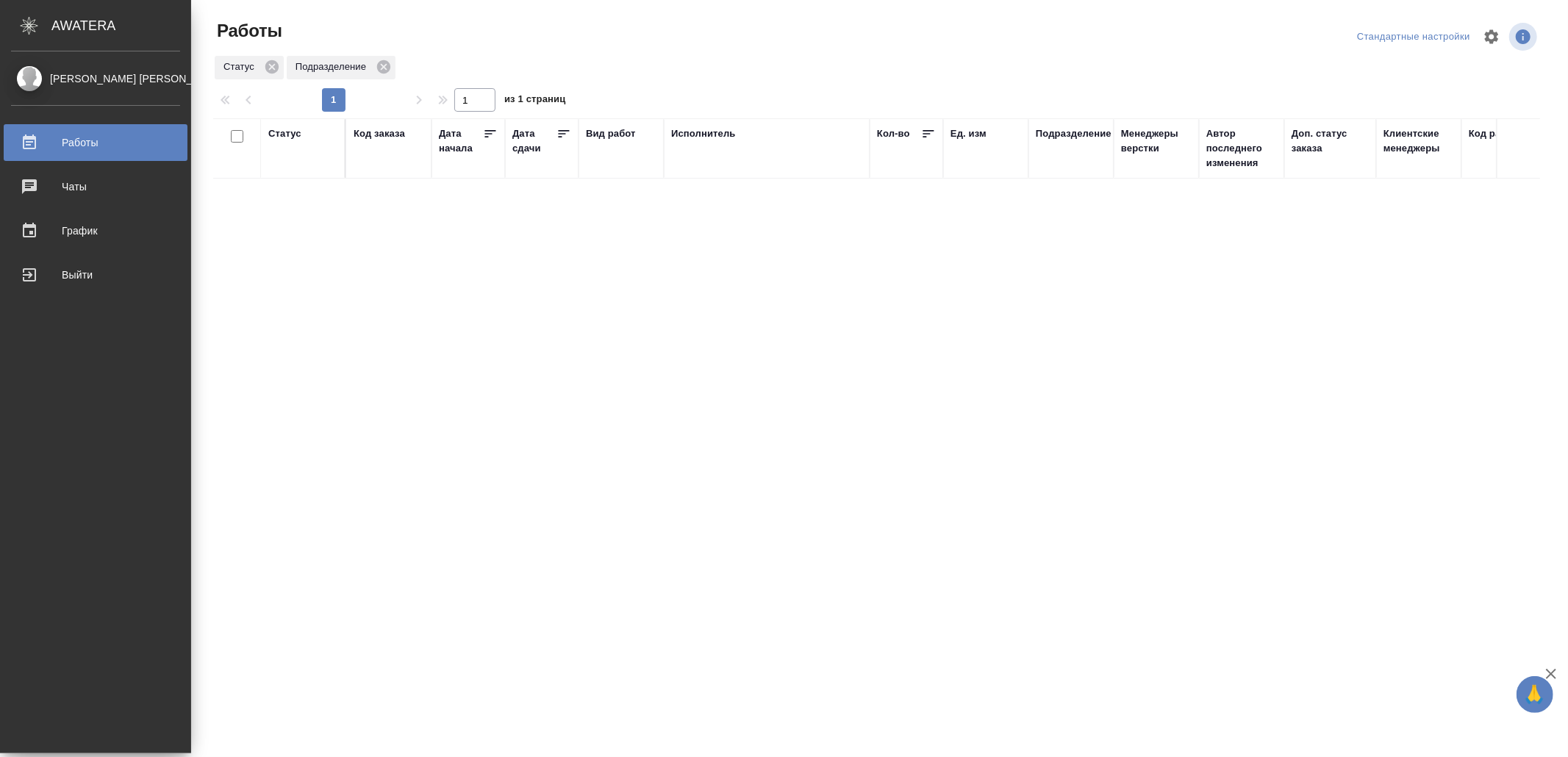
click at [50, 279] on div "Выйти" at bounding box center [96, 275] width 169 height 22
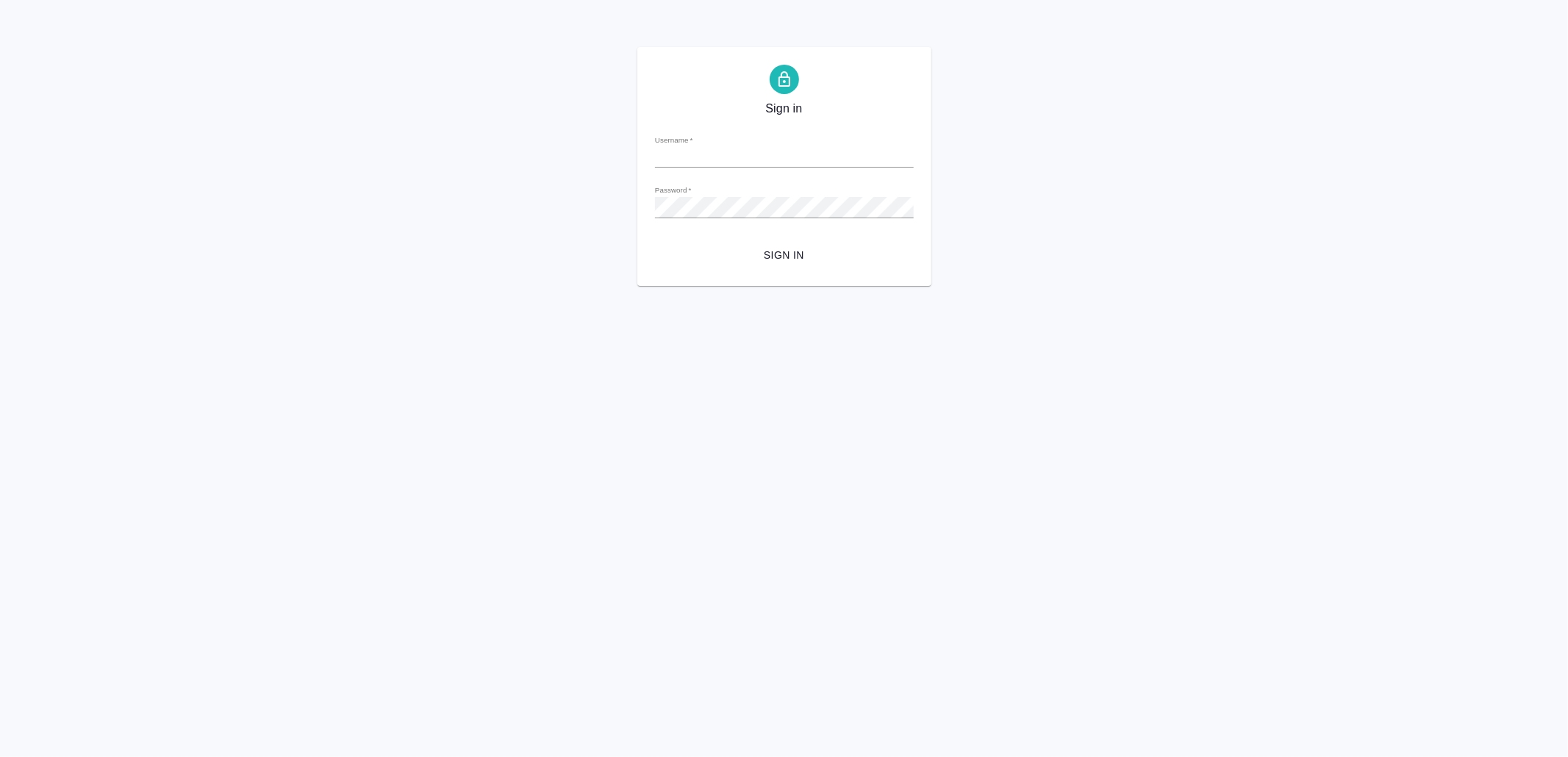
type input "[EMAIL_ADDRESS][DOMAIN_NAME]"
click at [785, 257] on span "Sign in" at bounding box center [784, 255] width 235 height 18
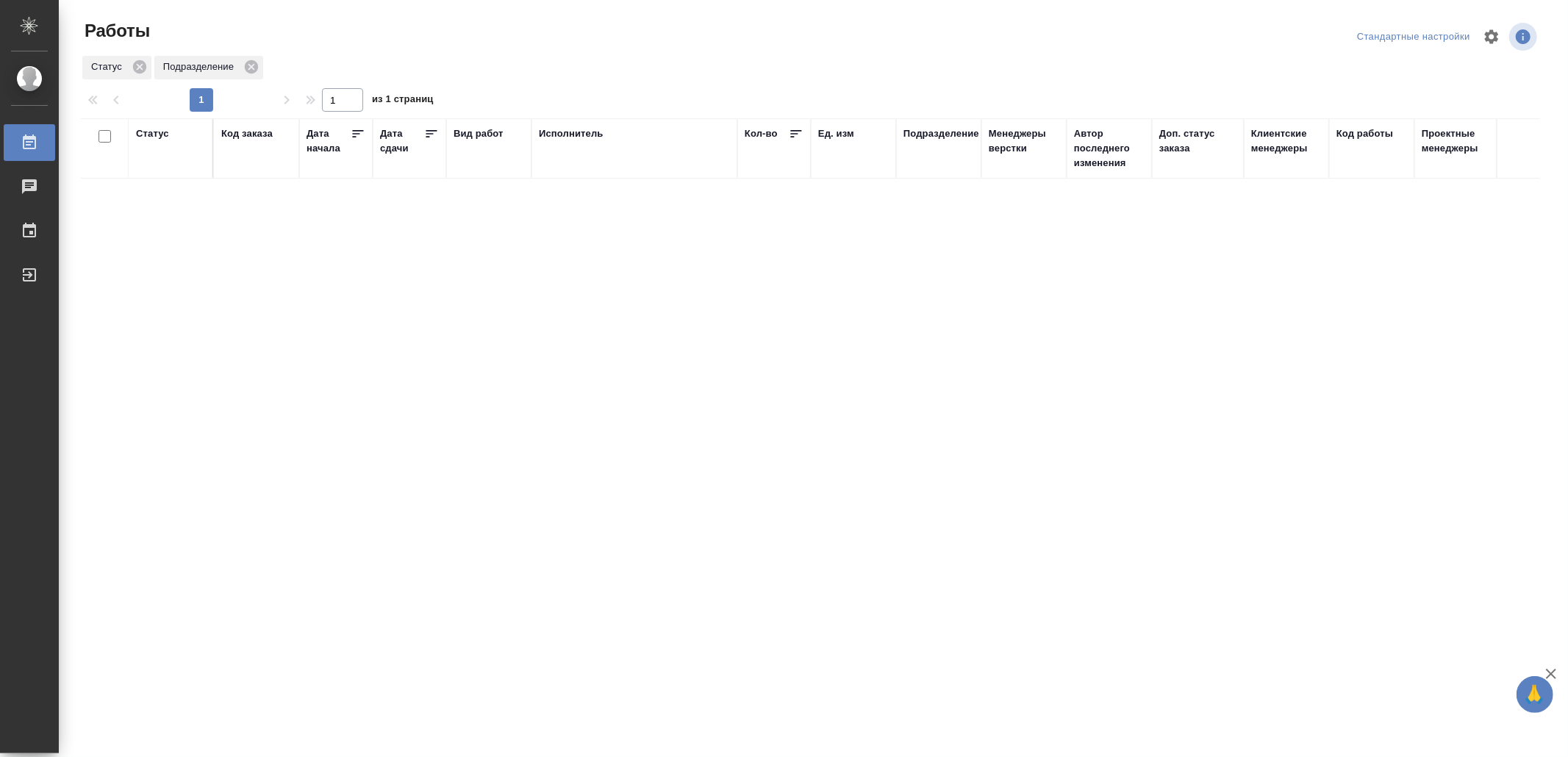
drag, startPoint x: 428, startPoint y: 409, endPoint x: 428, endPoint y: 399, distance: 10.0
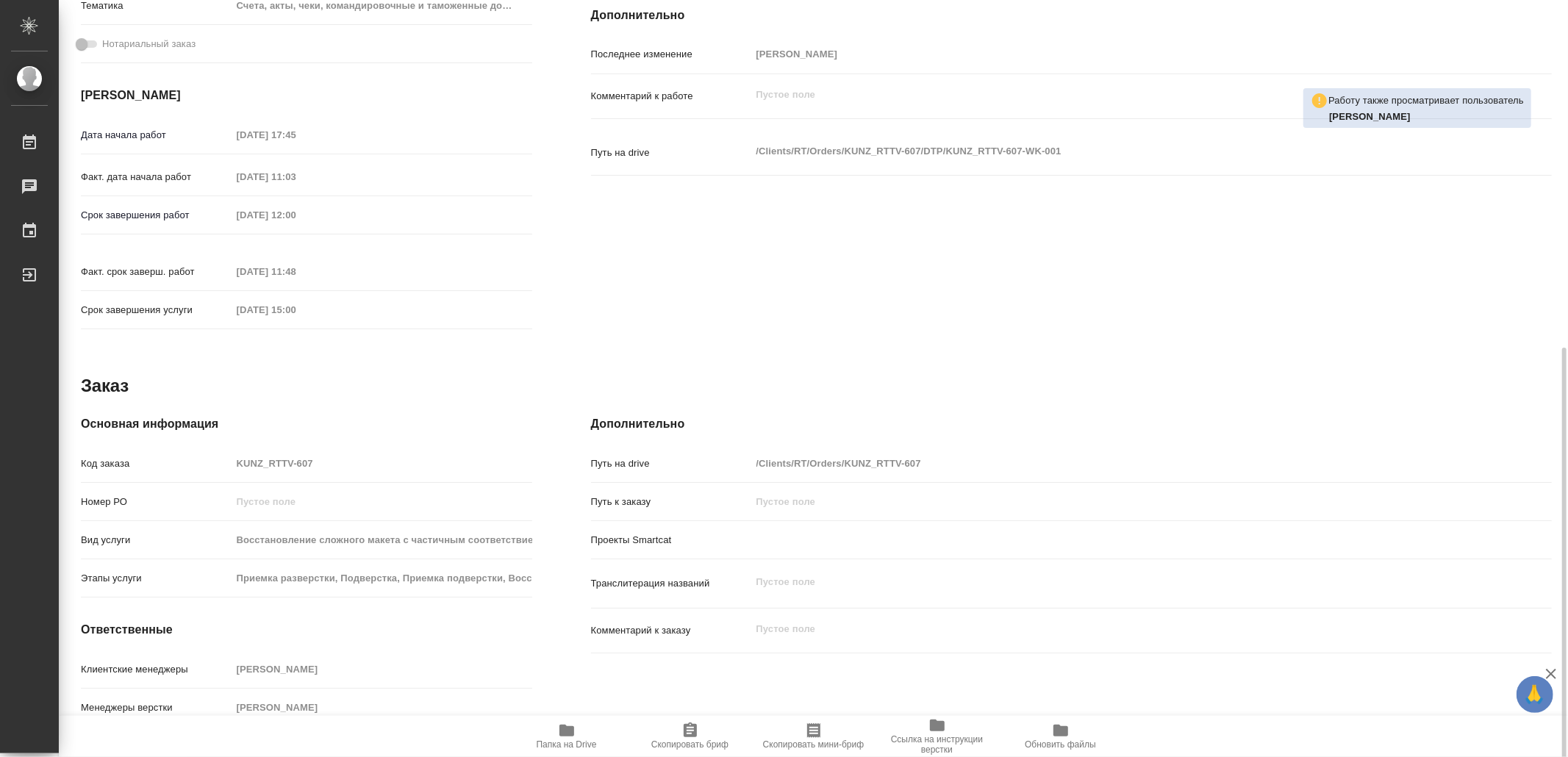
scroll to position [526, 0]
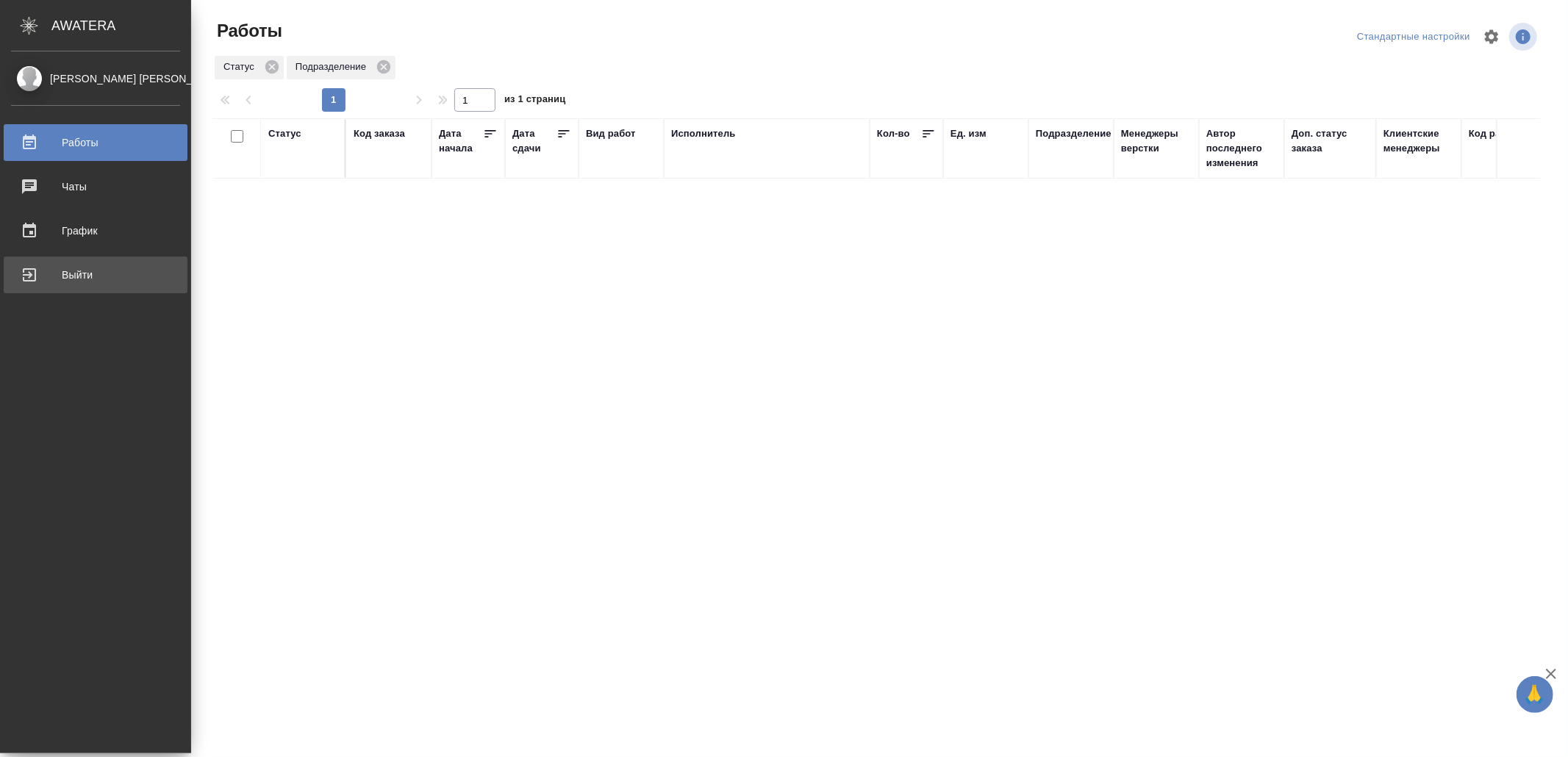
click at [56, 279] on div "Выйти" at bounding box center [96, 275] width 169 height 22
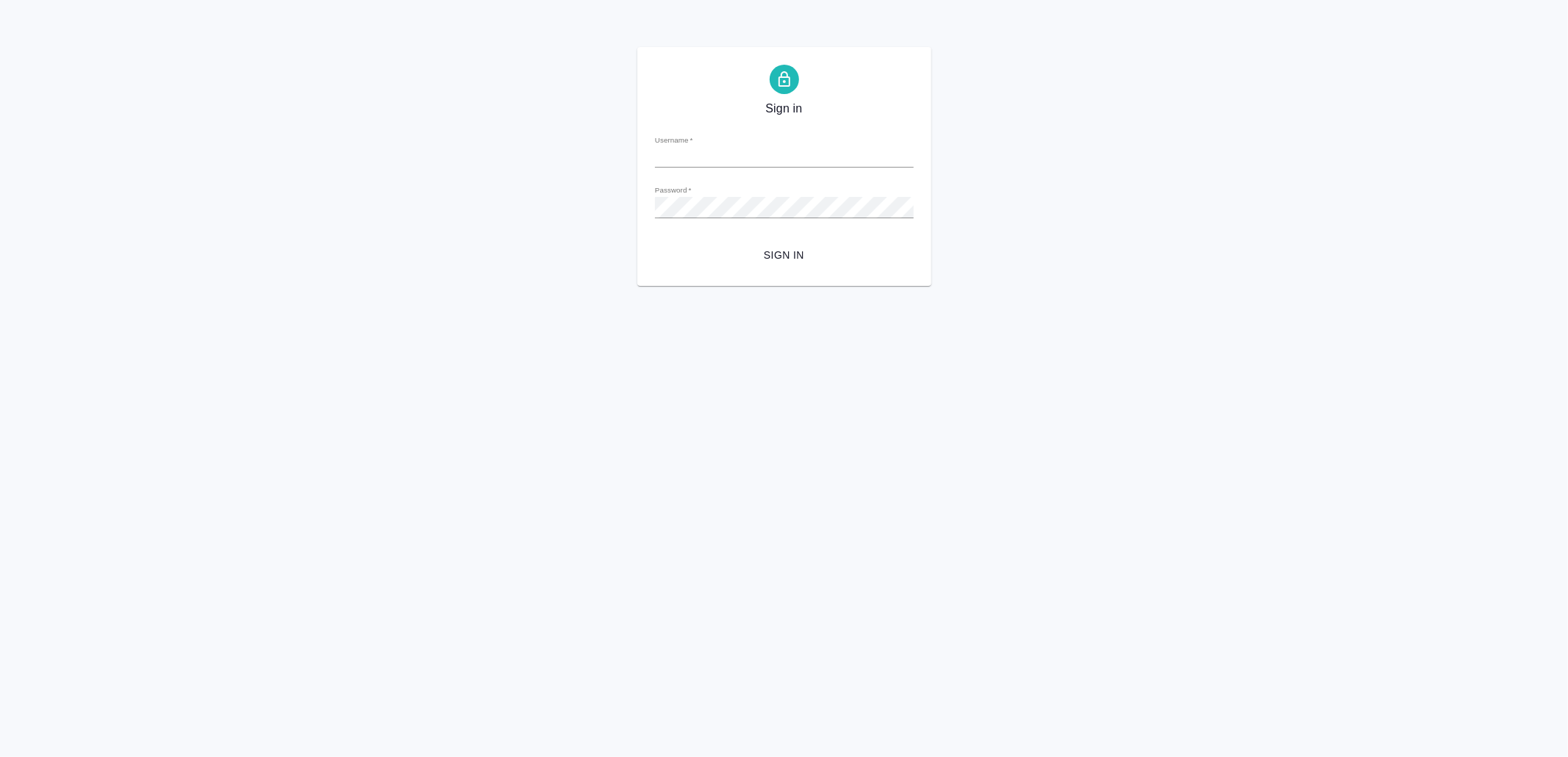
type input "v.yamkovenko@awatera.com"
click at [769, 258] on span "Sign in" at bounding box center [784, 255] width 235 height 18
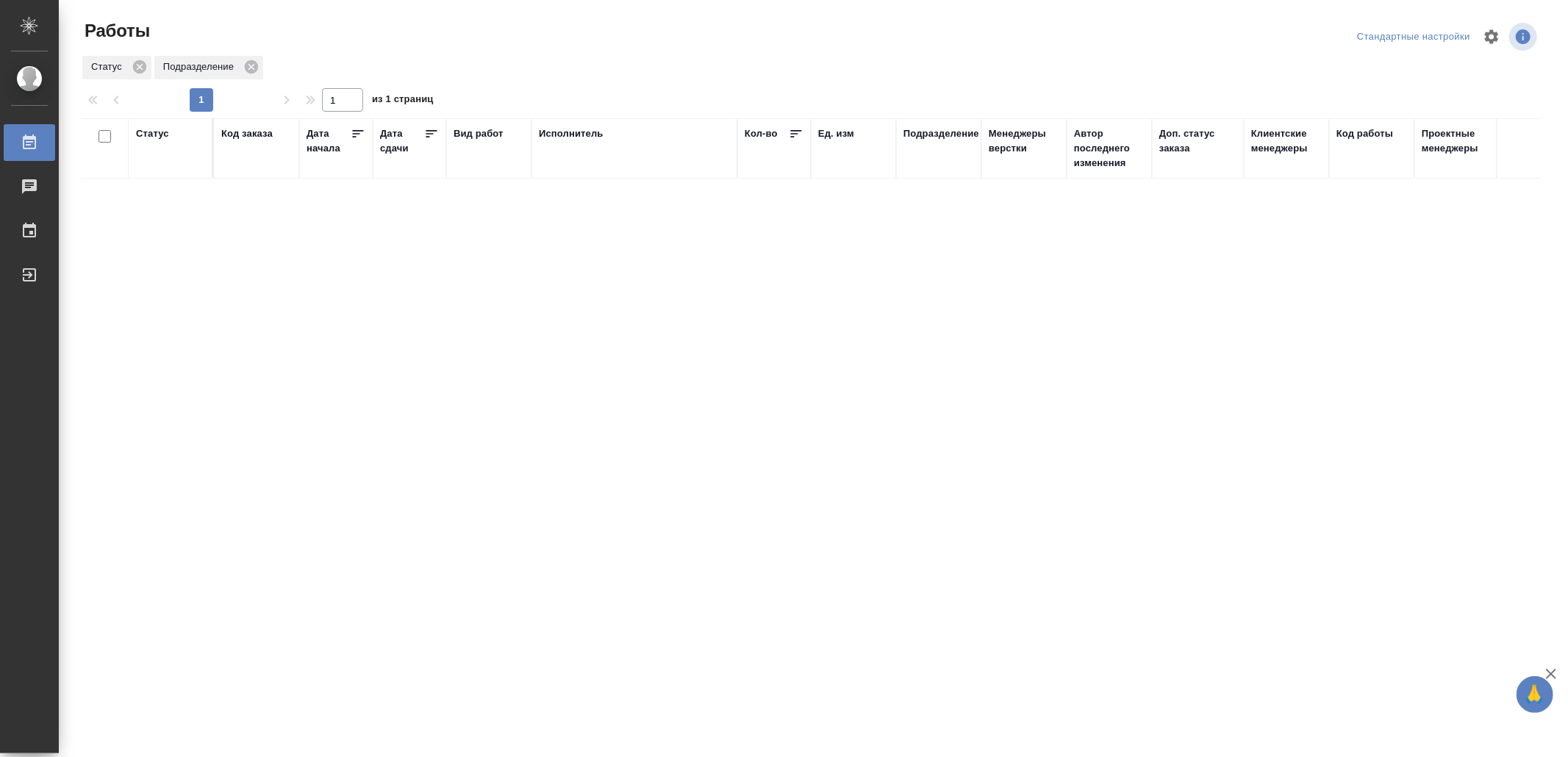
drag, startPoint x: 389, startPoint y: 370, endPoint x: 399, endPoint y: 370, distance: 10.0
drag, startPoint x: 324, startPoint y: 523, endPoint x: 328, endPoint y: 508, distance: 15.5
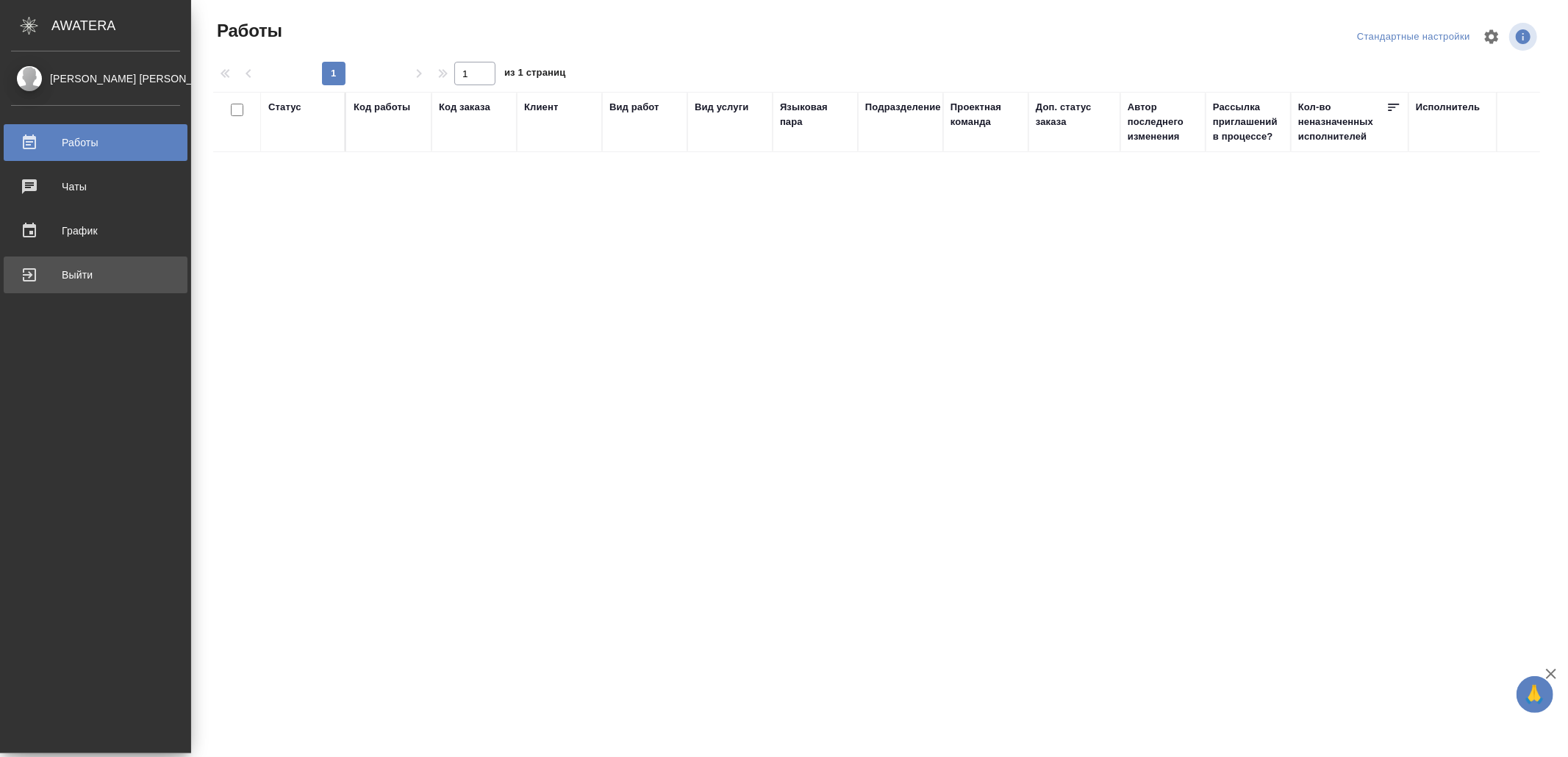
click at [88, 269] on div "Выйти" at bounding box center [96, 275] width 169 height 22
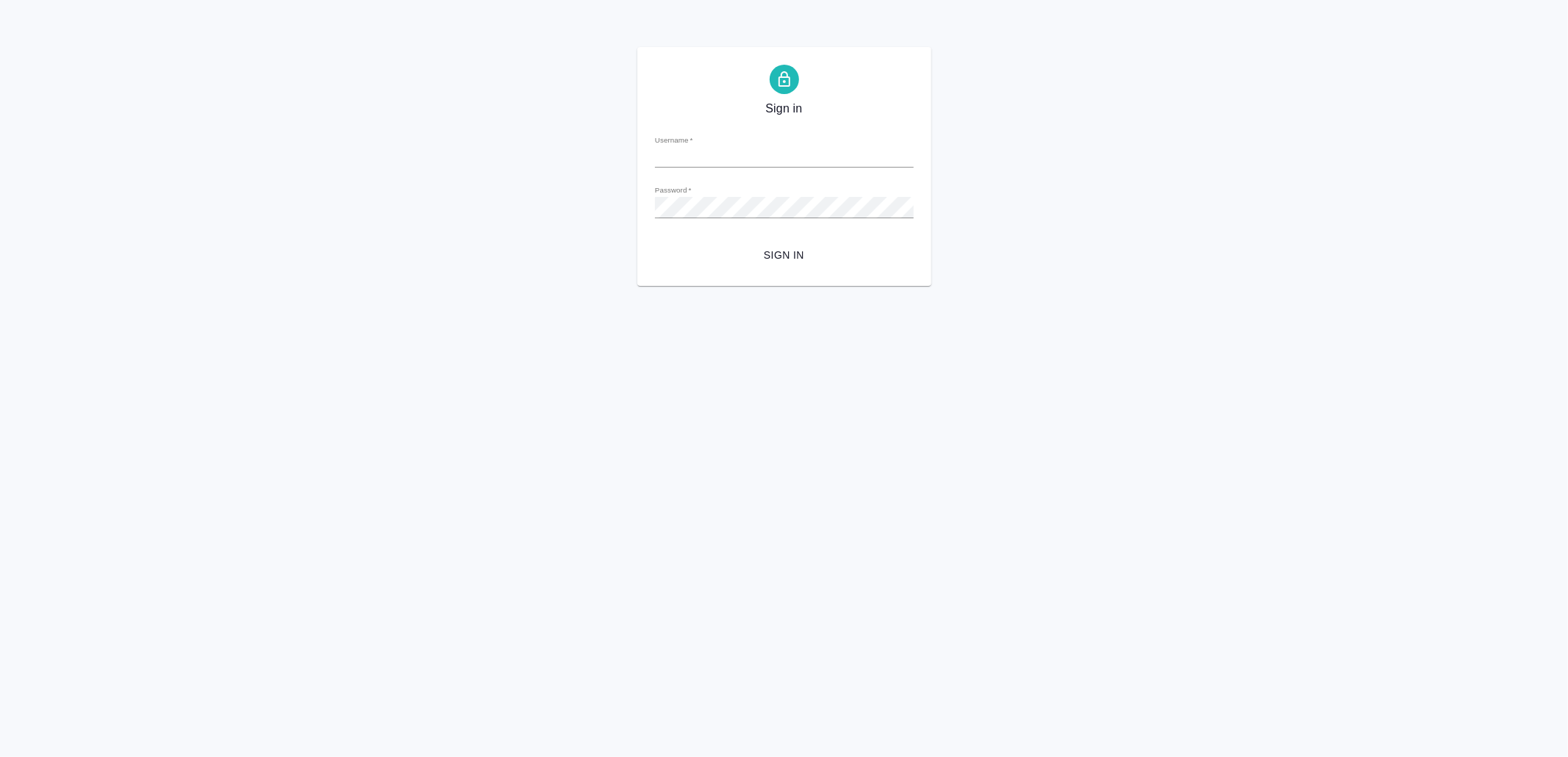
type input "[EMAIL_ADDRESS][DOMAIN_NAME]"
click at [838, 266] on button "Sign in" at bounding box center [784, 256] width 258 height 27
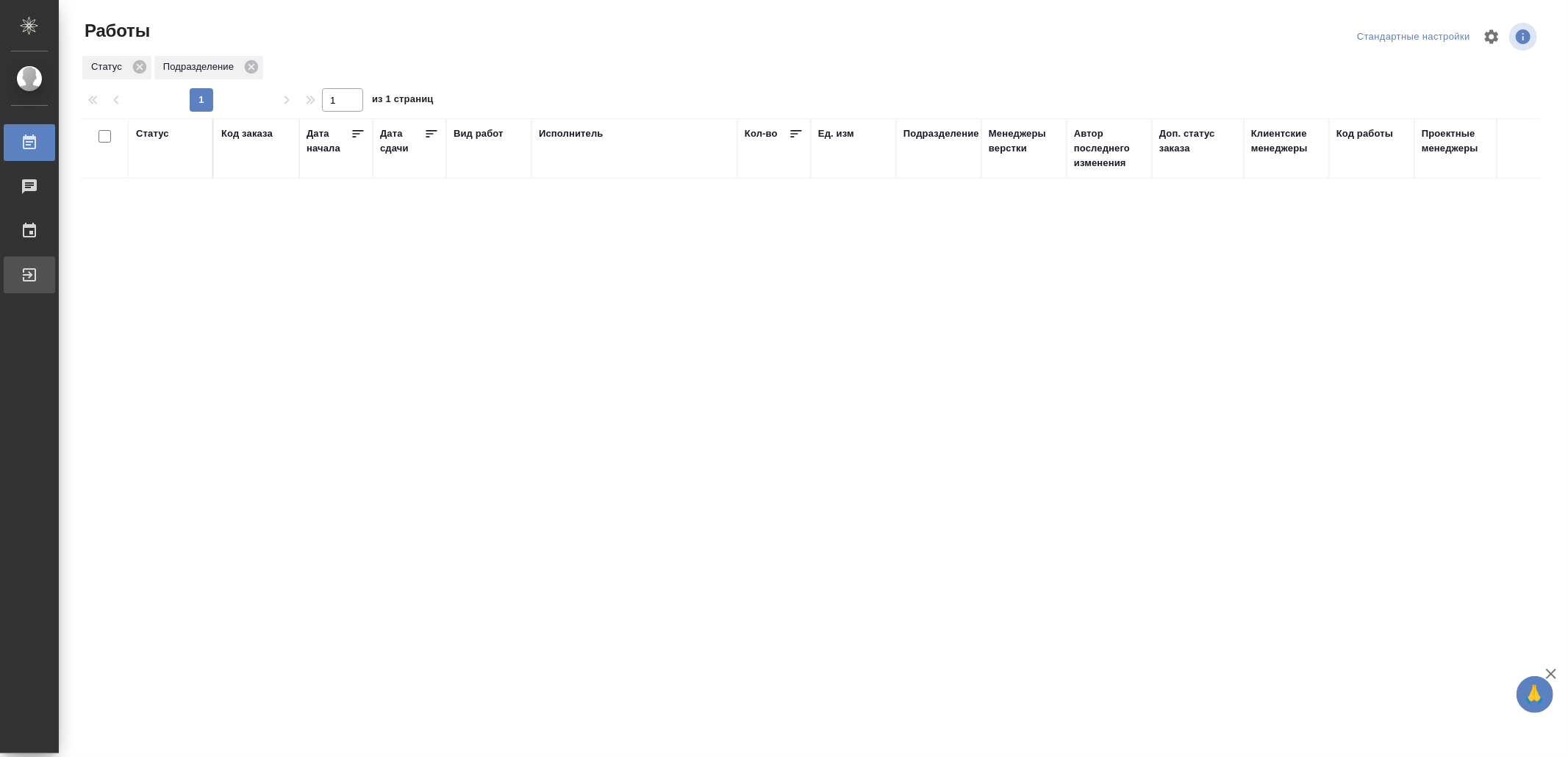
click at [49, 259] on link "Выйти" at bounding box center [29, 275] width 51 height 37
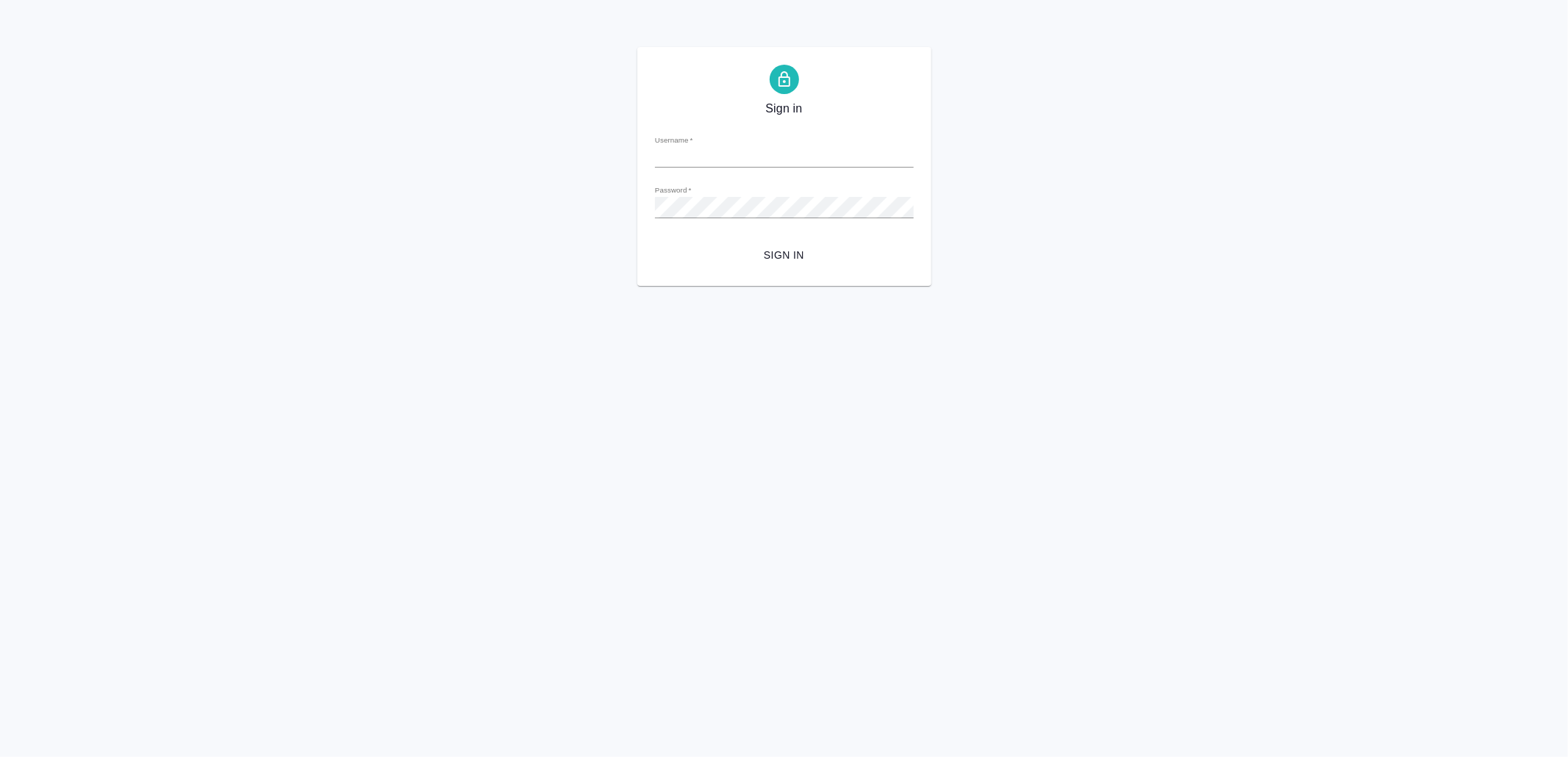
type input "[EMAIL_ADDRESS][DOMAIN_NAME]"
click at [785, 259] on span "Sign in" at bounding box center [784, 255] width 235 height 18
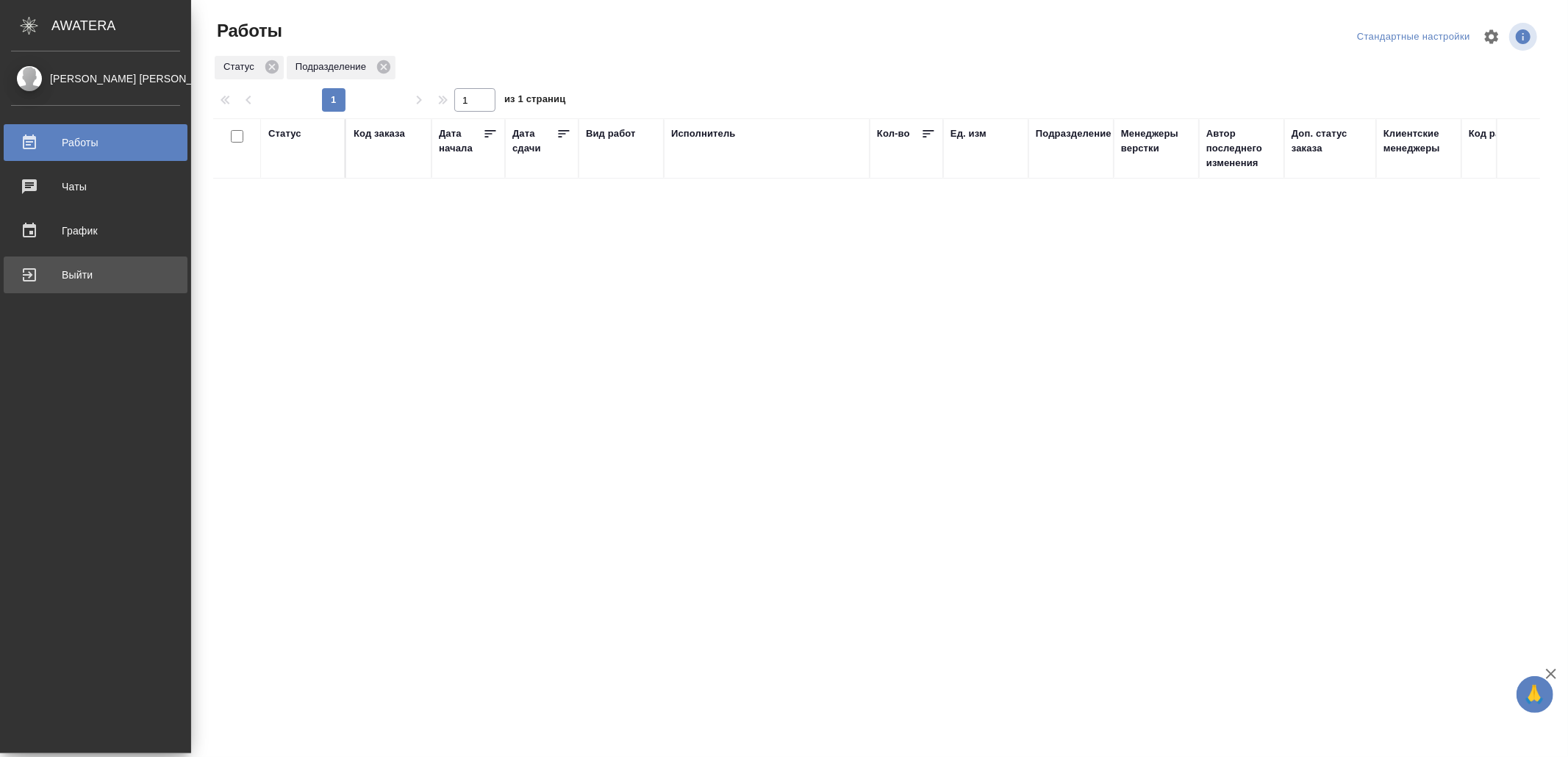
click at [65, 277] on div "Выйти" at bounding box center [96, 275] width 169 height 22
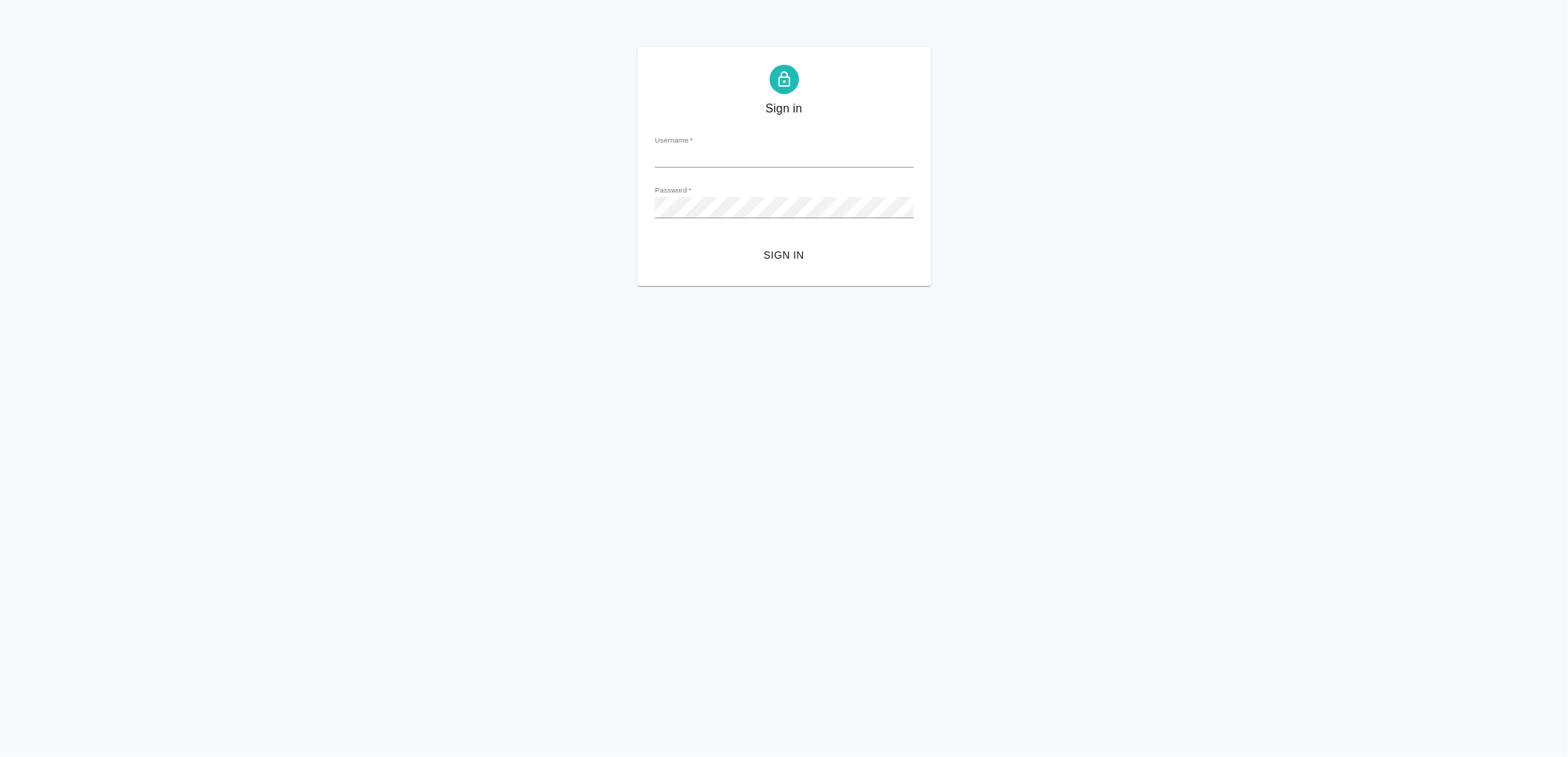
type input "[EMAIL_ADDRESS][DOMAIN_NAME]"
click at [786, 246] on span "Sign in" at bounding box center [784, 255] width 235 height 18
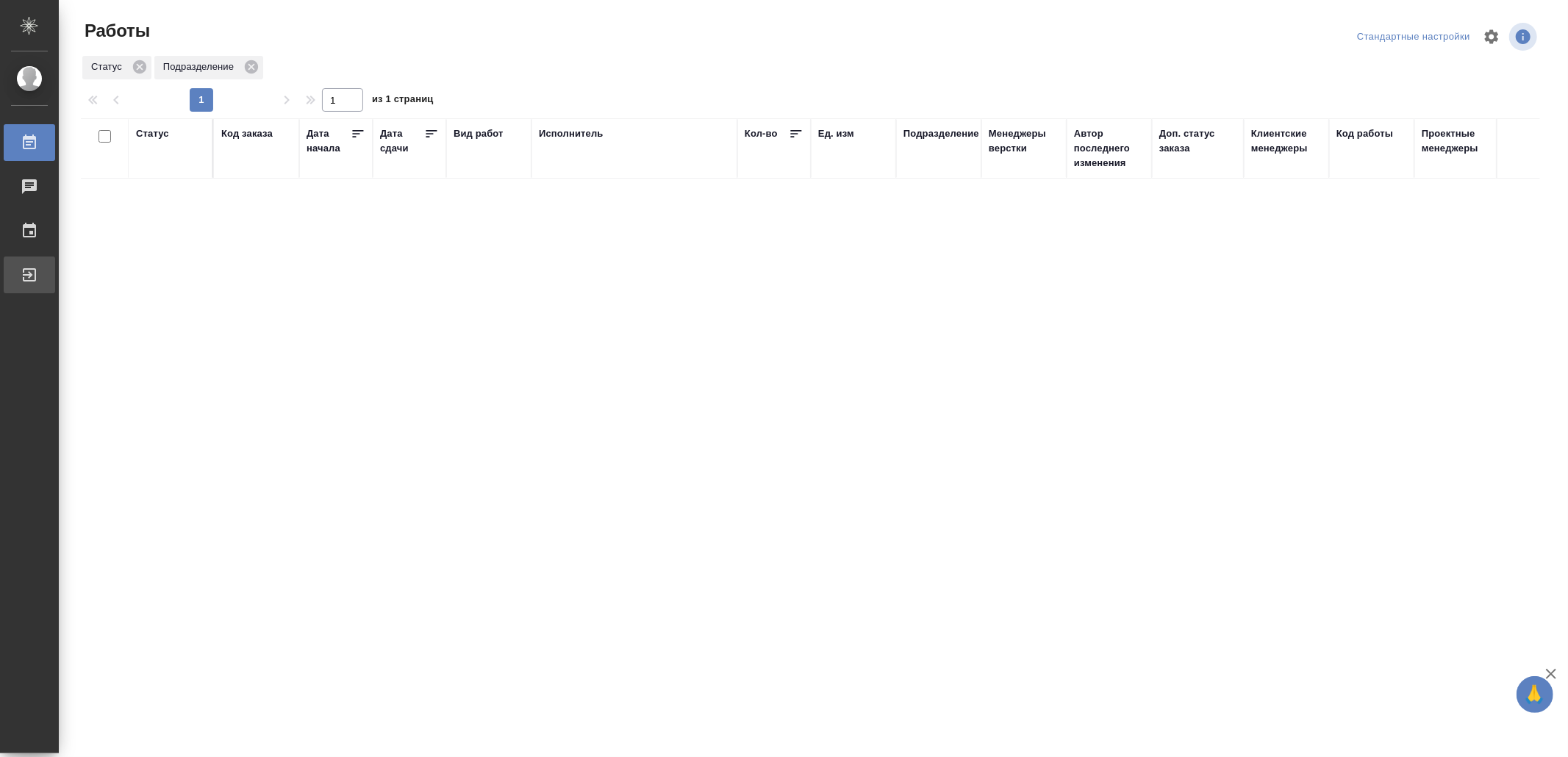
click at [29, 280] on div "Выйти" at bounding box center [10, 275] width 37 height 22
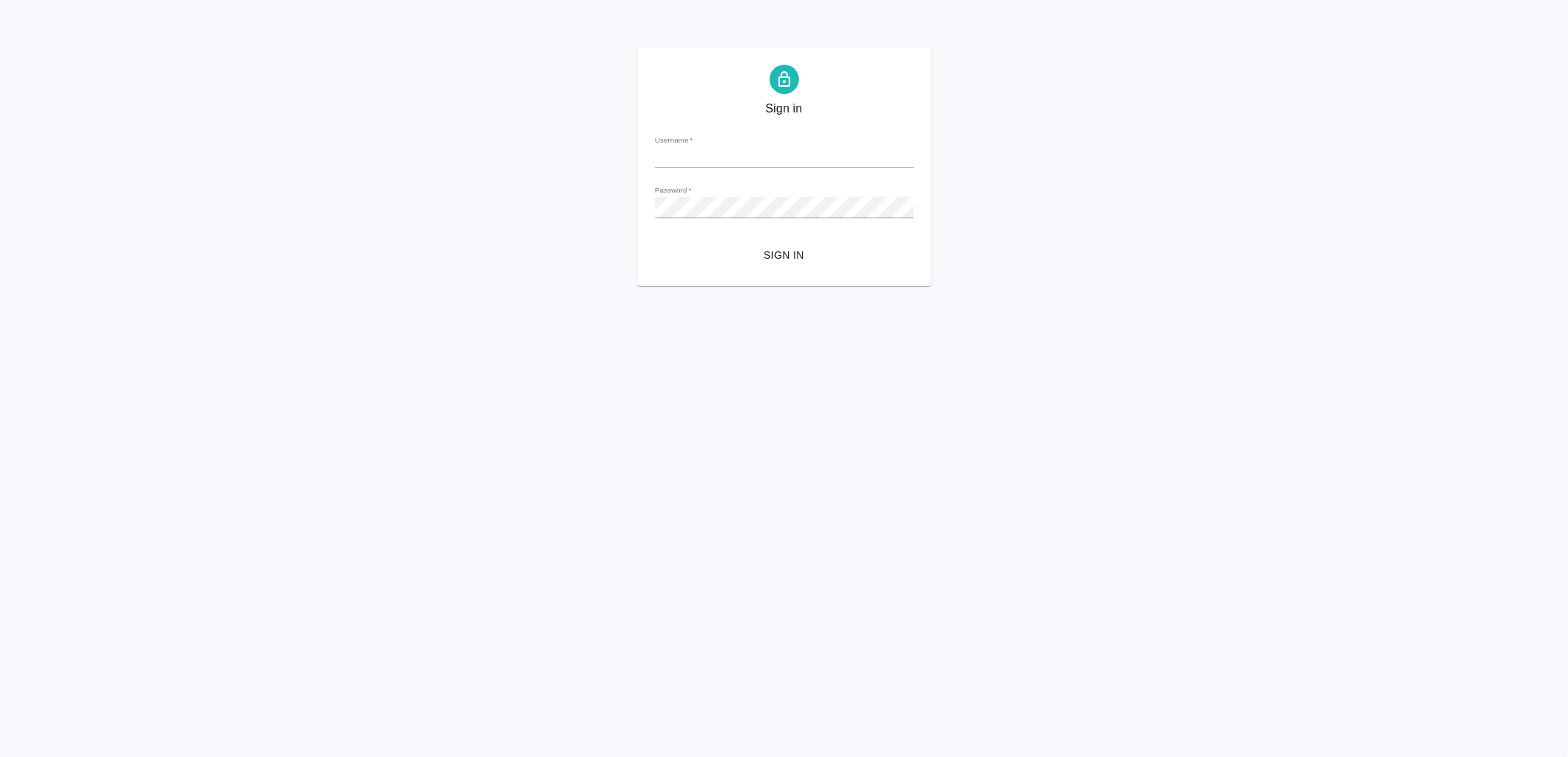
type input "[EMAIL_ADDRESS][DOMAIN_NAME]"
click at [729, 260] on span "Sign in" at bounding box center [784, 255] width 235 height 18
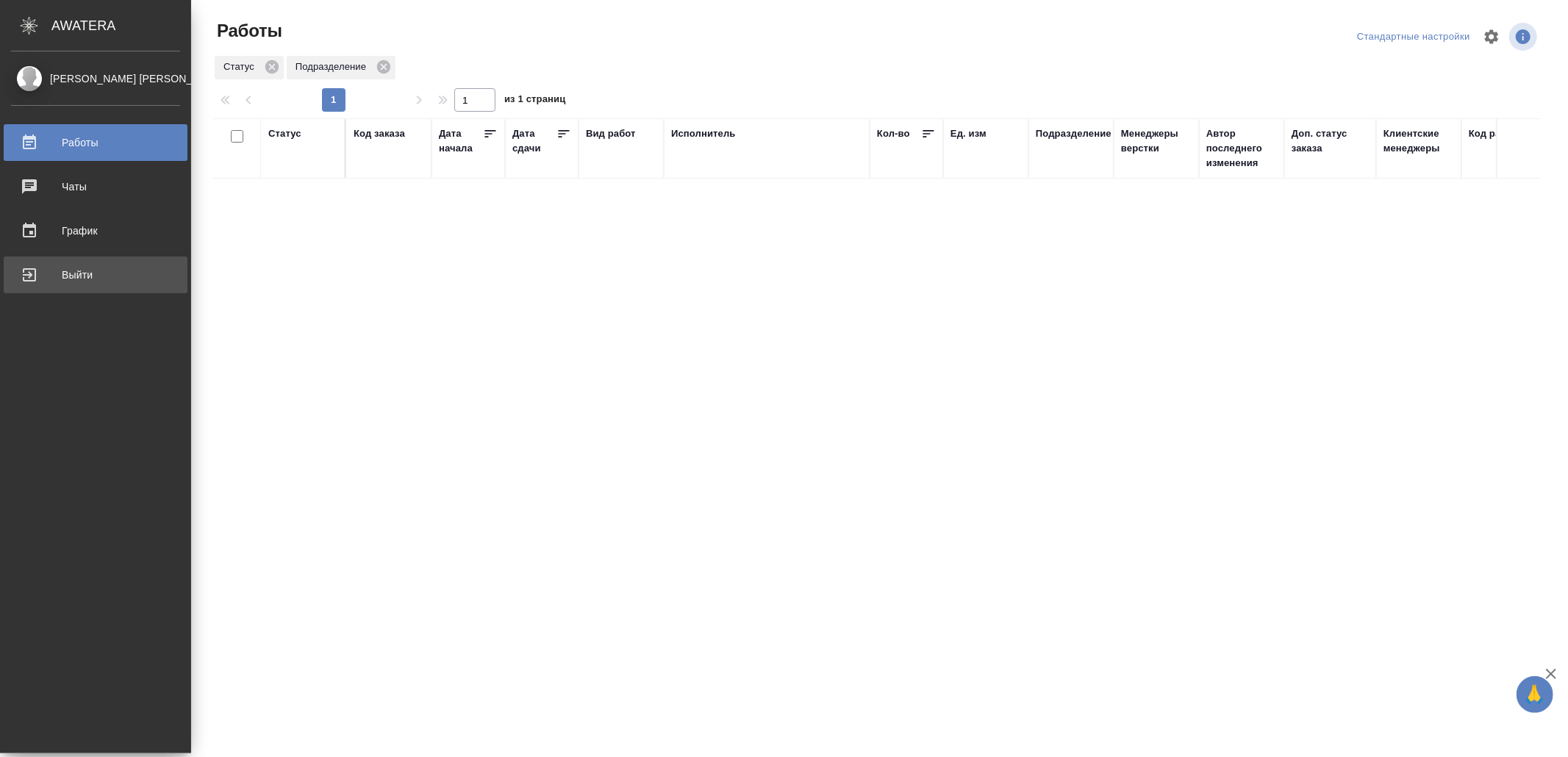
click at [18, 269] on div "Выйти" at bounding box center [96, 275] width 169 height 22
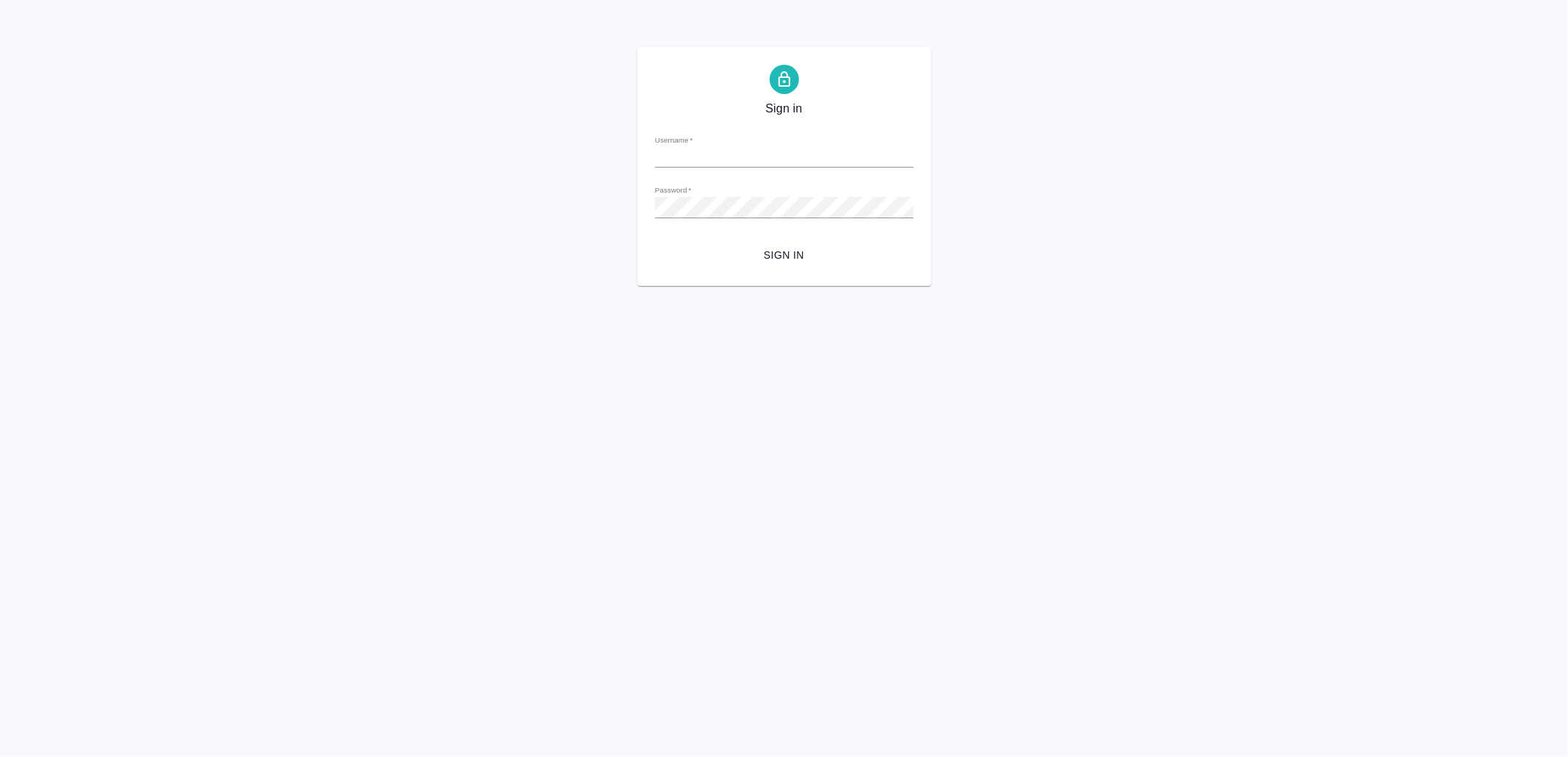
type input "v.yamkovenko@awatera.com"
click at [863, 247] on span "Sign in" at bounding box center [784, 255] width 235 height 18
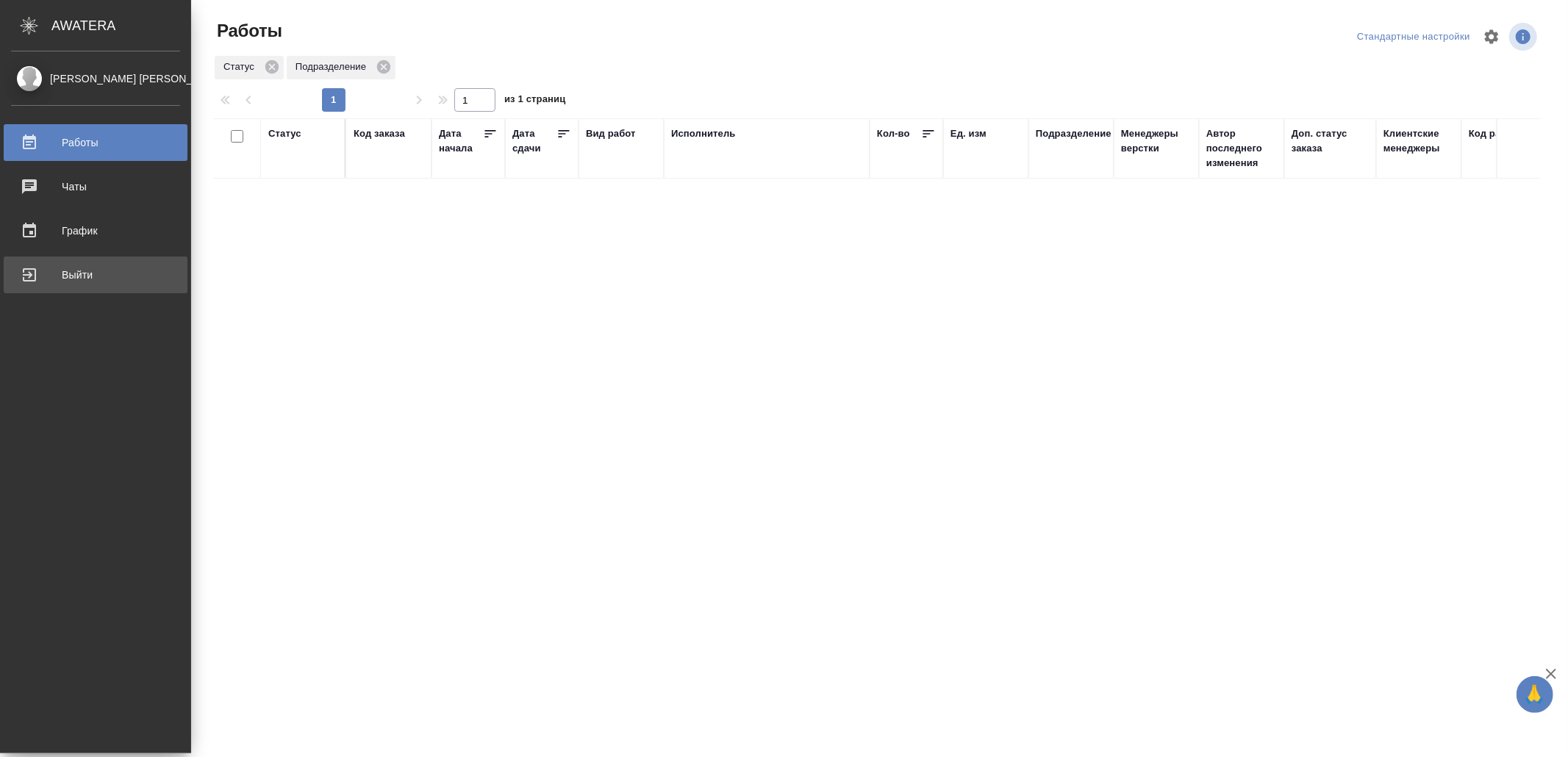
drag, startPoint x: 33, startPoint y: 277, endPoint x: 60, endPoint y: 278, distance: 27.0
click at [36, 277] on div "Выйти" at bounding box center [96, 275] width 169 height 22
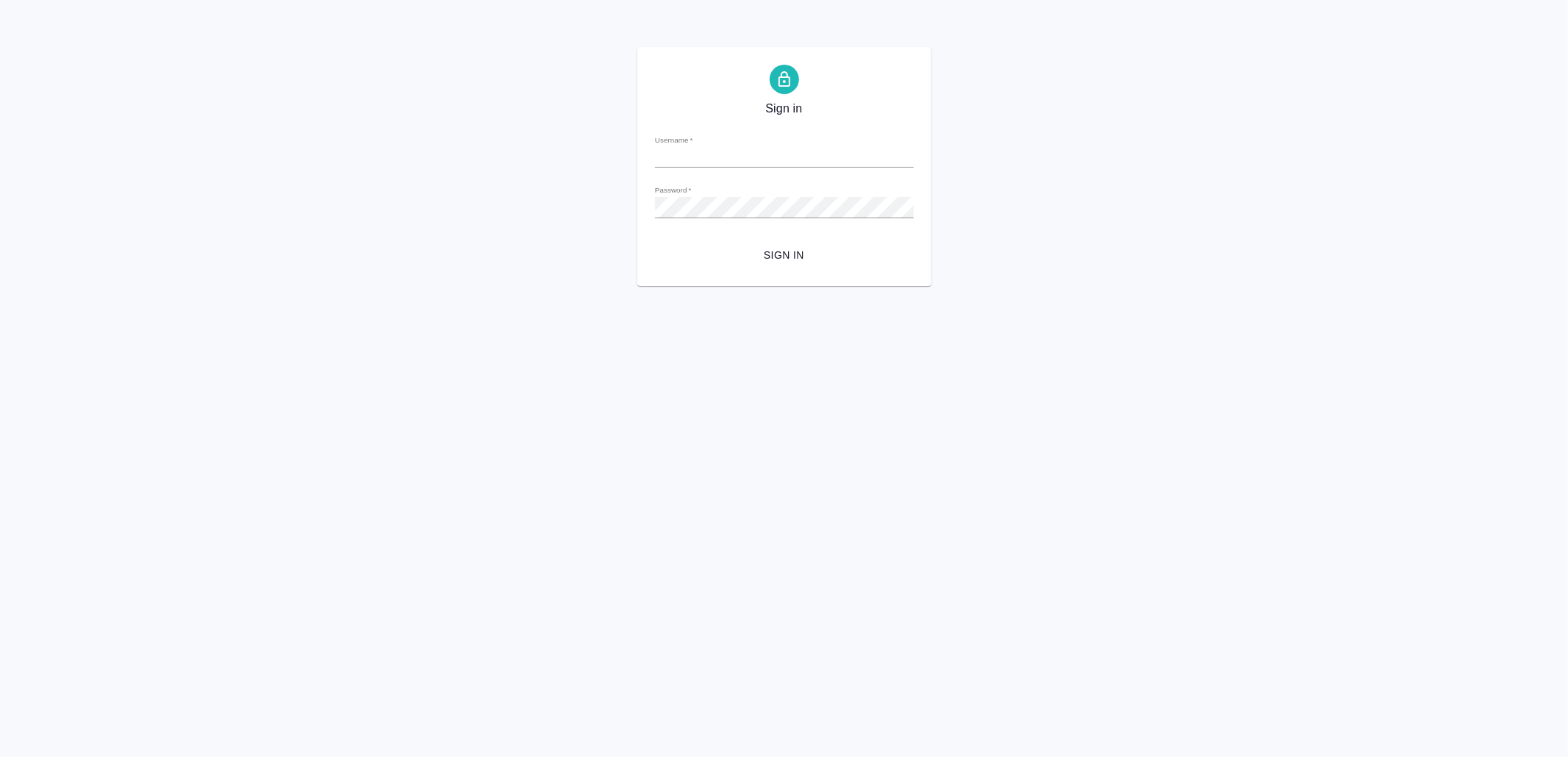
type input "[EMAIL_ADDRESS][DOMAIN_NAME]"
click at [795, 247] on span "Sign in" at bounding box center [784, 255] width 235 height 18
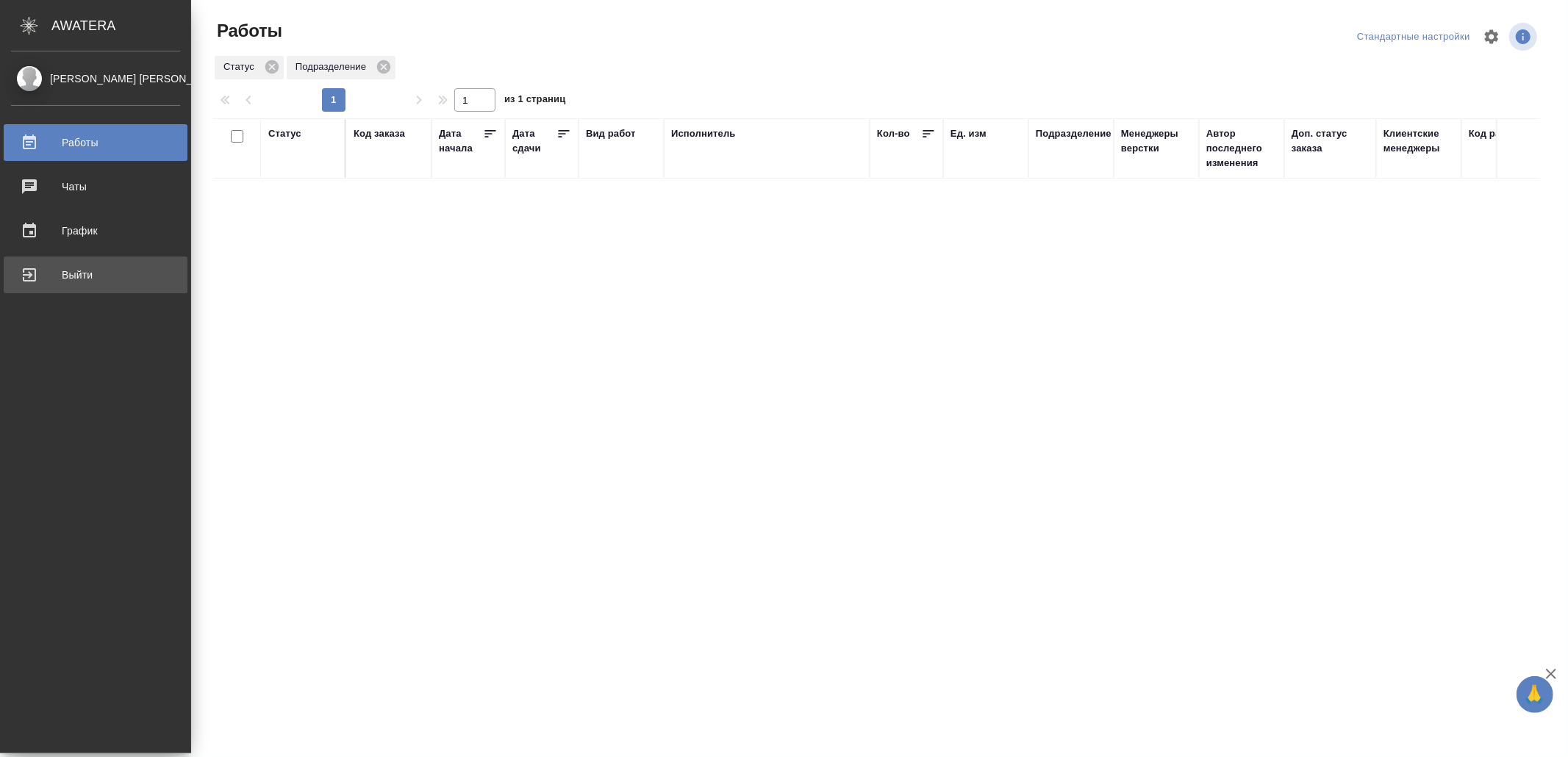
click at [77, 271] on div "Выйти" at bounding box center [96, 275] width 169 height 22
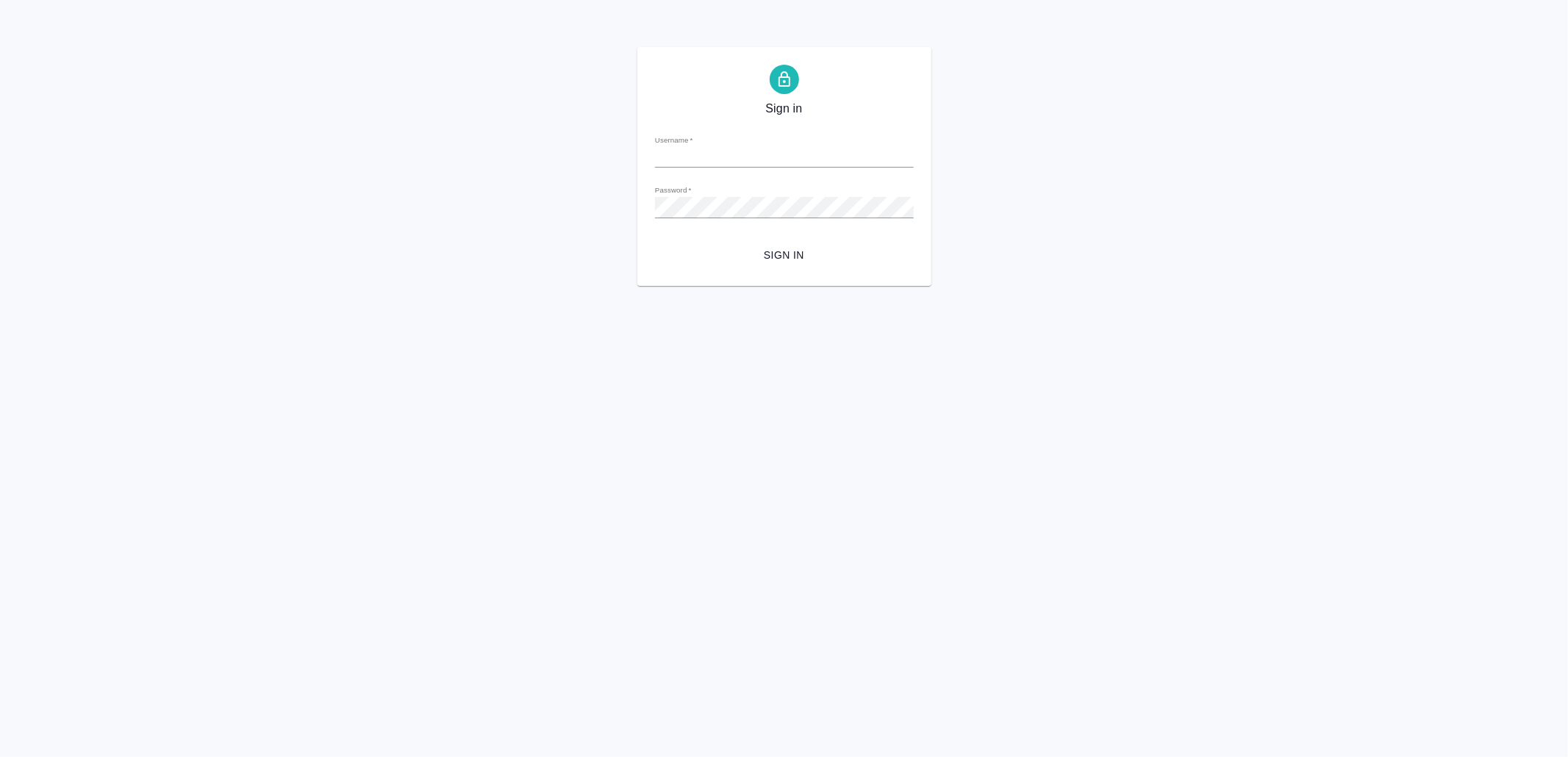
type input "v.yamkovenko@awatera.com"
click at [831, 251] on span "Sign in" at bounding box center [784, 255] width 235 height 18
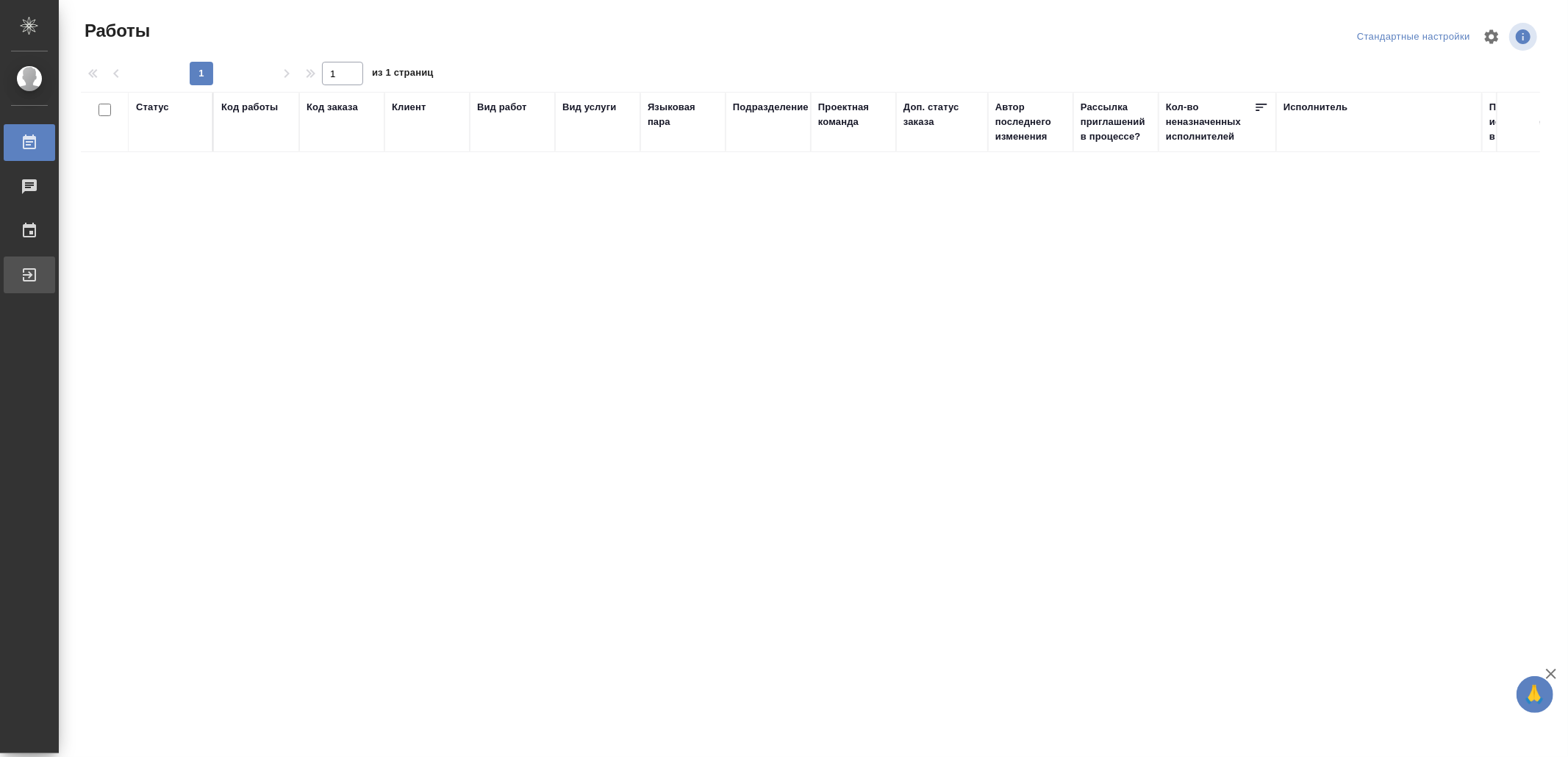
click at [54, 266] on div ".cls-1 fill:#fff; AWATERA Yamkovenko Vera Работы Чаты График Выйти Работы Станд…" at bounding box center [784, 378] width 1568 height 757
click at [29, 281] on div "Выйти" at bounding box center [10, 275] width 37 height 22
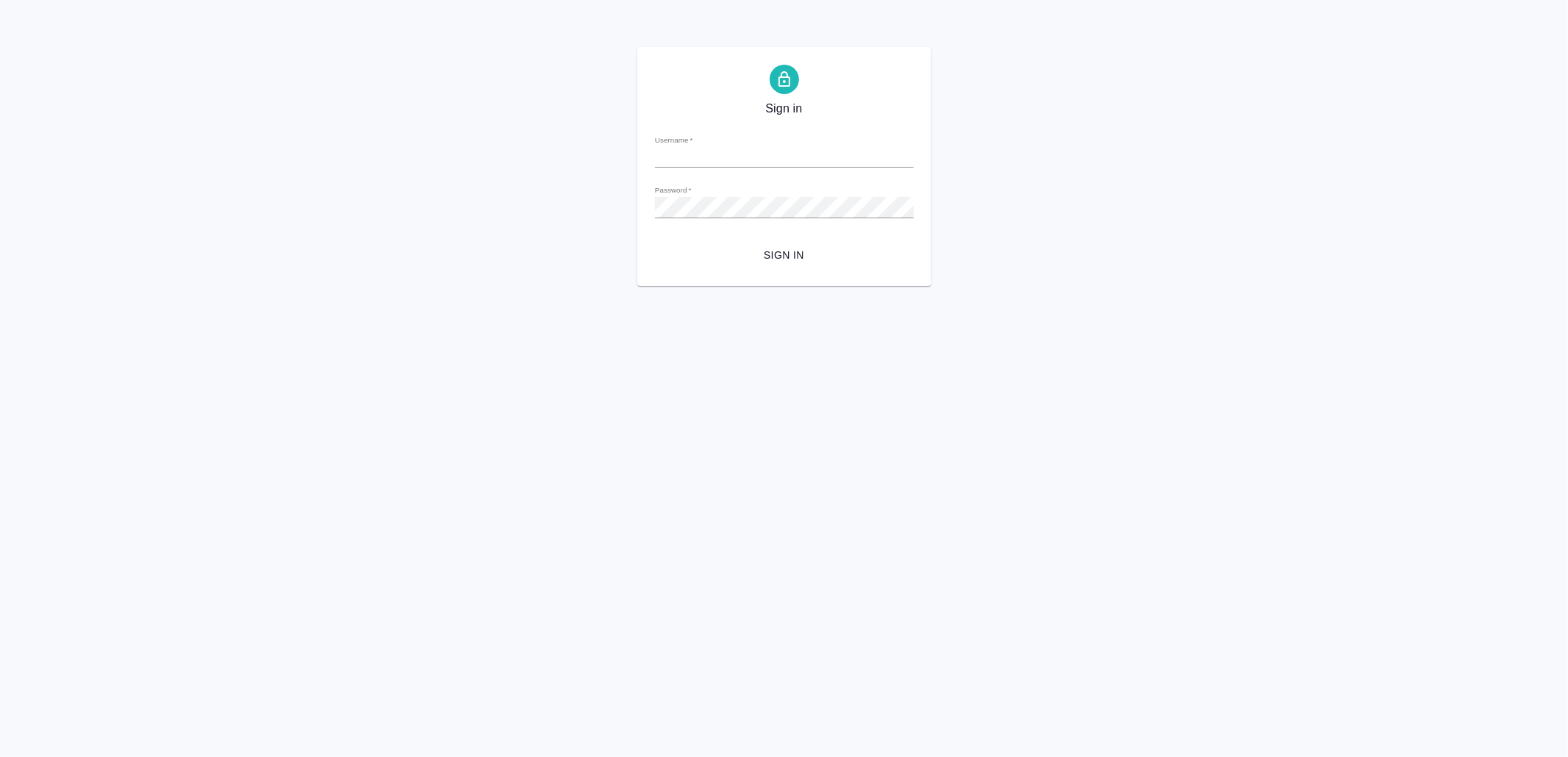
type input "[EMAIL_ADDRESS][DOMAIN_NAME]"
click at [824, 250] on span "Sign in" at bounding box center [784, 255] width 235 height 18
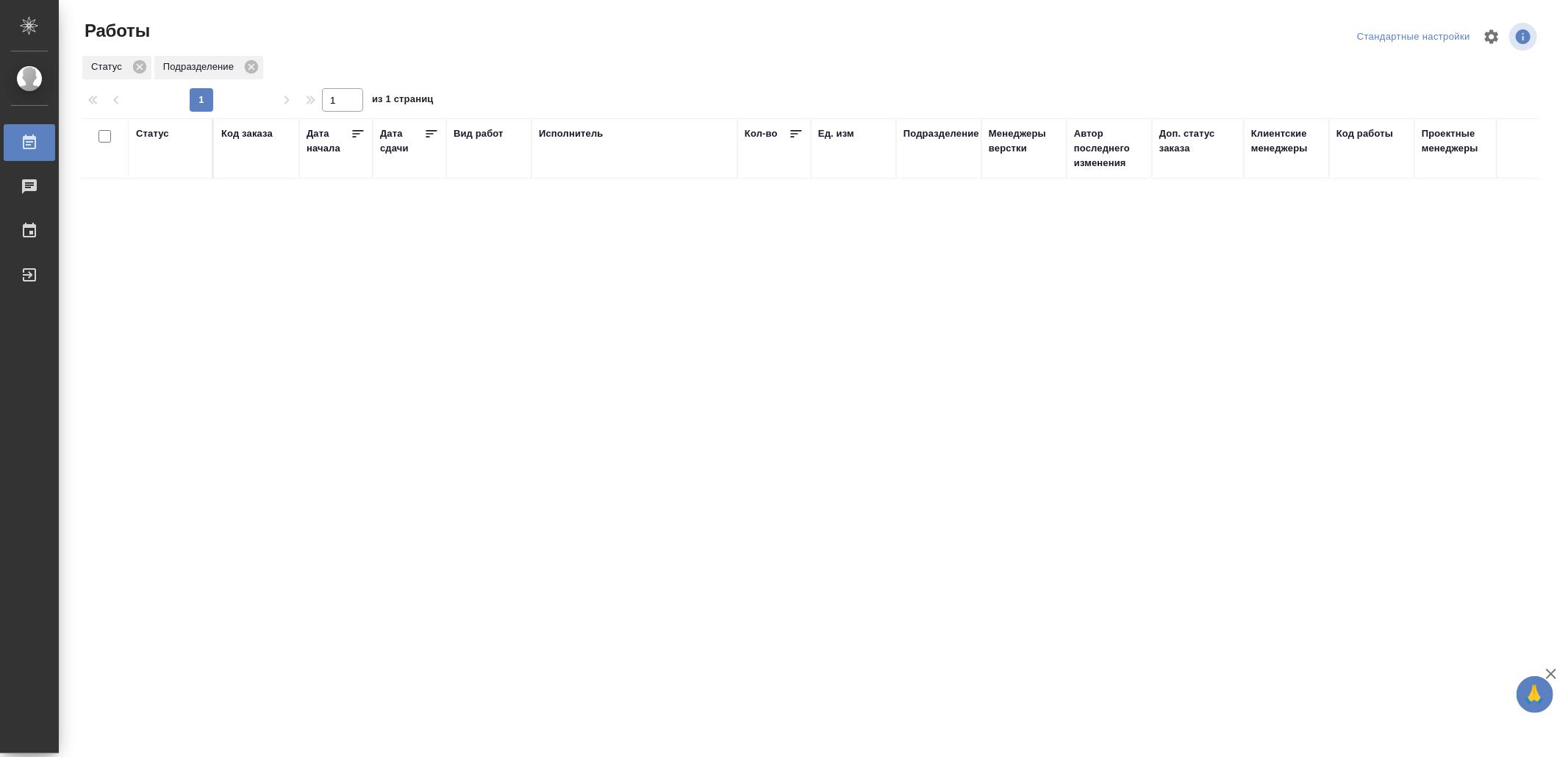
drag, startPoint x: 0, startPoint y: 0, endPoint x: 420, endPoint y: 573, distance: 710.4
click at [29, 271] on div "Выйти" at bounding box center [10, 275] width 37 height 22
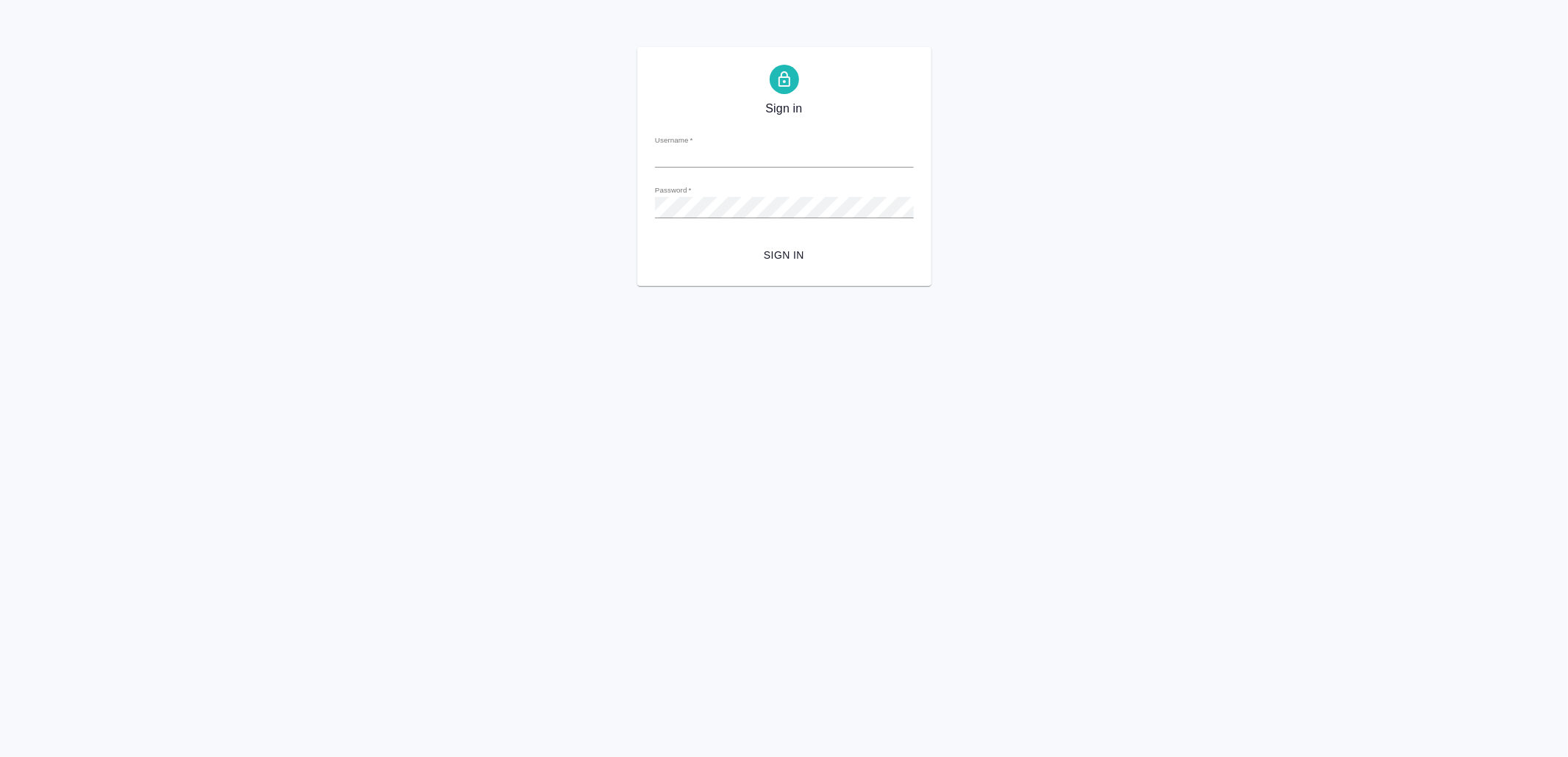
type input "[EMAIL_ADDRESS][DOMAIN_NAME]"
click at [803, 256] on span "Sign in" at bounding box center [784, 255] width 235 height 18
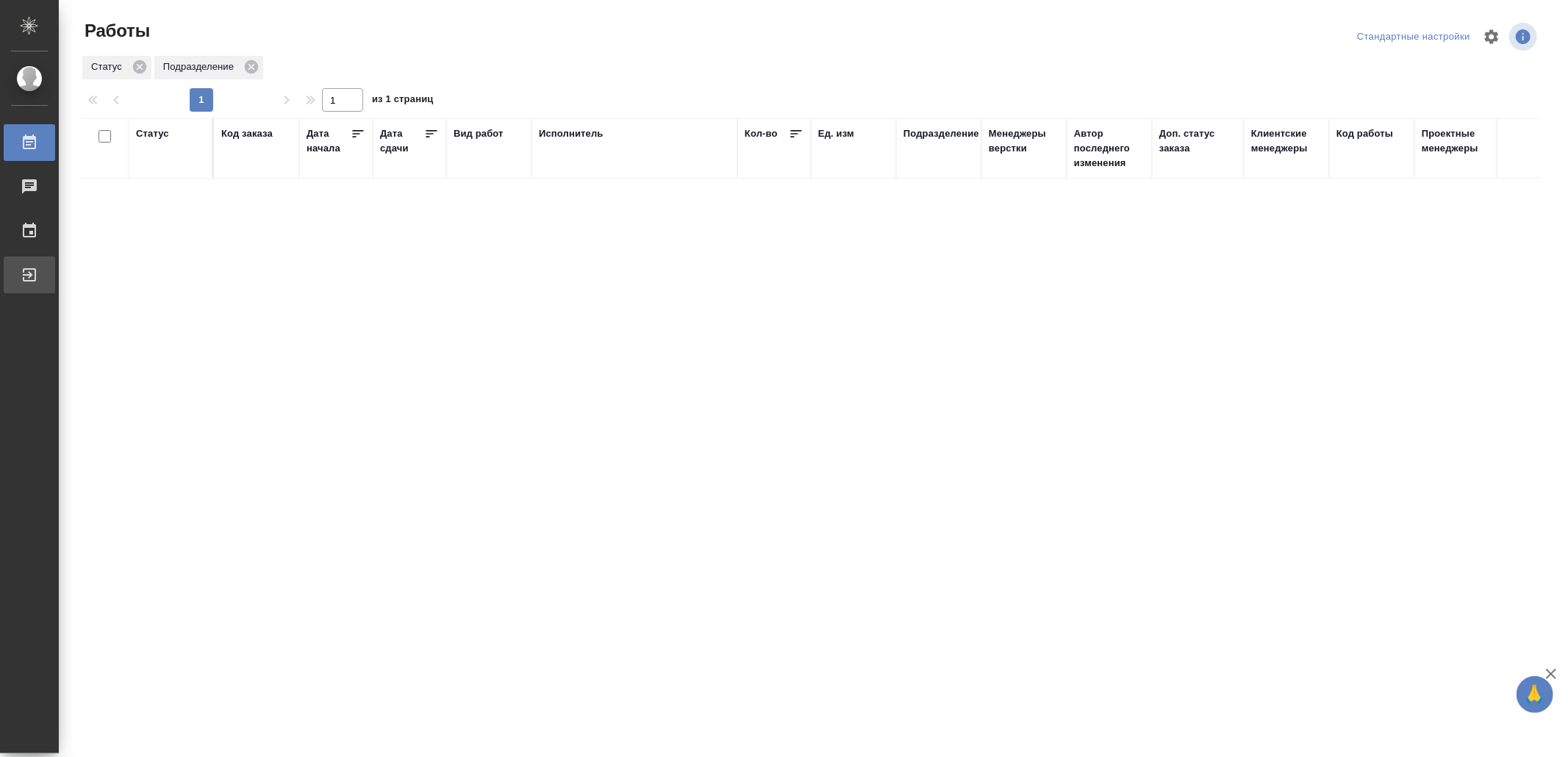
click at [29, 281] on div "Выйти" at bounding box center [10, 275] width 37 height 22
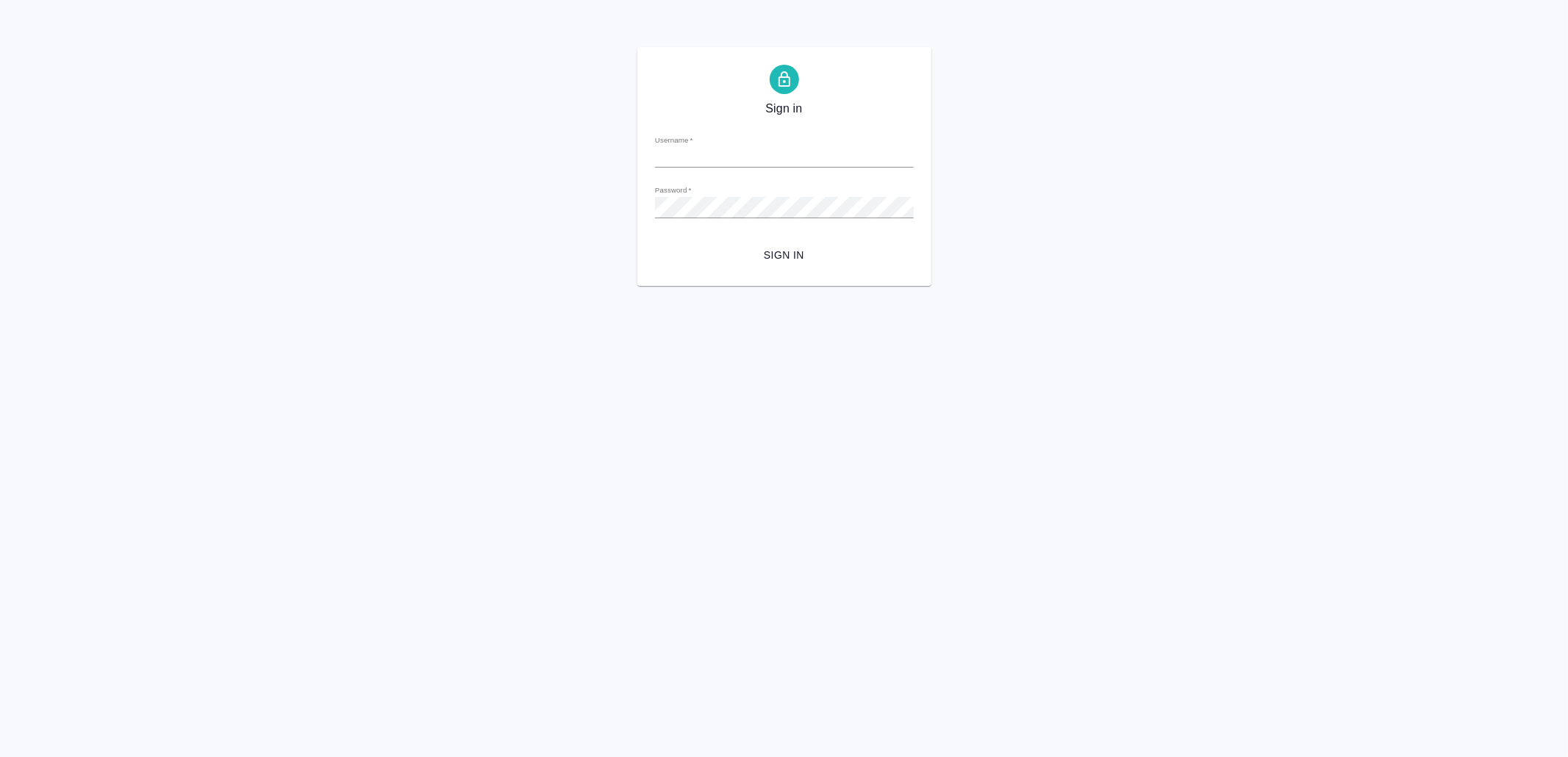
type input "[EMAIL_ADDRESS][DOMAIN_NAME]"
click at [748, 270] on div "Sign in Username   * v.yamkovenko@awatera.com Password   * urlPath   * / Sign in" at bounding box center [785, 166] width 294 height 239
click at [757, 264] on button "Sign in" at bounding box center [784, 256] width 258 height 27
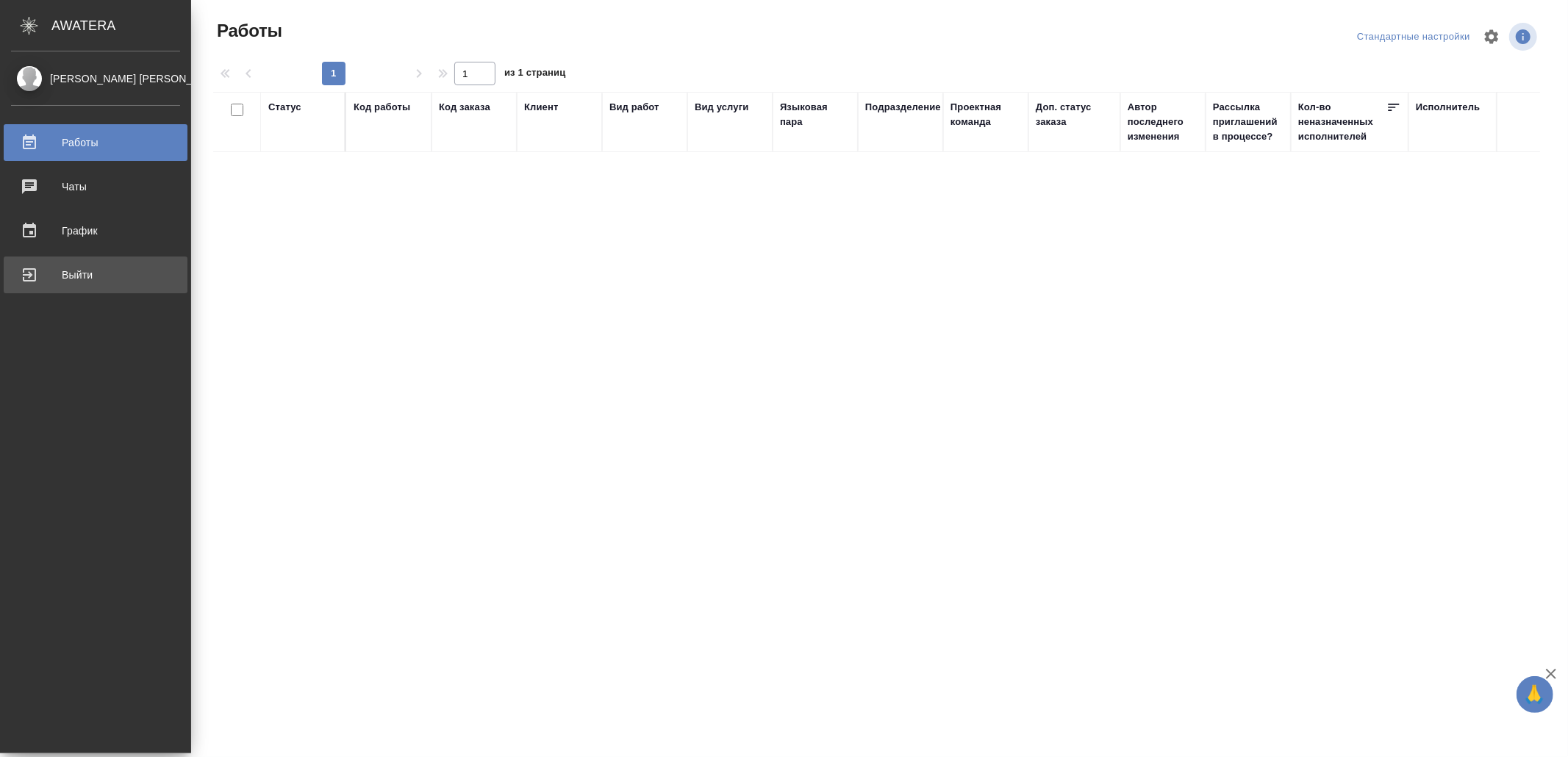
click at [30, 264] on div "Выйти" at bounding box center [96, 275] width 169 height 22
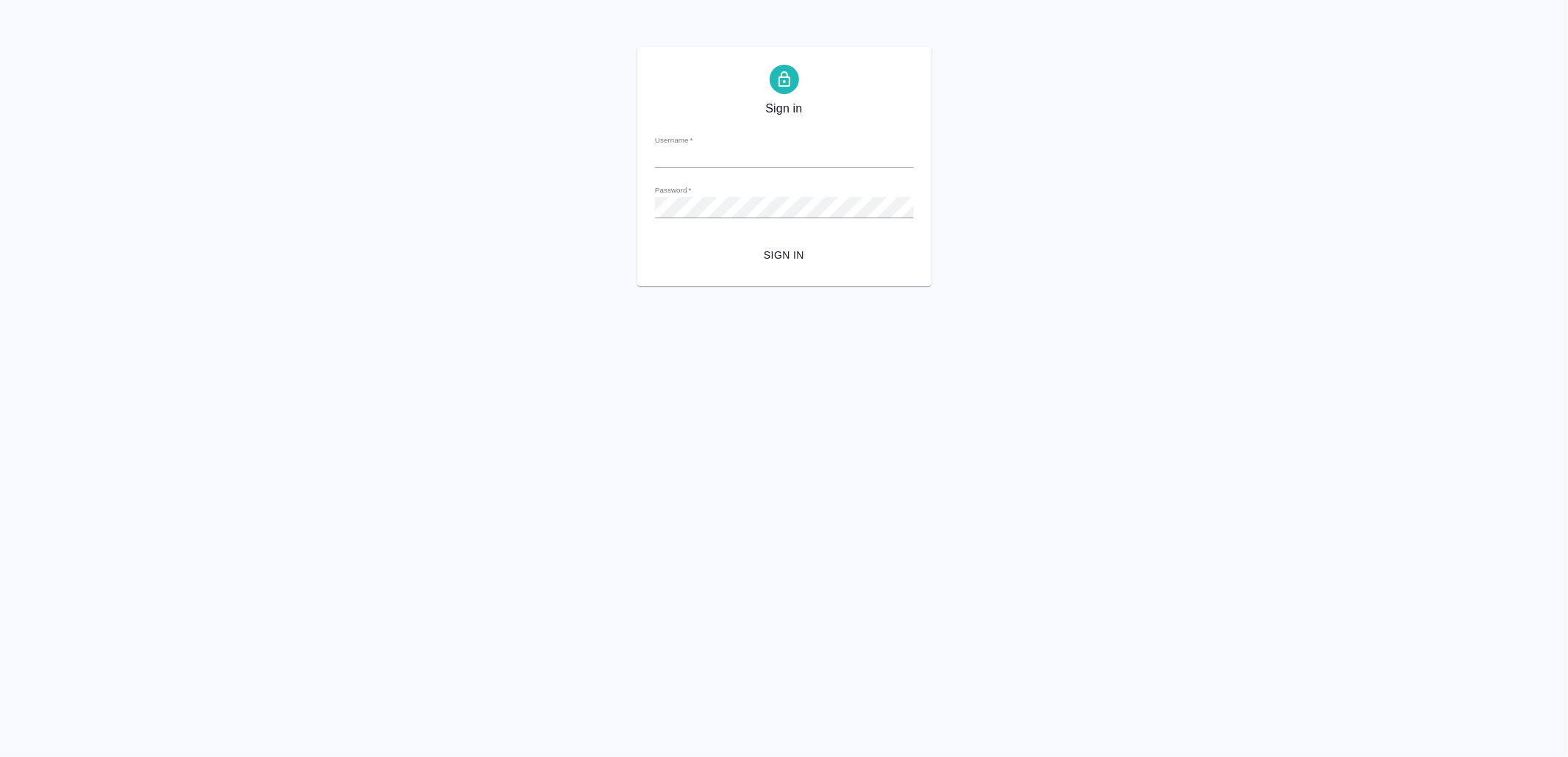
type input "v.yamkovenko@awatera.com"
click at [822, 237] on form "Username   * v.yamkovenko@awatera.com Password   * urlPath   * / Sign in" at bounding box center [784, 195] width 258 height 145
click at [795, 257] on span "Sign in" at bounding box center [784, 255] width 235 height 18
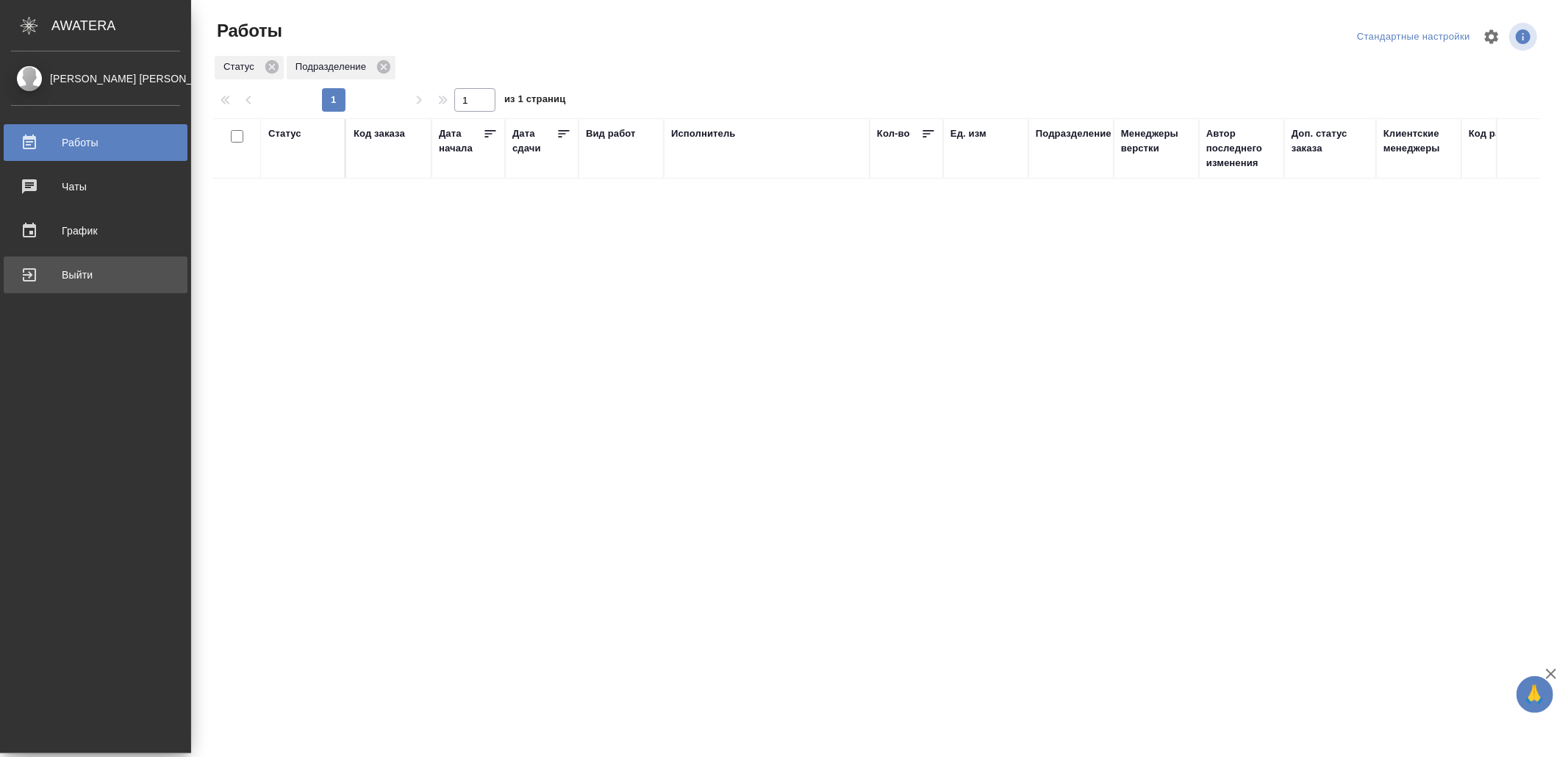
drag, startPoint x: 55, startPoint y: 274, endPoint x: 80, endPoint y: 274, distance: 25.0
click at [55, 274] on div "Выйти" at bounding box center [96, 275] width 169 height 22
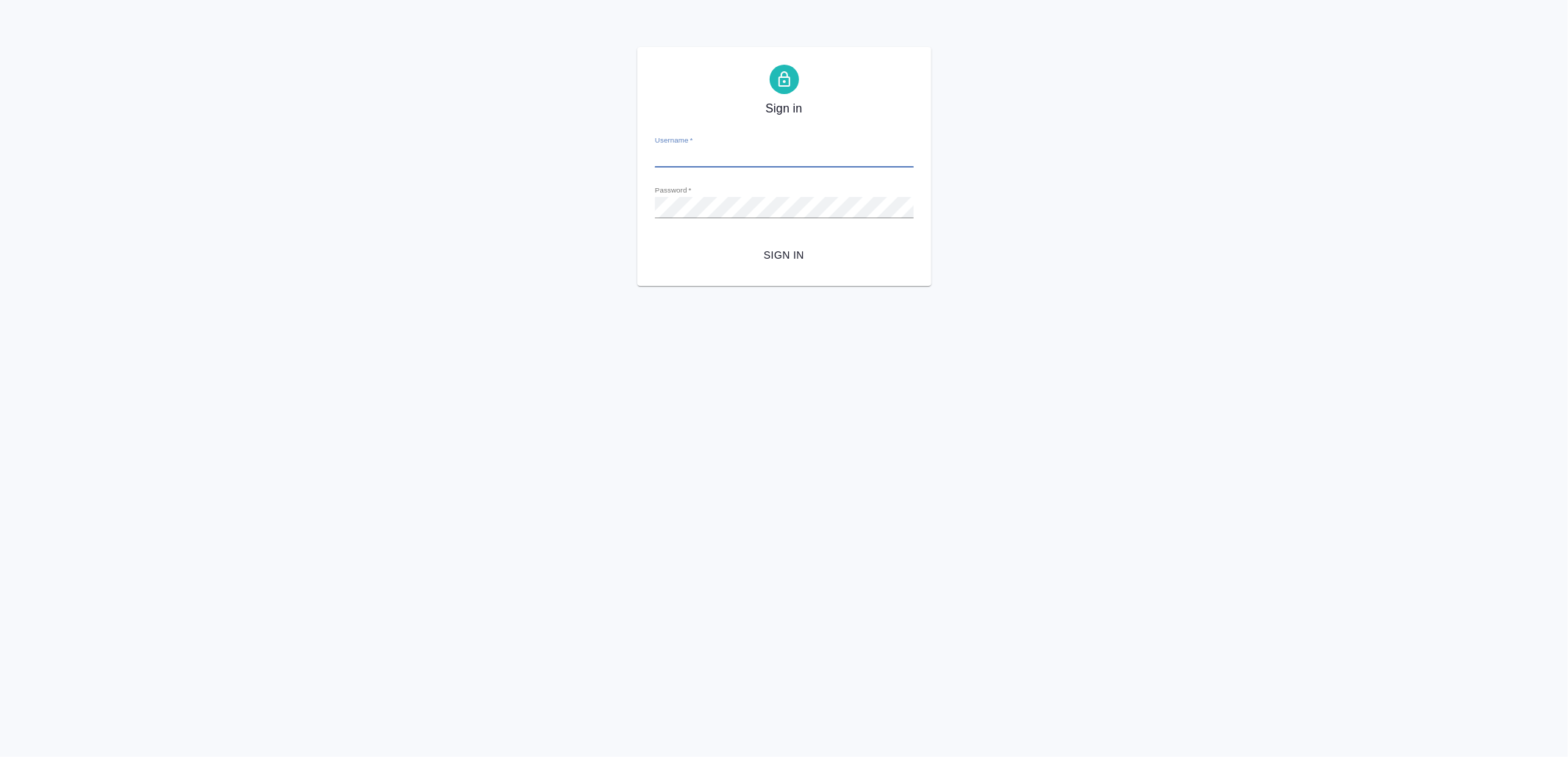
type input "[EMAIL_ADDRESS][DOMAIN_NAME]"
click at [804, 263] on span "Sign in" at bounding box center [784, 255] width 235 height 18
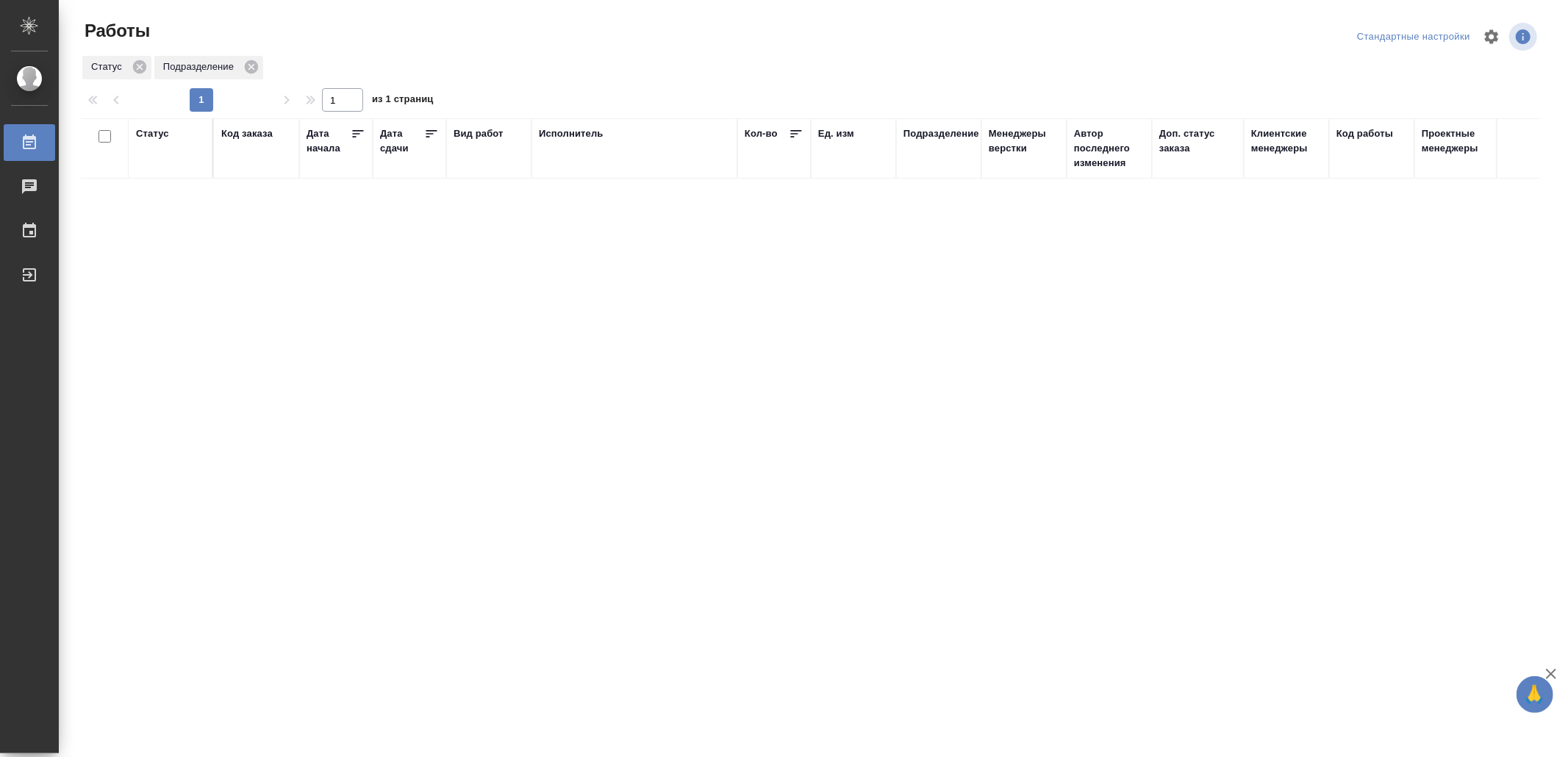
drag, startPoint x: 686, startPoint y: 436, endPoint x: 697, endPoint y: 417, distance: 22.0
click at [29, 269] on div "Выйти" at bounding box center [10, 275] width 37 height 22
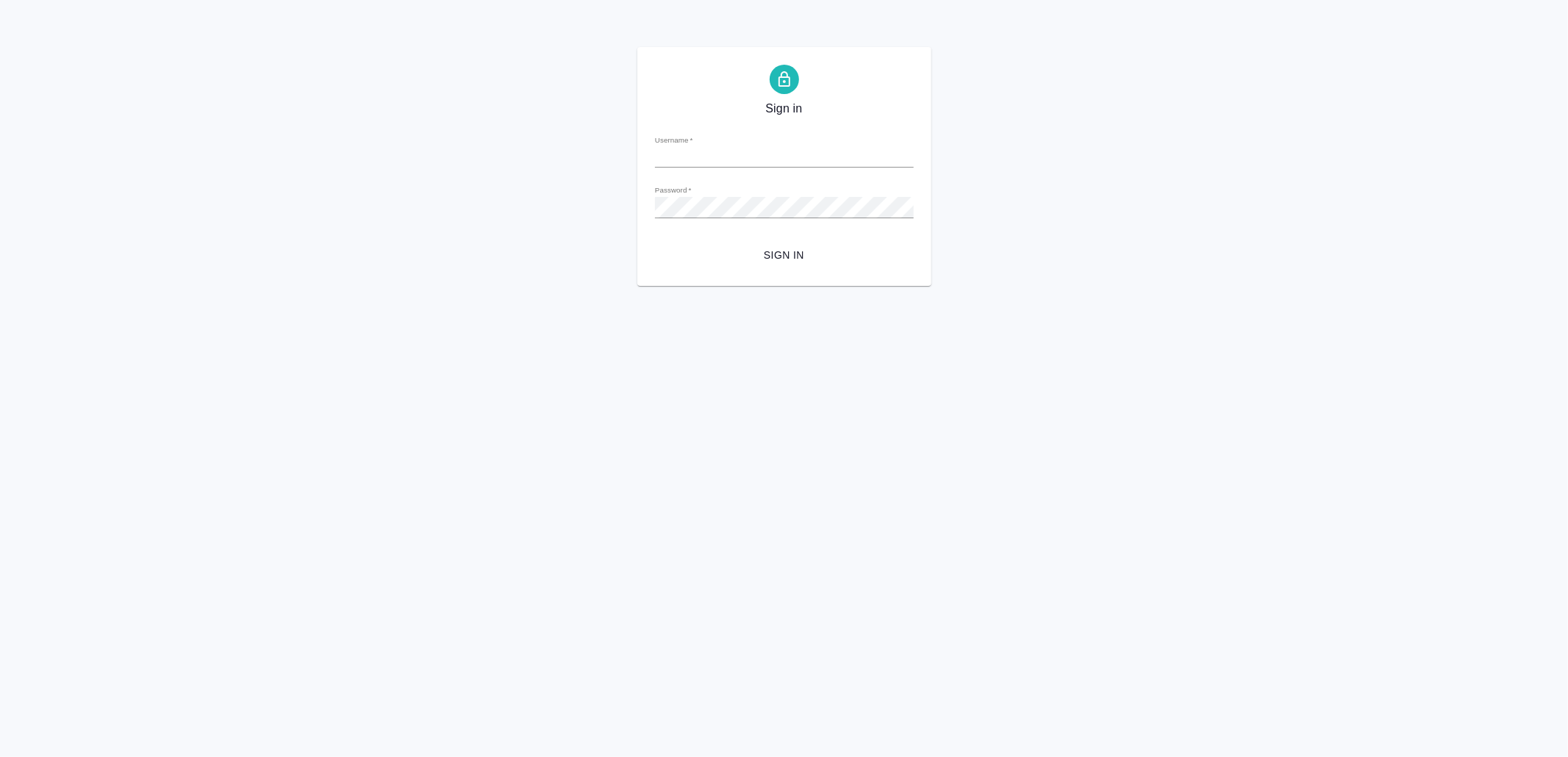
type input "v.yamkovenko@awatera.com"
click at [771, 248] on span "Sign in" at bounding box center [784, 255] width 235 height 18
